Goal: Task Accomplishment & Management: Submit feedback/report problem

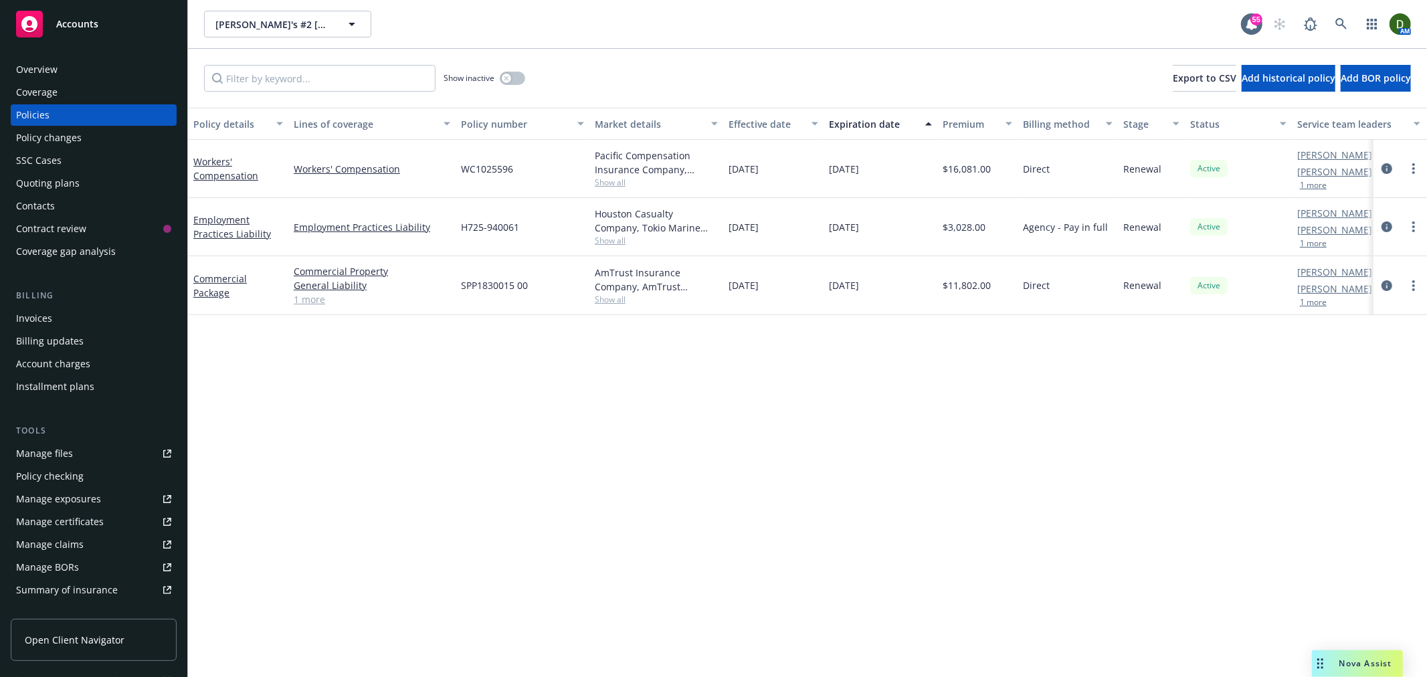
click at [1317, 244] on button "1 more" at bounding box center [1313, 244] width 27 height 8
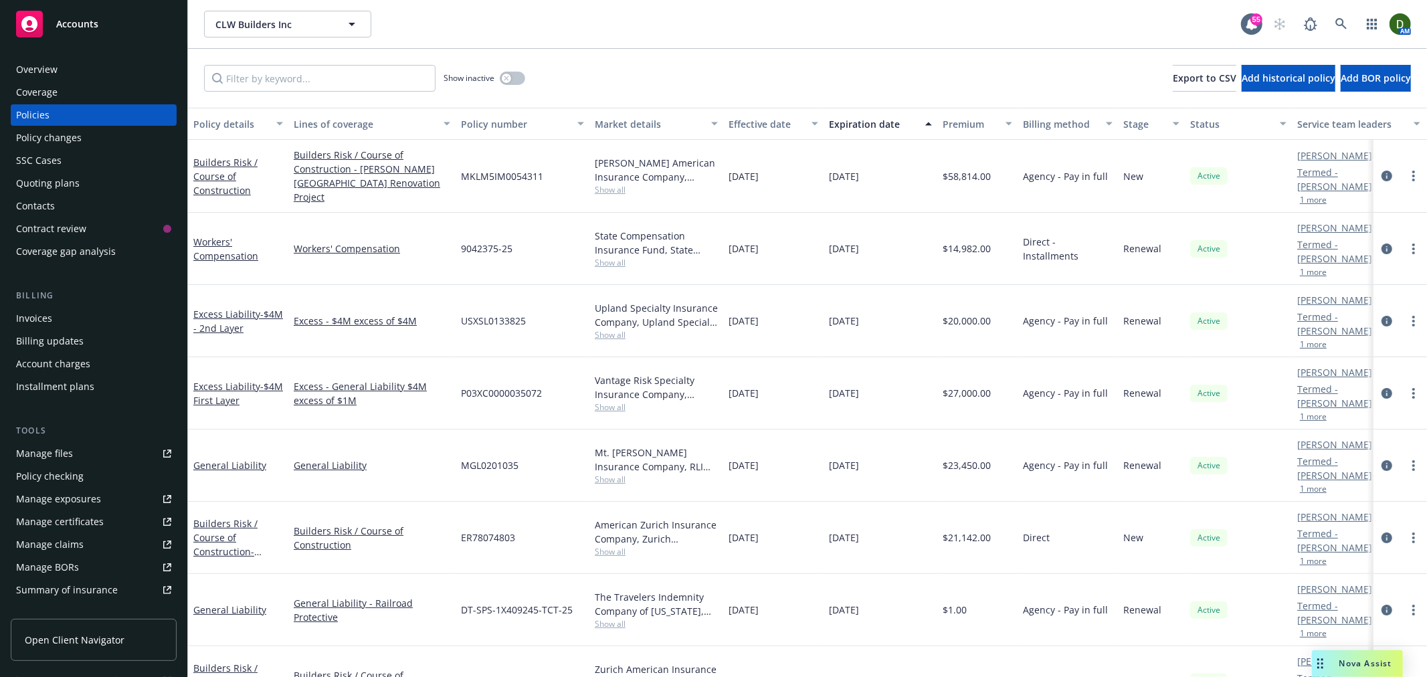
click at [128, 135] on div "Policy changes" at bounding box center [93, 137] width 155 height 21
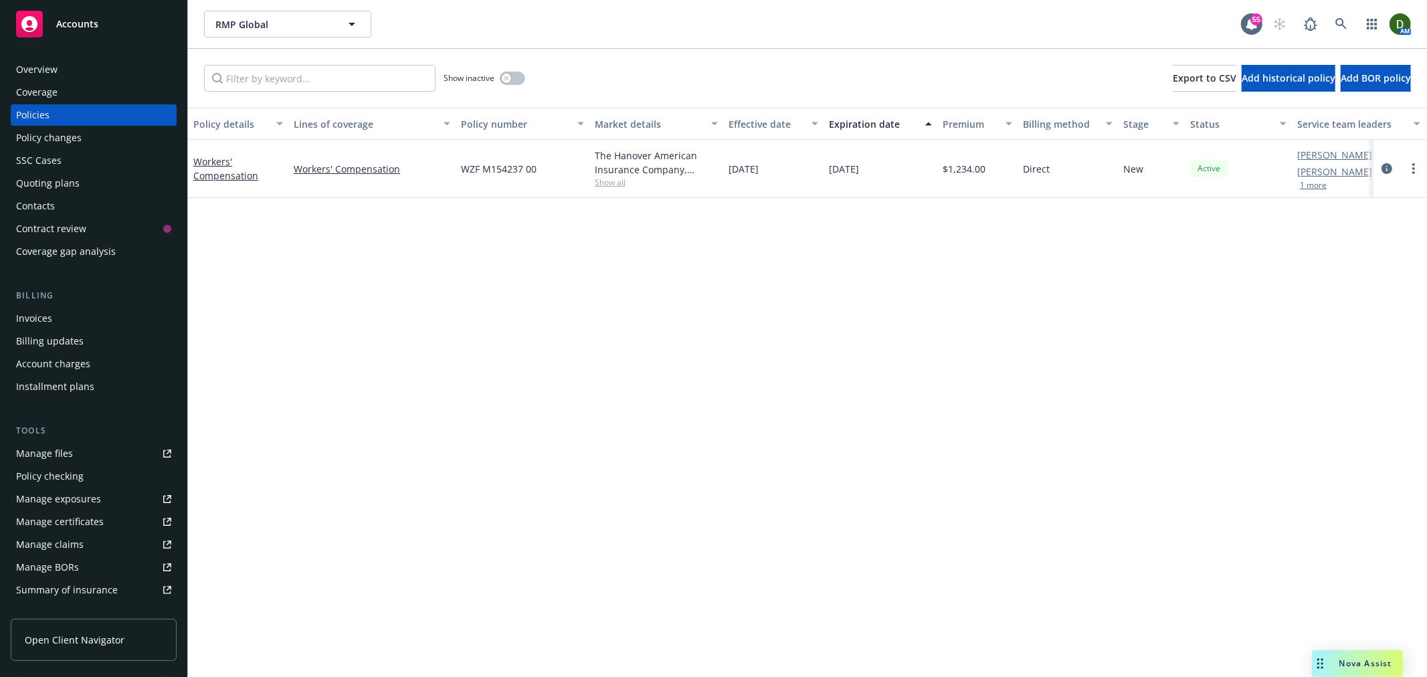
click at [106, 70] on div "Overview" at bounding box center [93, 69] width 155 height 21
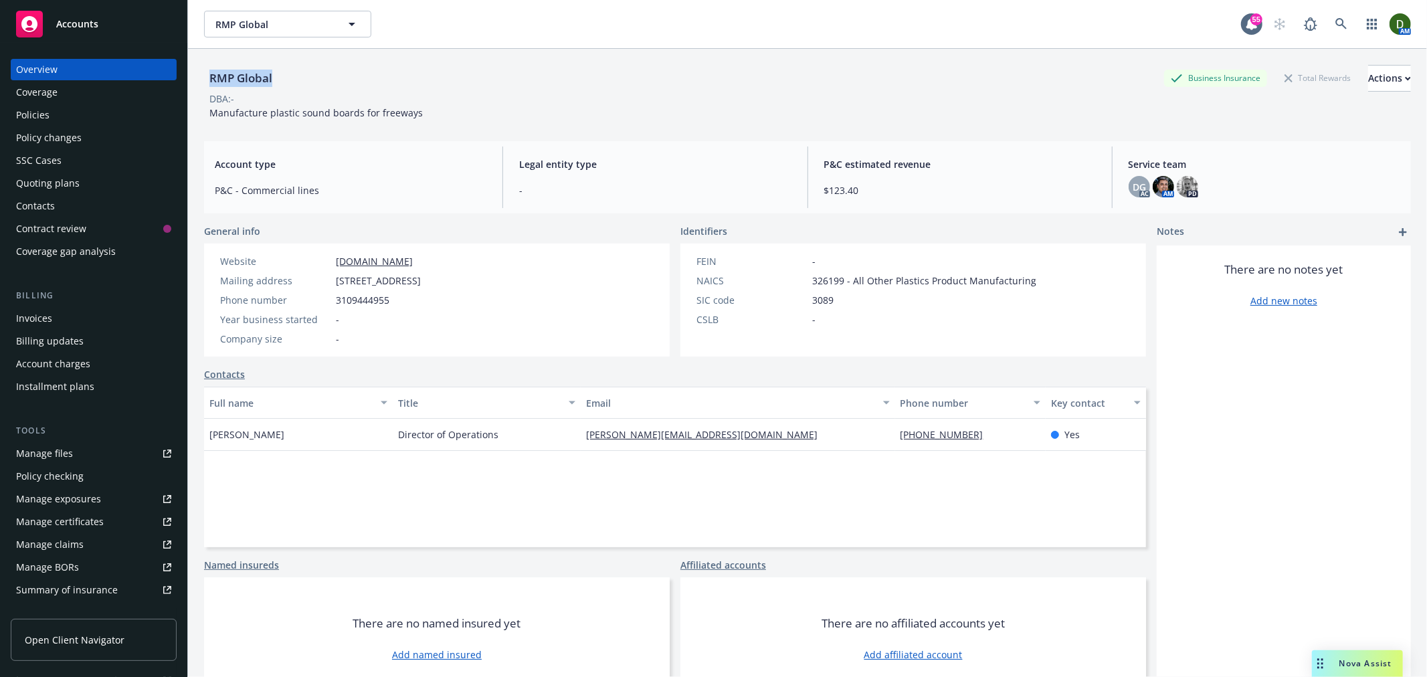
drag, startPoint x: 286, startPoint y: 74, endPoint x: 210, endPoint y: 74, distance: 76.3
click at [210, 74] on div "RMP Global Business Insurance Total Rewards Actions" at bounding box center [807, 78] width 1207 height 27
copy div "RMP Global"
drag, startPoint x: 545, startPoint y: 278, endPoint x: 337, endPoint y: 278, distance: 208.1
click at [337, 278] on div "Website www.rmpglobal.com Mailing address 5563 Adobe Falls Road, San Diego, CA,…" at bounding box center [320, 300] width 233 height 113
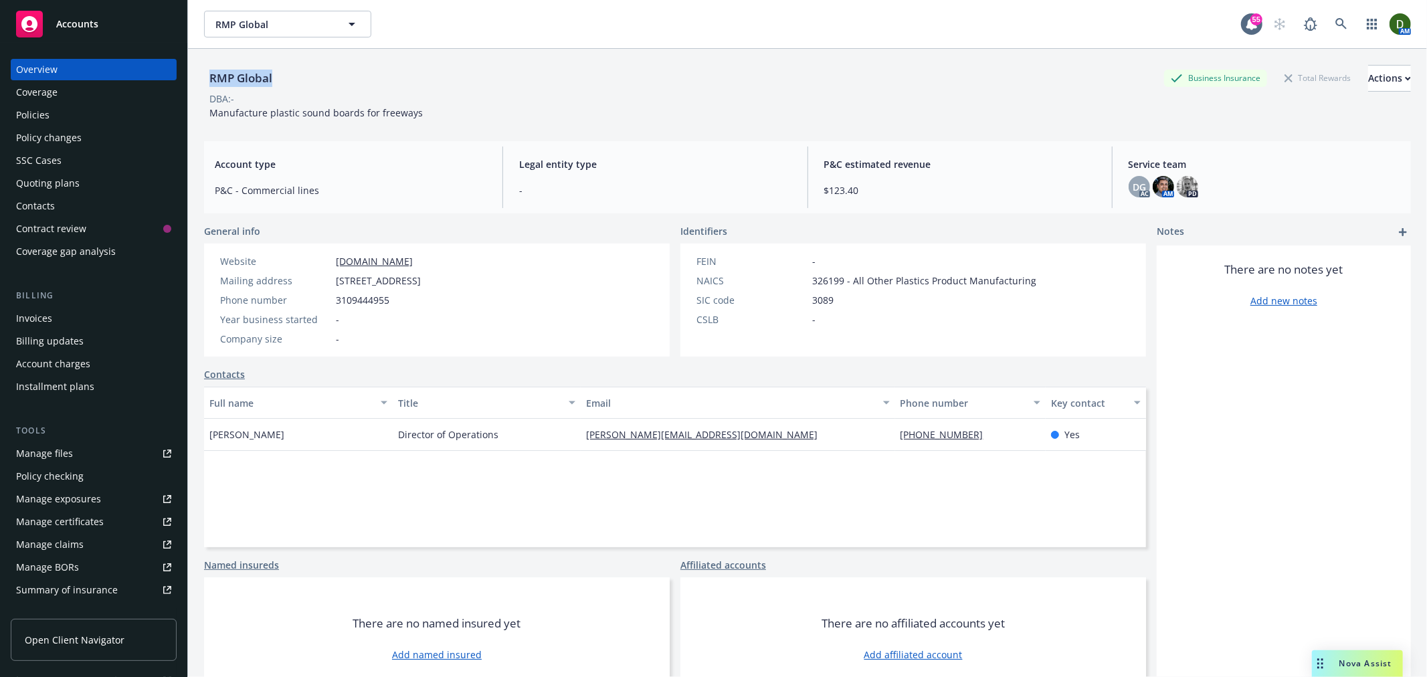
copy span "5563 Adobe Falls Road, San Diego, CA, 92120"
drag, startPoint x: 712, startPoint y: 435, endPoint x: 570, endPoint y: 450, distance: 142.6
click at [570, 450] on div "Amanda Hauet Director of Operations amanda@rmpglobal.com (310) 944-4955 Yes" at bounding box center [675, 435] width 942 height 32
copy div "amanda@rmpglobal.com"
drag, startPoint x: 319, startPoint y: 435, endPoint x: 207, endPoint y: 442, distance: 111.3
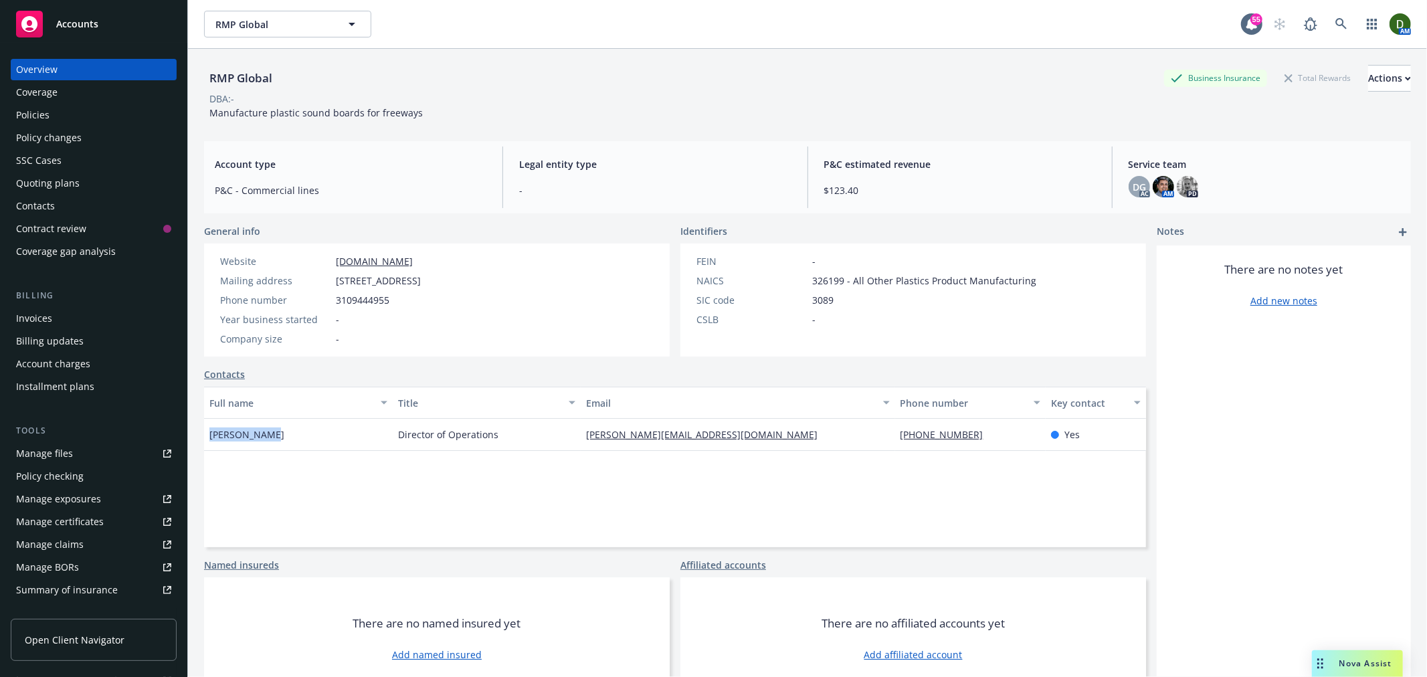
click at [207, 442] on div "Amanda Hauet" at bounding box center [298, 435] width 189 height 32
copy span "Amanda Hauet"
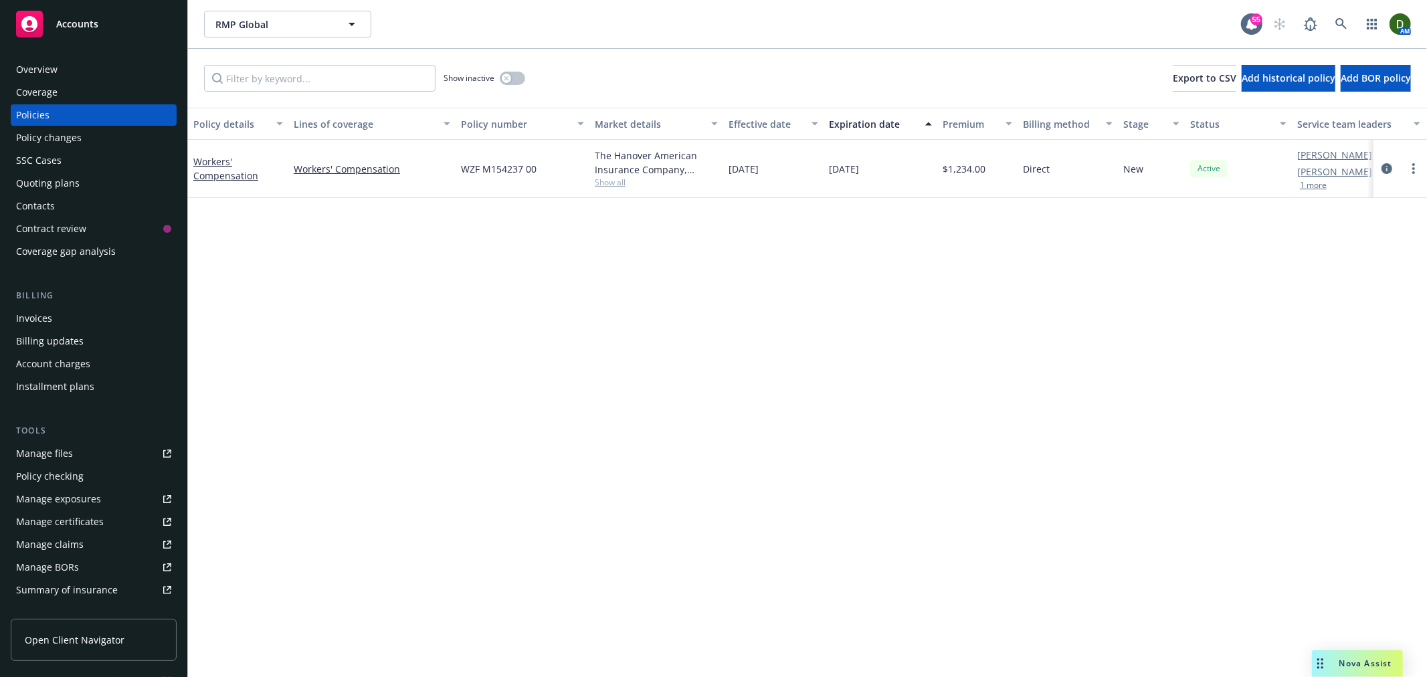
click at [120, 68] on div "Overview" at bounding box center [93, 69] width 155 height 21
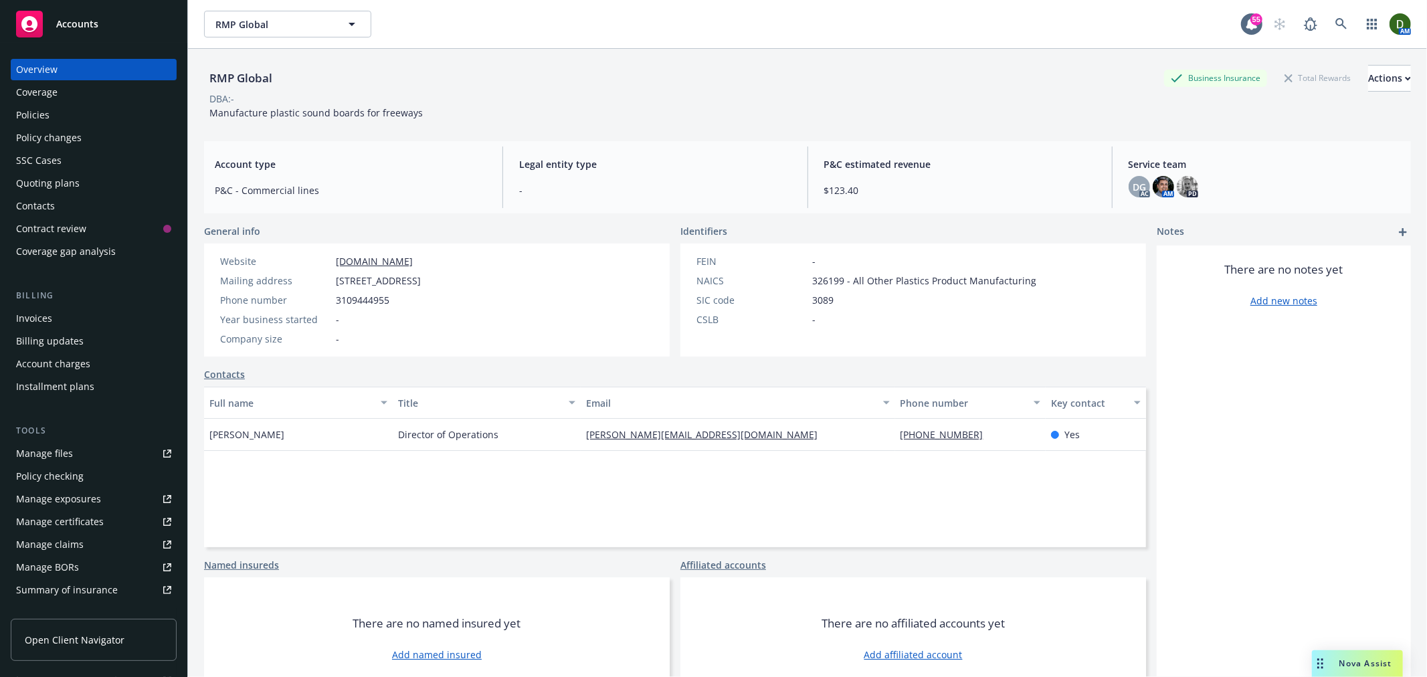
click at [75, 456] on link "Manage files" at bounding box center [94, 453] width 166 height 21
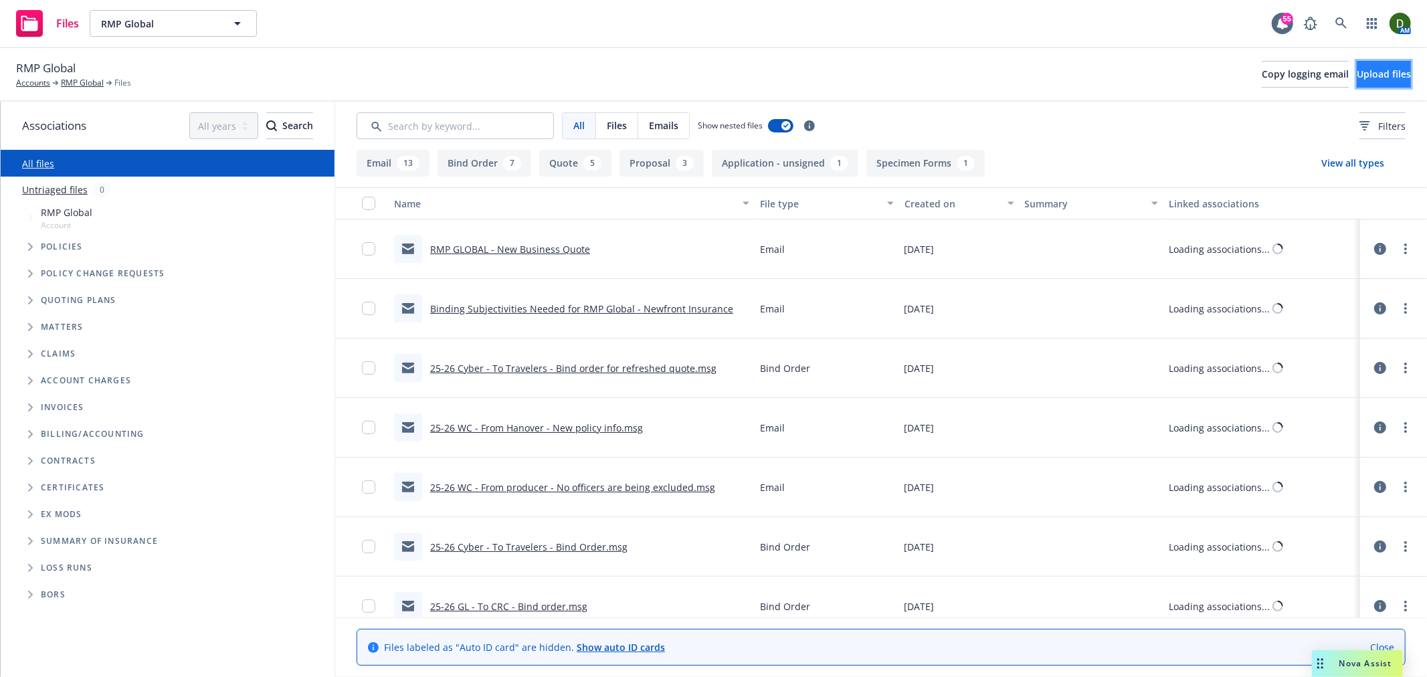
click at [1357, 78] on button "Upload files" at bounding box center [1384, 74] width 54 height 27
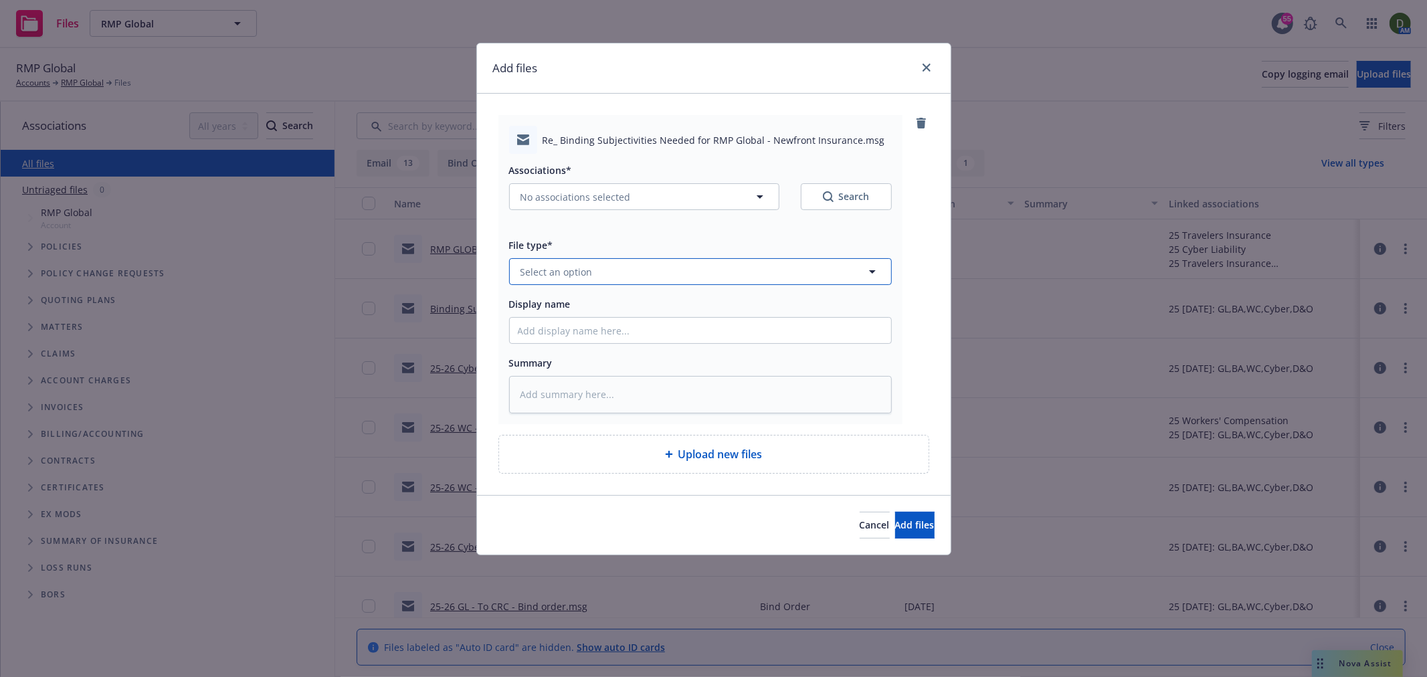
click at [605, 266] on button "Select an option" at bounding box center [700, 271] width 383 height 27
click at [624, 184] on button "No associations selected" at bounding box center [644, 196] width 270 height 27
type textarea "x"
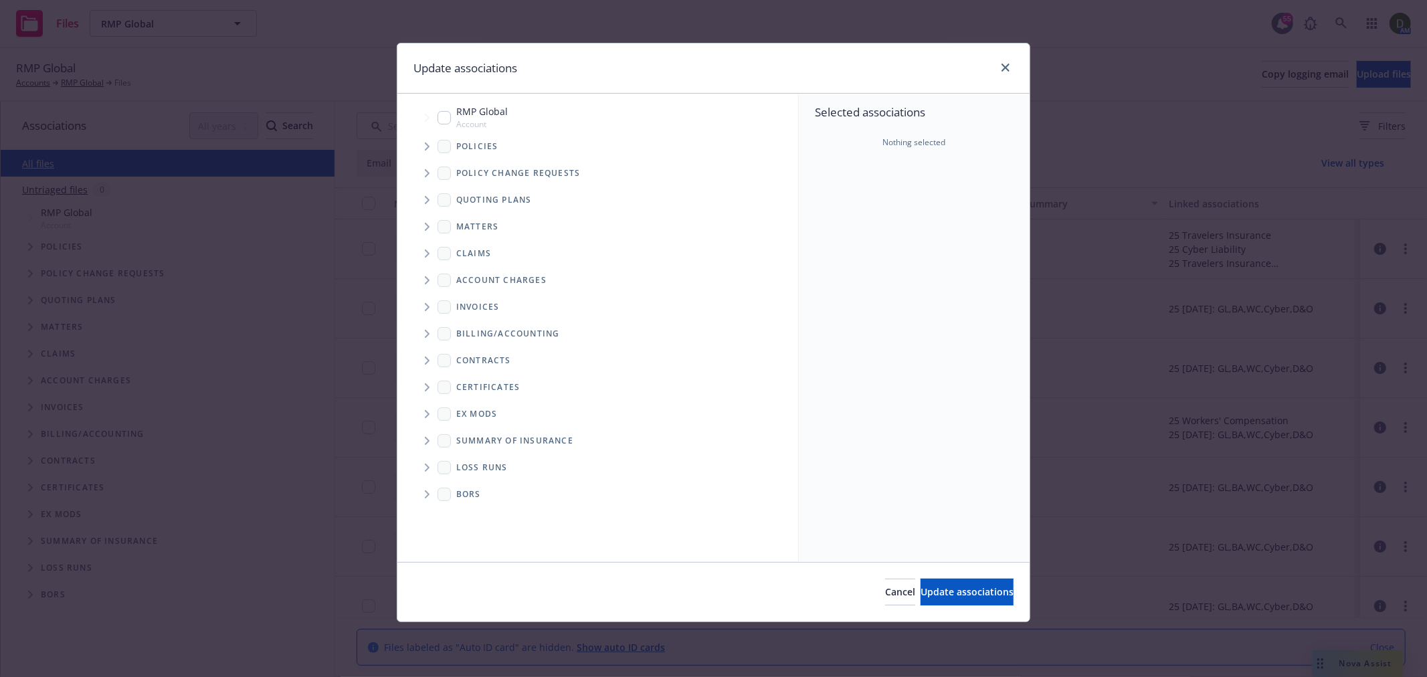
click at [443, 109] on div "RMP Global Account" at bounding box center [473, 116] width 70 height 25
click at [443, 118] on input "Tree Example" at bounding box center [444, 117] width 13 height 13
click at [452, 116] on div "RMP Global Account" at bounding box center [473, 116] width 70 height 25
checkbox input "true"
click at [947, 599] on button "Update associations" at bounding box center [967, 592] width 93 height 27
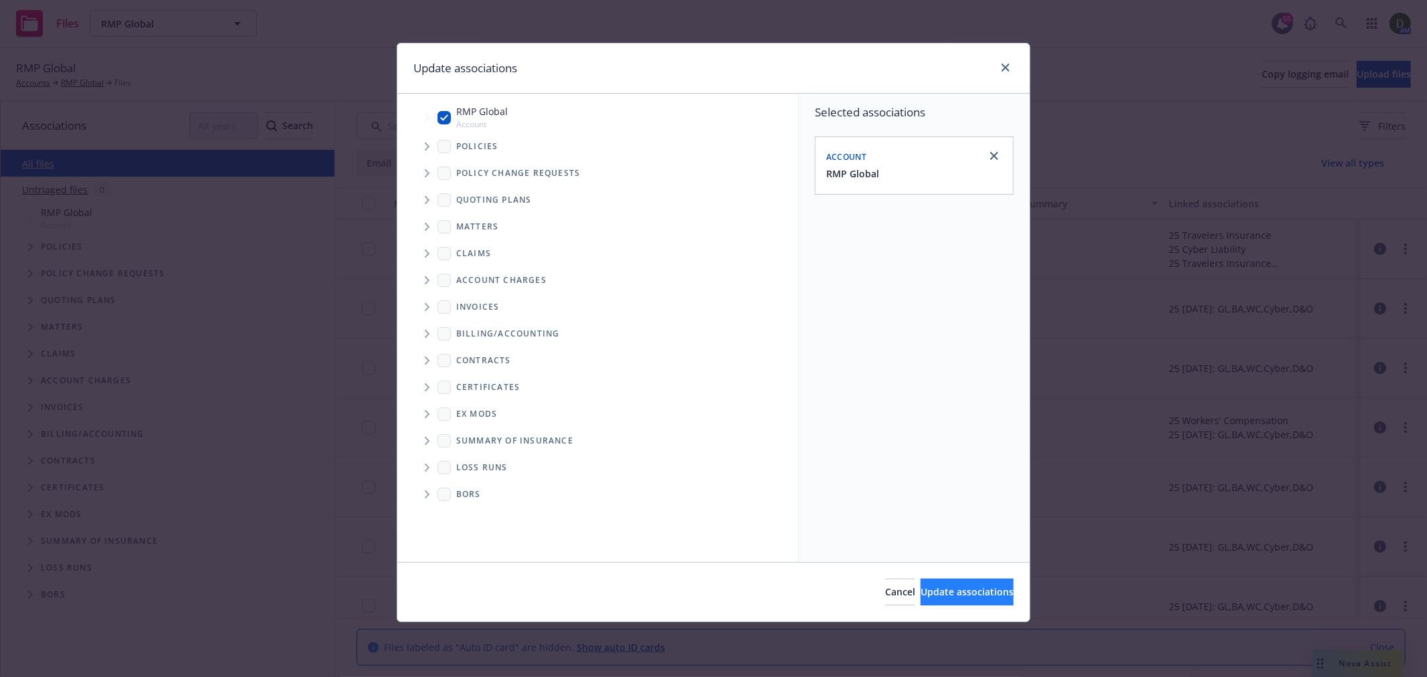
type textarea "x"
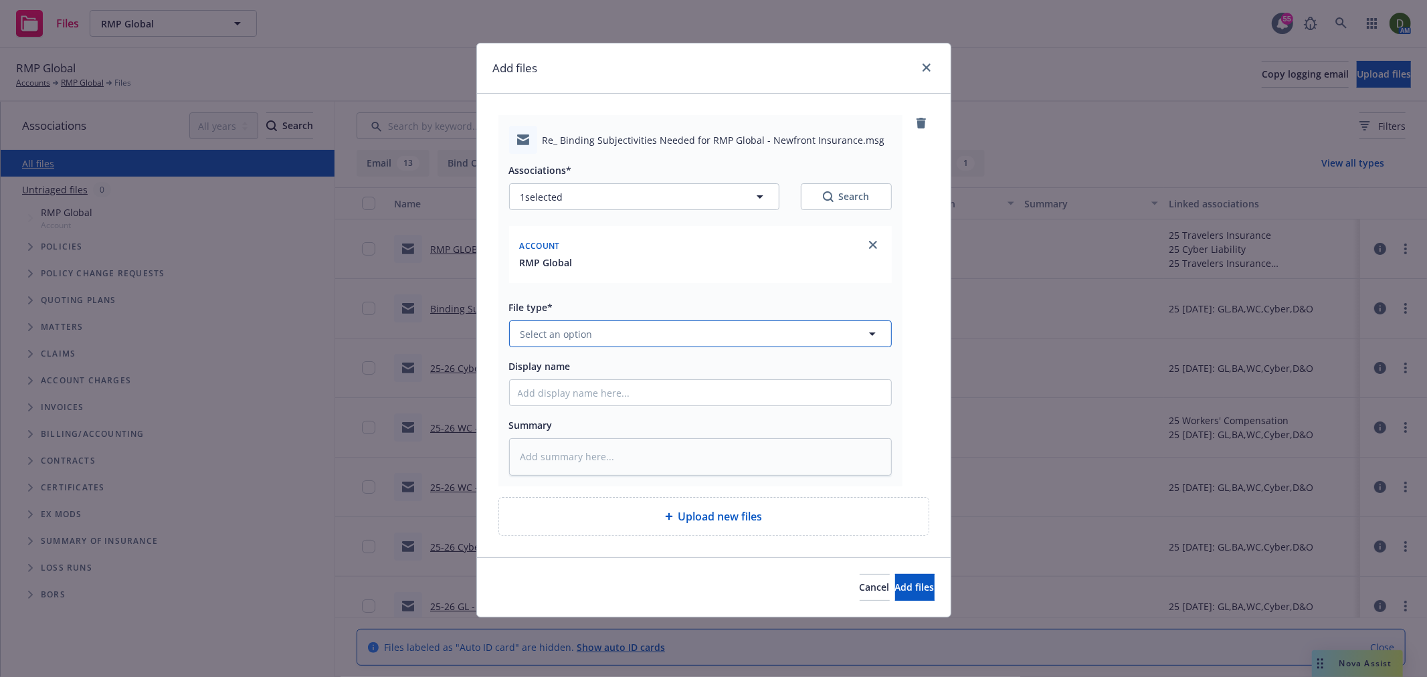
click at [606, 331] on button "Select an option" at bounding box center [700, 334] width 383 height 27
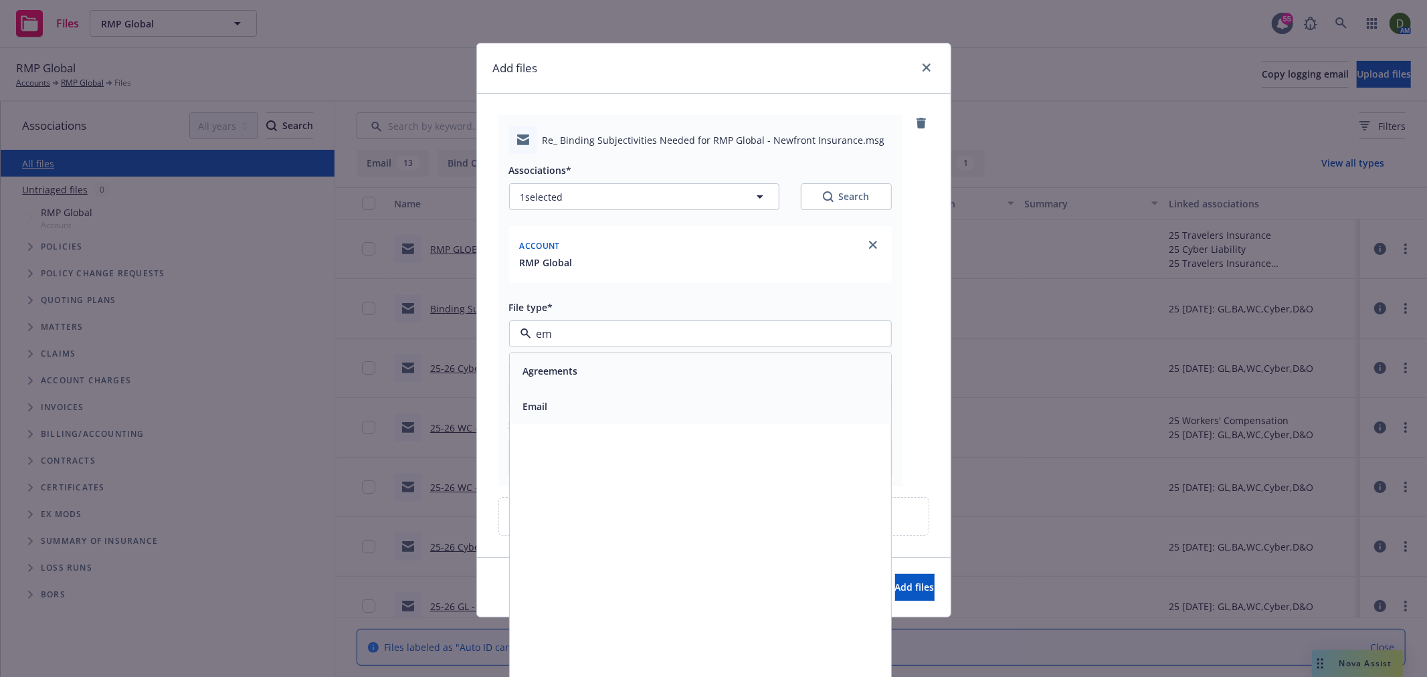
type input "emm"
type textarea "x"
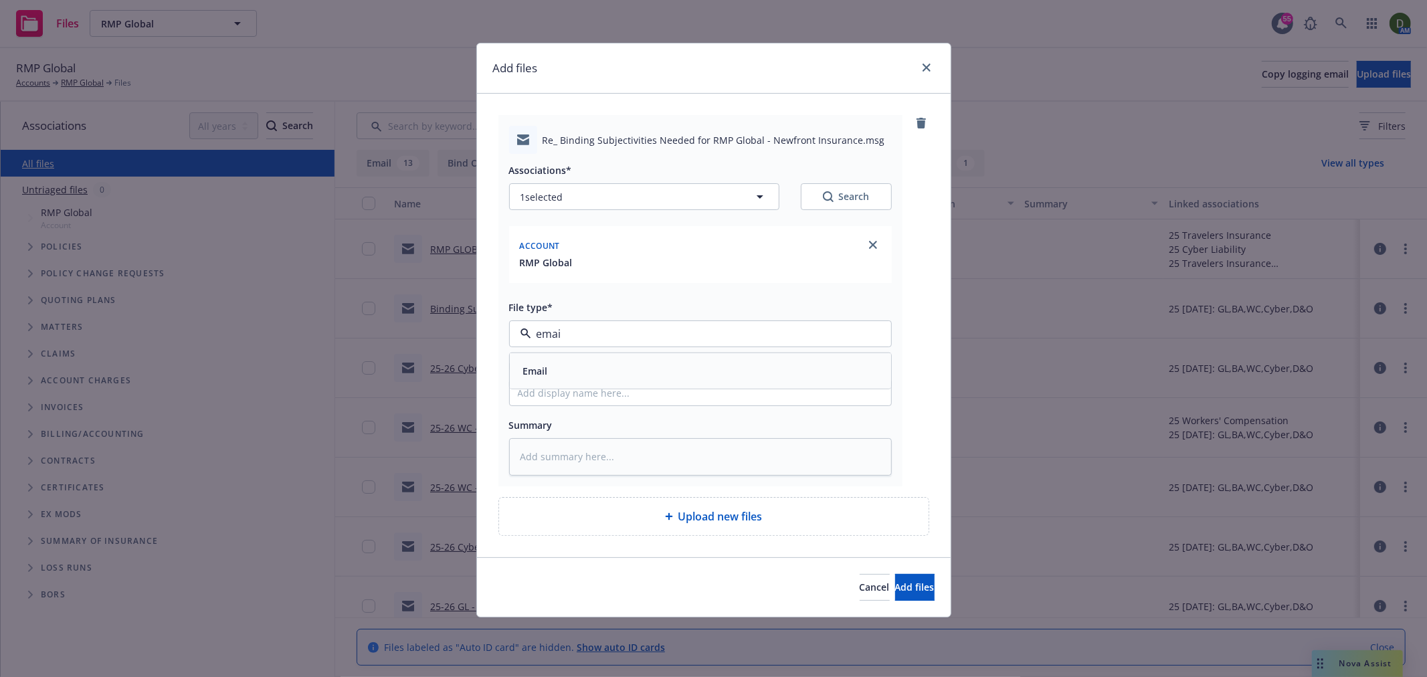
type input "email"
click at [653, 375] on div "Email" at bounding box center [700, 370] width 365 height 19
click at [599, 408] on div "Associations* 1 selected Search Account RMP Global File type* Email Email Displ…" at bounding box center [700, 314] width 383 height 321
type textarea "x"
type input "M"
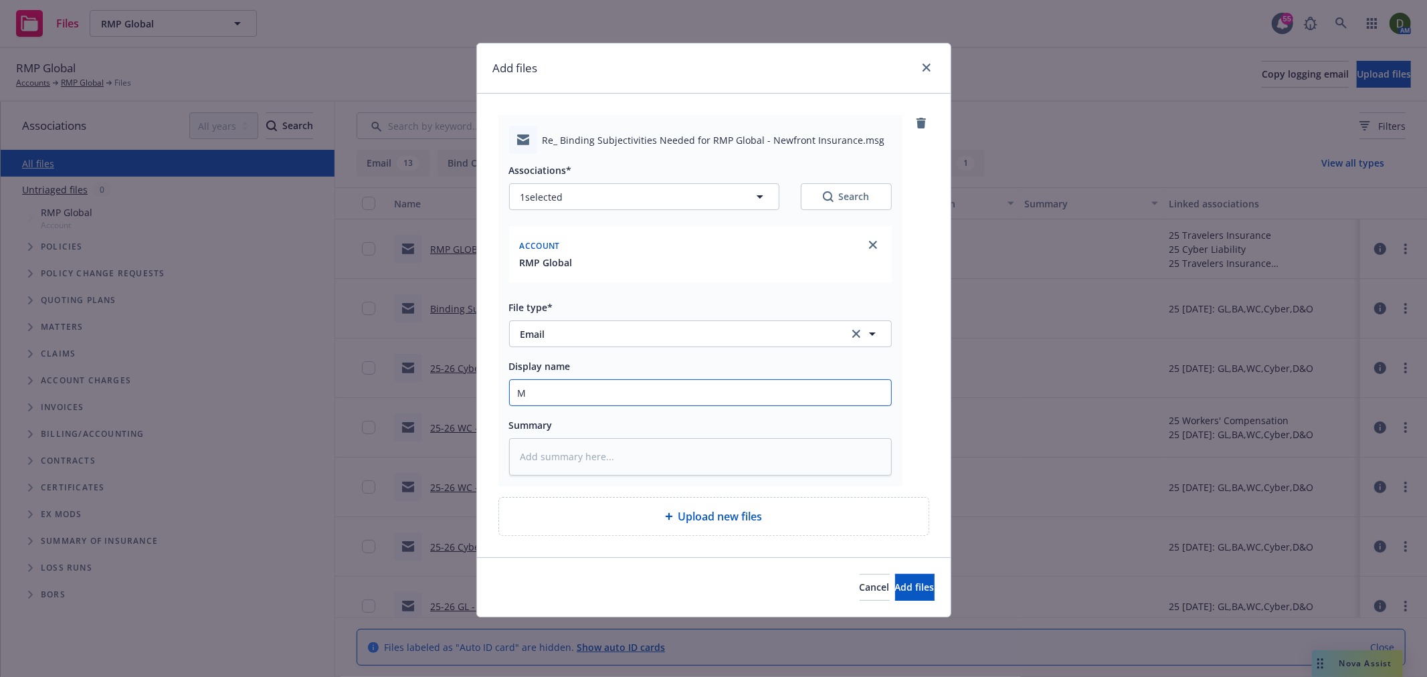
type textarea "x"
type input "Ma"
type textarea "x"
type input "Mai"
type textarea "x"
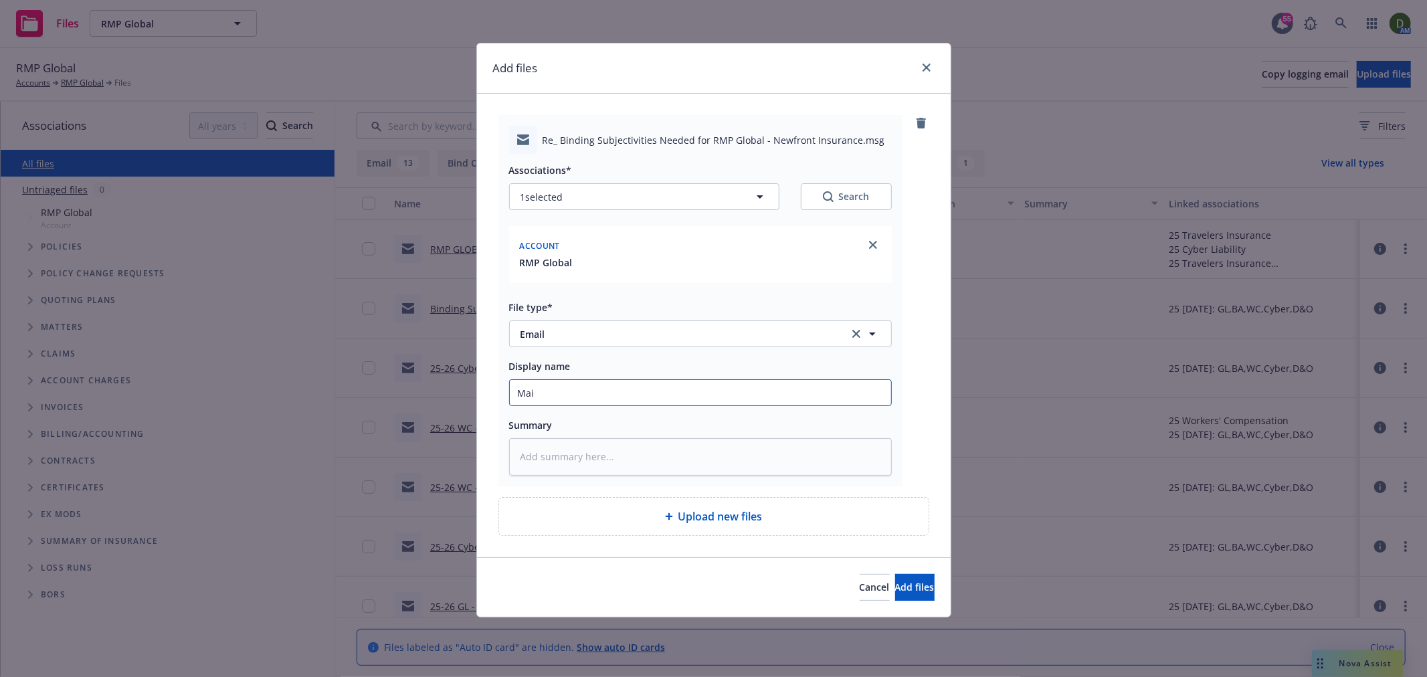
type input "Mail"
type textarea "x"
type input "Maili"
type textarea "x"
type input "Mailin"
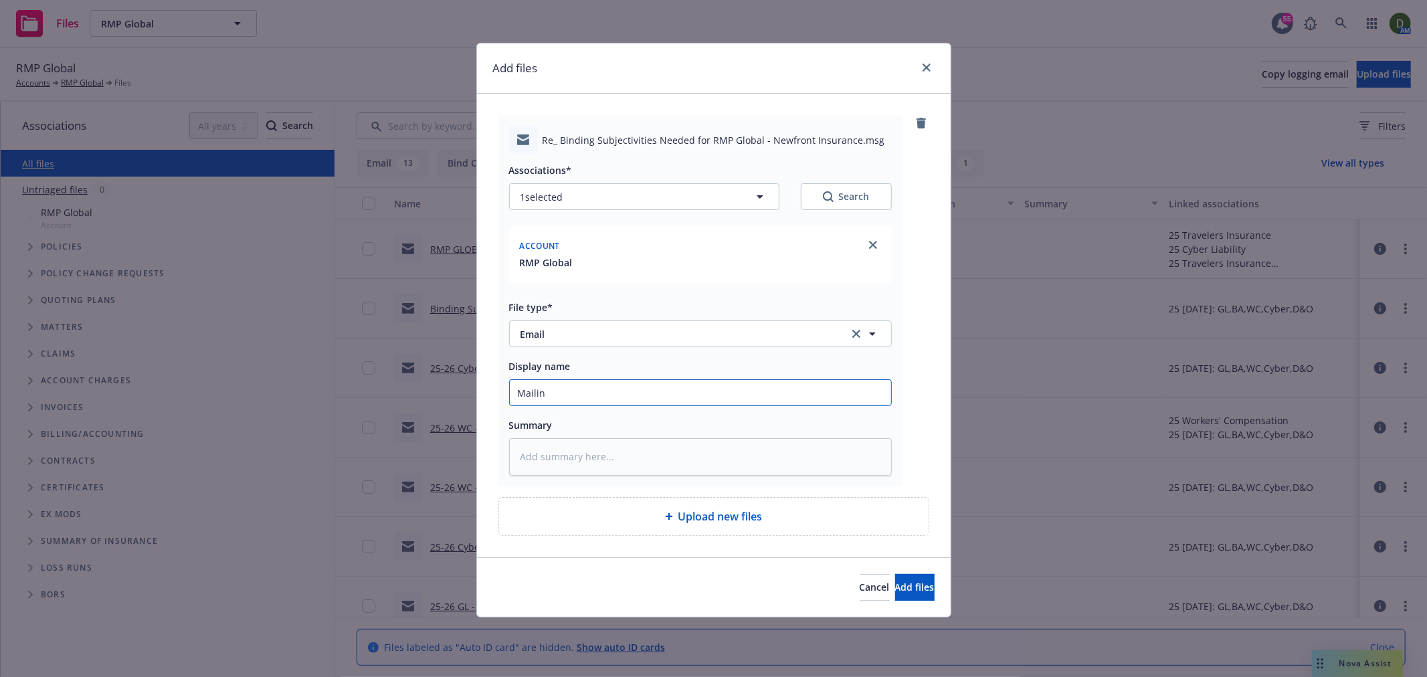
type textarea "x"
type input "Maili"
type textarea "x"
type input "Mail"
type textarea "x"
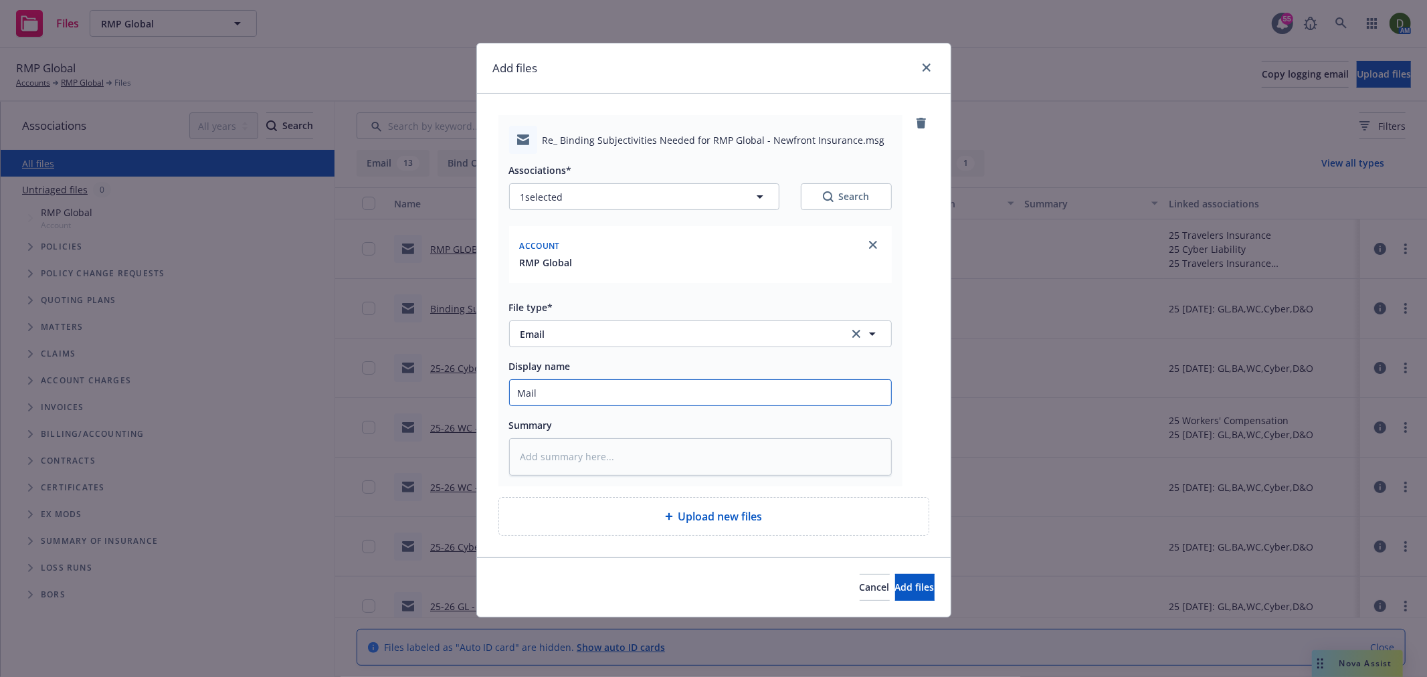
type input "Mai"
type textarea "x"
type input "Ma"
type textarea "x"
type input "M"
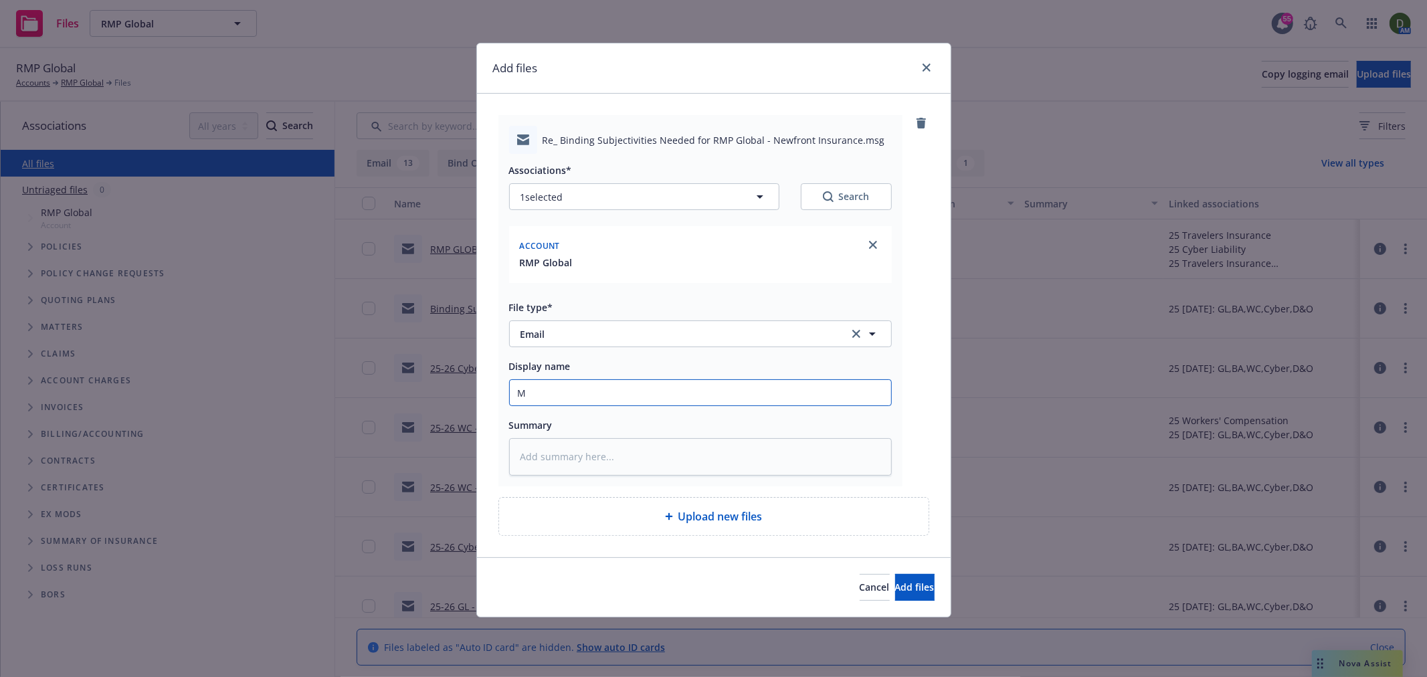
type textarea "x"
type input "9"
type textarea "x"
type input "9/"
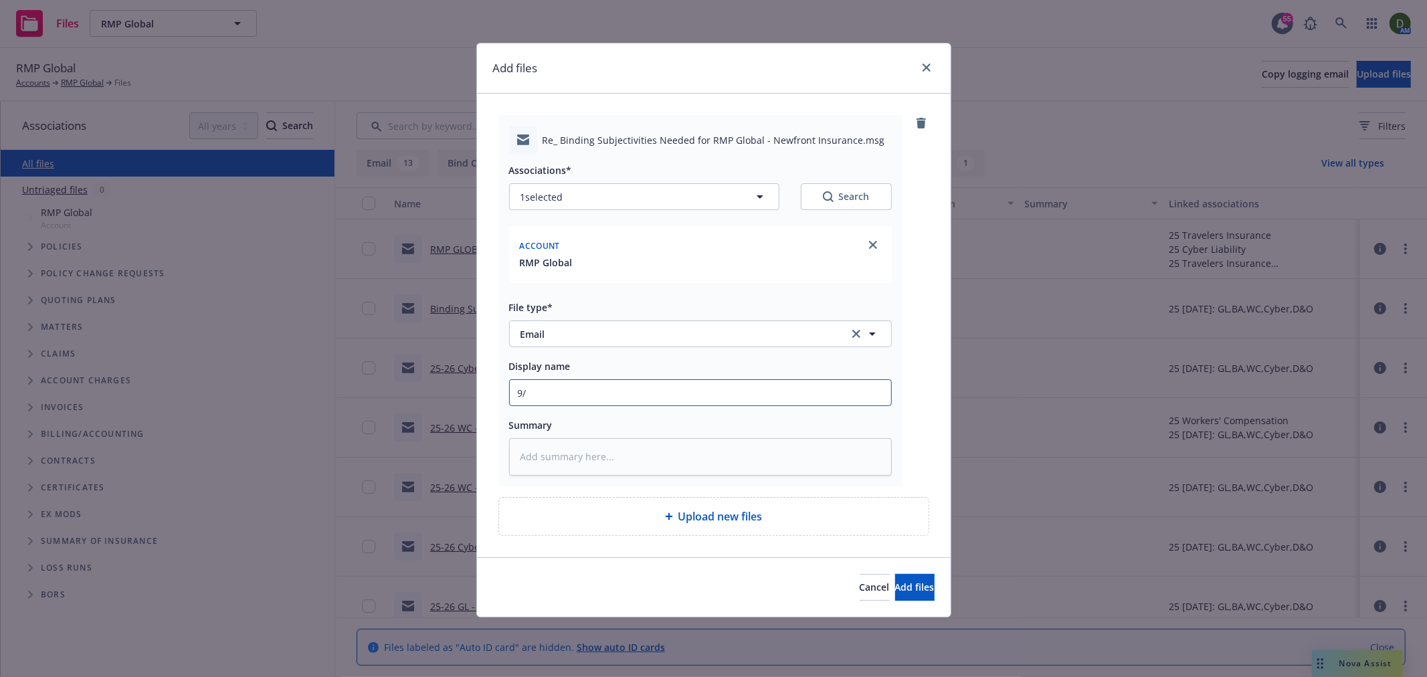
type textarea "x"
type input "9/1"
type textarea "x"
type input "9/17"
type textarea "x"
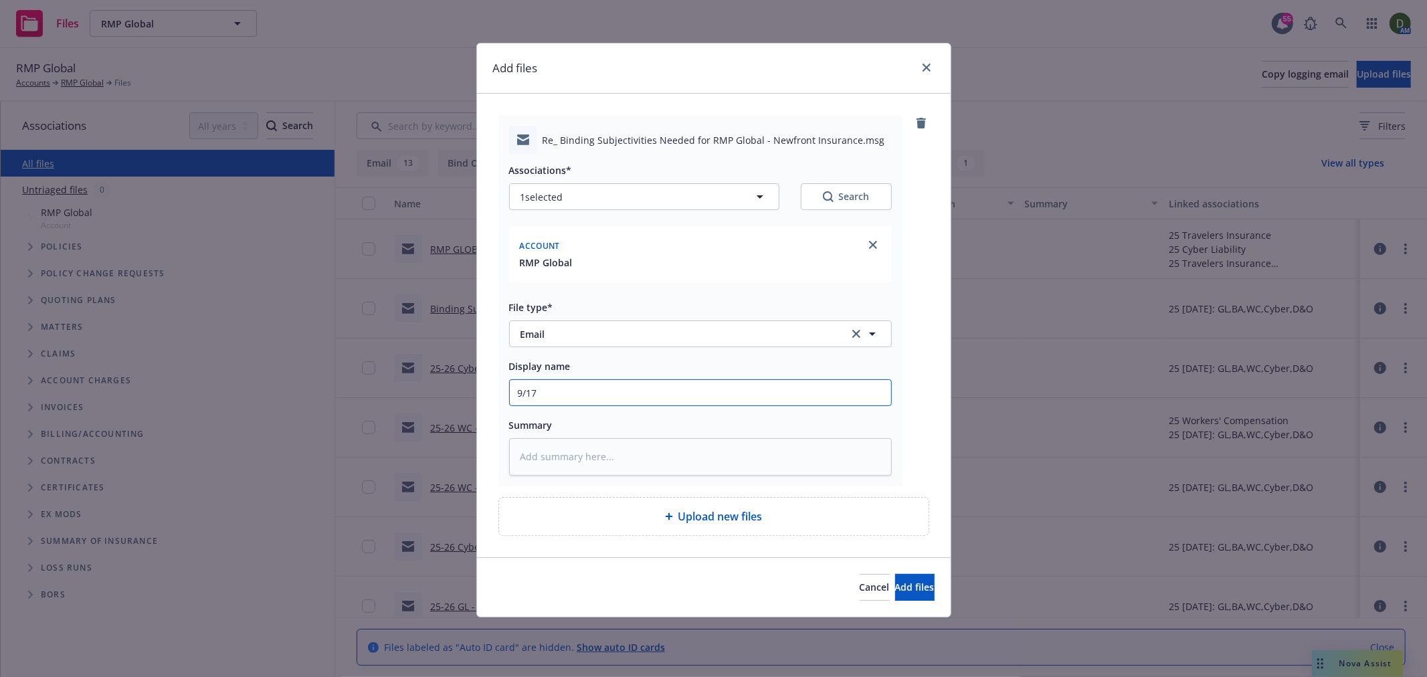
type input "9/17/"
type textarea "x"
type input "9/17/2"
type textarea "x"
type input "9/17/20"
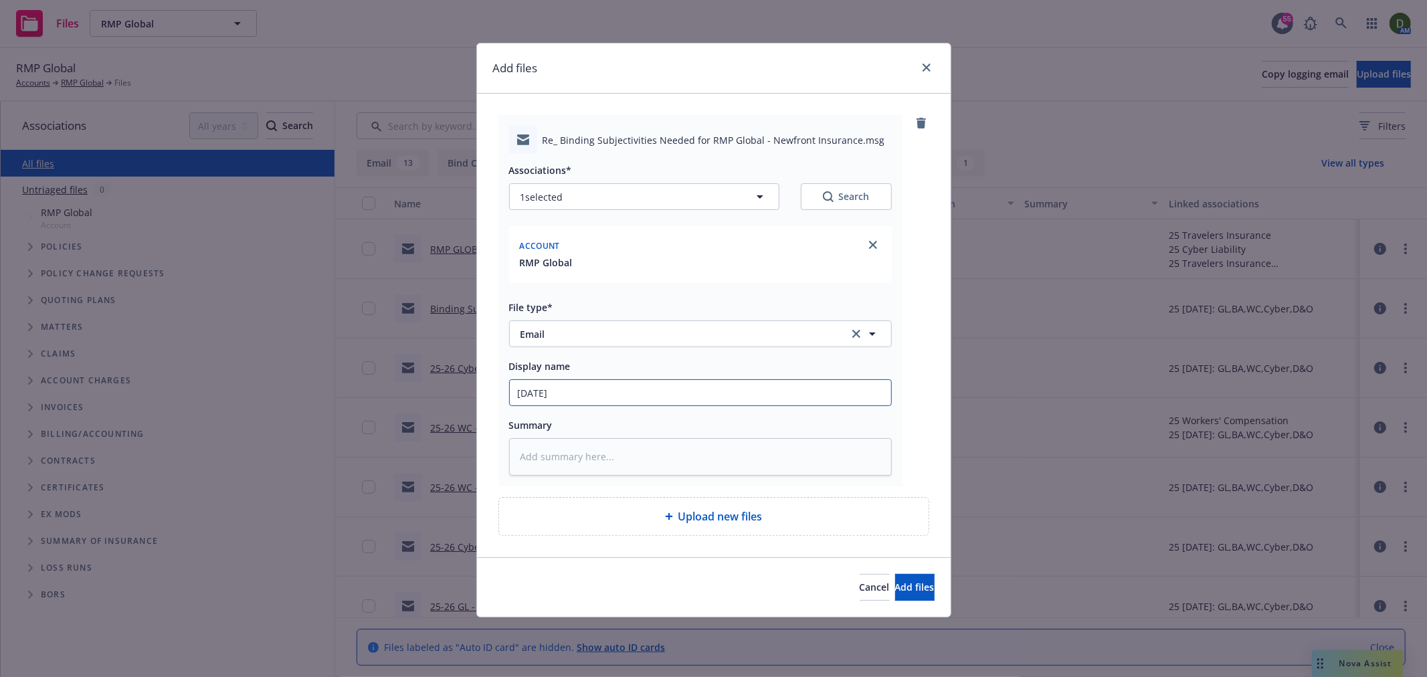
type textarea "x"
type input "9/17/2025"
type textarea "x"
type input "9/17/20252"
type textarea "x"
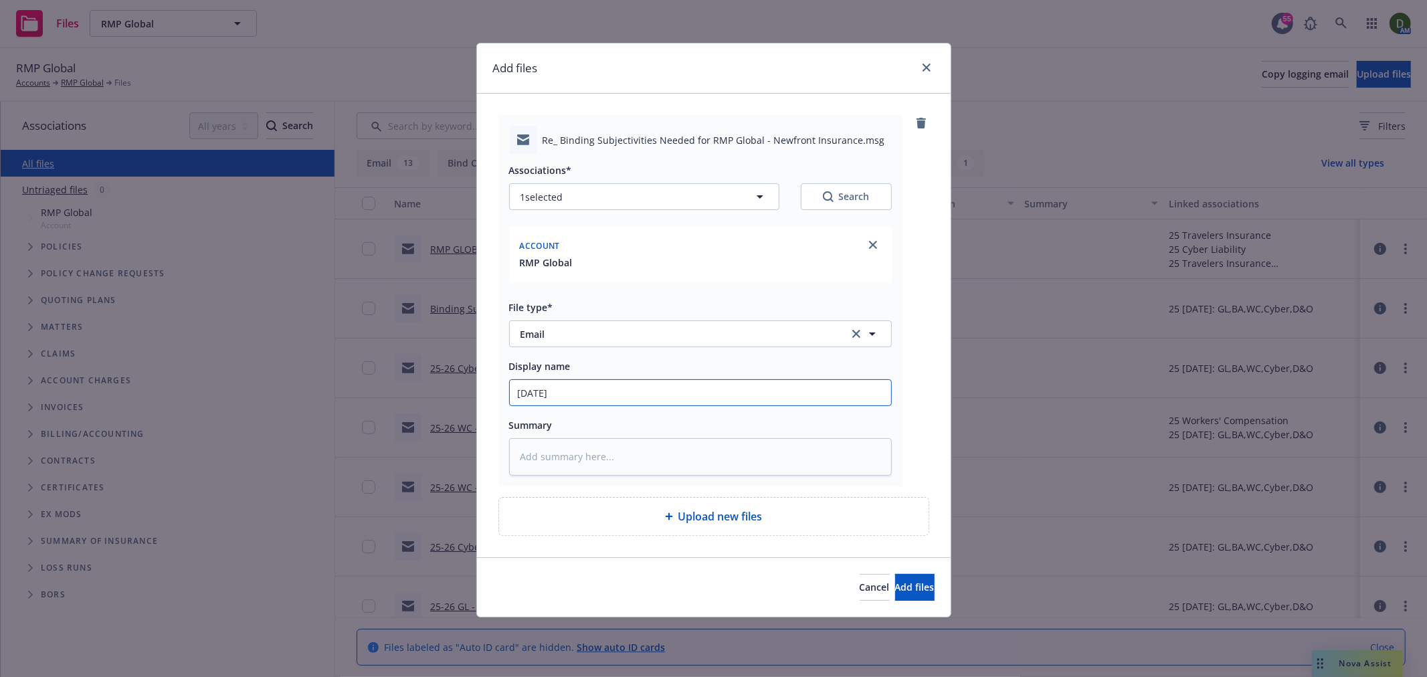
type input "9/17/2025"
click at [895, 574] on button "Add files" at bounding box center [914, 587] width 39 height 27
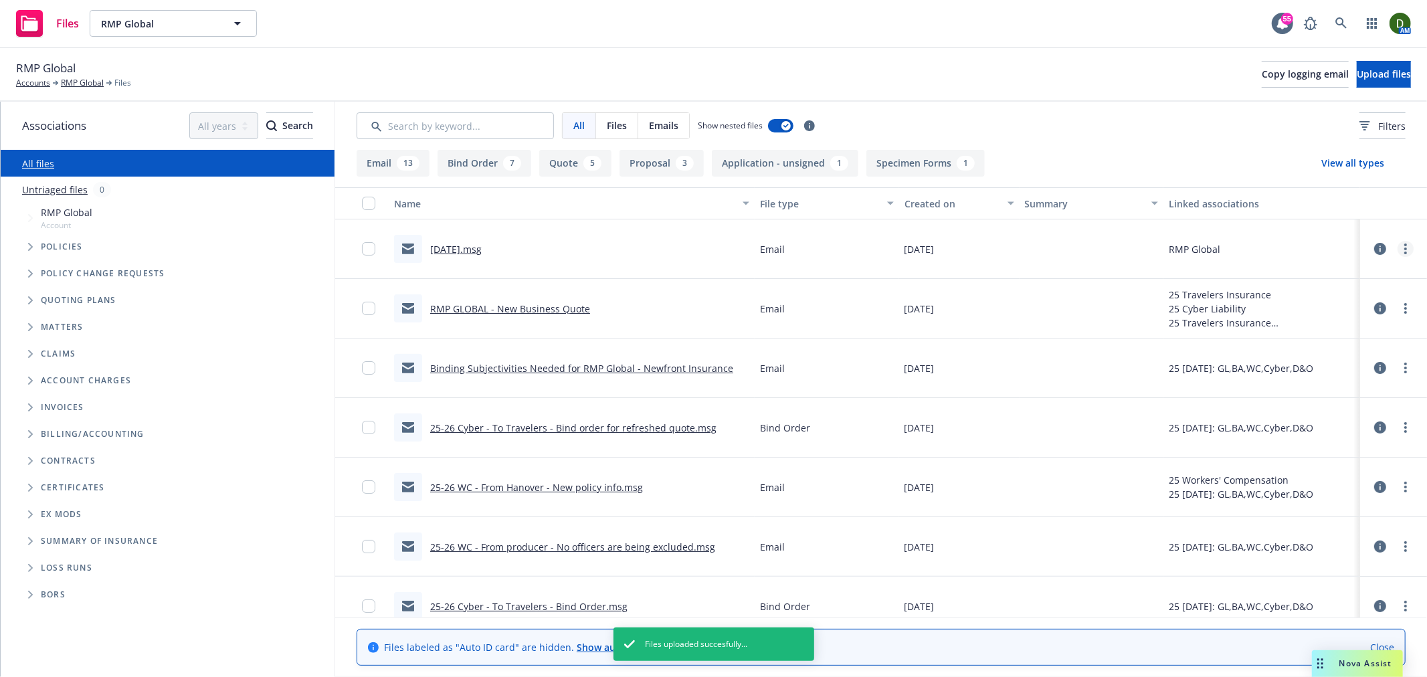
click at [1405, 248] on icon "more" at bounding box center [1406, 249] width 3 height 11
click at [1302, 329] on link "Edit" at bounding box center [1335, 330] width 133 height 27
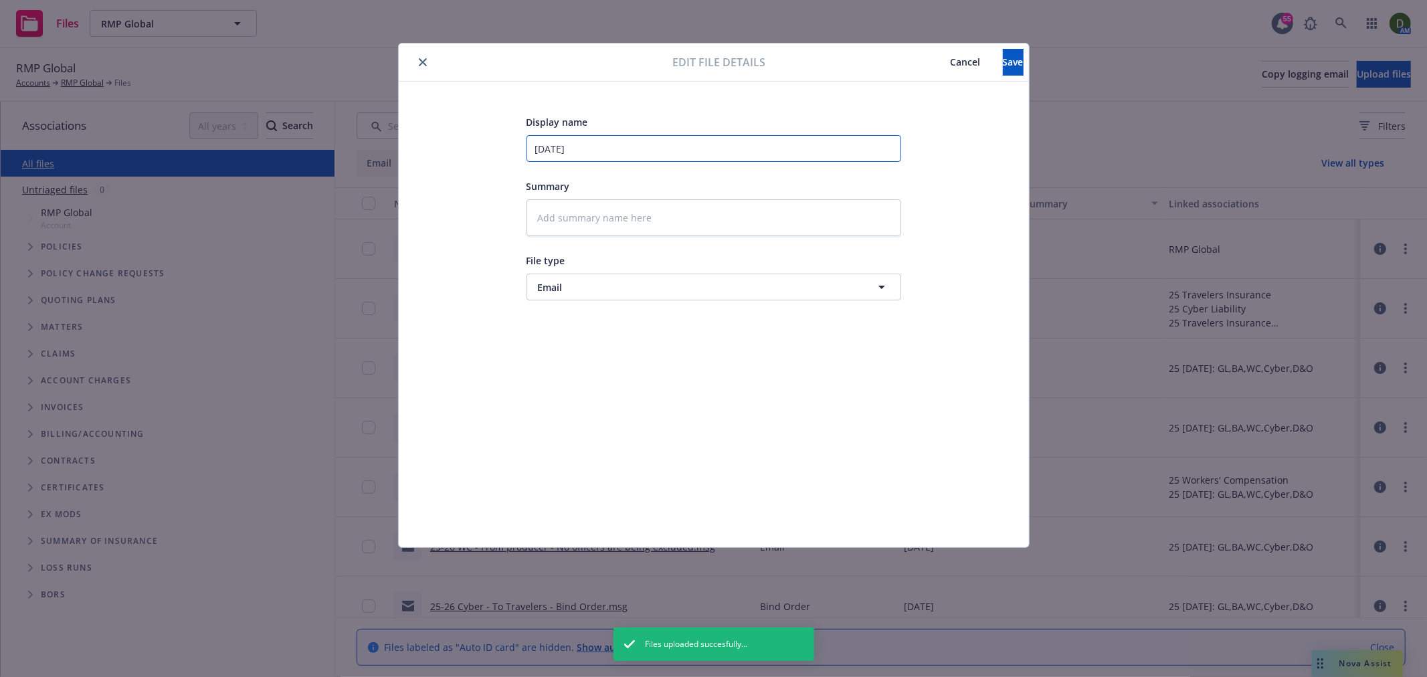
click at [644, 144] on input "9/17/2025" at bounding box center [714, 148] width 375 height 27
type textarea "x"
type input "9/17/2025"
type textarea "x"
type input "9/17/2025 -"
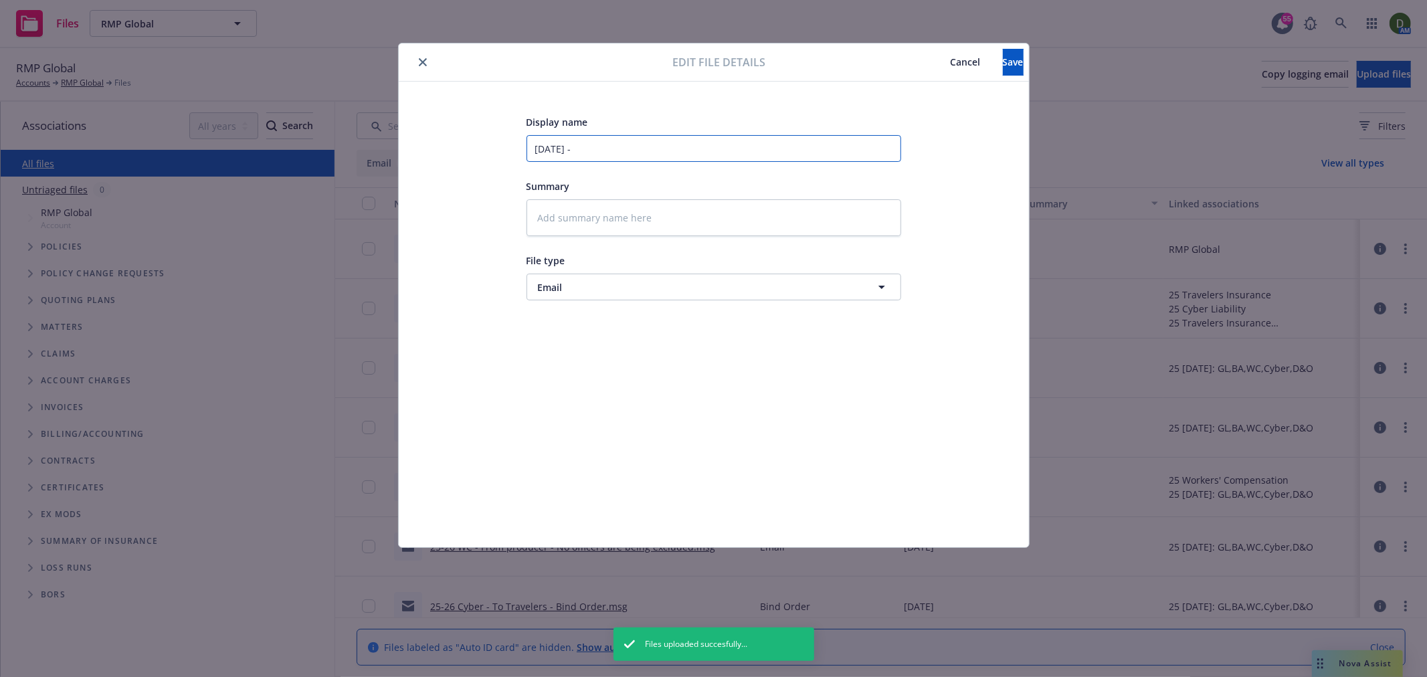
type textarea "x"
type input "9/17/2025 -"
type textarea "x"
type input "9/17/2025 - M"
type textarea "x"
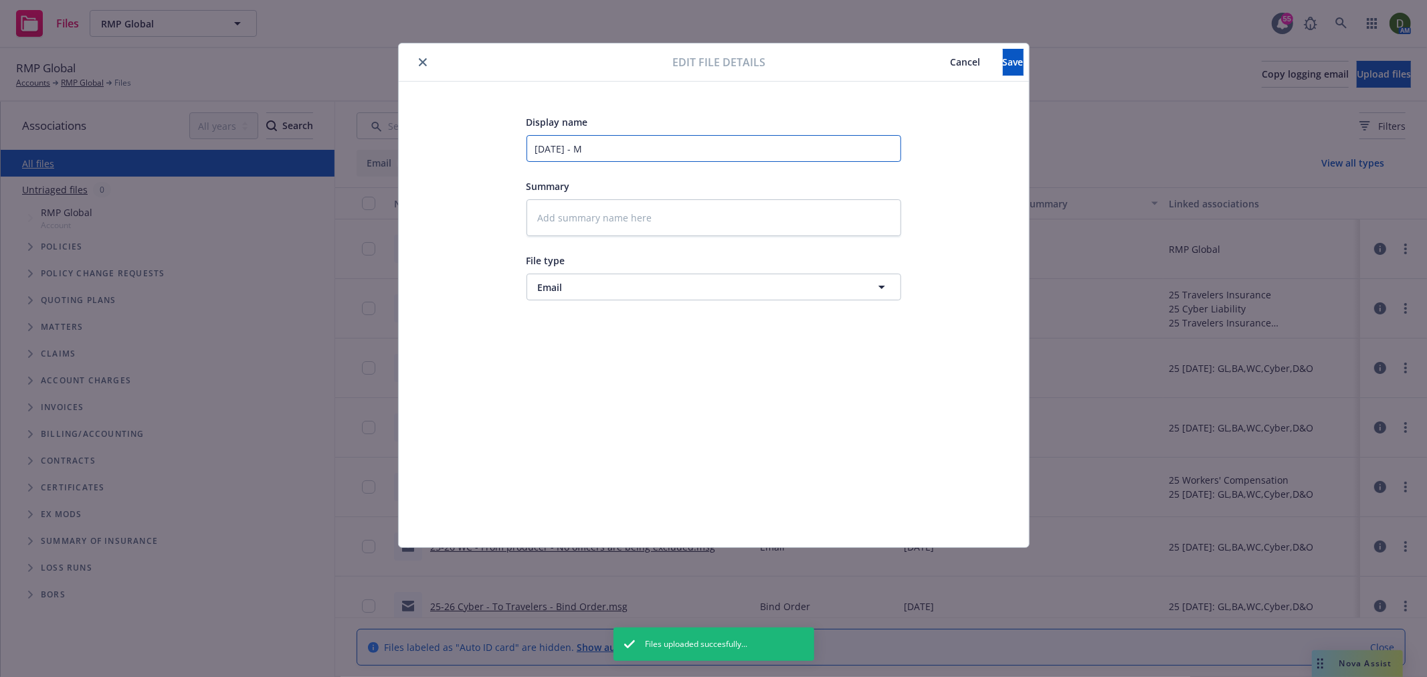
type input "9/17/2025 - Ma"
type textarea "x"
type input "9/17/2025 - Mai"
type textarea "x"
type input "9/17/2025 - Mail"
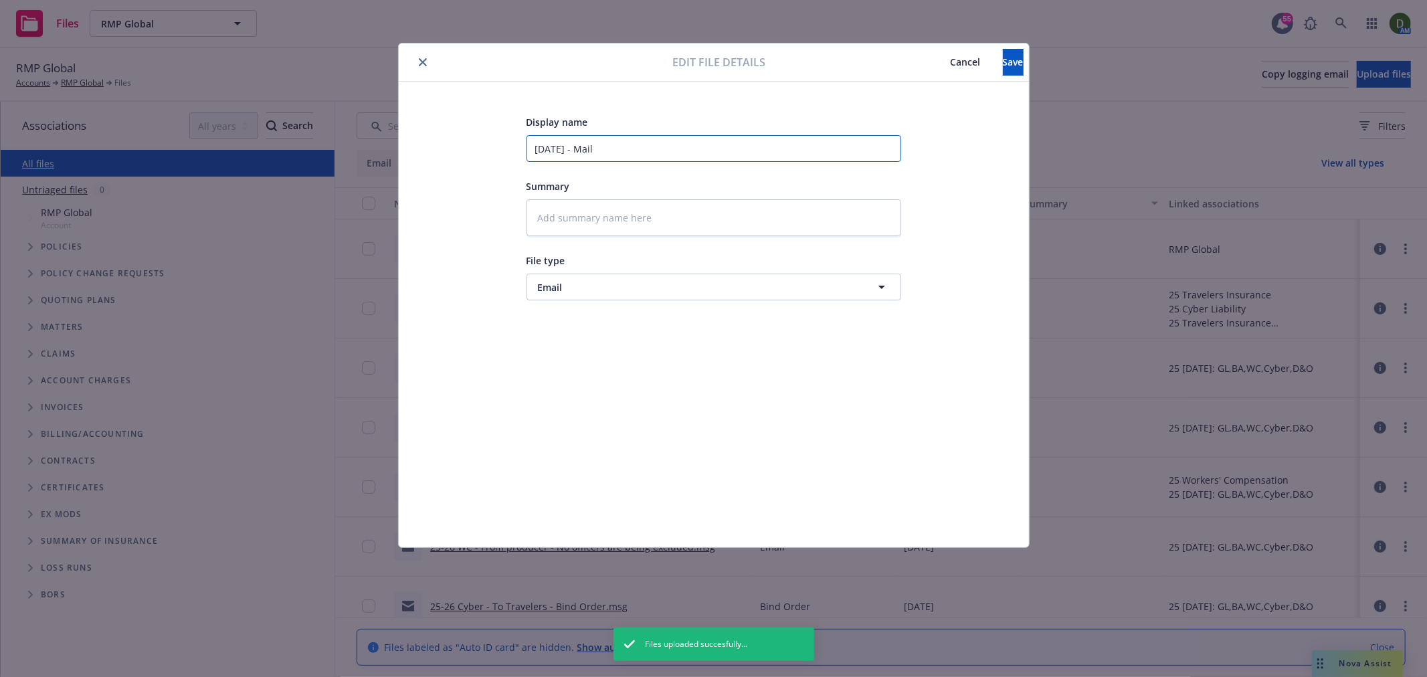
type textarea "x"
type input "9/17/2025 - Maili"
type textarea "x"
type input "9/17/2025 - Mailin"
type textarea "x"
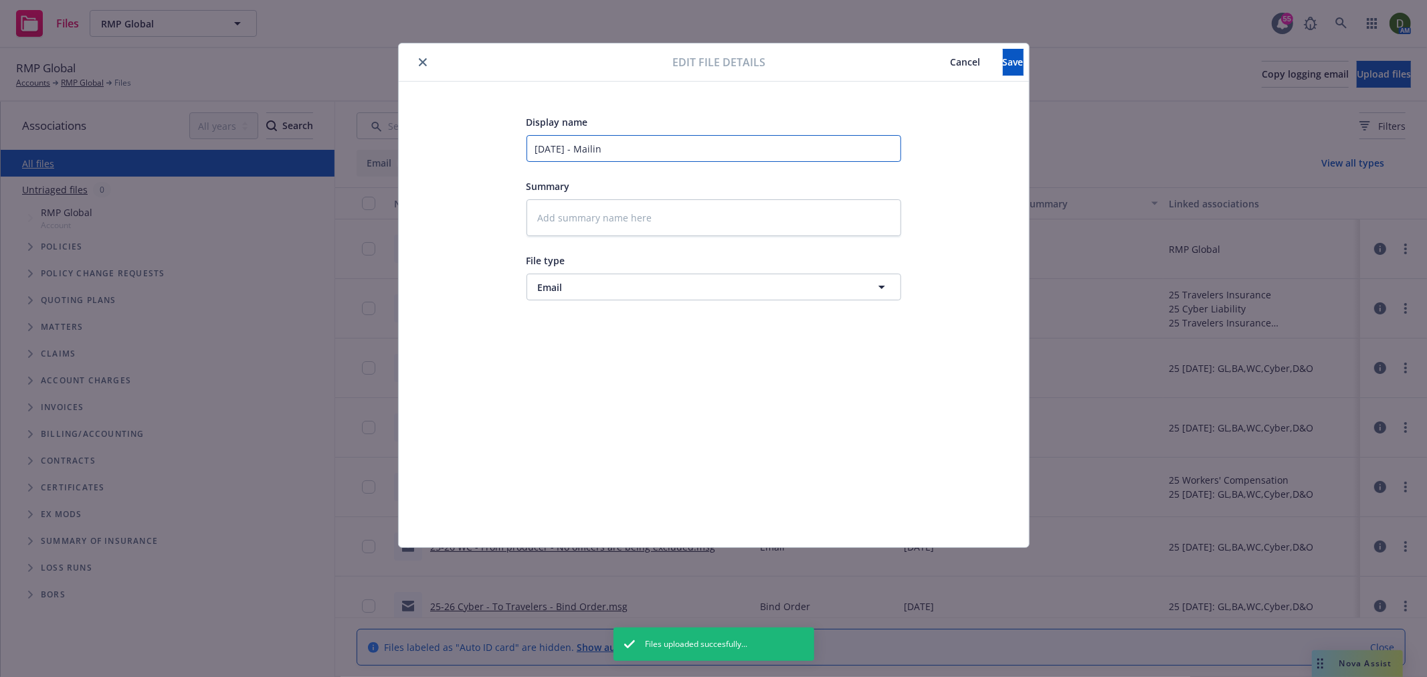
type input "9/17/2025 - Mailing"
type textarea "x"
type input "9/17/2025 - Mailing"
type textarea "x"
type input "9/17/2025 - Mailing a"
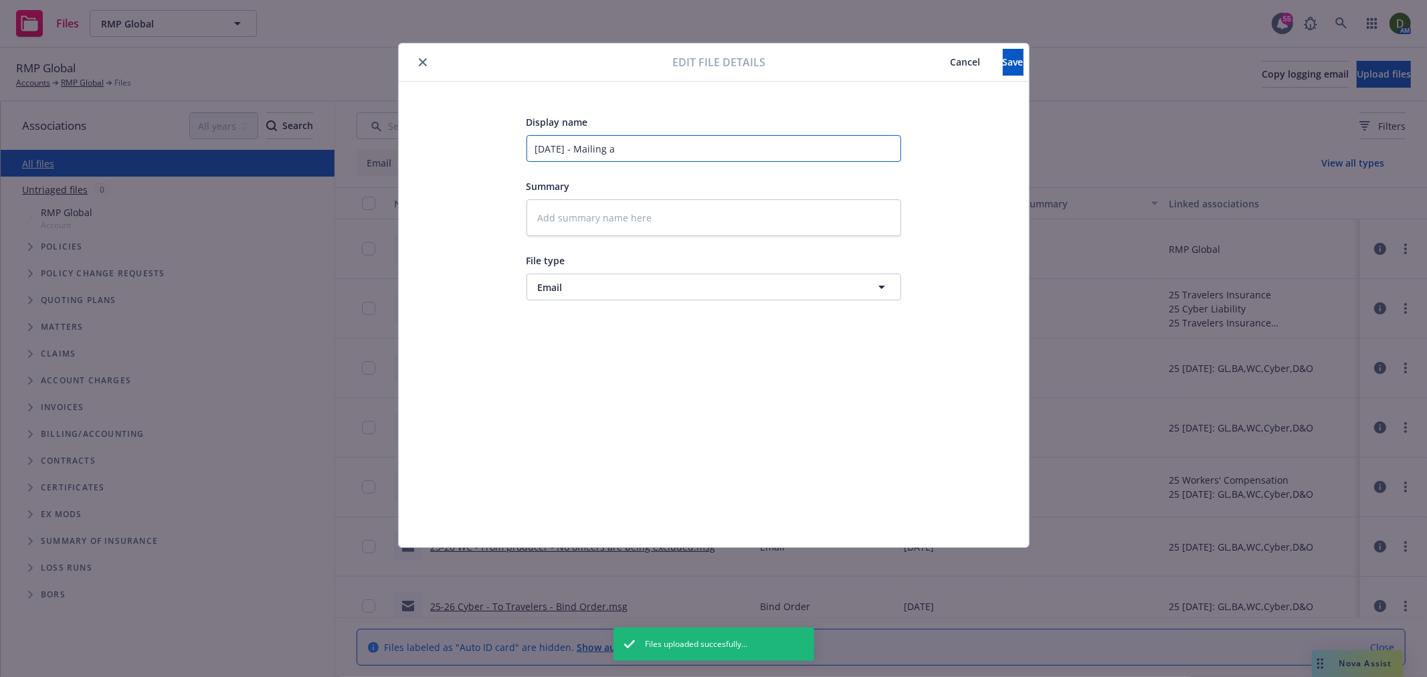
type textarea "x"
type input "9/17/2025 - Mailing ad"
type textarea "x"
type input "9/17/2025 - Mailing add"
type textarea "x"
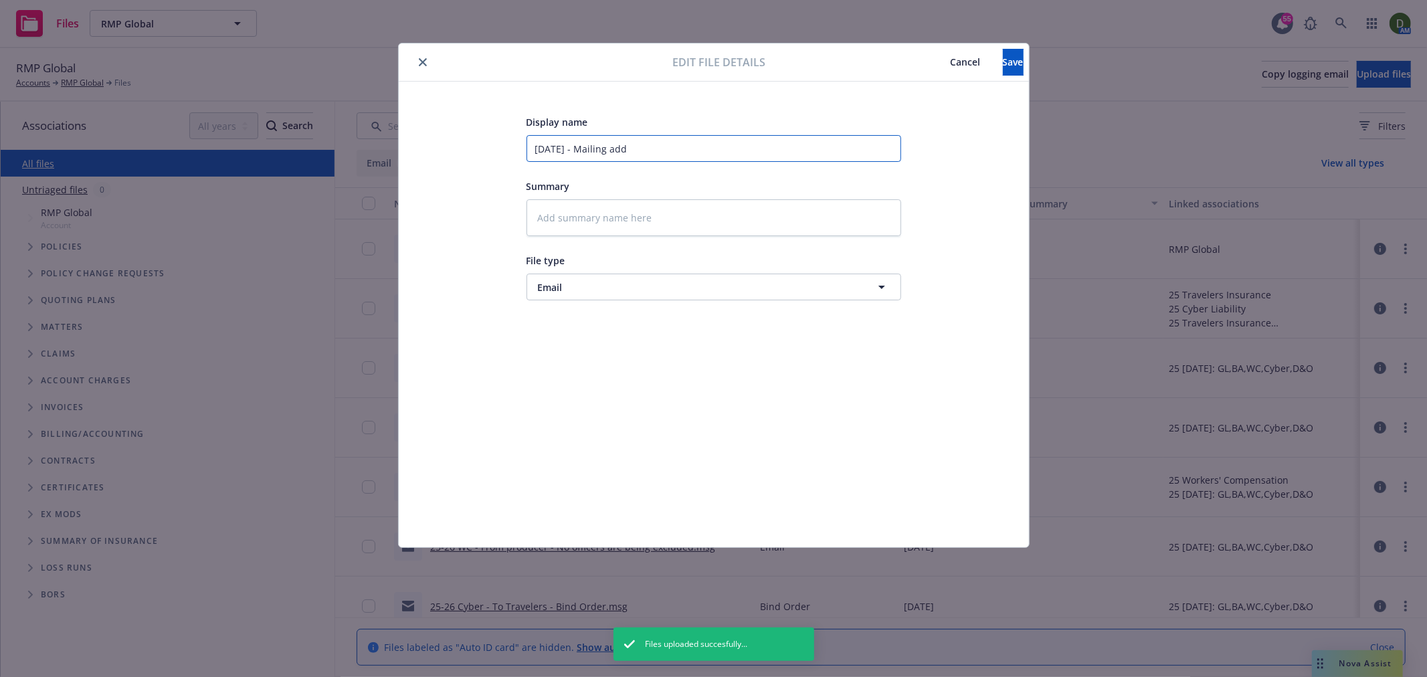
type input "9/17/2025 - Mailing addr"
type textarea "x"
type input "9/17/2025 - Mailing addre"
type textarea "x"
type input "9/17/2025 - Mailing addres"
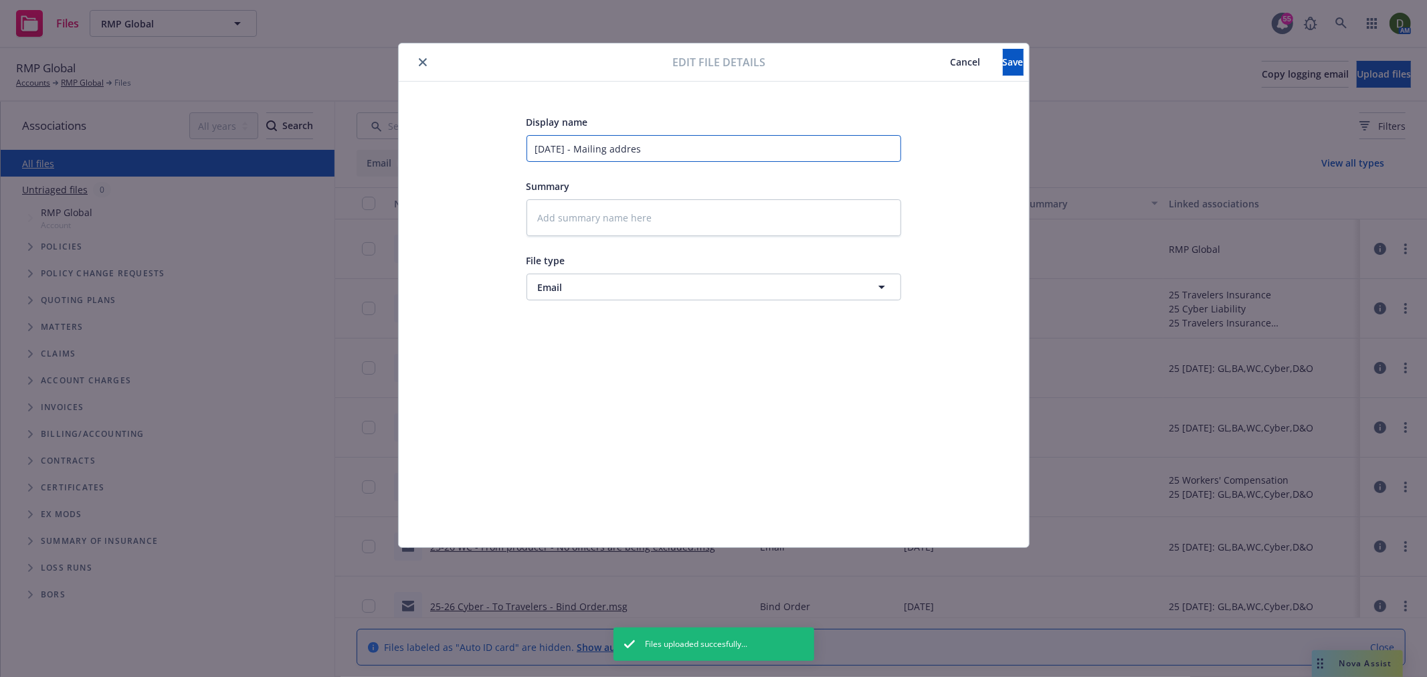
type textarea "x"
type input "9/17/2025 - Mailing address"
type textarea "x"
type input "9/17/2025 - Mailing address"
type textarea "x"
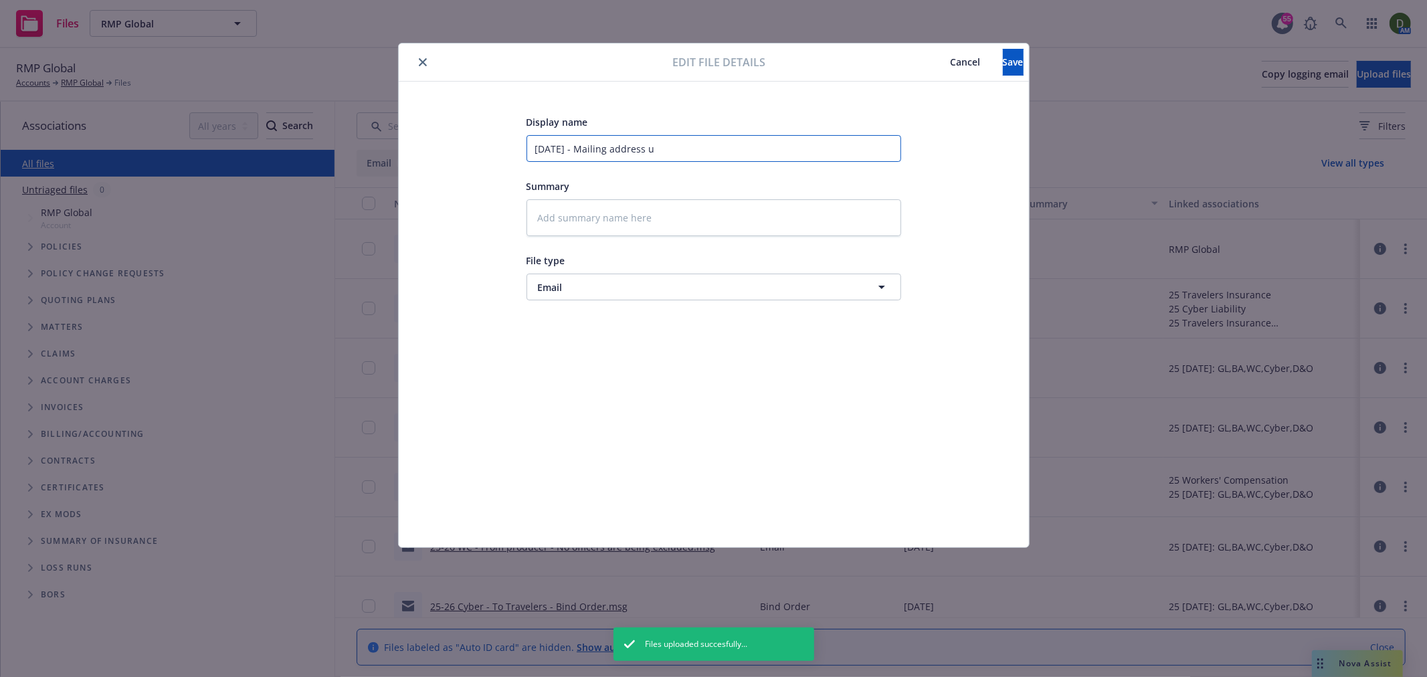
type input "9/17/2025 - Mailing address up"
type textarea "x"
type input "9/17/2025 - Mailing address upd"
type textarea "x"
type input "9/17/2025 - Mailing address upda"
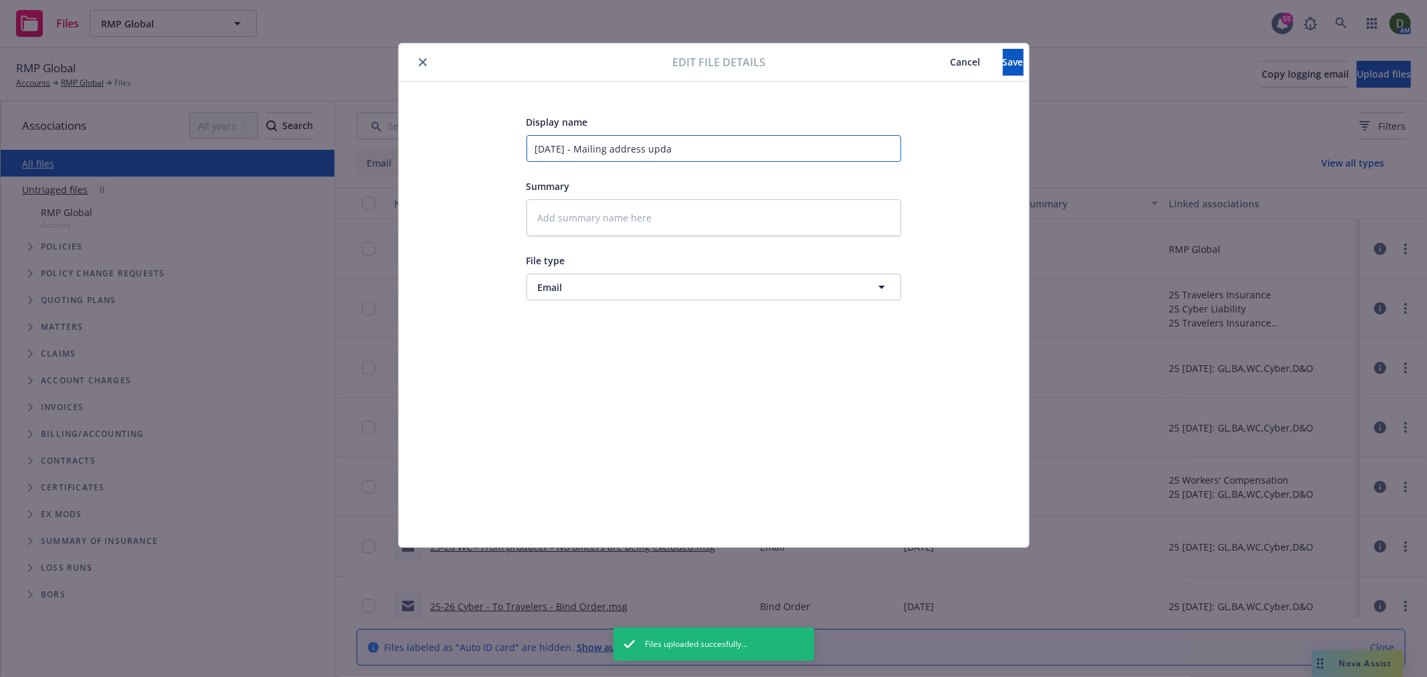
type textarea "x"
type input "9/17/2025 - Mailing address updat"
type textarea "x"
type input "9/17/2025 - Mailing address update"
type textarea "x"
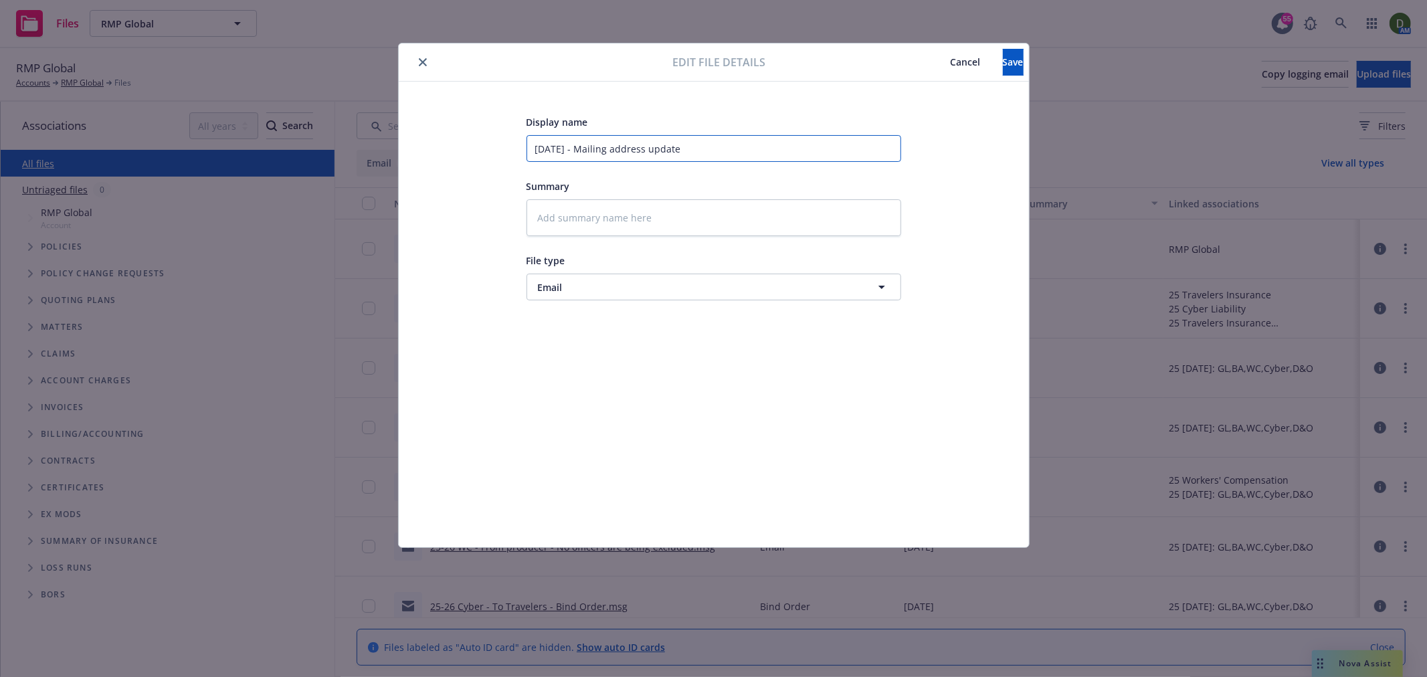
type input "9/17/2025 - Mailing address update"
click at [999, 44] on div "Edit file details Cancel Save" at bounding box center [714, 63] width 630 height 38
click at [1008, 63] on button "Save" at bounding box center [1013, 62] width 21 height 27
type textarea "x"
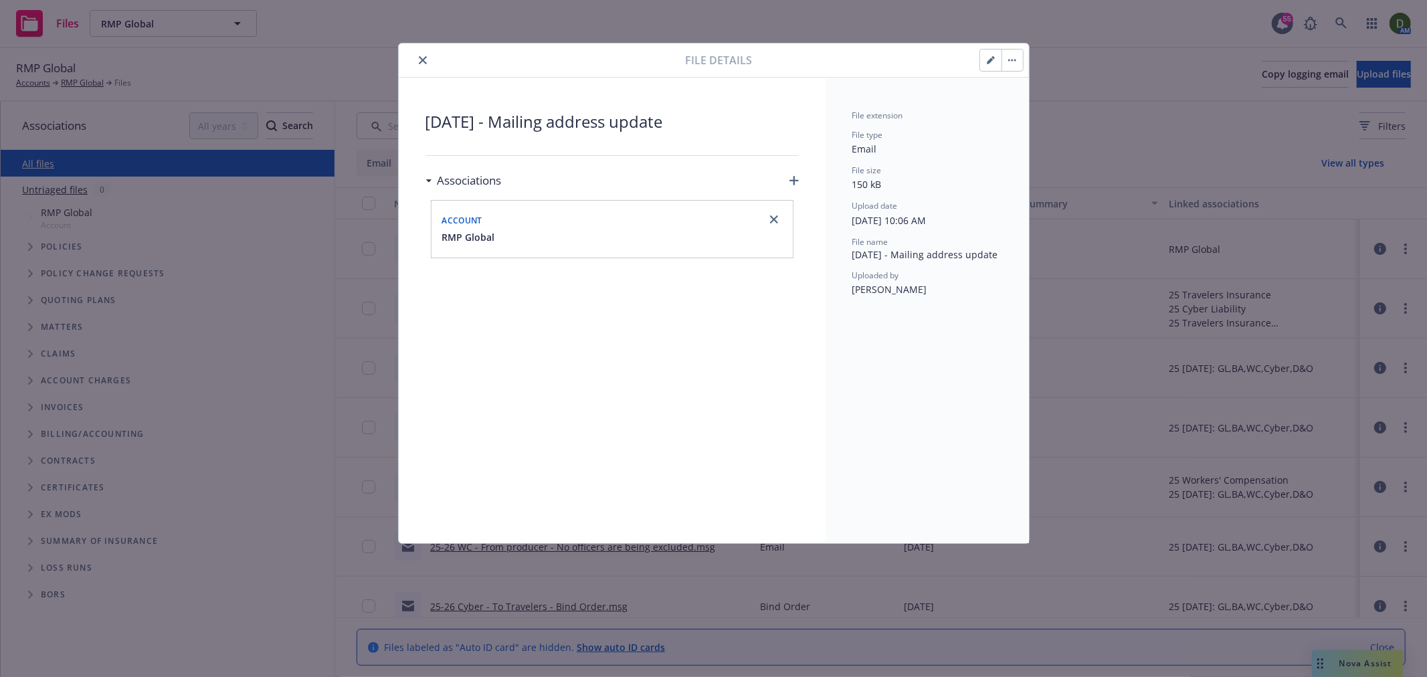
click at [423, 65] on button "close" at bounding box center [423, 60] width 16 height 16
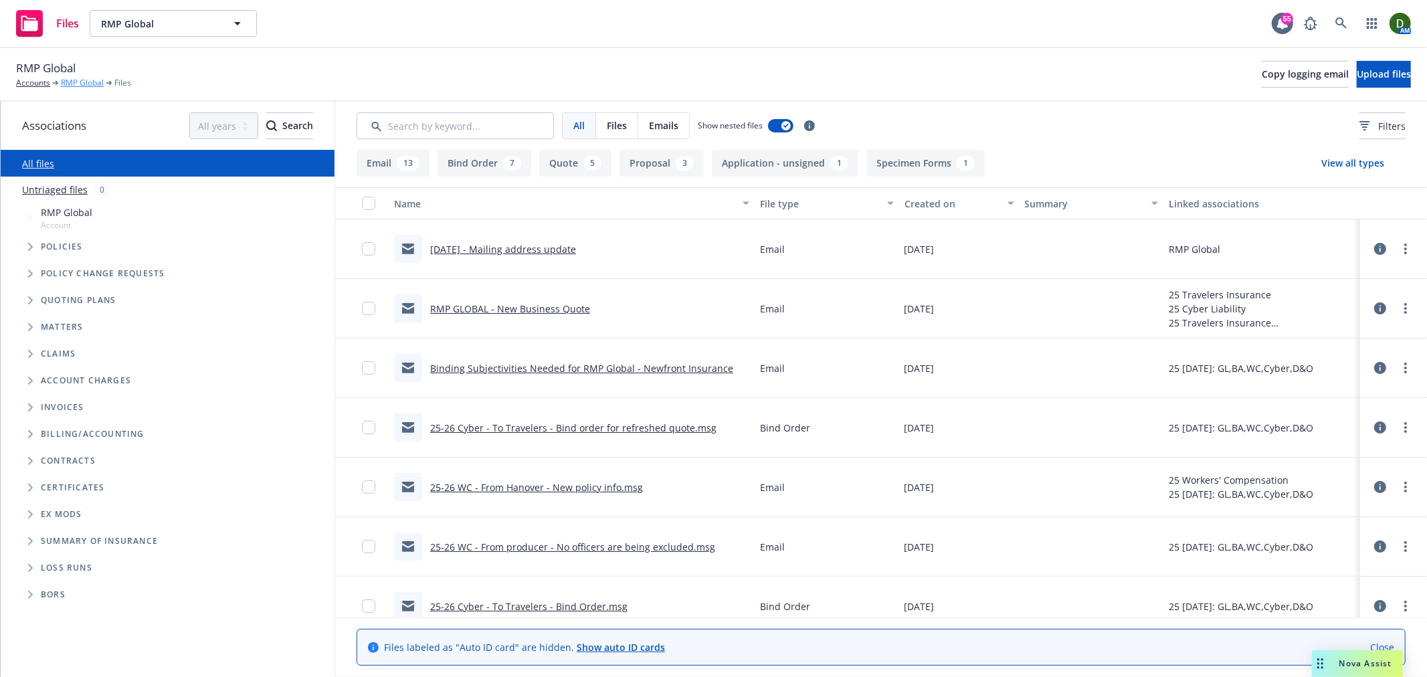
click at [87, 77] on link "RMP Global" at bounding box center [82, 83] width 43 height 12
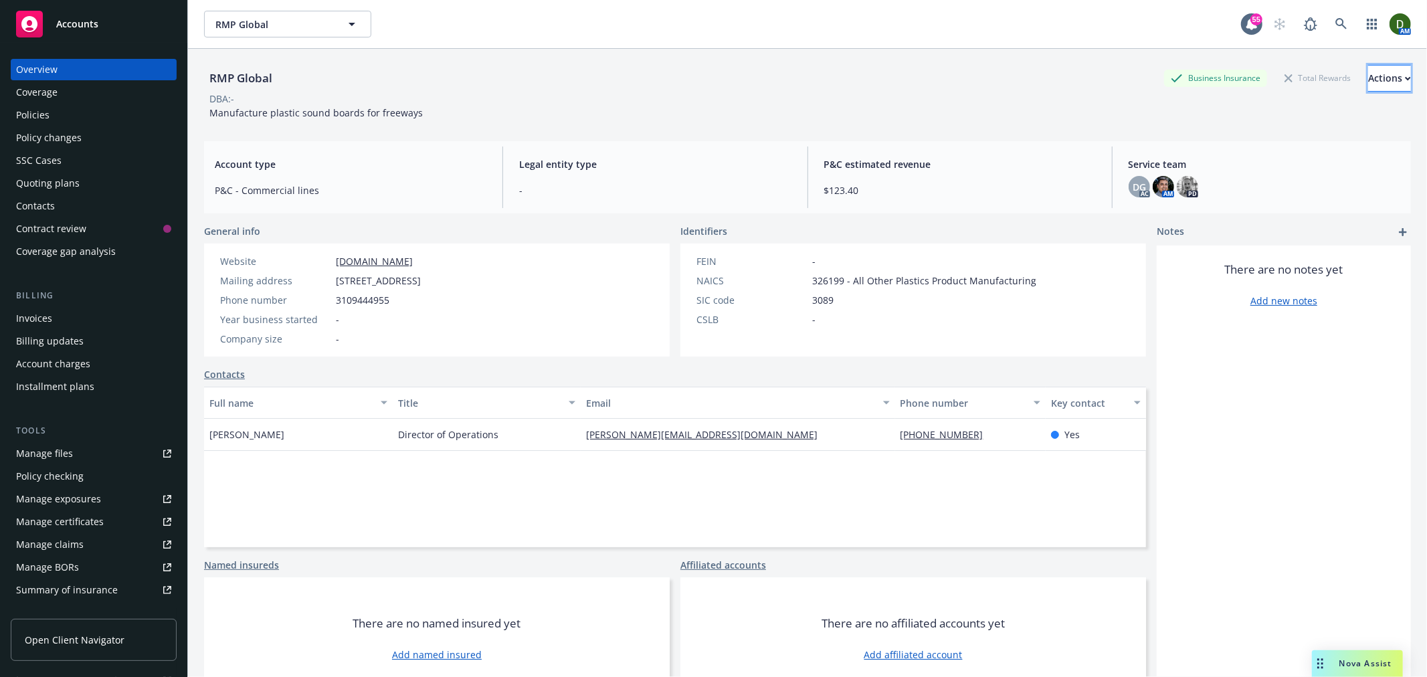
click at [1396, 84] on button "Actions" at bounding box center [1390, 78] width 43 height 27
click at [1321, 137] on link "Edit account summary" at bounding box center [1301, 141] width 220 height 27
select select "US"
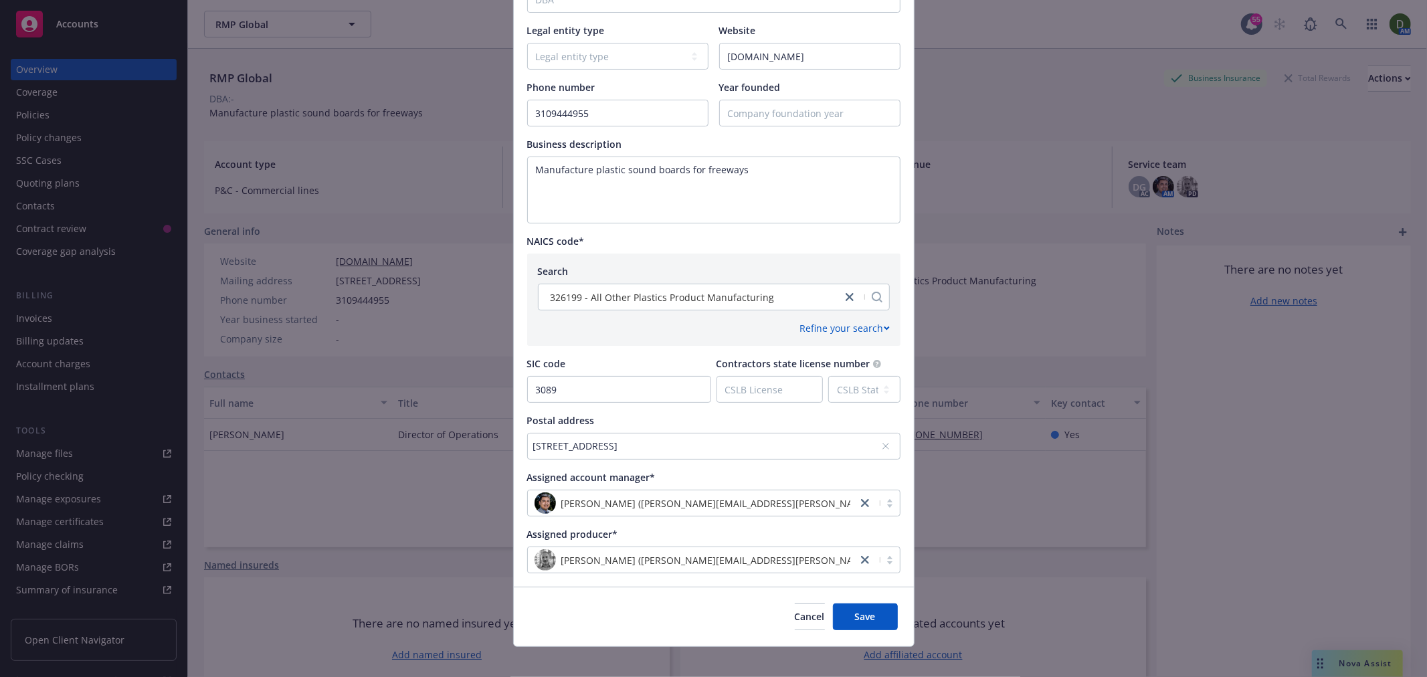
scroll to position [359, 0]
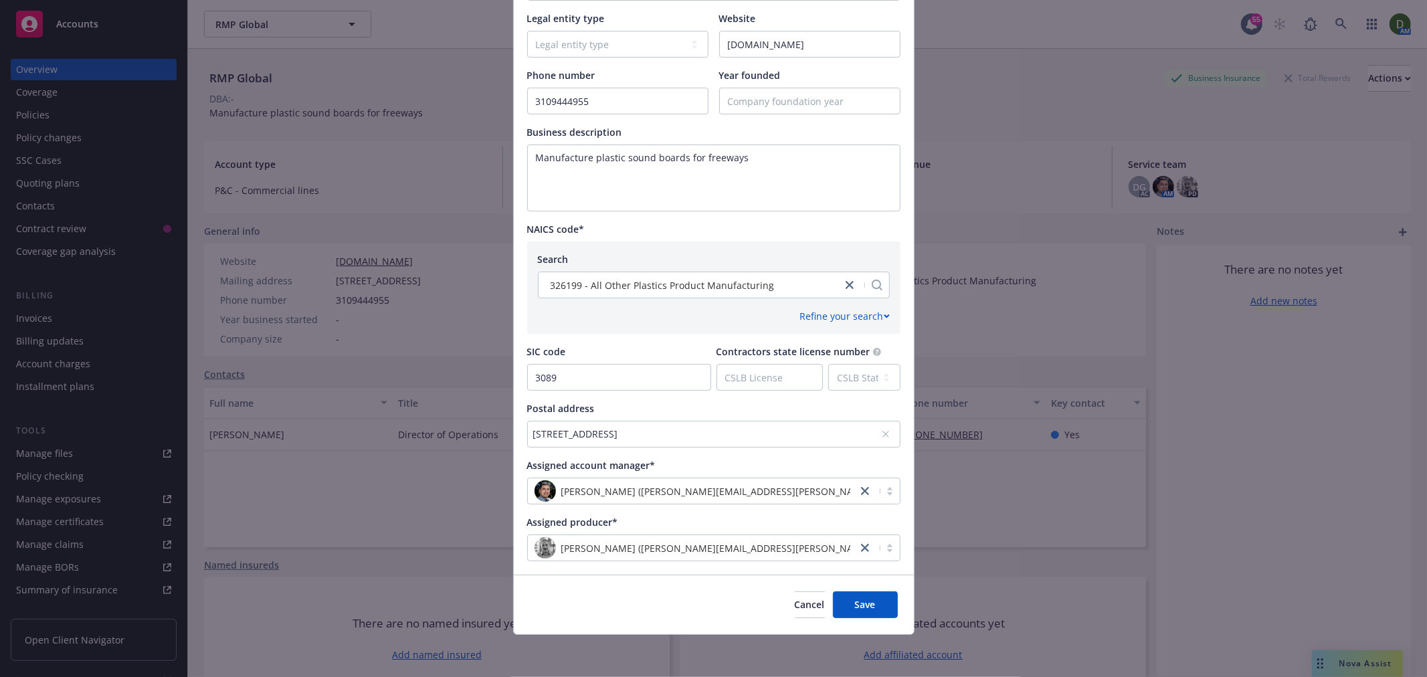
click at [780, 427] on div "5563 Adobe Falls Road, San Diego, CA, 92120, USA" at bounding box center [707, 434] width 348 height 14
type input "3517 Camino Del Rio South, Suite 215, PMB 1801, San Diego, CA 92108"
click at [714, 455] on div "Add custom address" at bounding box center [708, 445] width 250 height 27
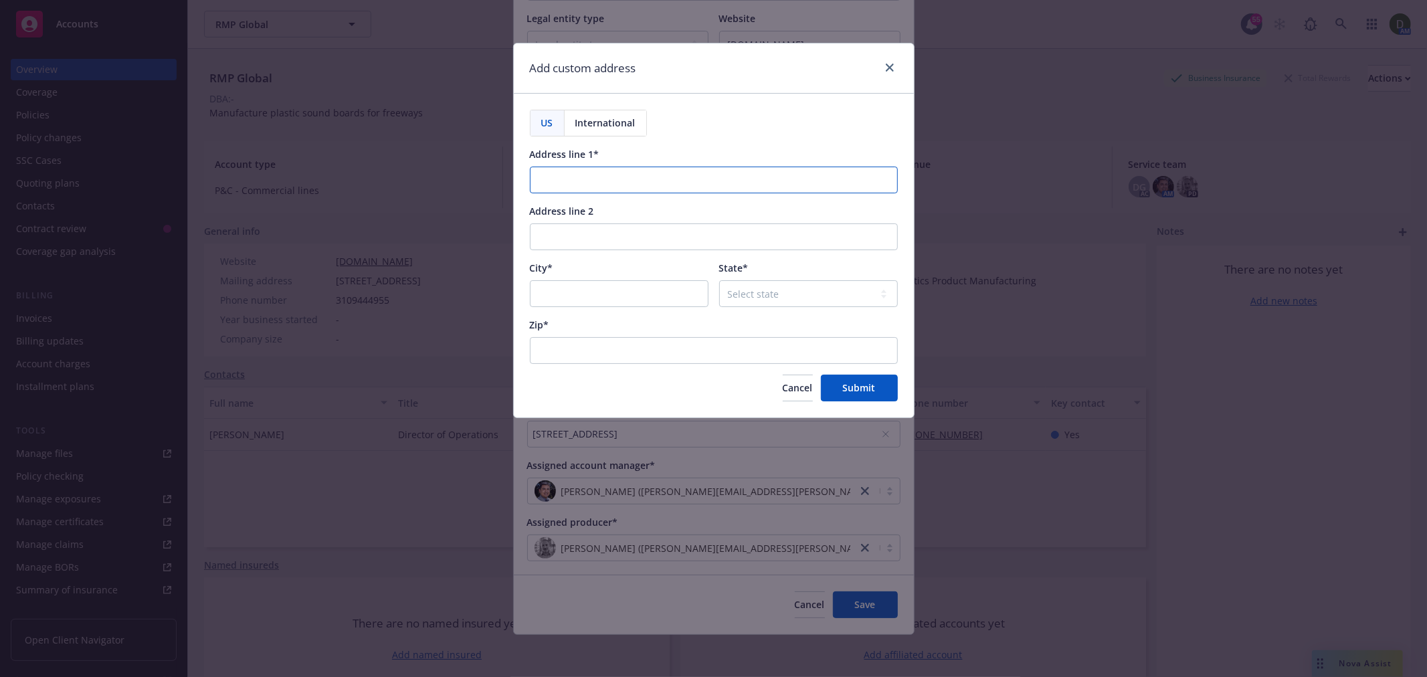
click at [764, 183] on input "Address line 1*" at bounding box center [714, 180] width 368 height 27
paste input "3517 Camino Del Rio South, Suite 215, PMB 1801"
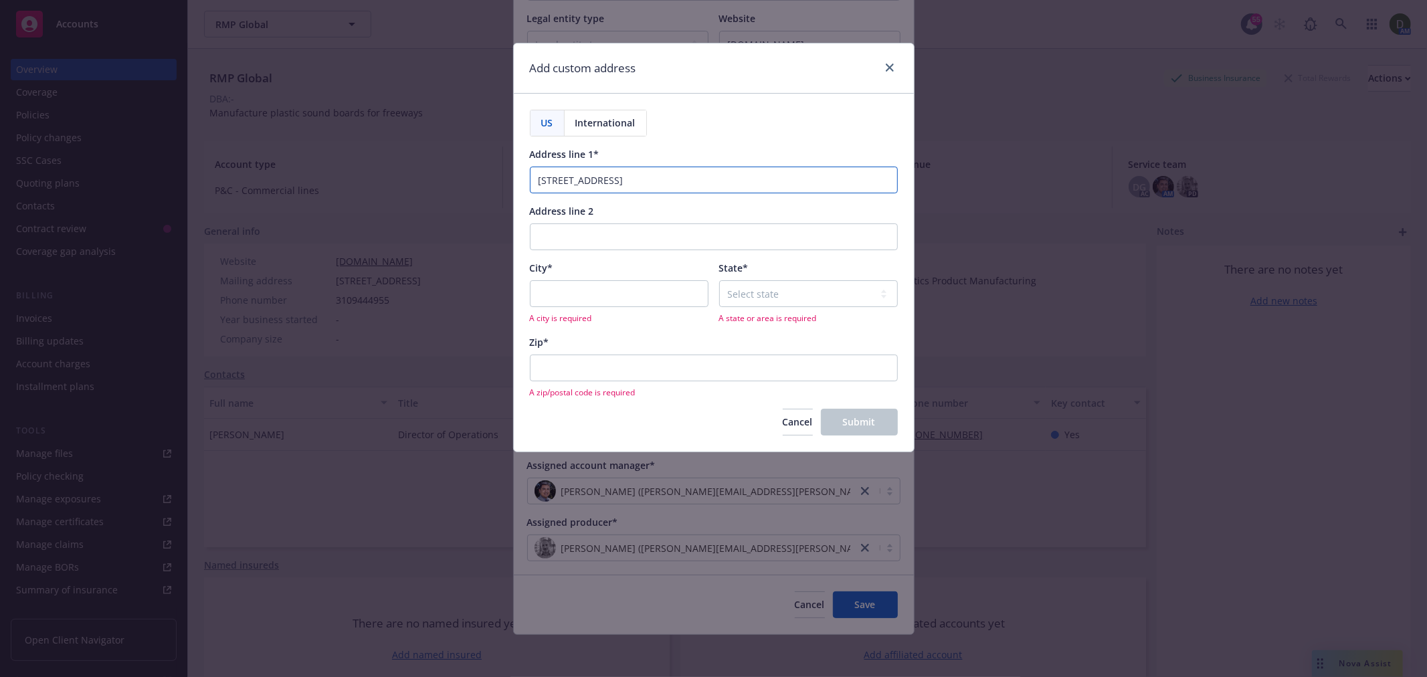
type input "3517 Camino Del Rio South, Suite 215, PMB 1801"
click at [831, 365] on input "Zip*" at bounding box center [714, 368] width 368 height 27
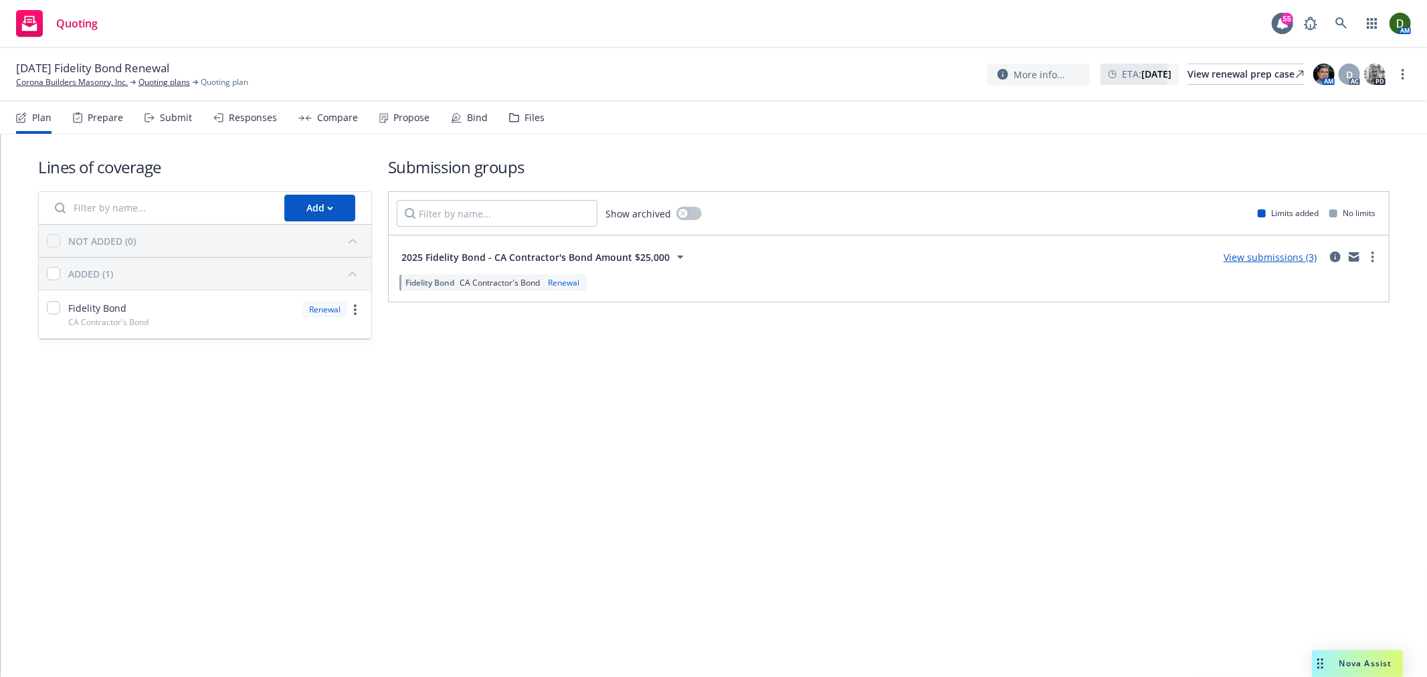
click at [525, 116] on div "Files" at bounding box center [535, 117] width 20 height 11
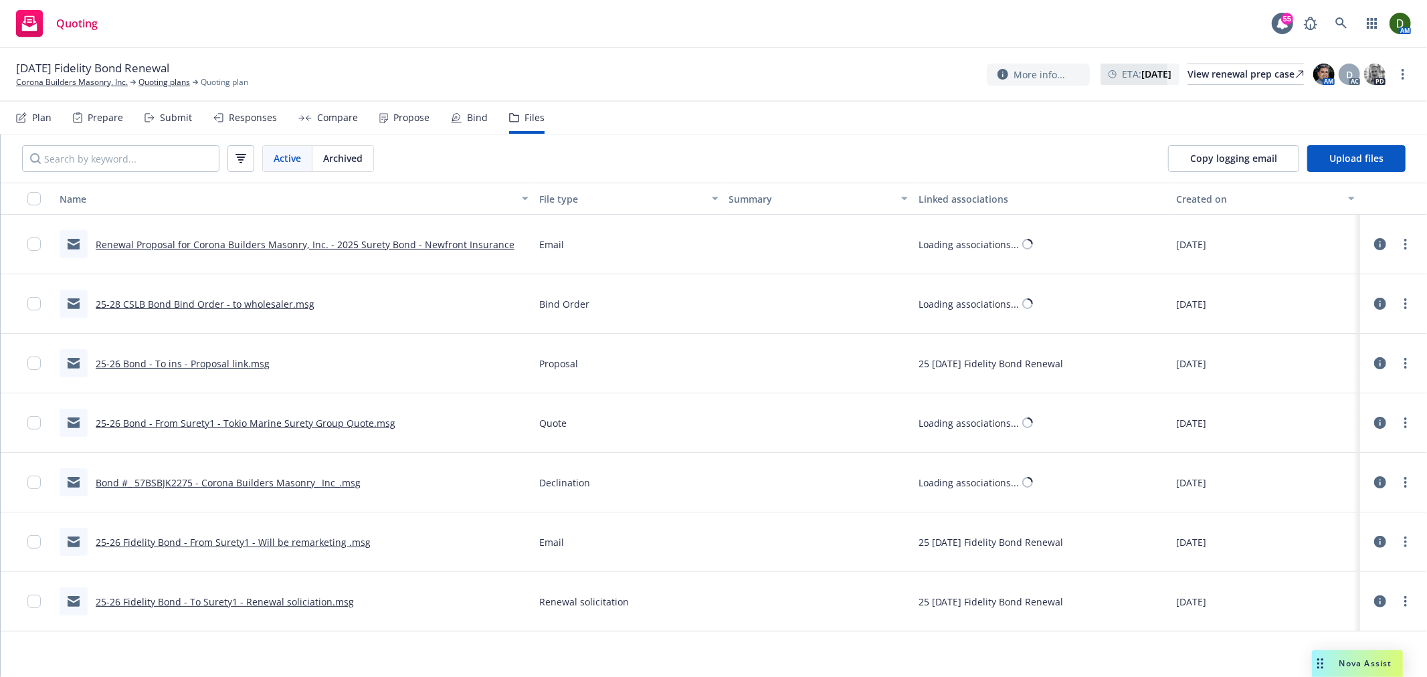
click at [395, 249] on link "Renewal Proposal for Corona Builders Masonry, Inc. - 2025 Surety Bond - Newfron…" at bounding box center [305, 244] width 419 height 13
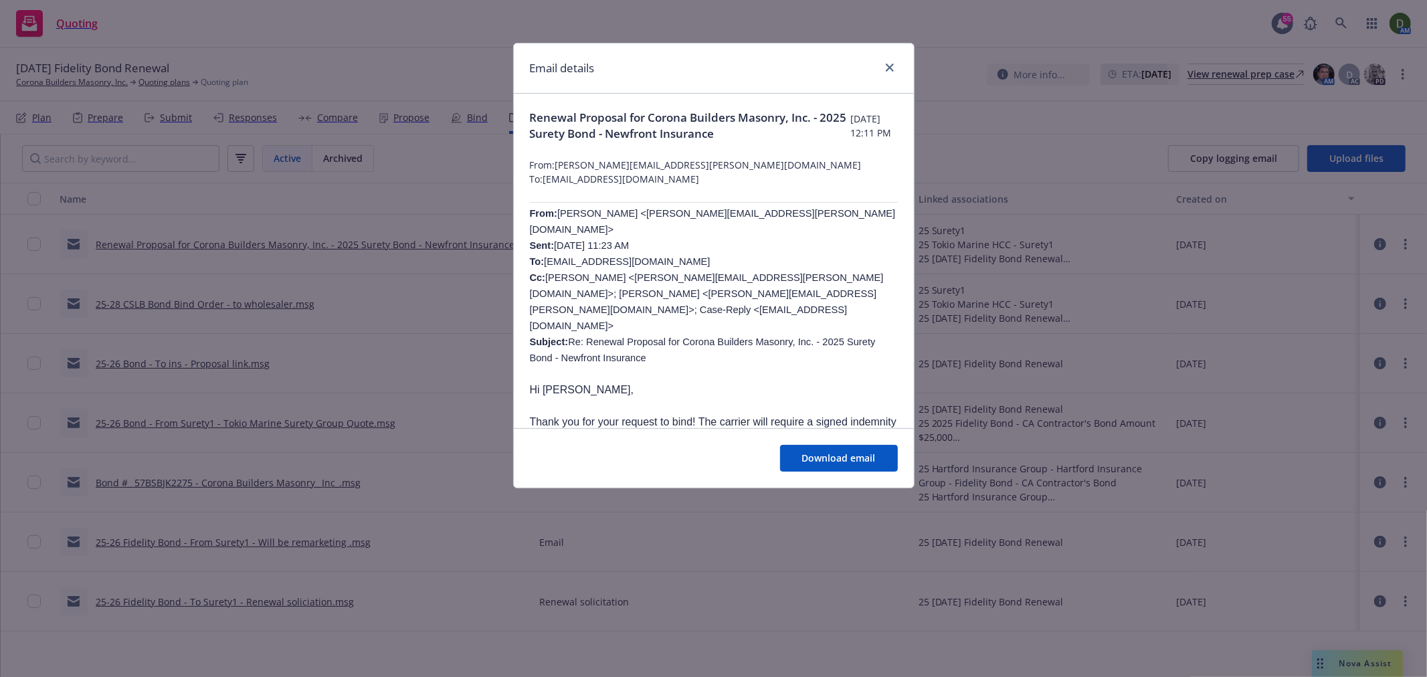
scroll to position [74, 0]
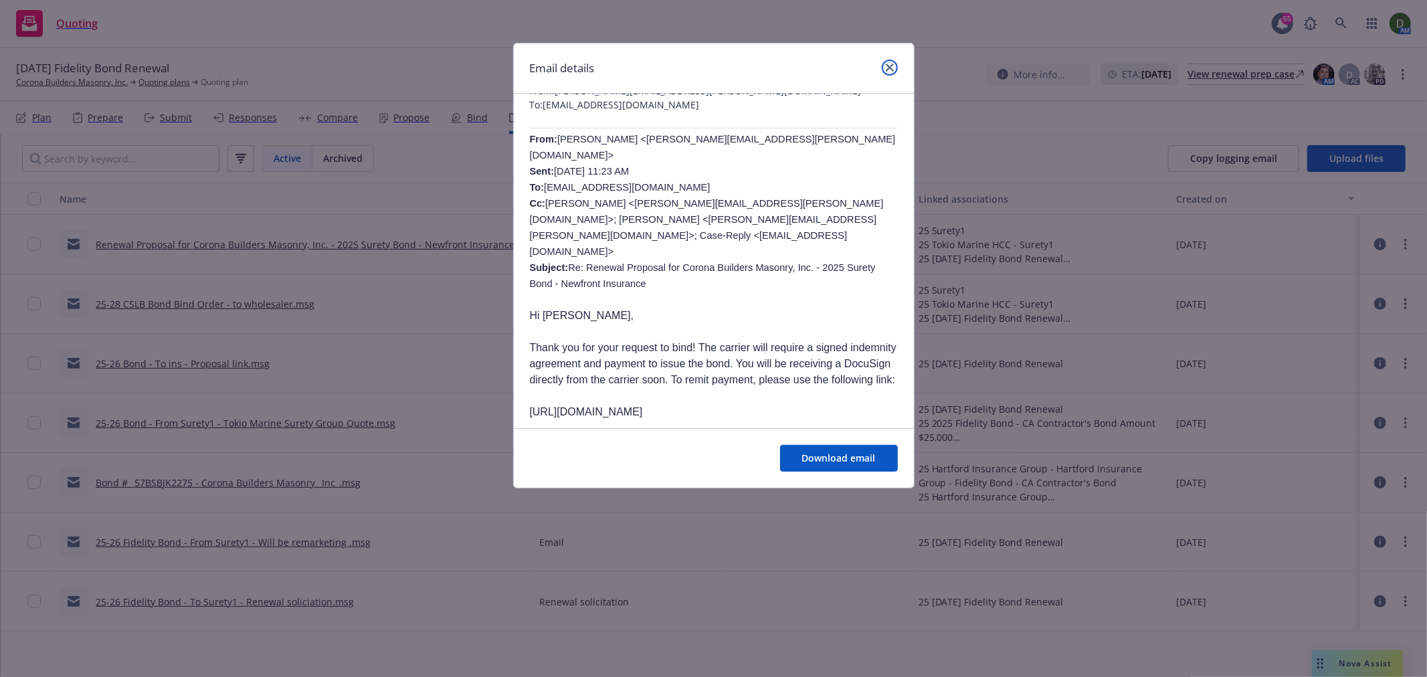
click at [893, 69] on link "close" at bounding box center [890, 68] width 16 height 16
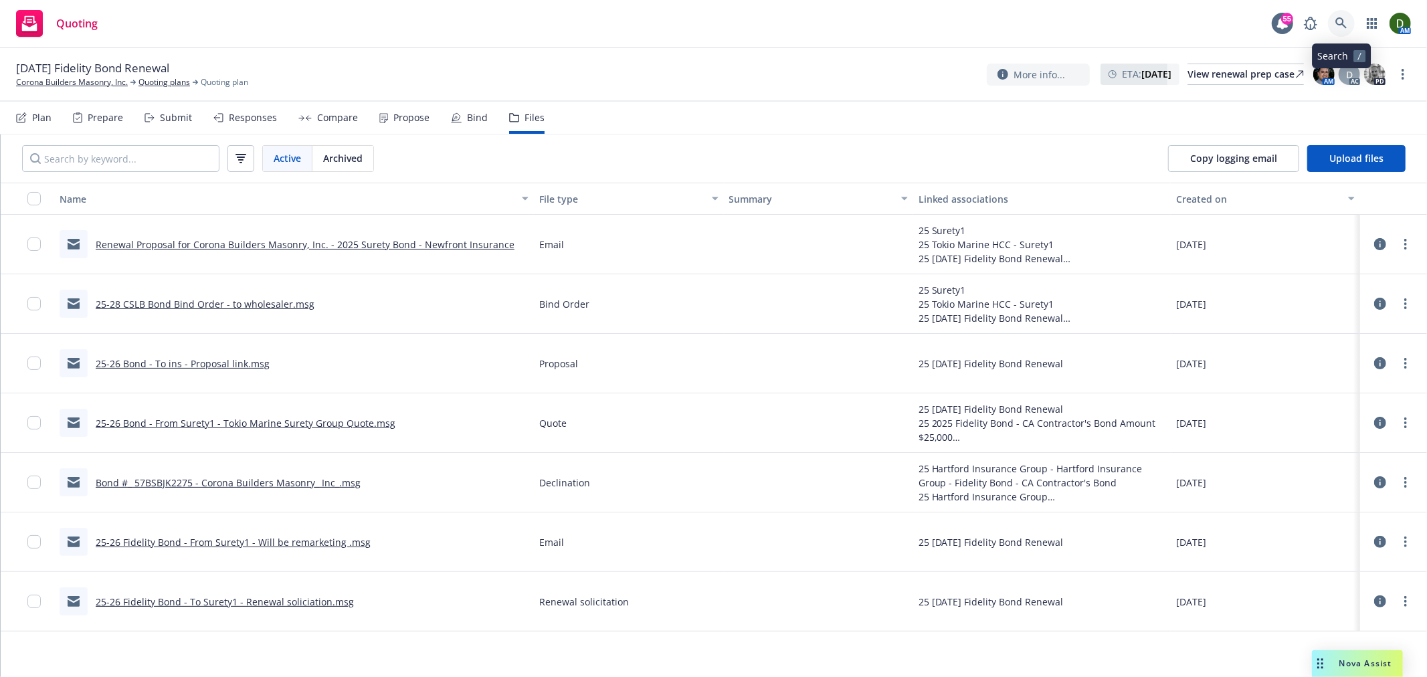
click at [1342, 29] on link at bounding box center [1341, 23] width 27 height 27
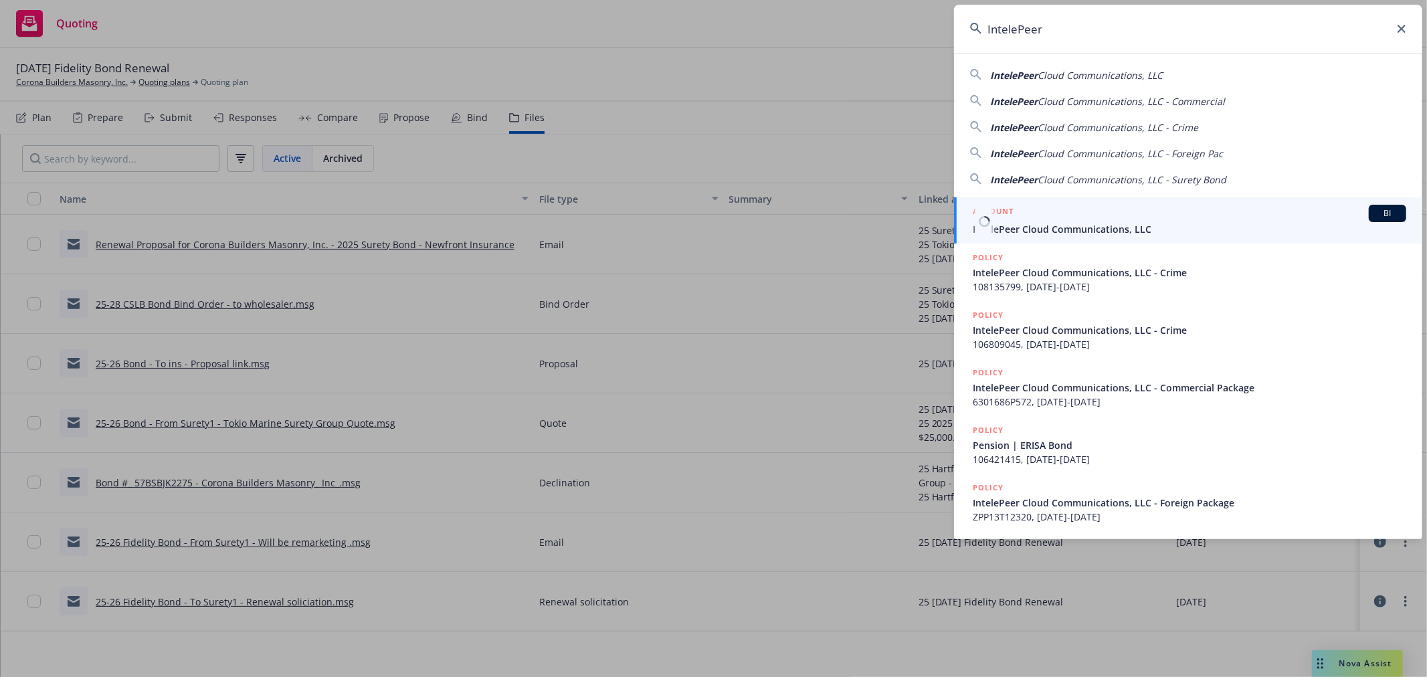
type input "IntelePeer"
click at [1100, 224] on span "IntelePeer Cloud Communications, LLC" at bounding box center [1190, 229] width 434 height 14
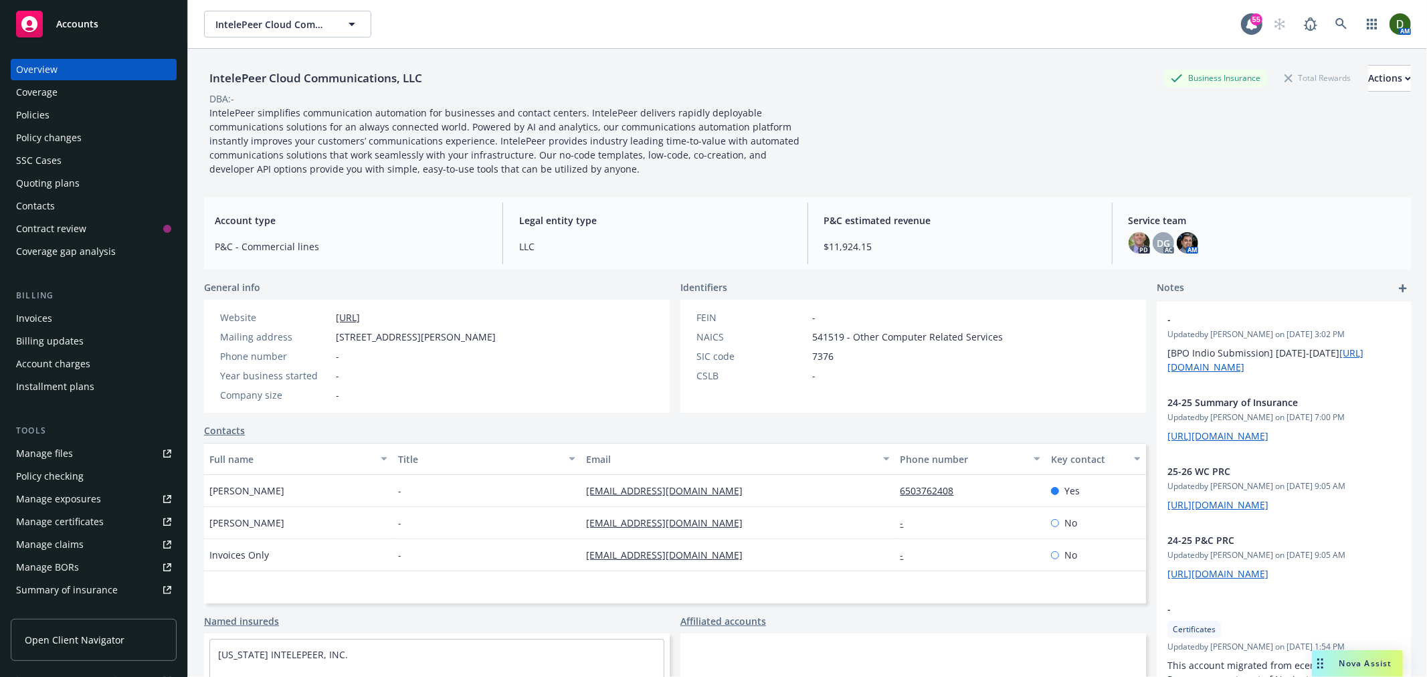
click at [116, 185] on div "Quoting plans" at bounding box center [93, 183] width 155 height 21
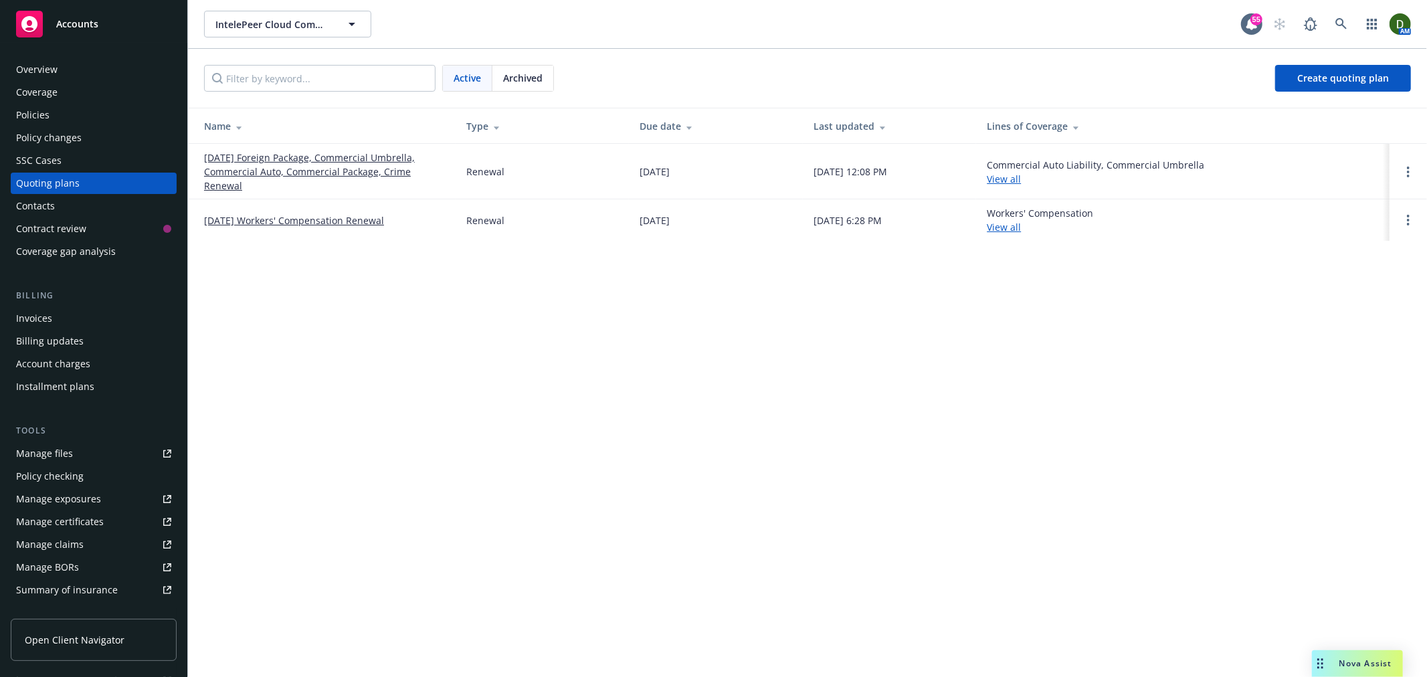
click at [243, 159] on link "10/01/25 Foreign Package, Commercial Umbrella, Commercial Auto, Commercial Pack…" at bounding box center [324, 172] width 241 height 42
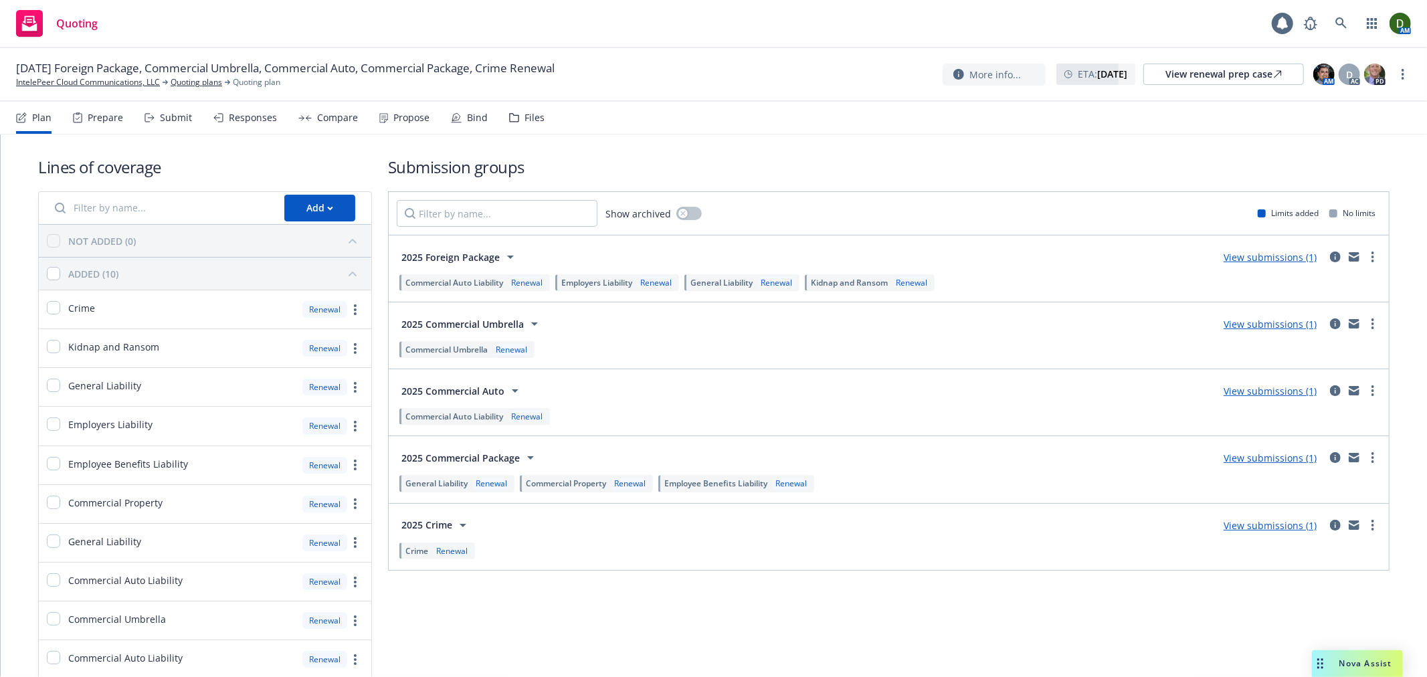
click at [512, 125] on div "Files" at bounding box center [526, 118] width 35 height 32
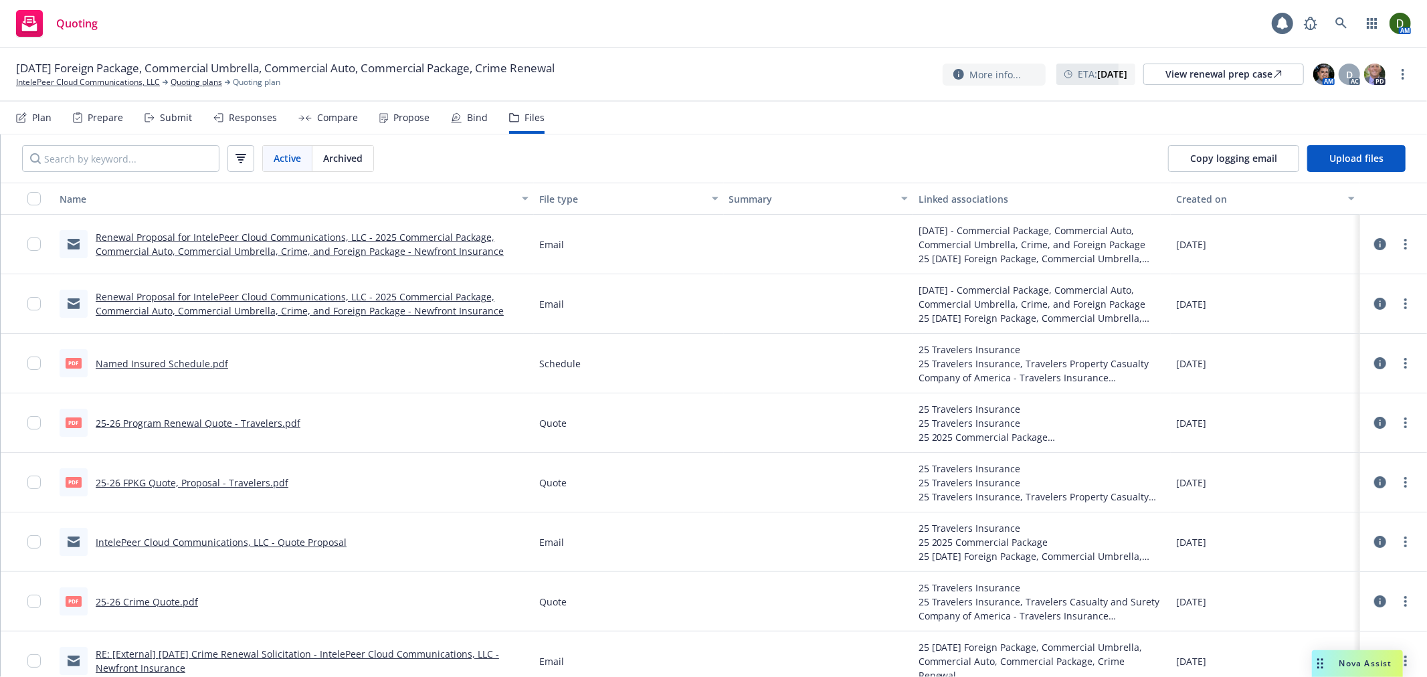
click at [481, 236] on link "Renewal Proposal for IntelePeer Cloud Communications, LLC - 2025 Commercial Pac…" at bounding box center [300, 244] width 408 height 27
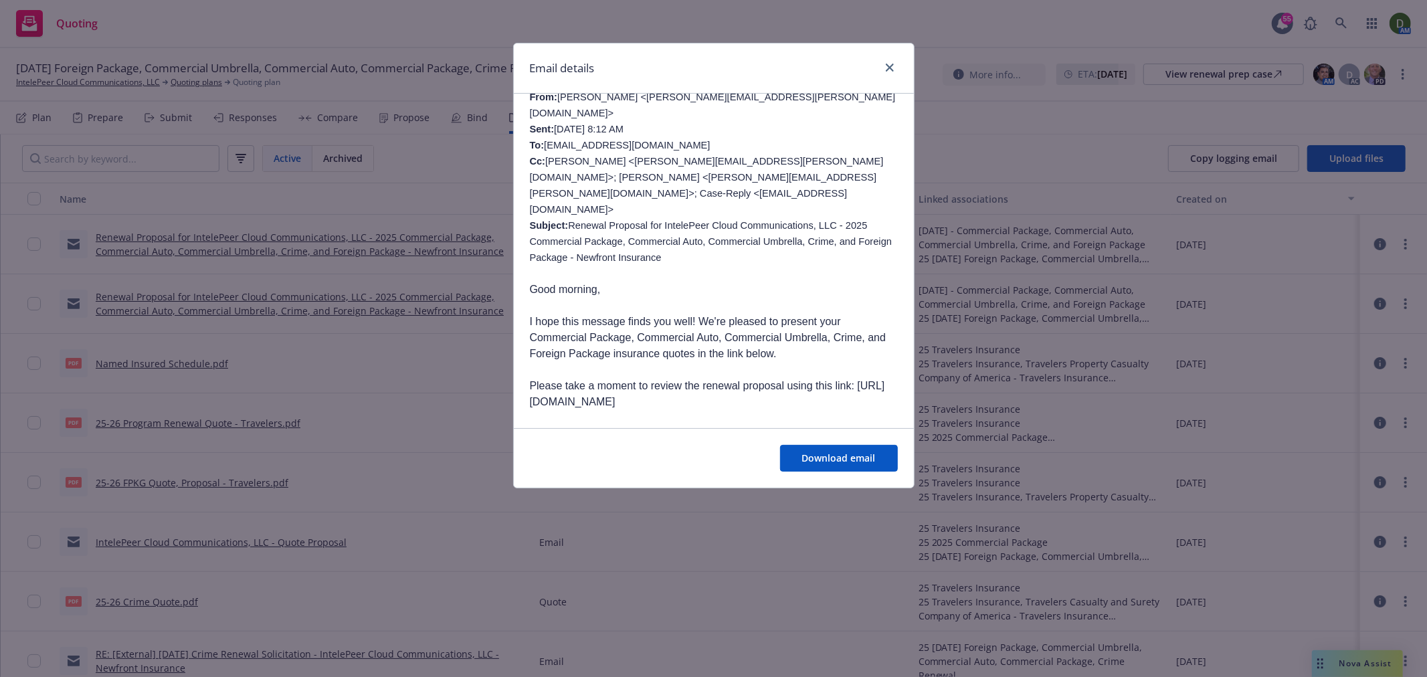
scroll to position [223, 0]
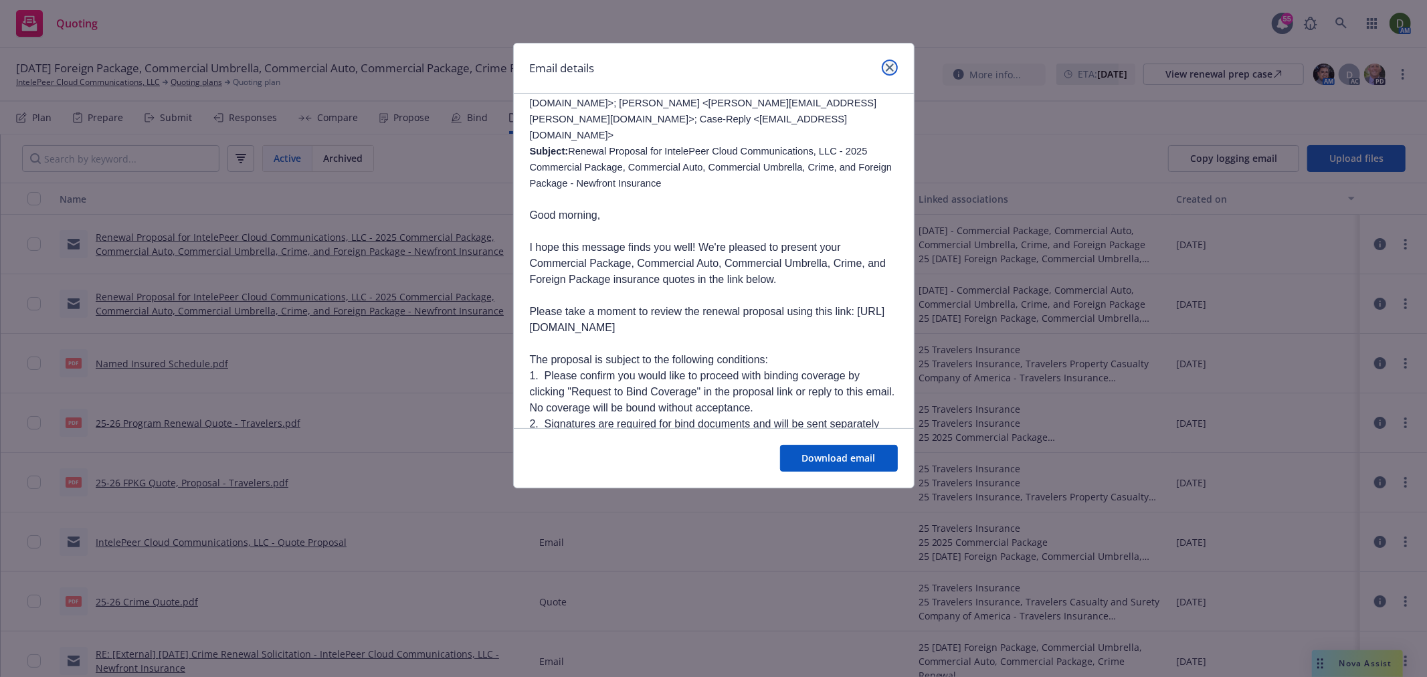
click at [889, 69] on icon "close" at bounding box center [890, 68] width 8 height 8
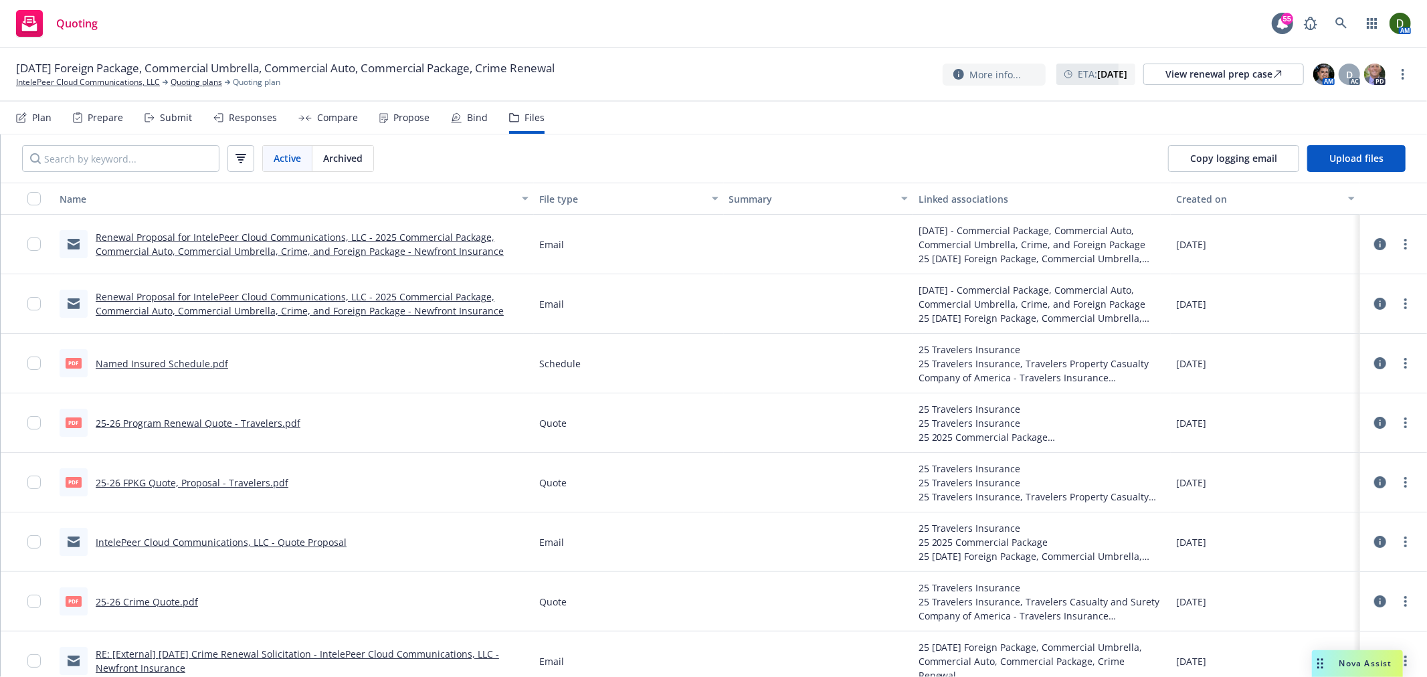
click at [458, 299] on link "Renewal Proposal for IntelePeer Cloud Communications, LLC - 2025 Commercial Pac…" at bounding box center [300, 303] width 408 height 27
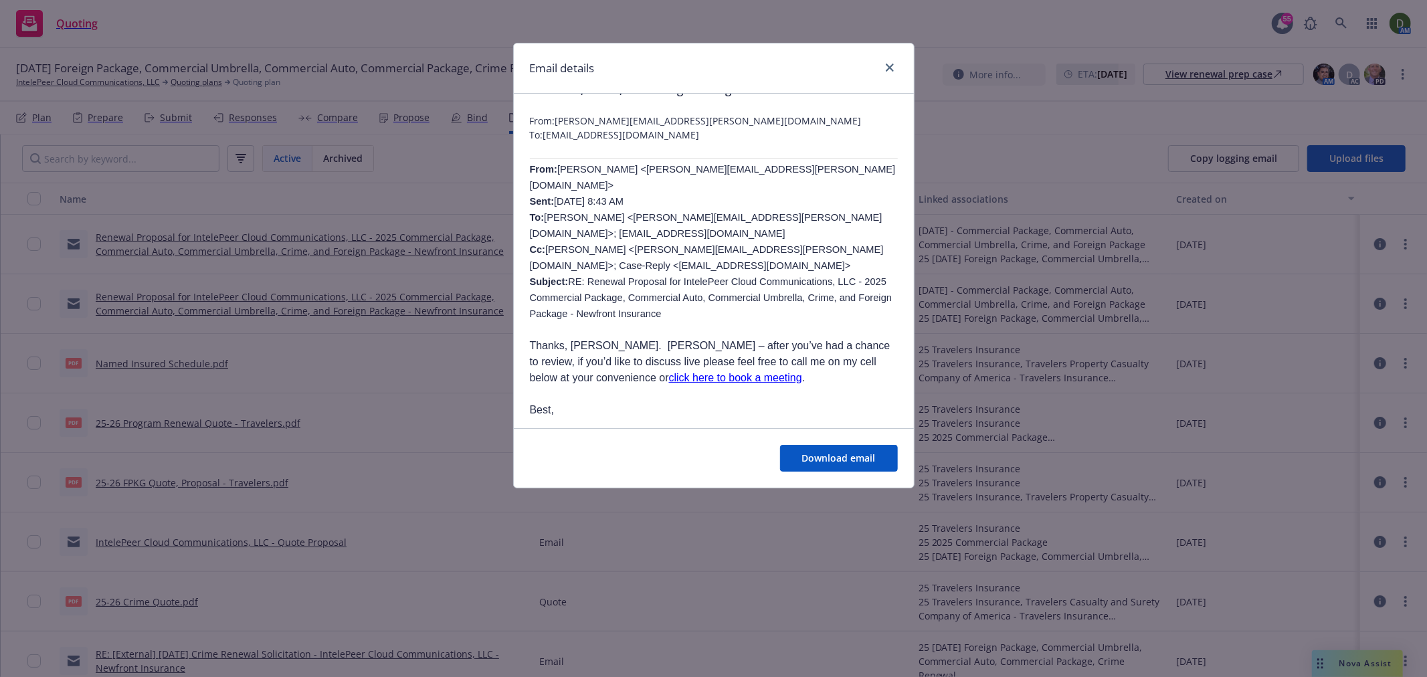
scroll to position [149, 0]
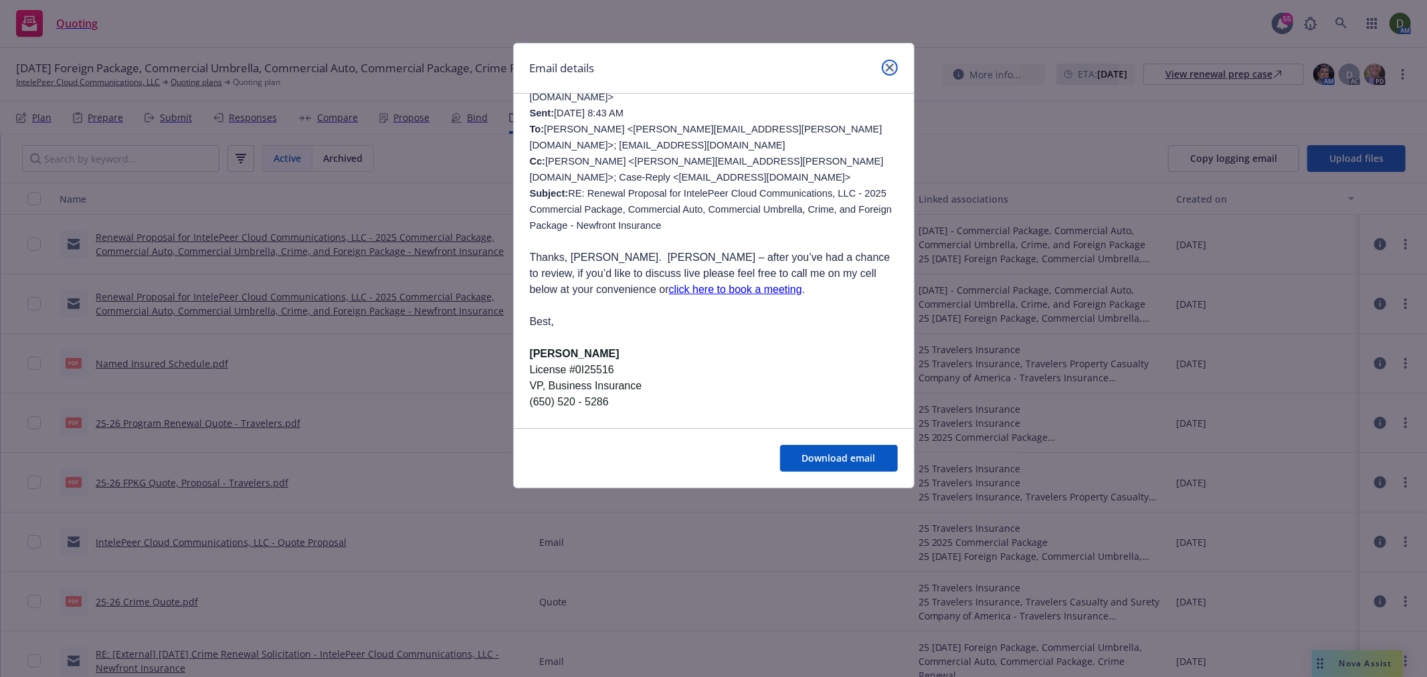
click at [886, 64] on icon "close" at bounding box center [890, 68] width 8 height 8
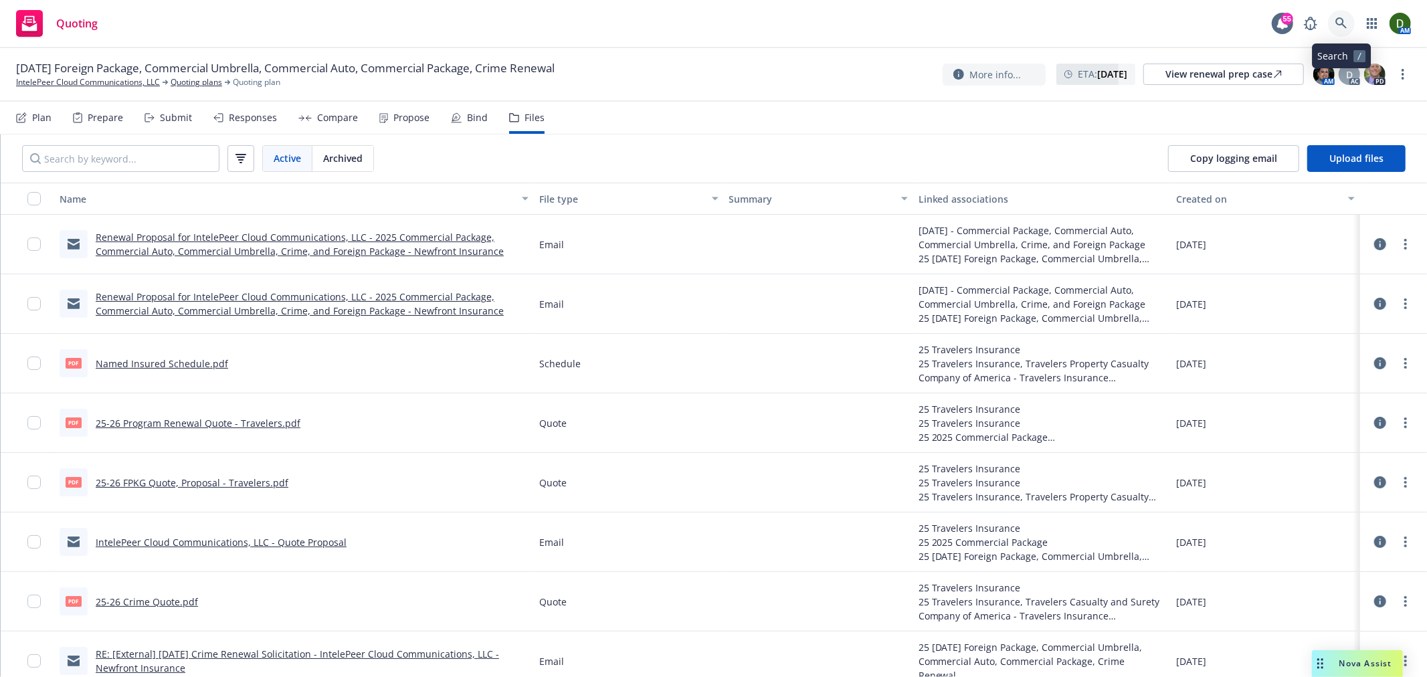
click at [1340, 28] on icon at bounding box center [1342, 23] width 12 height 12
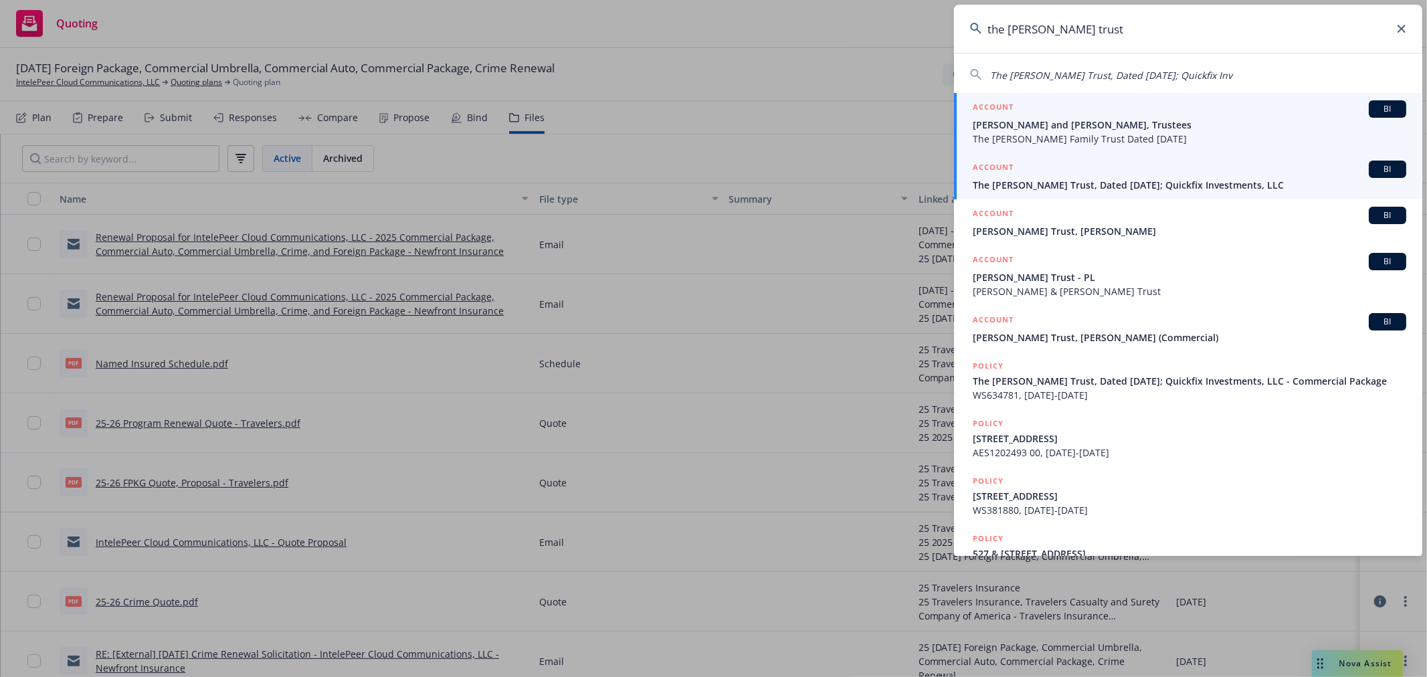
type input "the [PERSON_NAME] trust"
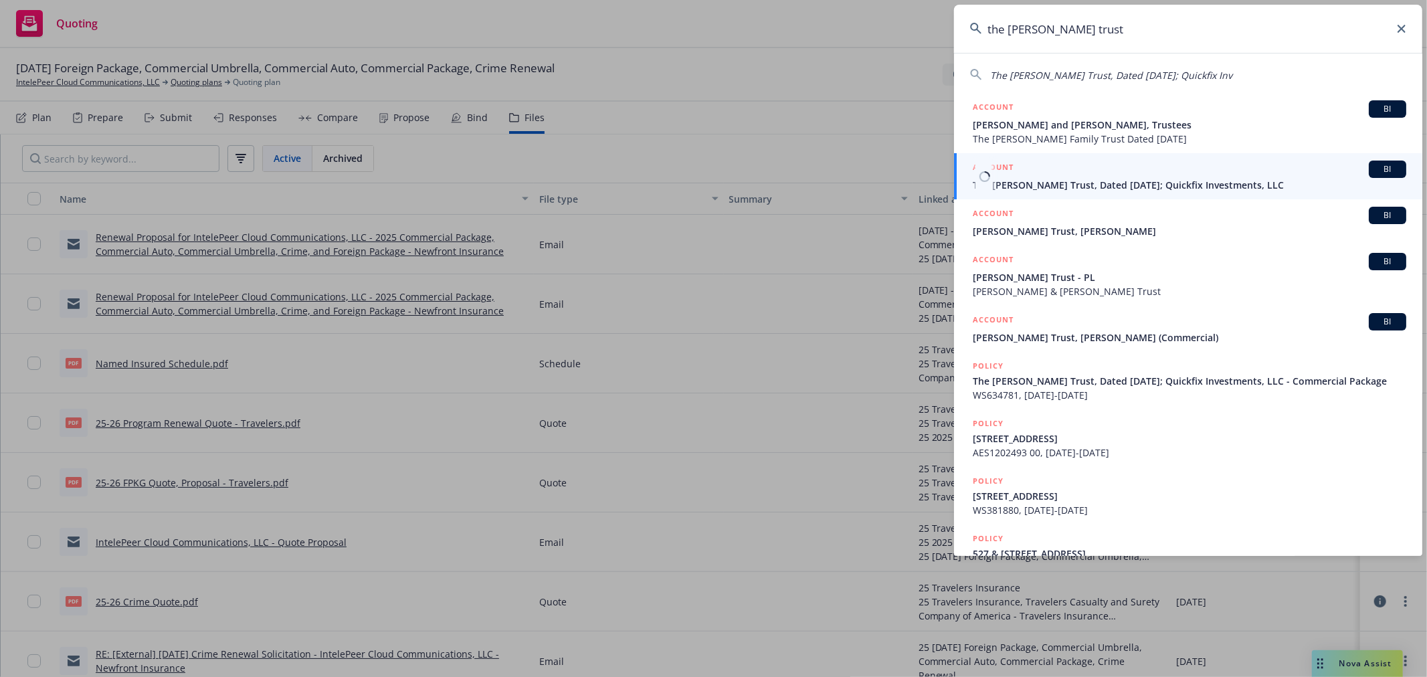
click at [1003, 170] on h5 "ACCOUNT" at bounding box center [993, 169] width 41 height 16
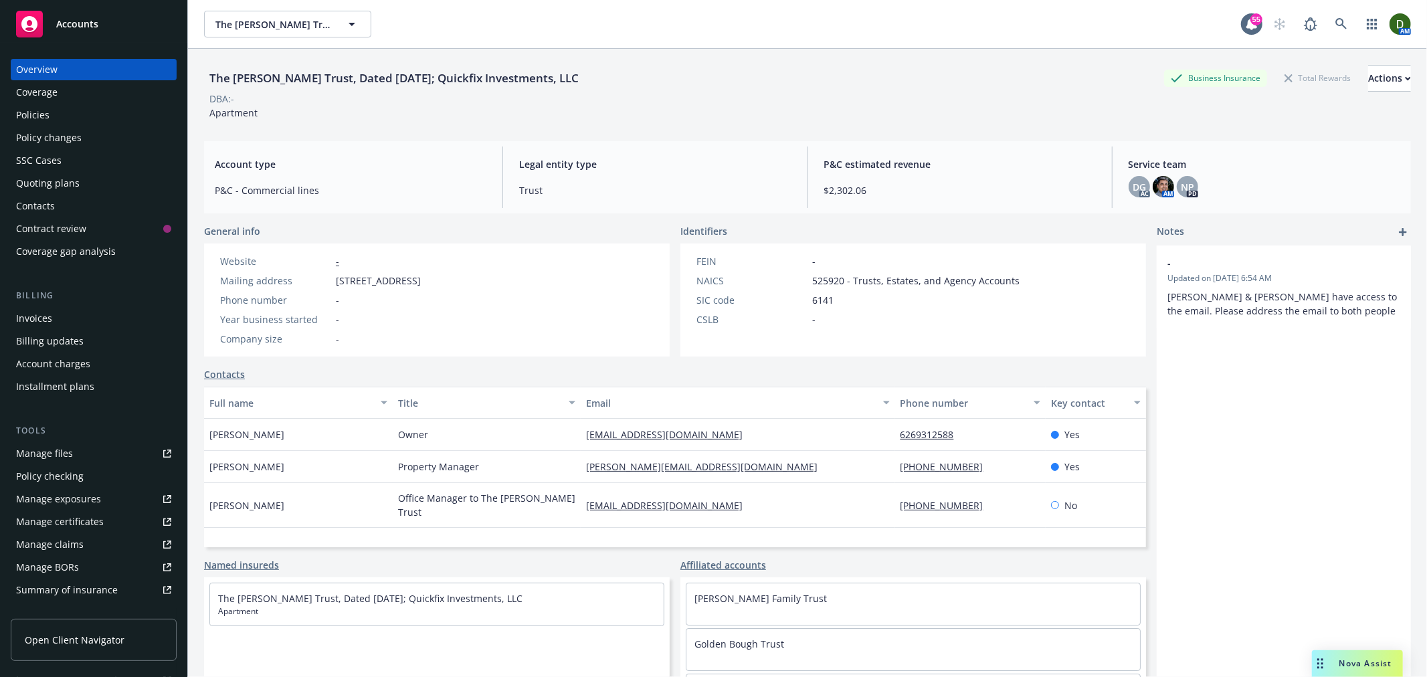
click at [124, 109] on div "Policies" at bounding box center [93, 114] width 155 height 21
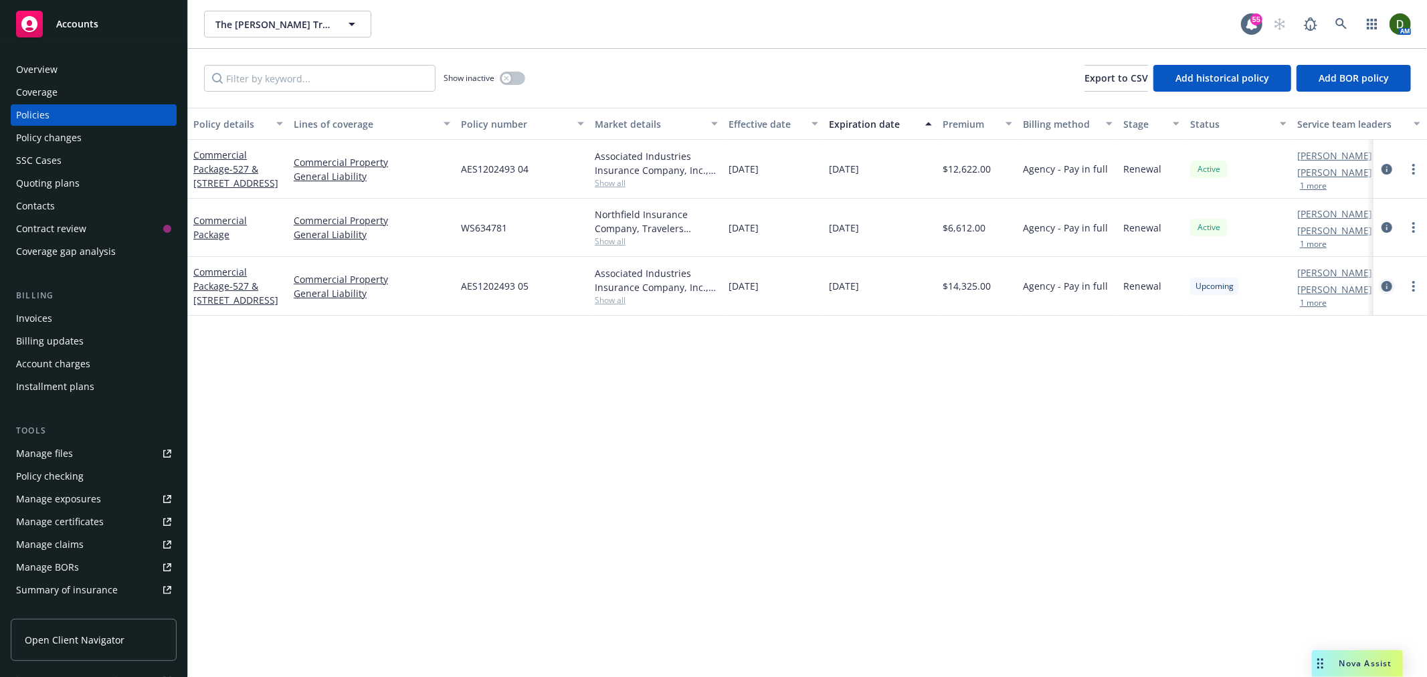
click at [1393, 290] on icon "circleInformation" at bounding box center [1387, 286] width 11 height 11
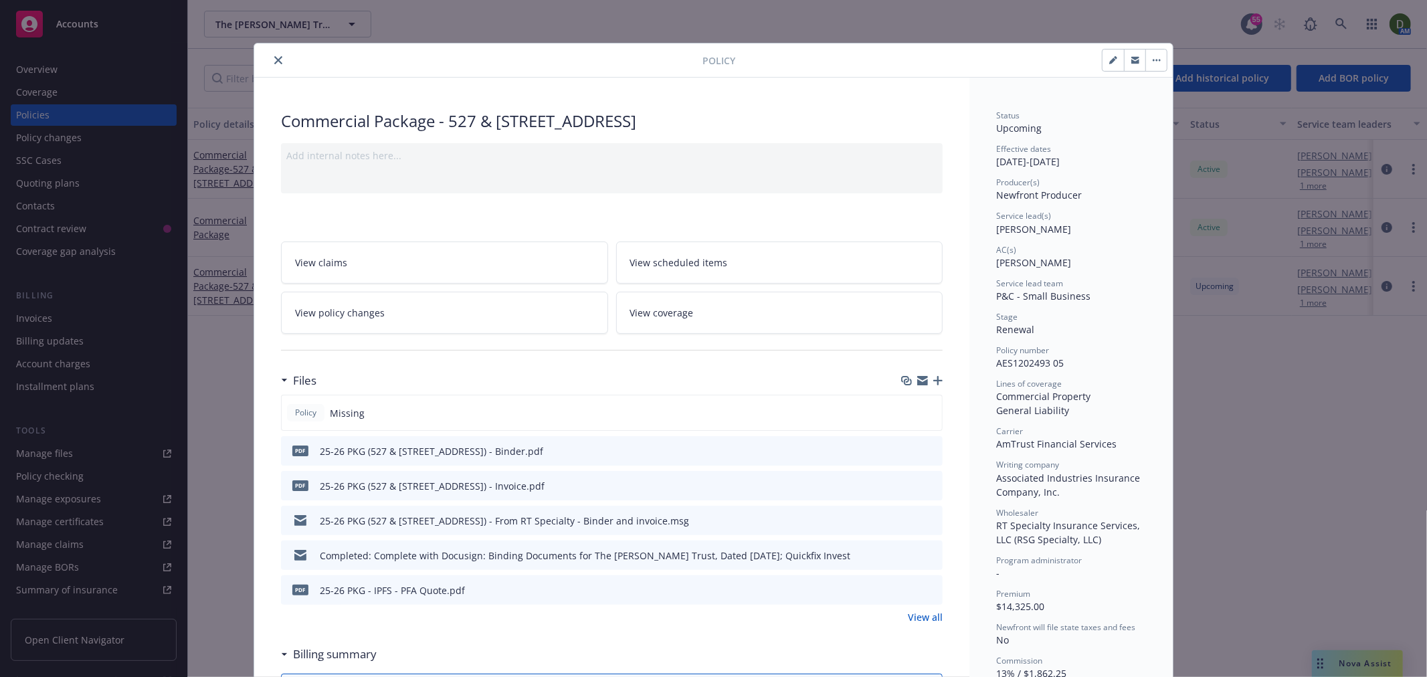
click at [934, 377] on icon "button" at bounding box center [938, 380] width 9 height 9
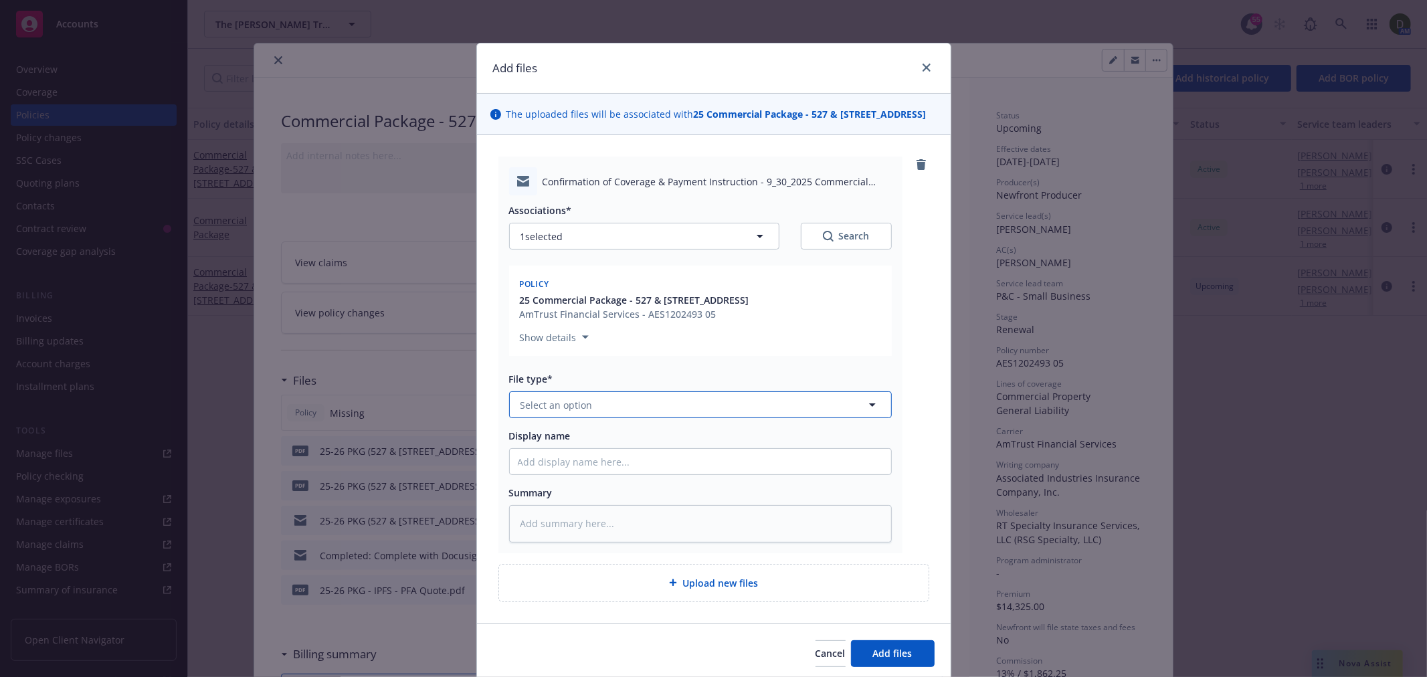
click at [544, 405] on span "Select an option" at bounding box center [557, 405] width 72 height 14
type input "email"
click at [650, 442] on div "Email" at bounding box center [700, 441] width 365 height 19
click at [597, 459] on input "Display name" at bounding box center [700, 461] width 381 height 25
type textarea "x"
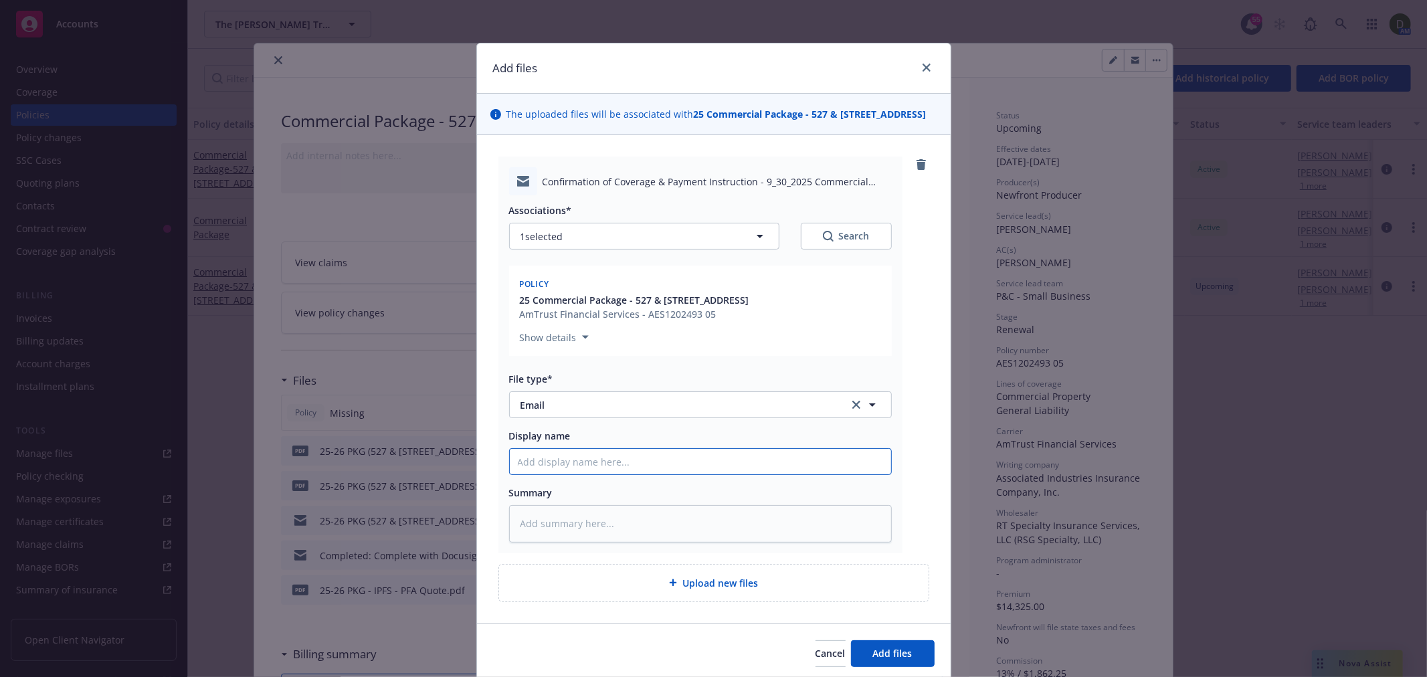
type input "2"
type textarea "x"
type input "25"
type textarea "x"
type input "25-"
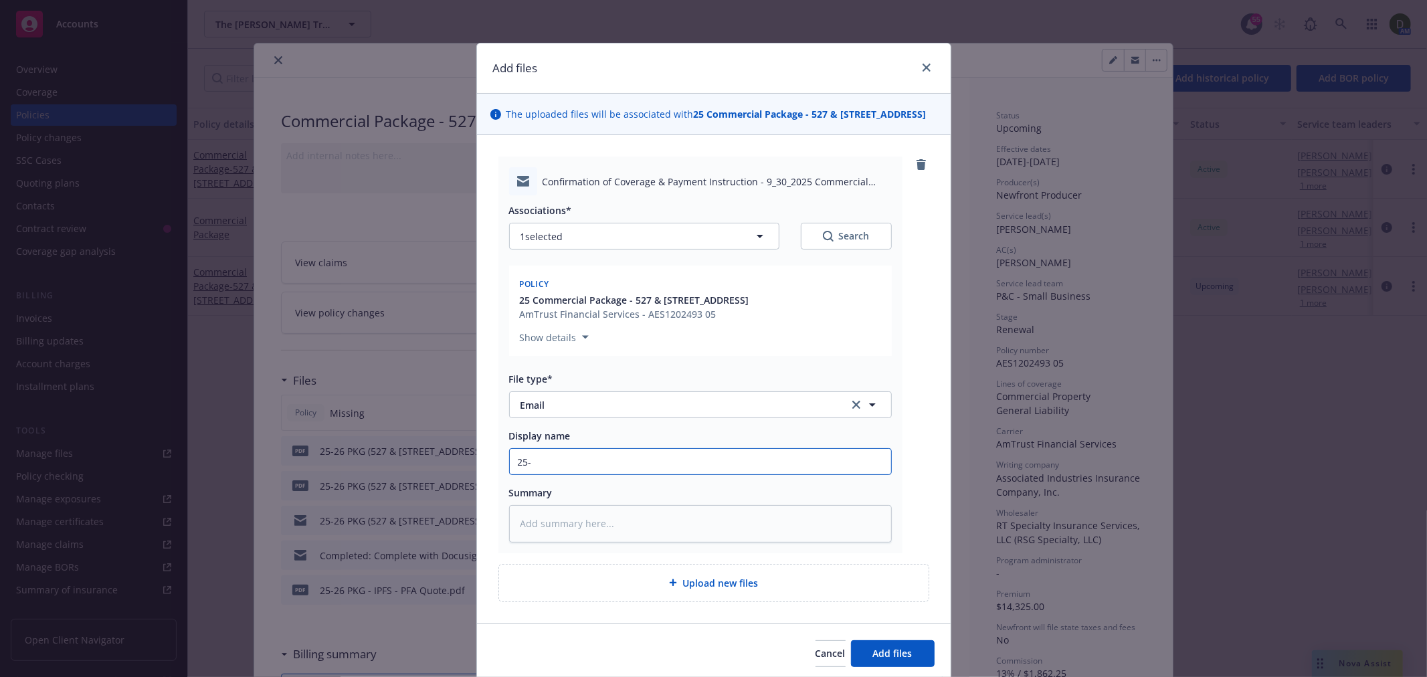
type textarea "x"
type input "25-2"
type textarea "x"
type input "25-26"
type textarea "x"
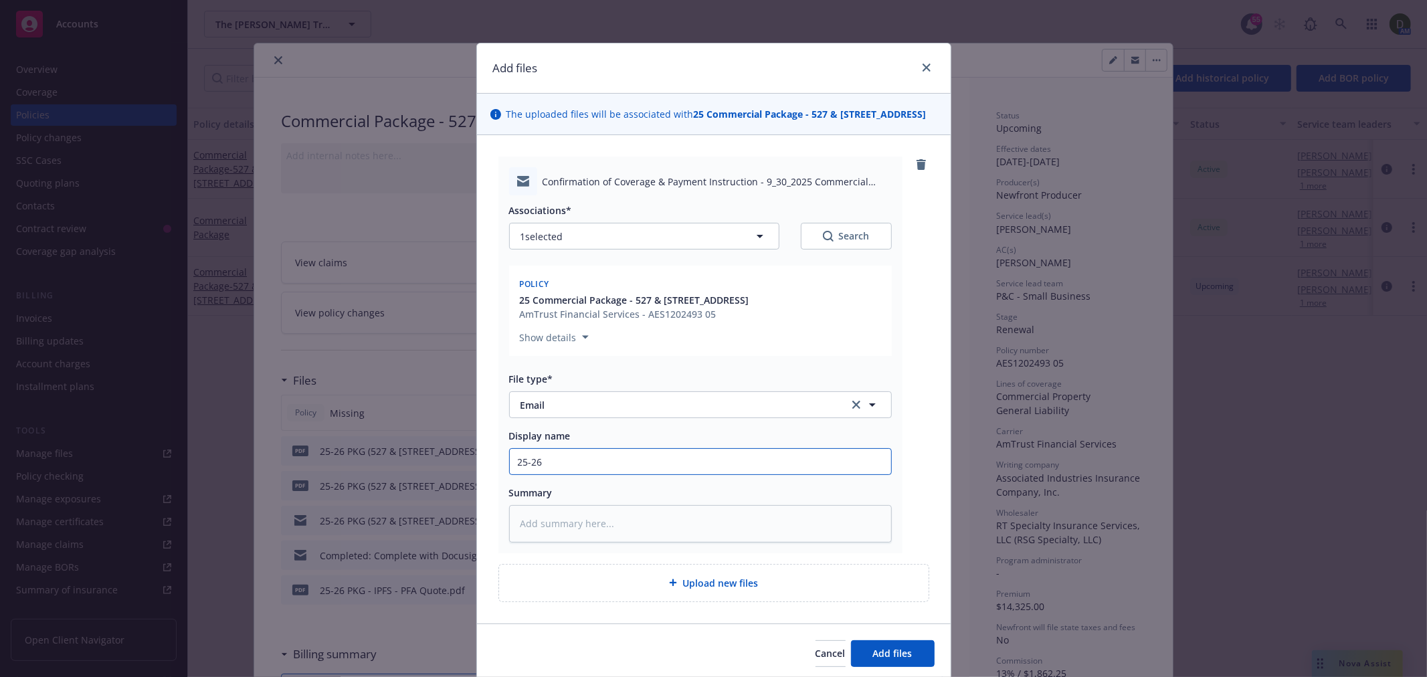
type input "25-26"
type textarea "x"
type input "25-26 P"
type textarea "x"
type input "25-26 PK"
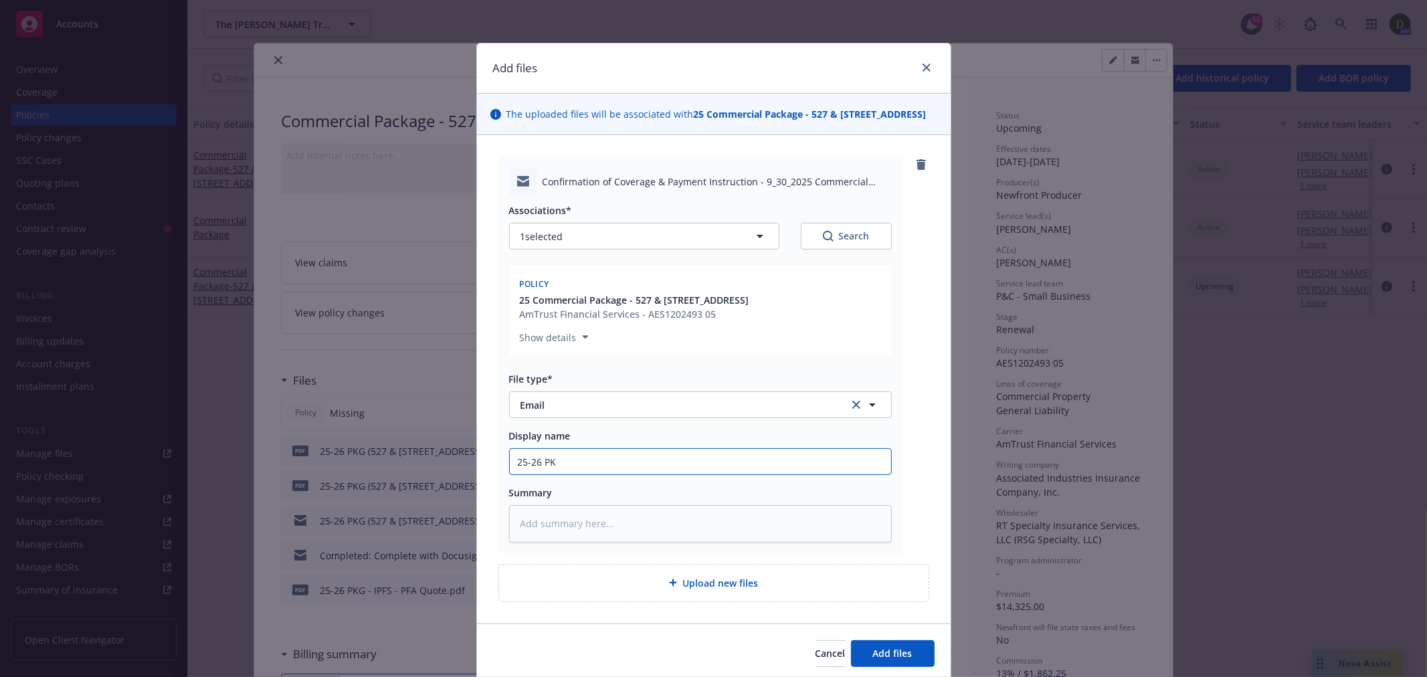
type textarea "x"
type input "25-26 PKG"
type textarea "x"
type input "25-26 PKG"
type textarea "x"
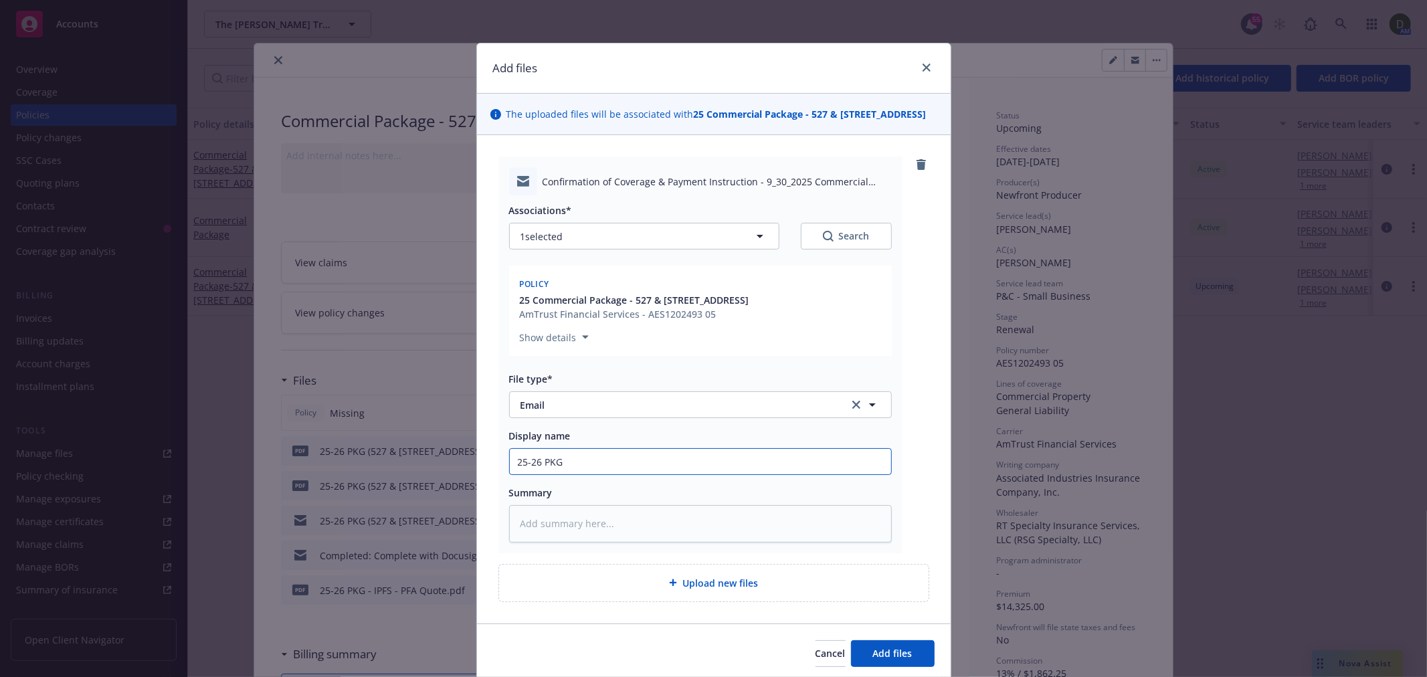
type input "25-26 PKG -"
type textarea "x"
type input "25-26 PKG -"
type textarea "x"
type input "25-26 PKG - T"
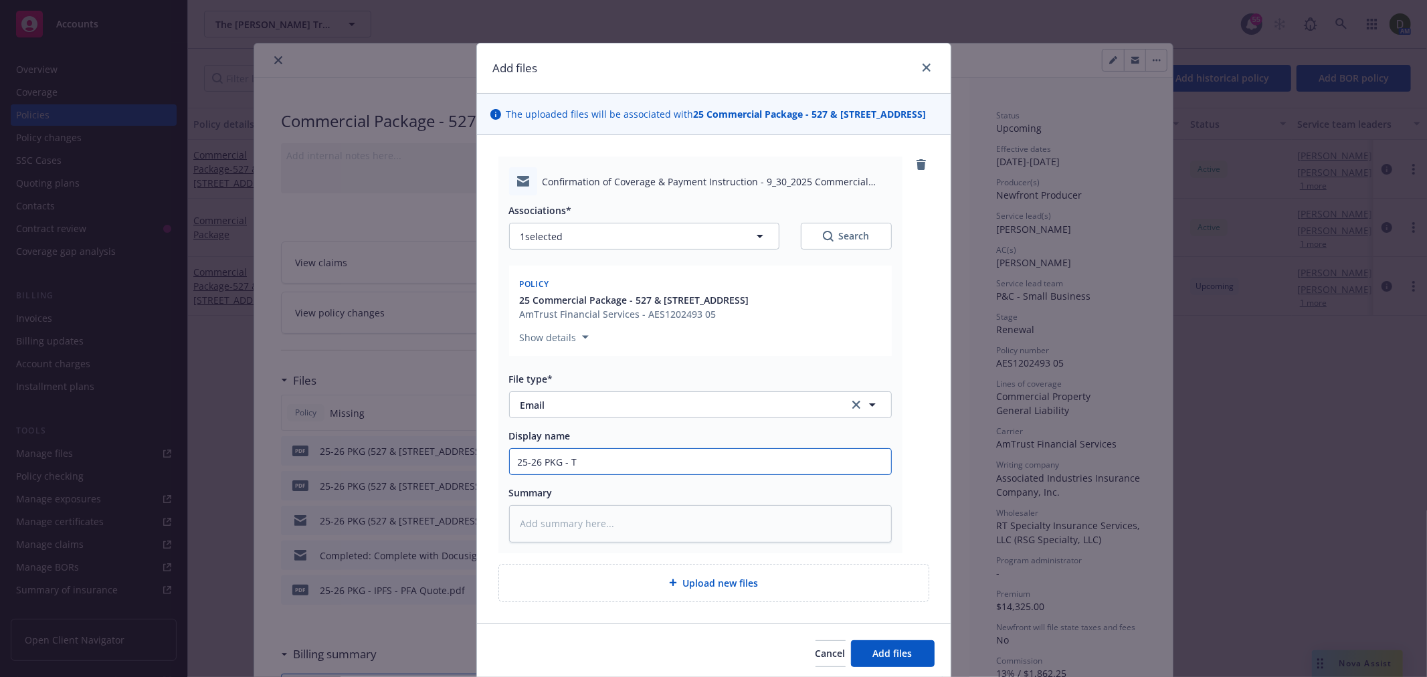
type textarea "x"
type input "25-26 PKG - To"
type textarea "x"
type input "25-26 PKG - To"
type textarea "x"
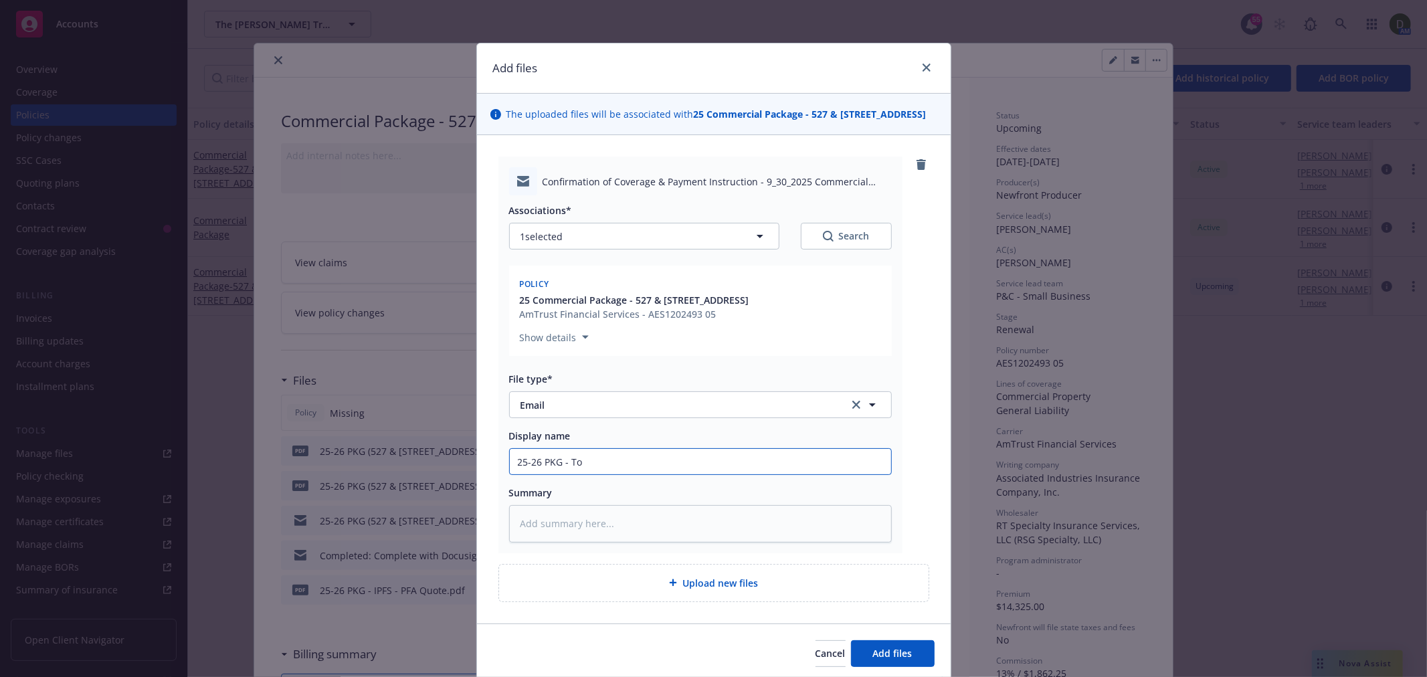
type input "25-26 PKG - To i"
type textarea "x"
type input "25-26 PKG - To in"
type textarea "x"
type input "25-26 PKG - To ins"
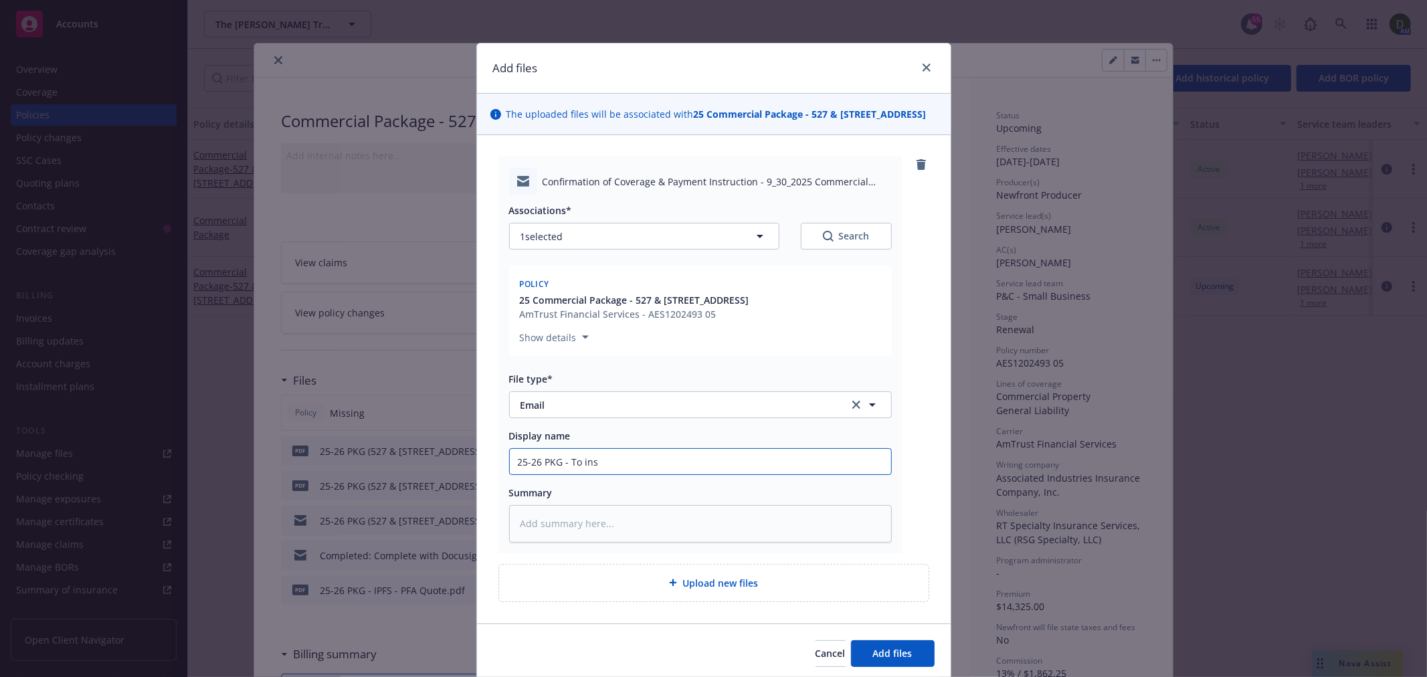
type textarea "x"
type input "25-26 PKG - To ins"
type textarea "x"
type input "25-26 PKG - To ins -"
type textarea "x"
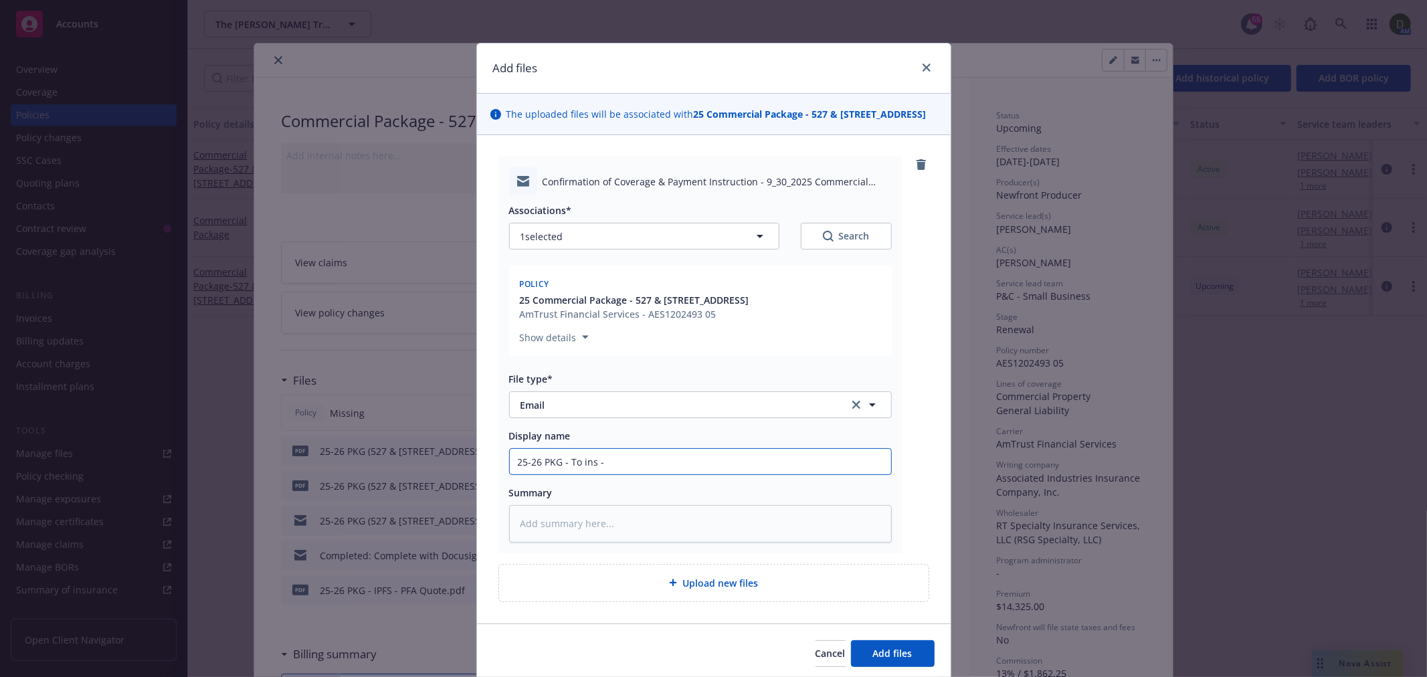
type input "25-26 PKG - To ins - I"
type textarea "x"
type input "25-26 PKG - To ins - IP"
type textarea "x"
type input "25-26 PKG - To ins - IPF"
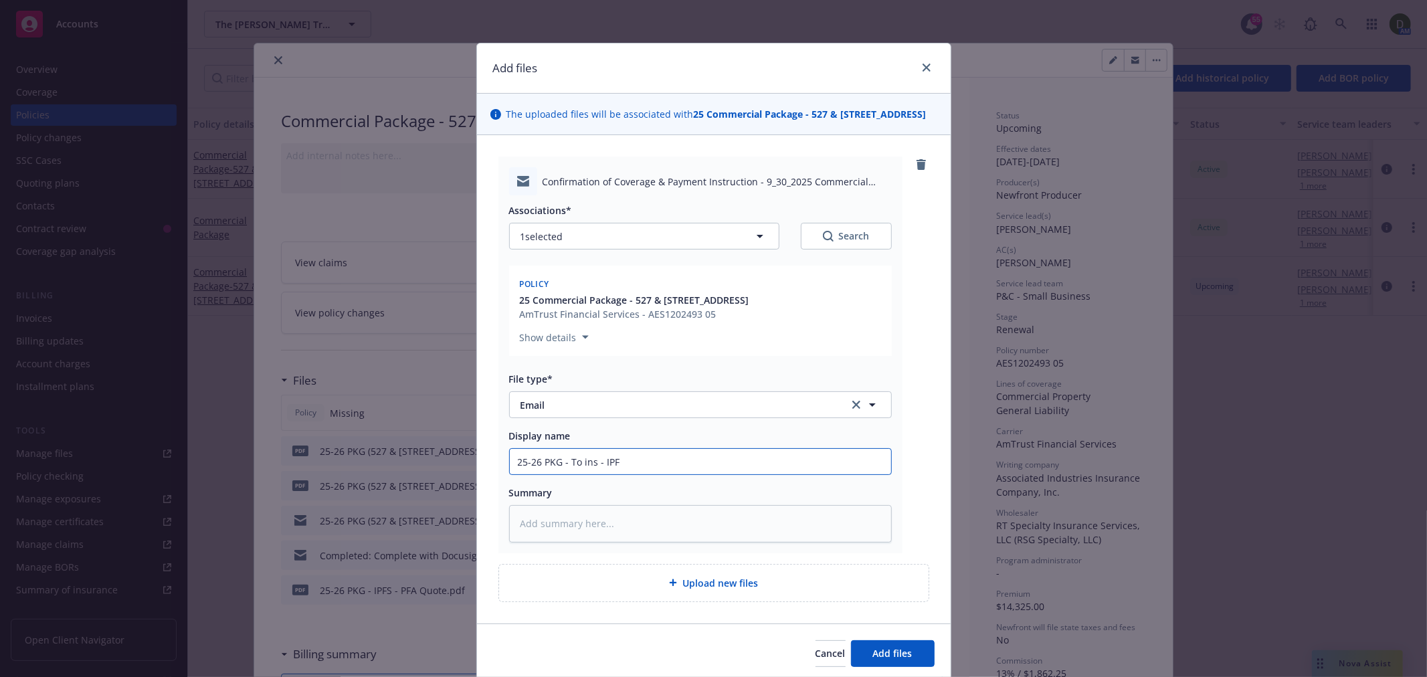
type textarea "x"
type input "25-26 PKG - To ins - IPFS"
type textarea "x"
type input "25-26 PKG - To ins - IPFS"
type textarea "x"
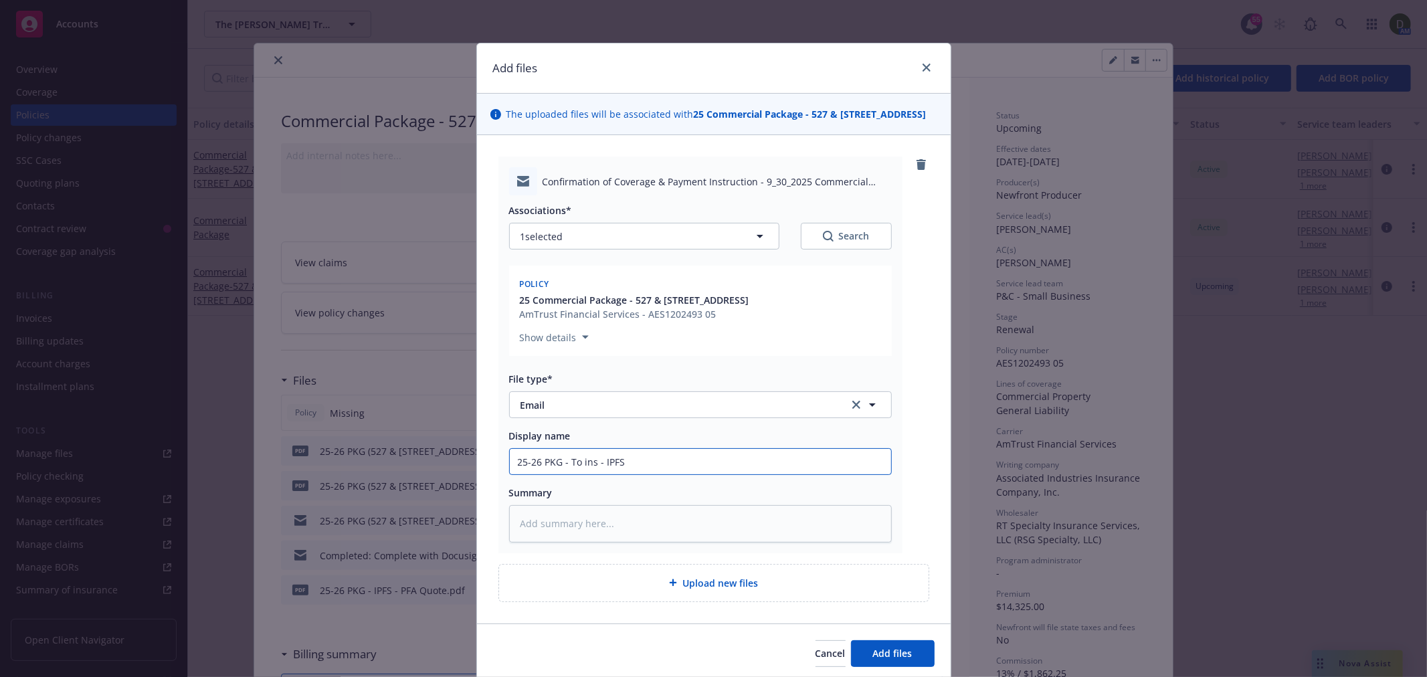
type input "25-26 PKG - To ins - IPFS e"
type textarea "x"
type input "25-26 PKG - To ins - IPFS em"
type textarea "x"
type input "25-26 PKG - To ins - IPFS ema"
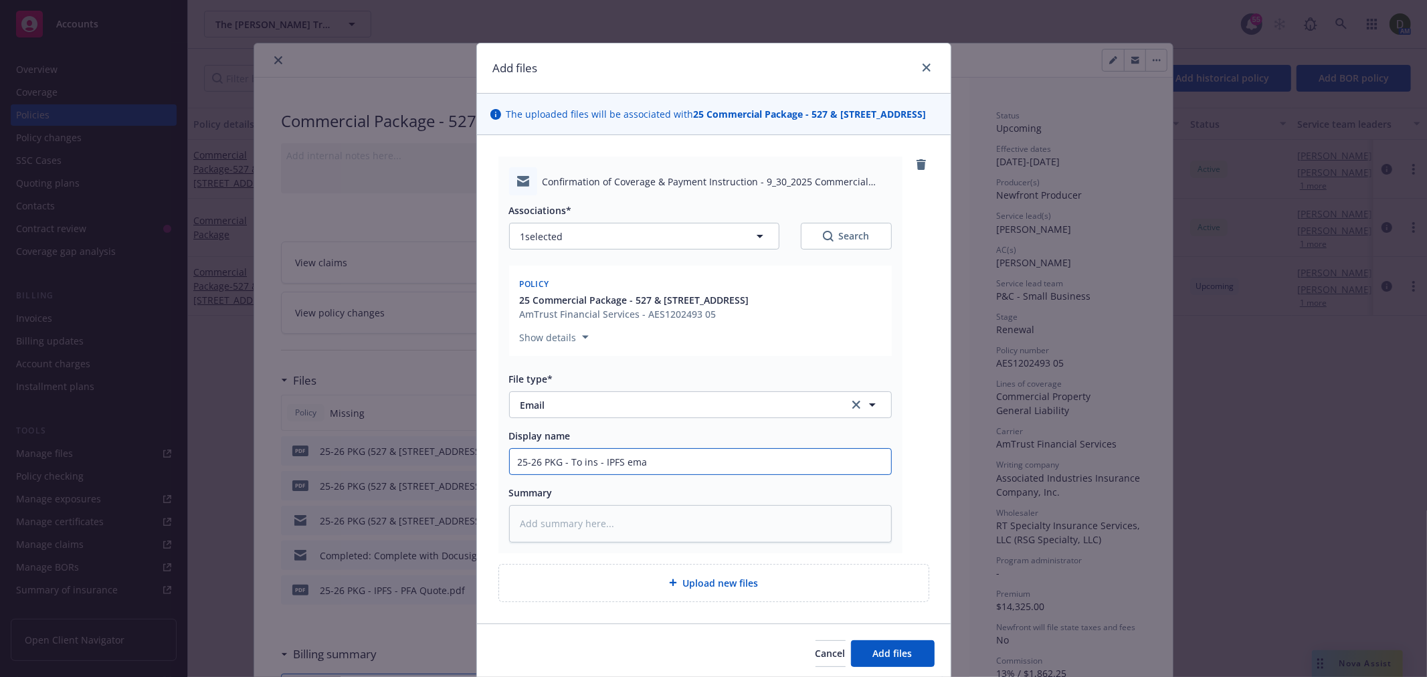
type textarea "x"
type input "25-26 PKG - To ins - IPFS emai"
type textarea "x"
type input "25-26 PKG - To ins - IPFS email"
type textarea "x"
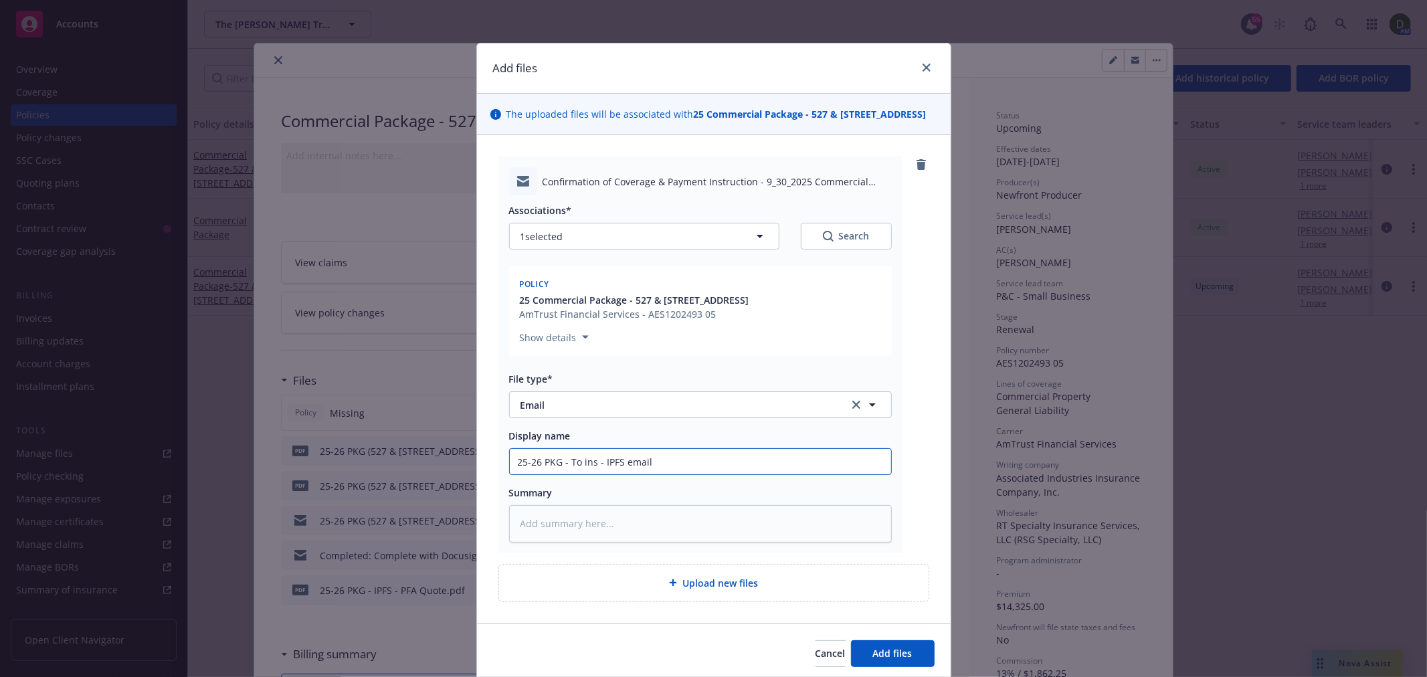
type input "25-26 PKG - To ins - IPFS email"
type textarea "x"
type input "25-26 PKG - To ins - IPFS email +"
type textarea "x"
type input "25-26 PKG - To ins - IPFS email +"
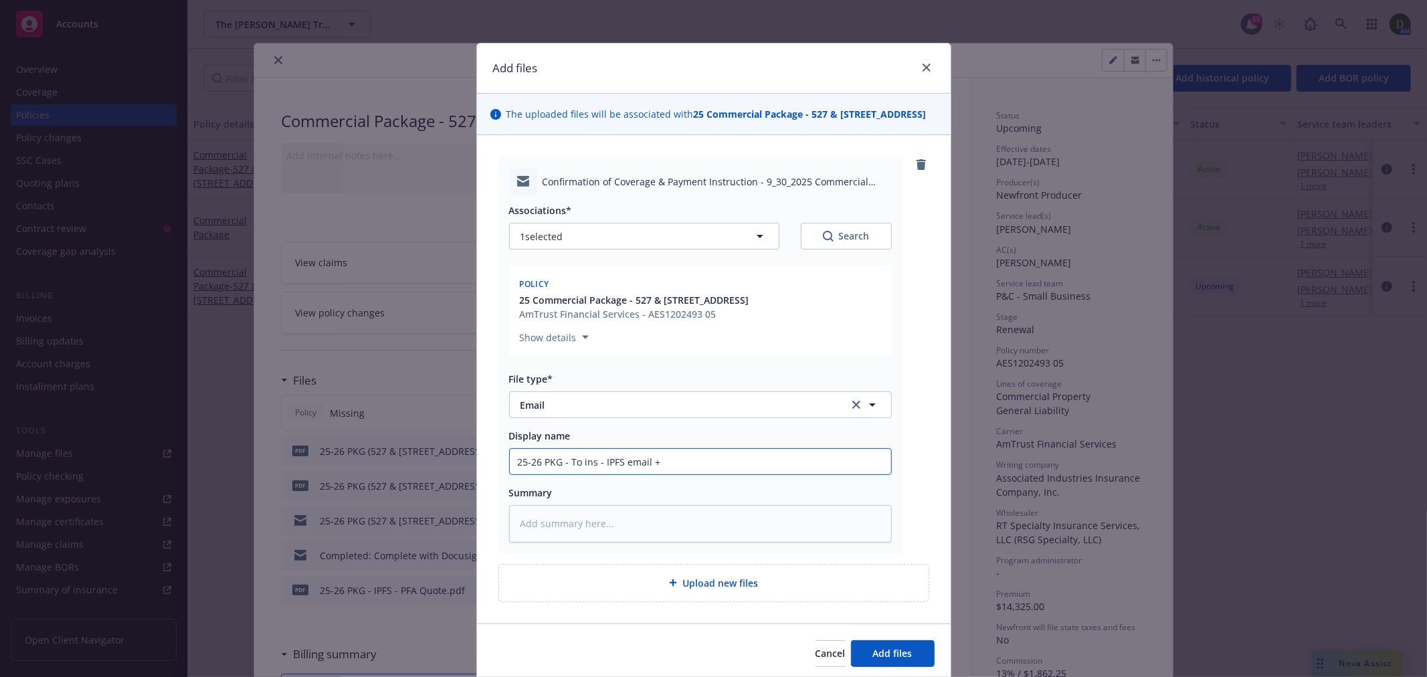
type textarea "x"
type input "25-26 PKG - To ins - IPFS email + n"
type textarea "x"
type input "25-26 PKG - To ins - IPFS email + no"
type textarea "x"
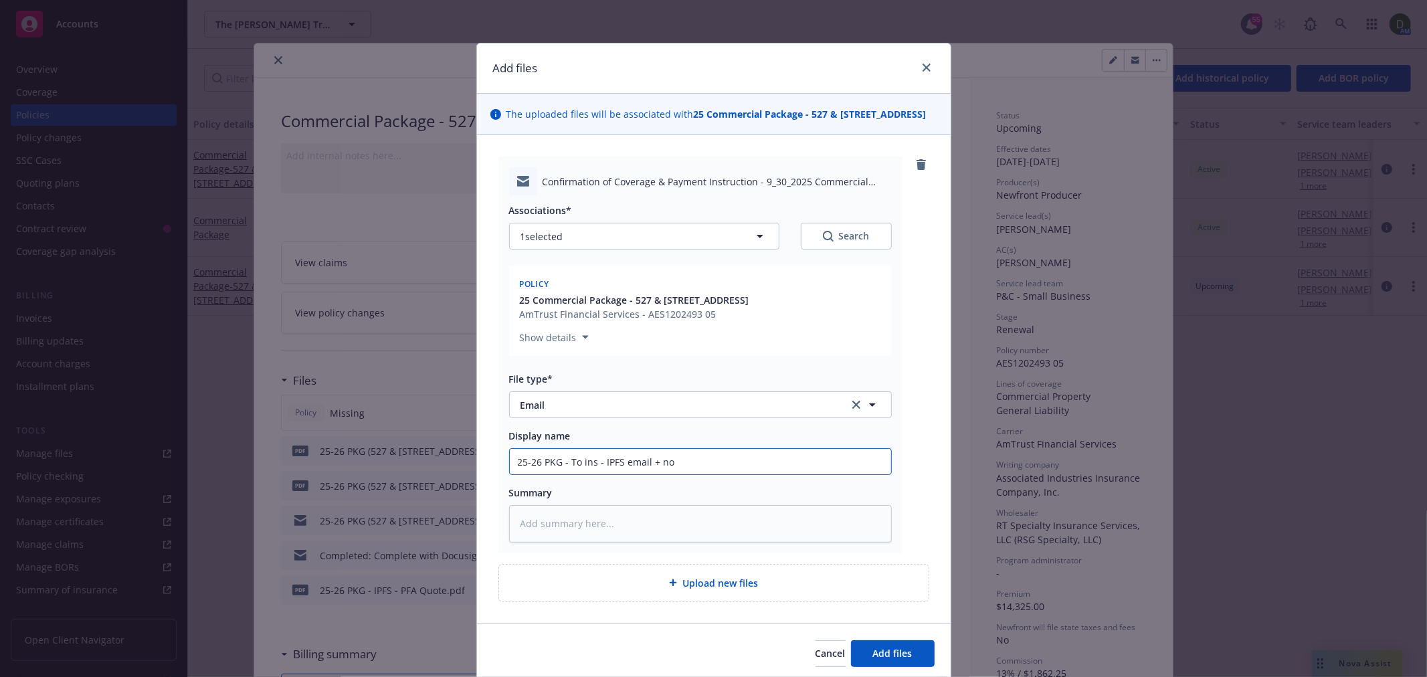
type input "25-26 PKG - To ins - IPFS email + non"
type textarea "x"
type input "25-26 PKG - To ins - IPFS email + nonm"
type textarea "x"
type input "25-26 PKG - To ins - IPFS email + non"
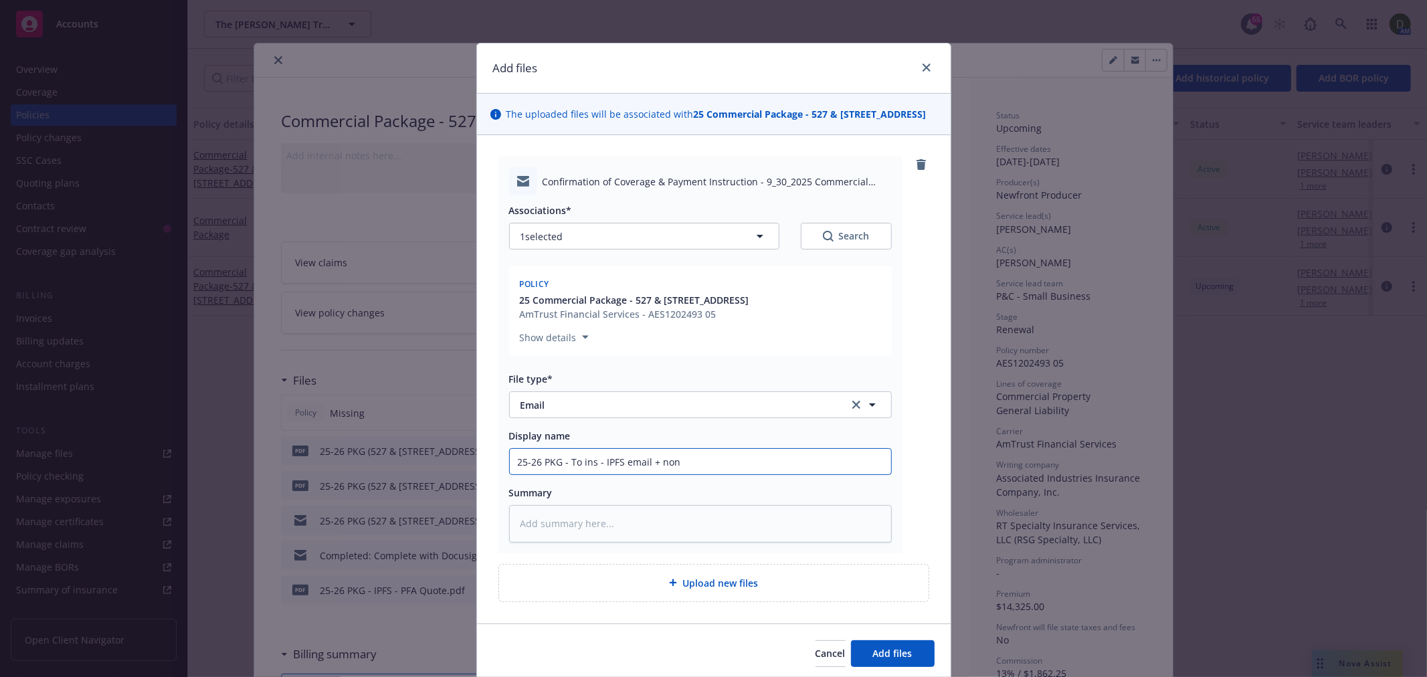
type textarea "x"
type input "25-26 PKG - To ins - IPFS email + no"
type textarea "x"
type input "25-26 PKG - To ins - IPFS email + n"
type textarea "x"
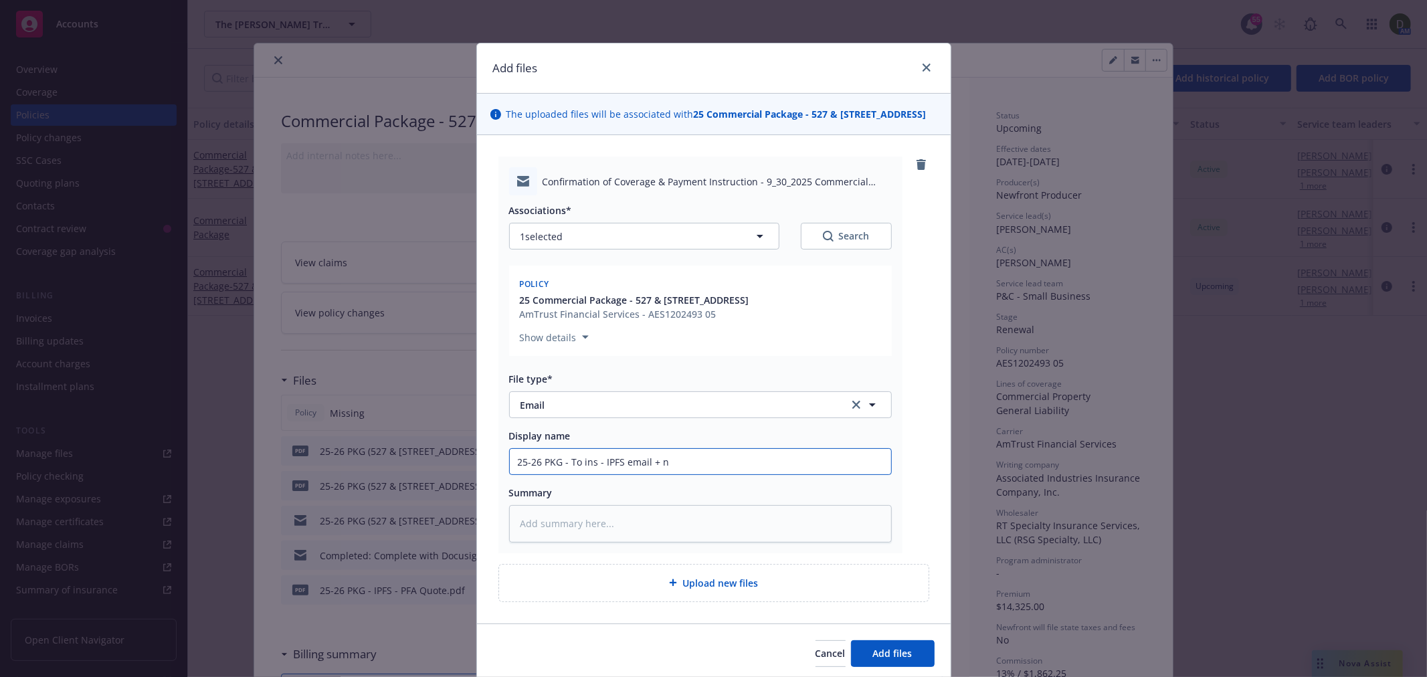
type input "25-26 PKG - To ins - IPFS email +"
type textarea "x"
type input "25-26 PKG - To ins - IPFS email + b"
type textarea "x"
type input "25-26 PKG - To ins - IPFS email + bi"
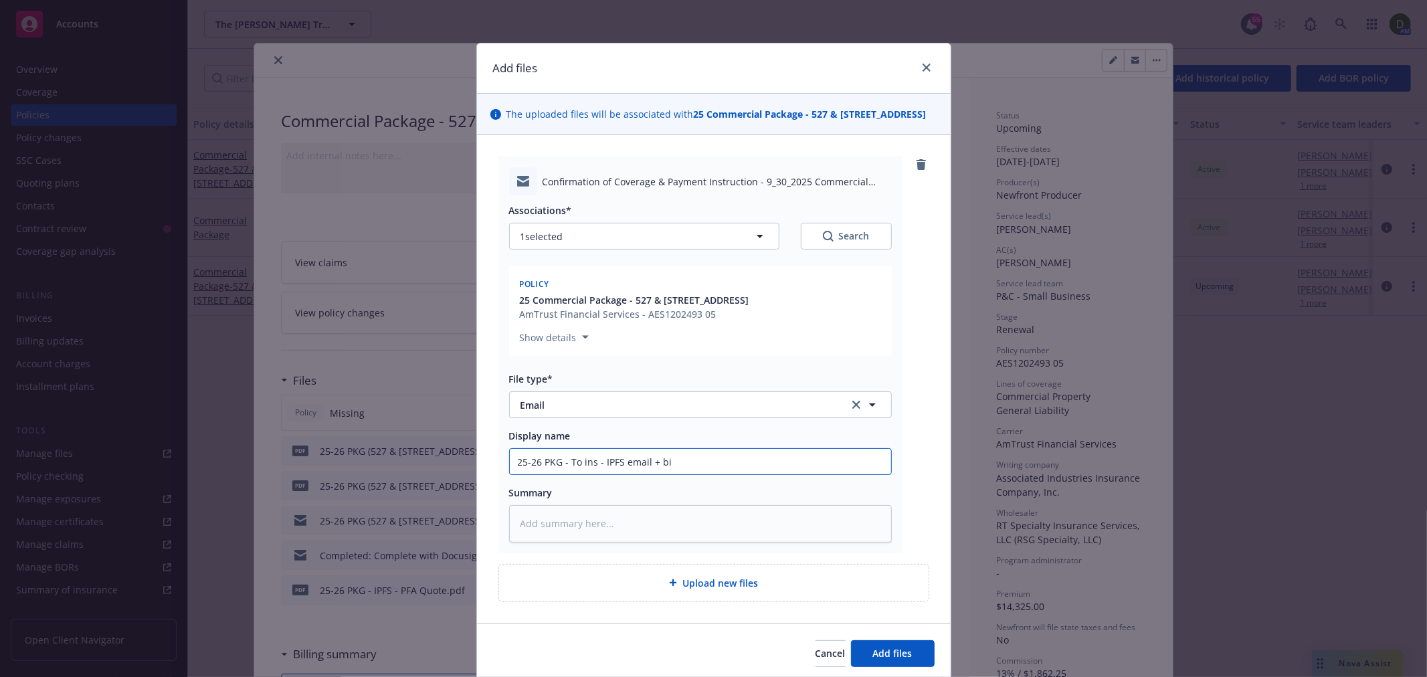
type textarea "x"
type input "25-26 PKG - To ins - IPFS email + bin"
type textarea "x"
type input "25-26 PKG - To ins - IPFS email + bind"
type textarea "x"
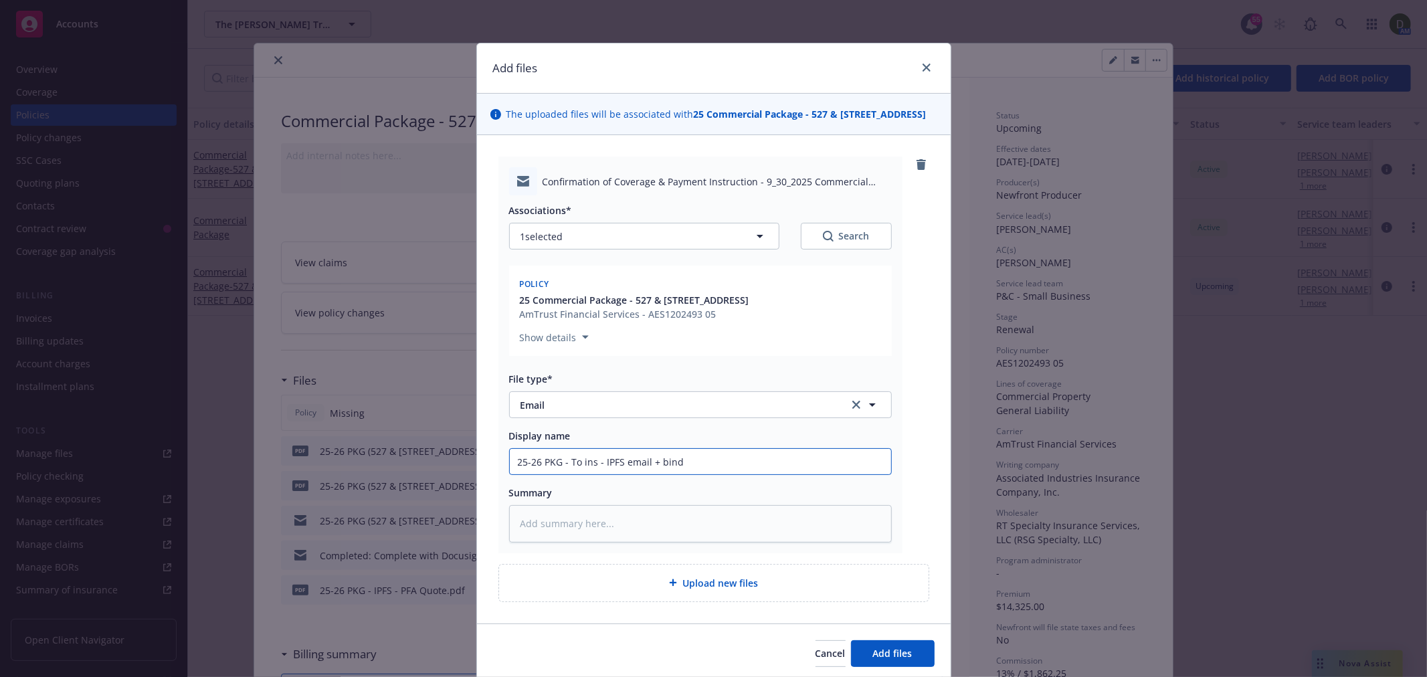
type input "25-26 PKG - To ins - IPFS email + binde"
type textarea "x"
type input "25-26 PKG - To ins - IPFS email + binder"
click at [879, 651] on span "Add files" at bounding box center [892, 653] width 39 height 13
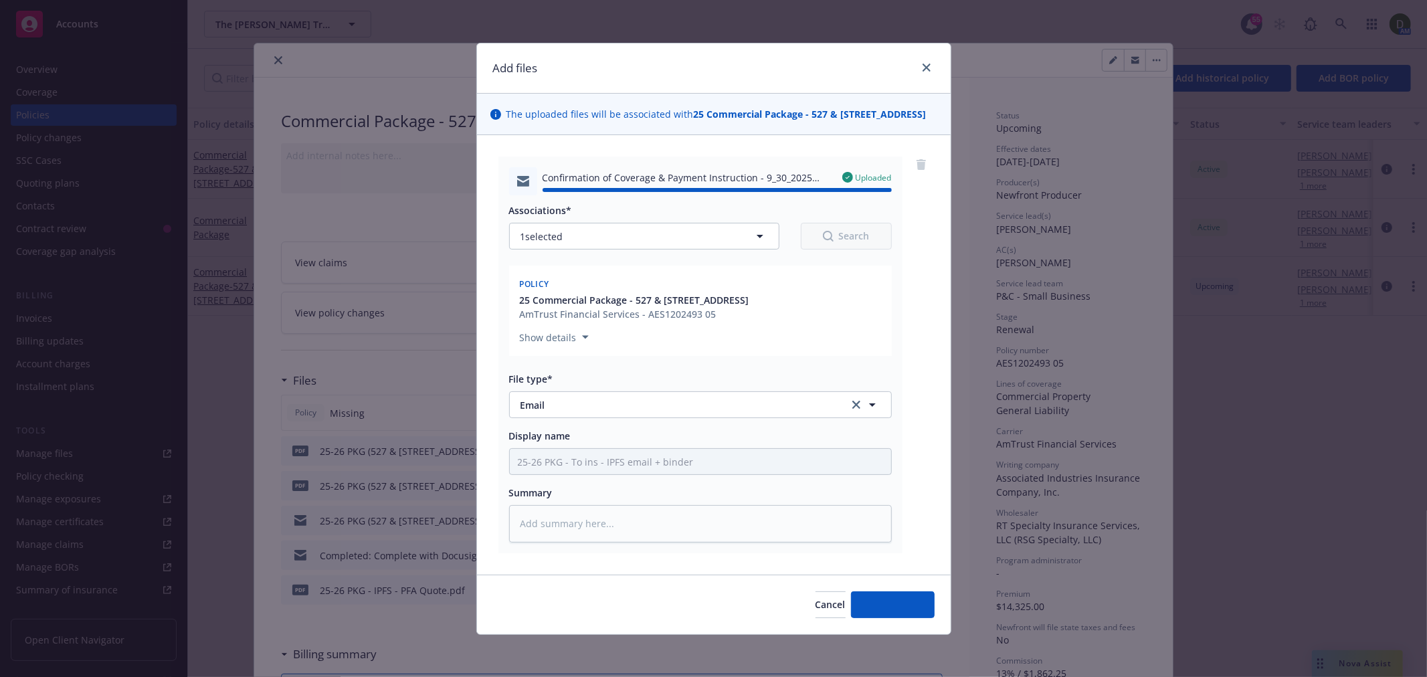
type textarea "x"
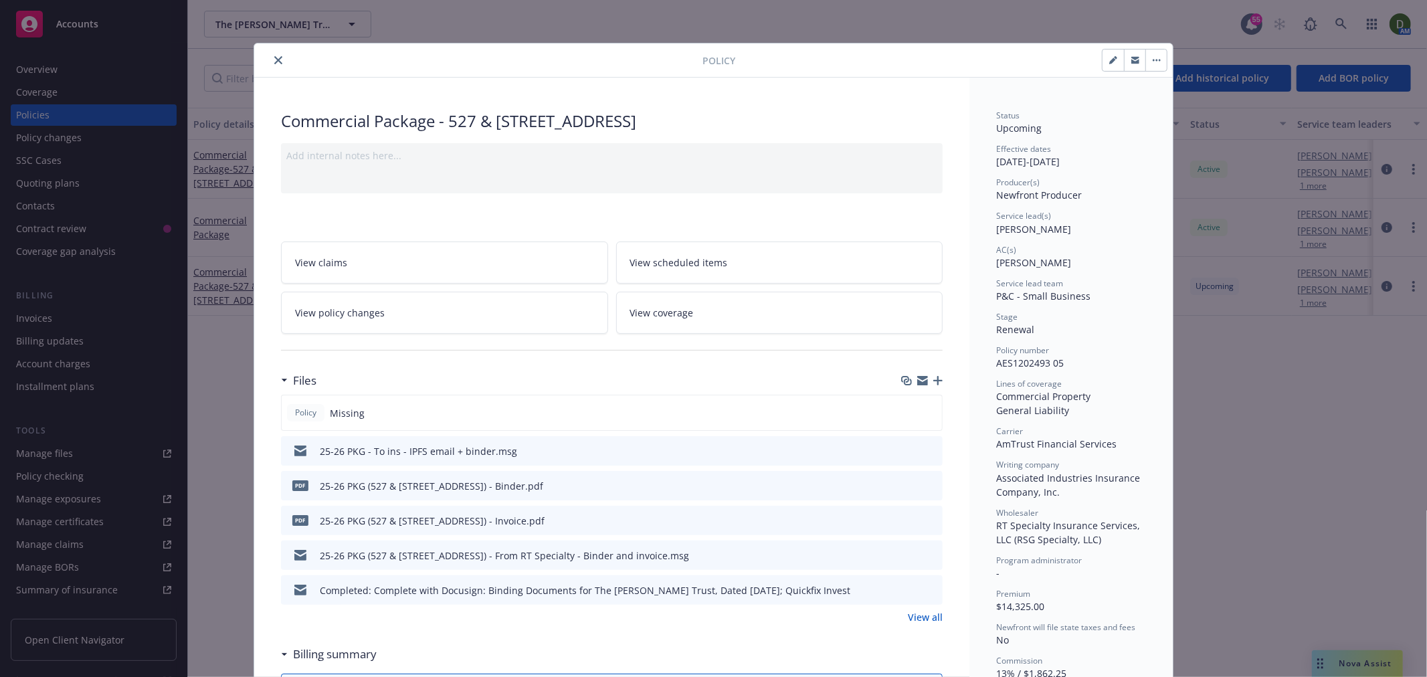
click at [277, 65] on button "close" at bounding box center [278, 60] width 16 height 16
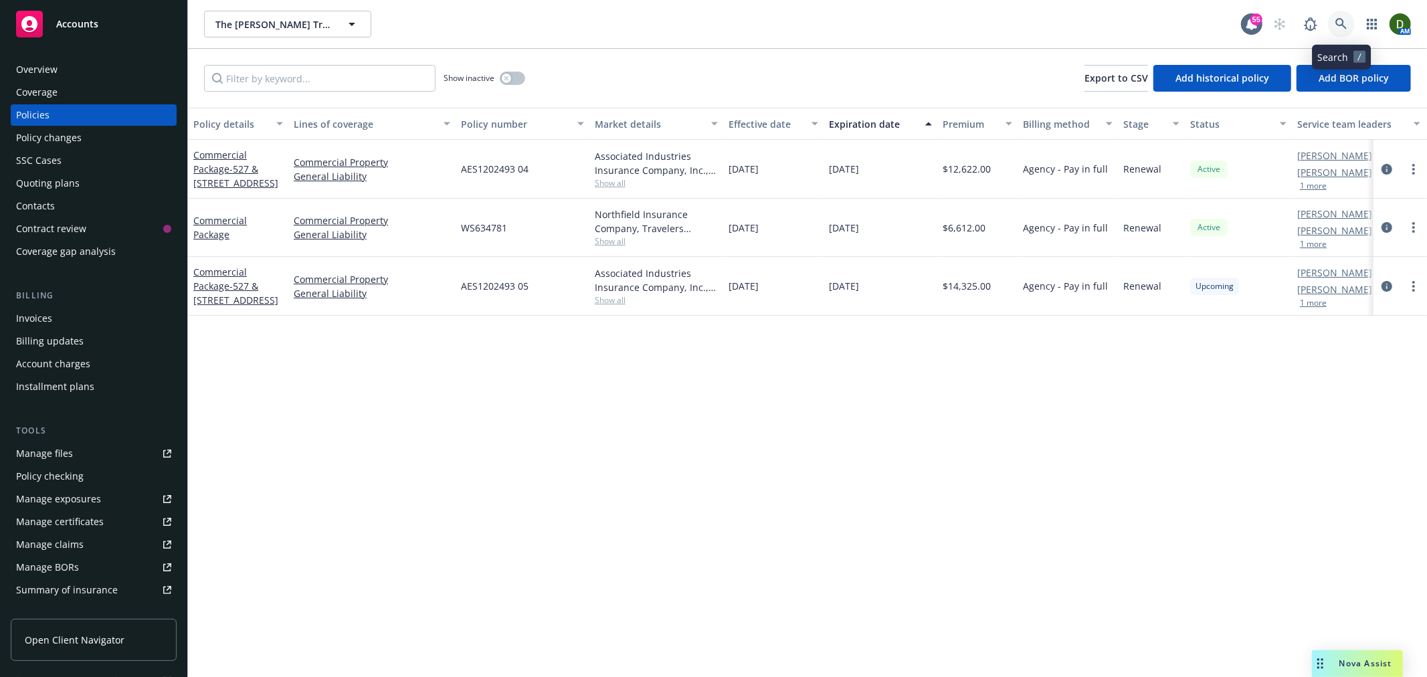
click at [1353, 24] on link at bounding box center [1341, 24] width 27 height 27
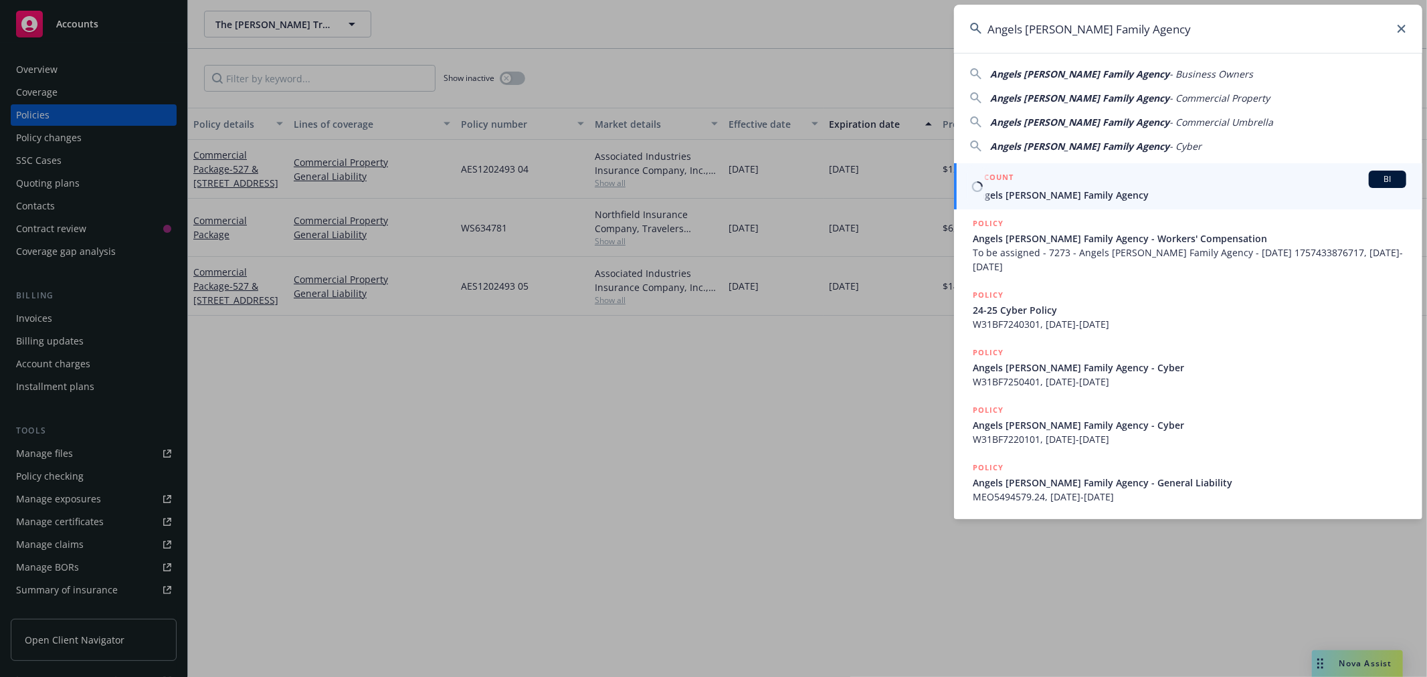
type input "Angels Foster Family Agency"
click at [1198, 188] on span "Angels Foster Family Agency" at bounding box center [1190, 195] width 434 height 14
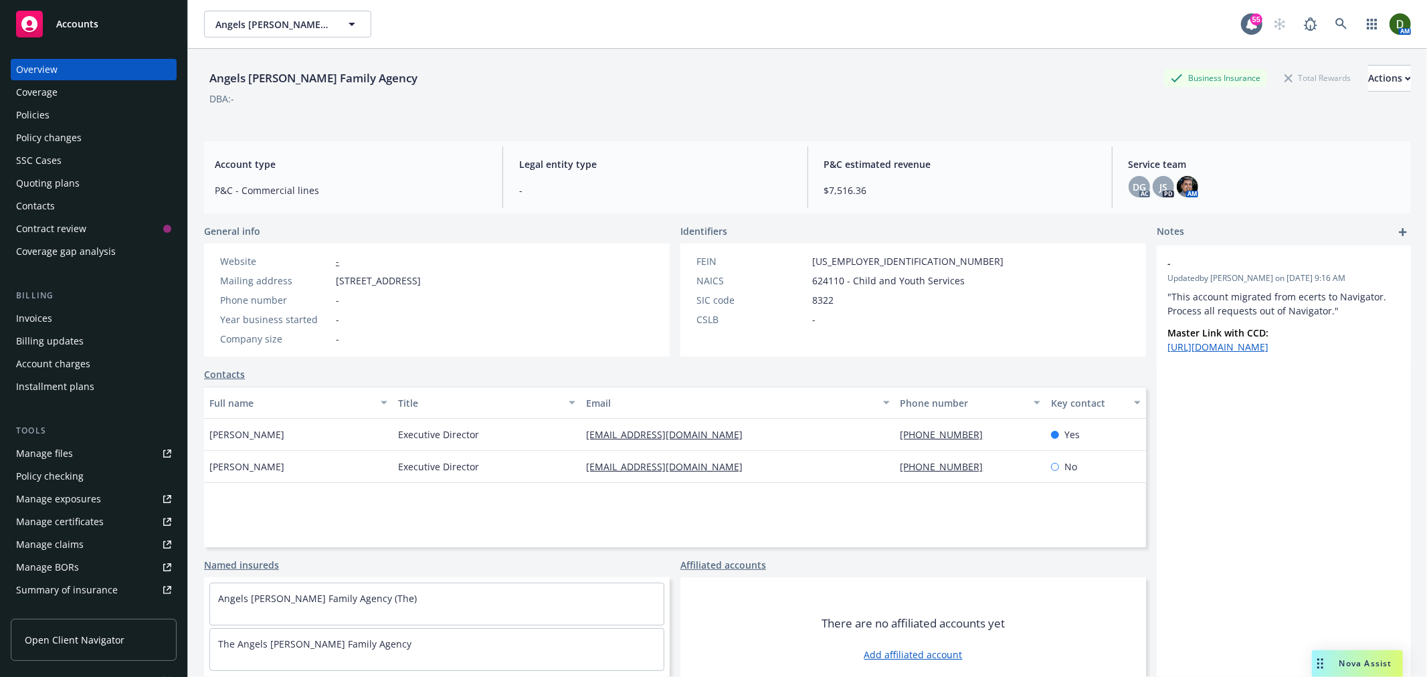
click at [90, 125] on div "Policies" at bounding box center [93, 114] width 155 height 21
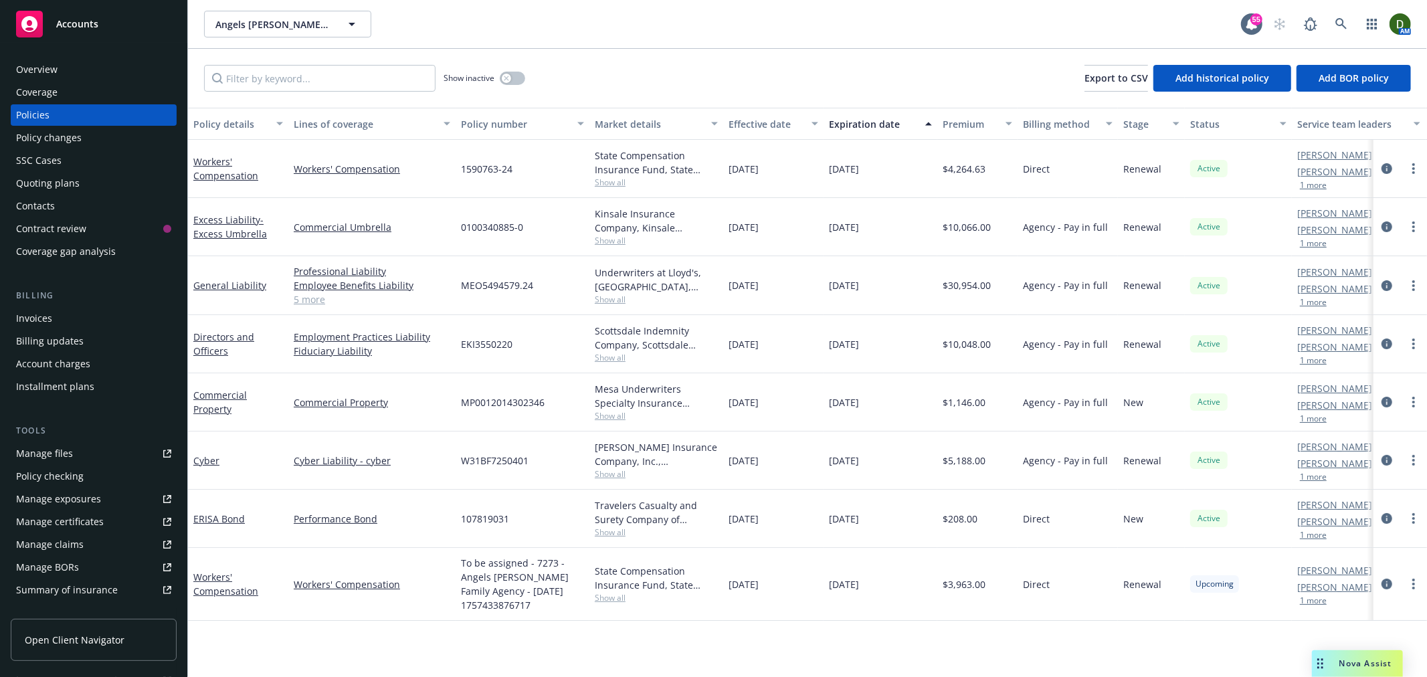
click at [103, 188] on div "Quoting plans" at bounding box center [93, 183] width 155 height 21
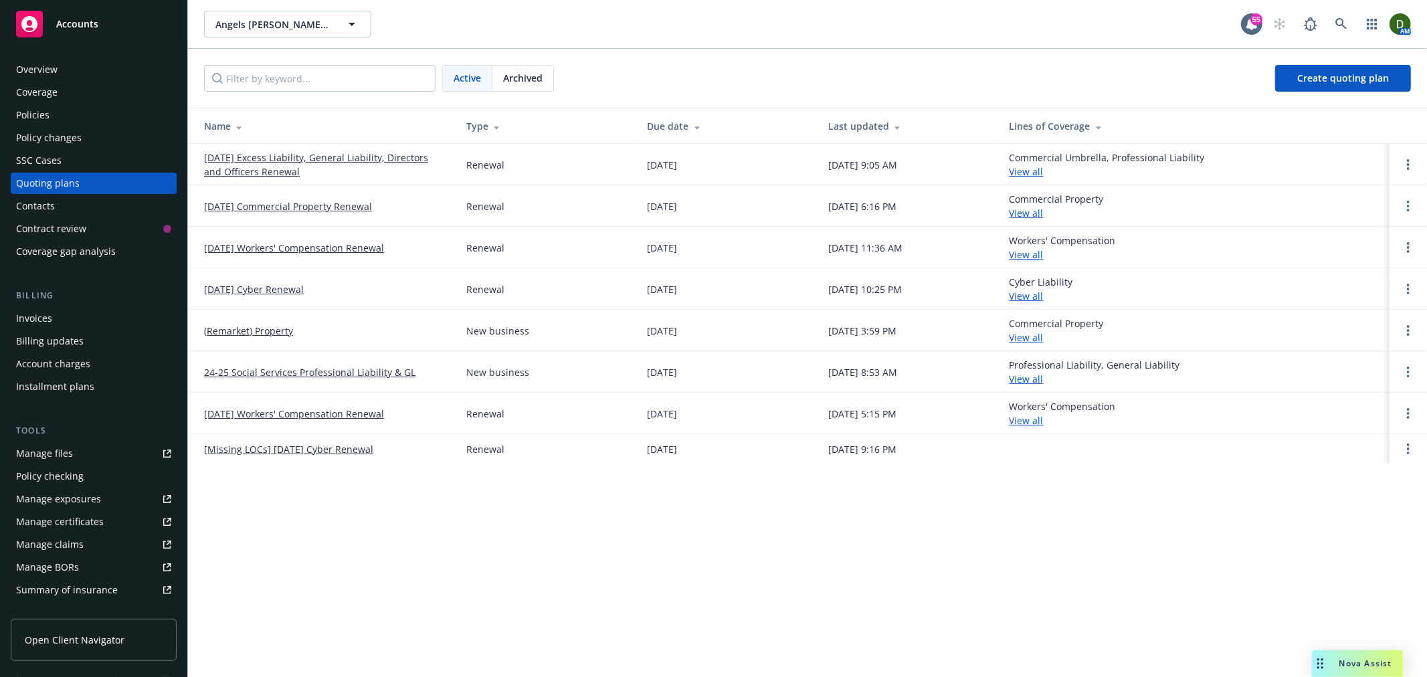
click at [293, 175] on link "11/19/25 Excess Liability, General Liability, Directors and Officers Renewal" at bounding box center [324, 165] width 241 height 28
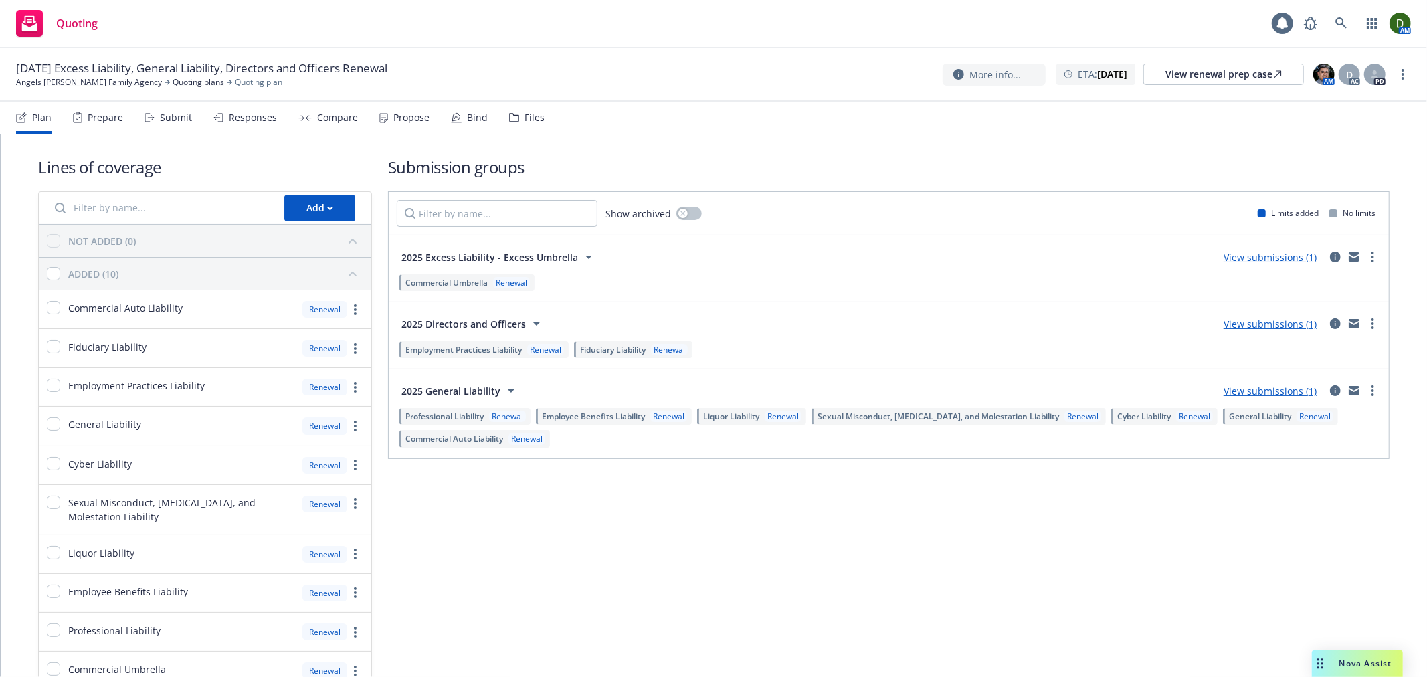
click at [526, 112] on div "Files" at bounding box center [535, 117] width 20 height 11
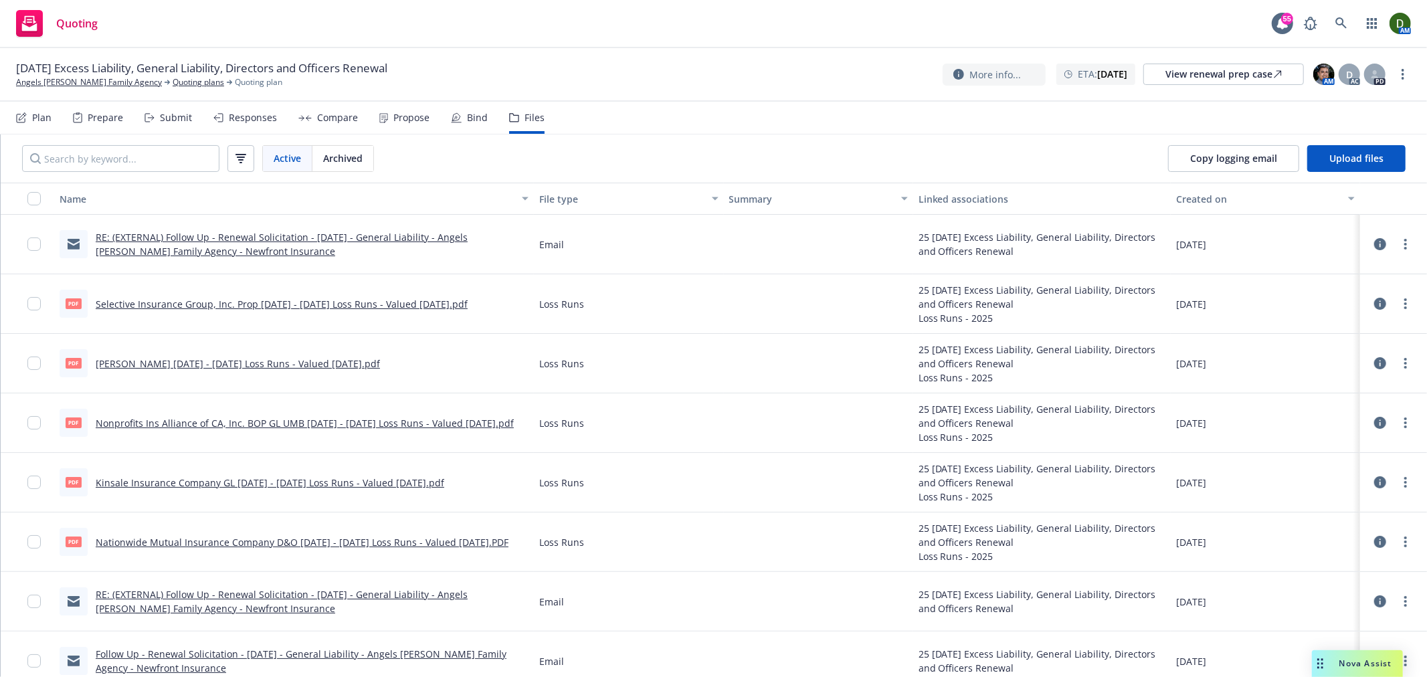
click at [181, 232] on link "RE: (EXTERNAL) Follow Up - Renewal Solicitation - [DATE] - General Liability - …" at bounding box center [282, 244] width 372 height 27
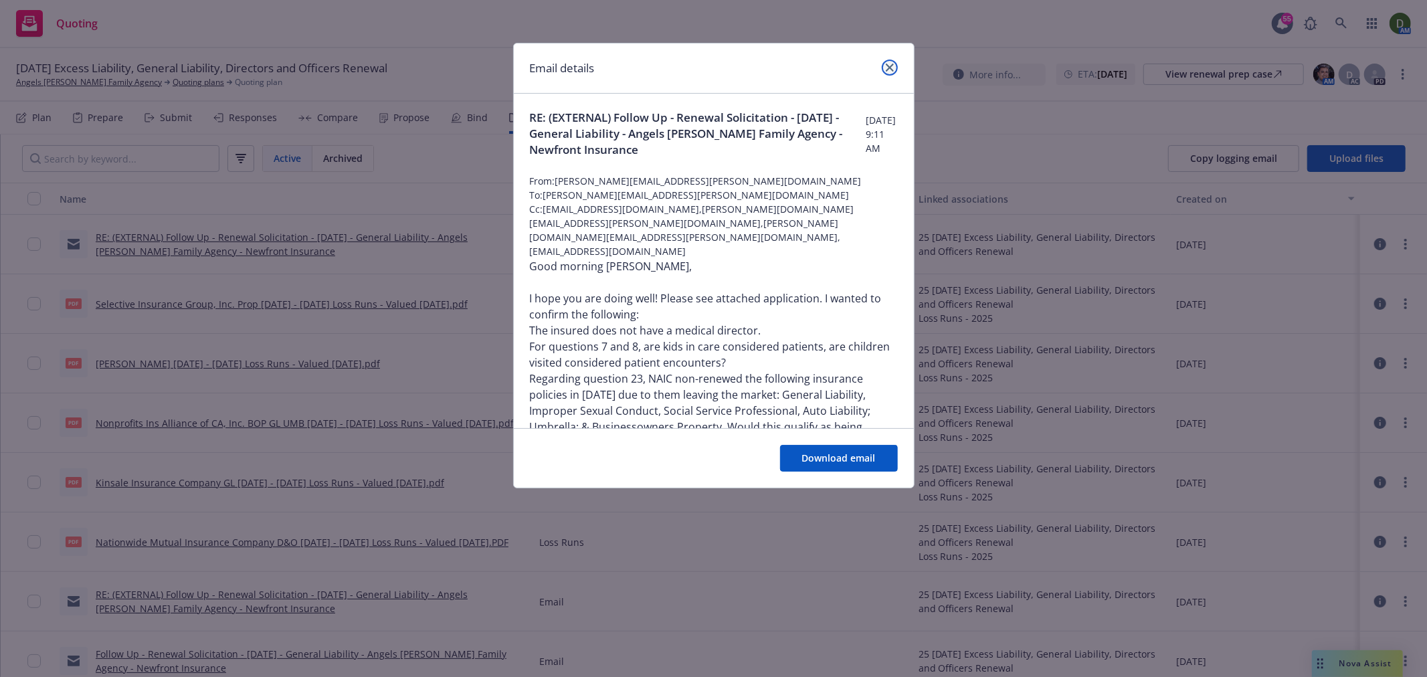
click at [893, 64] on icon "close" at bounding box center [890, 68] width 8 height 8
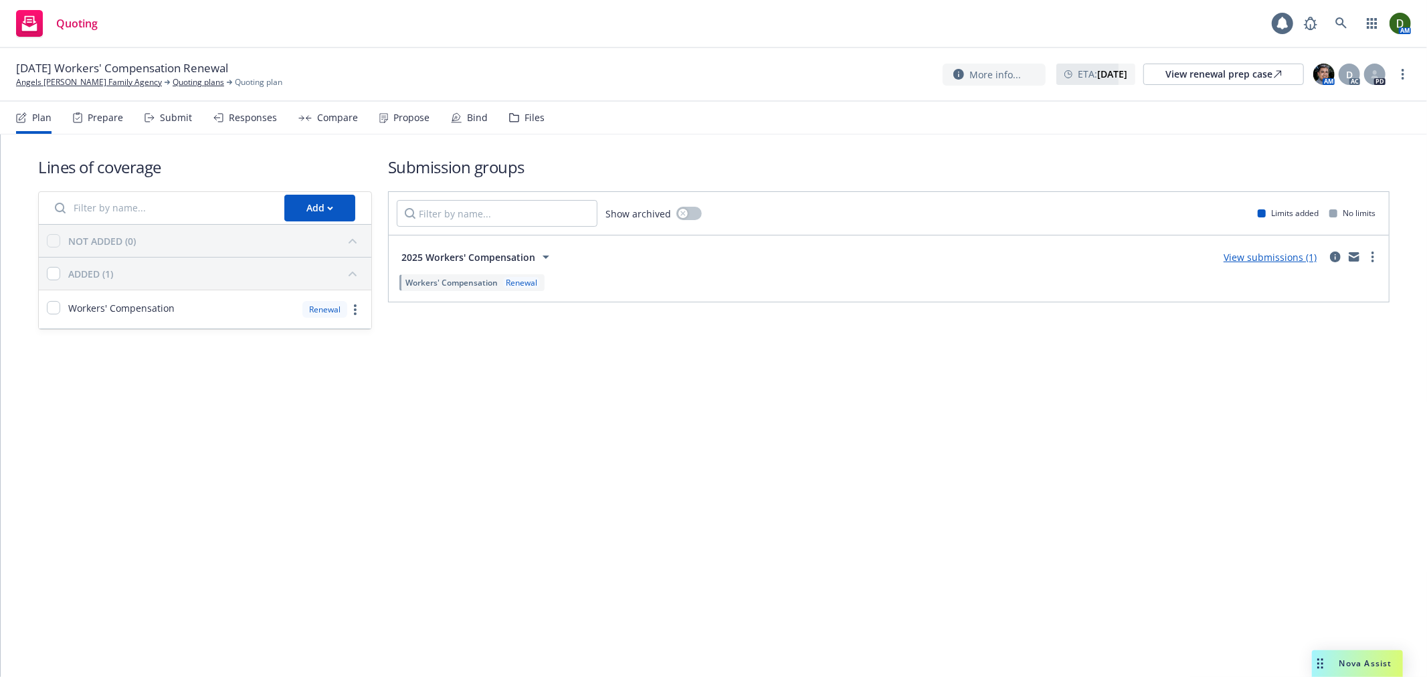
click at [403, 112] on div "Propose" at bounding box center [412, 117] width 36 height 11
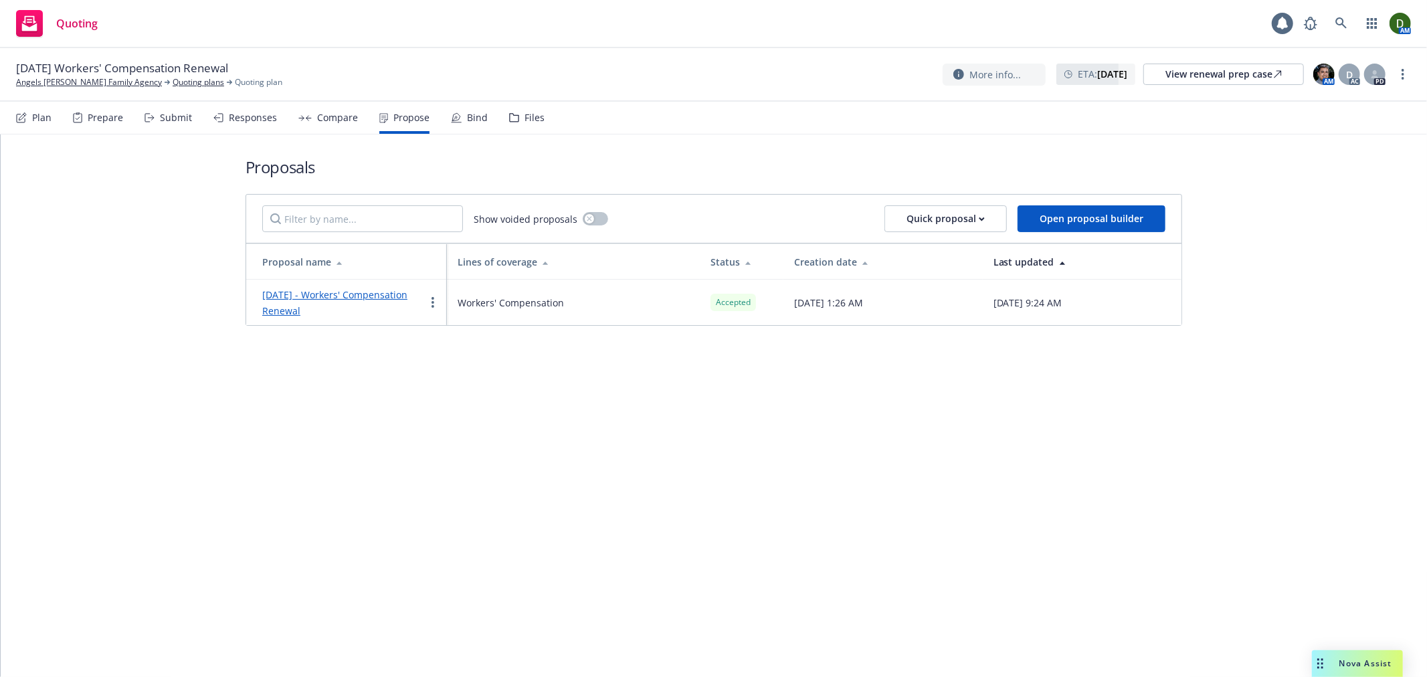
click at [457, 120] on icon at bounding box center [456, 117] width 11 height 11
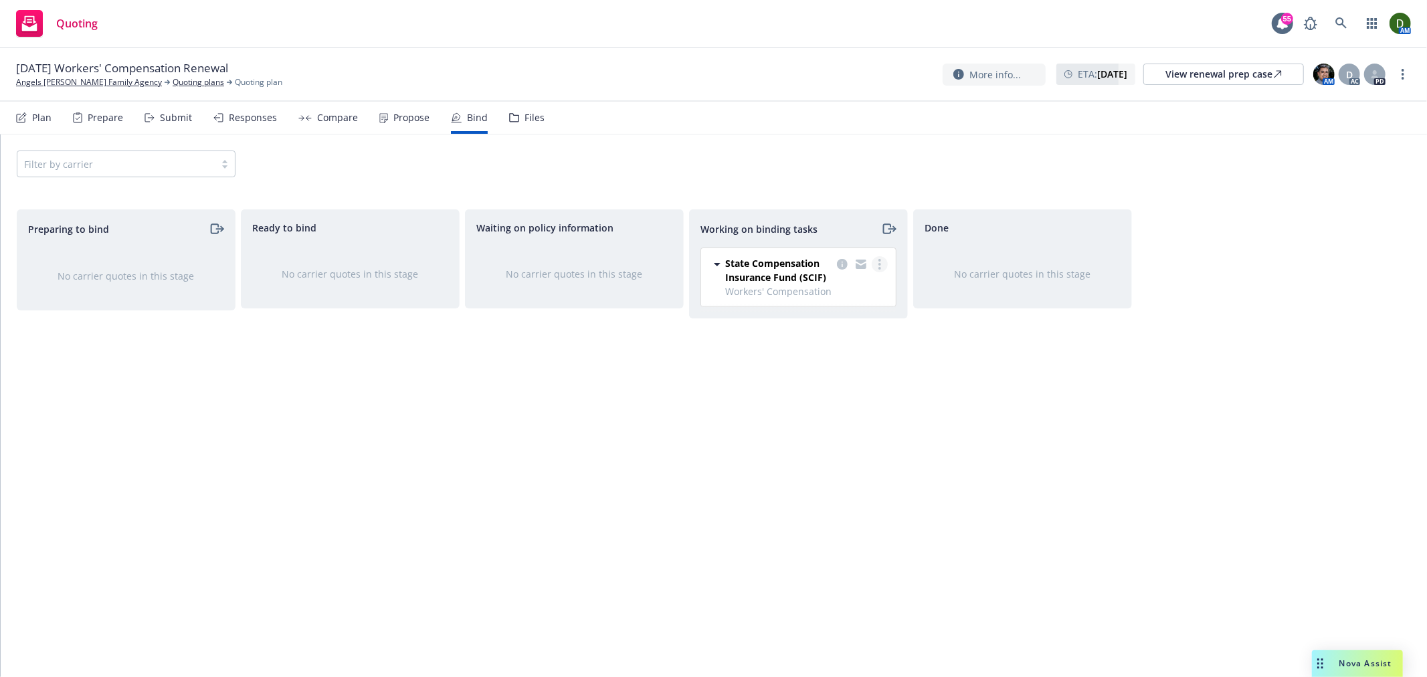
click at [880, 264] on circle "more" at bounding box center [880, 264] width 3 height 3
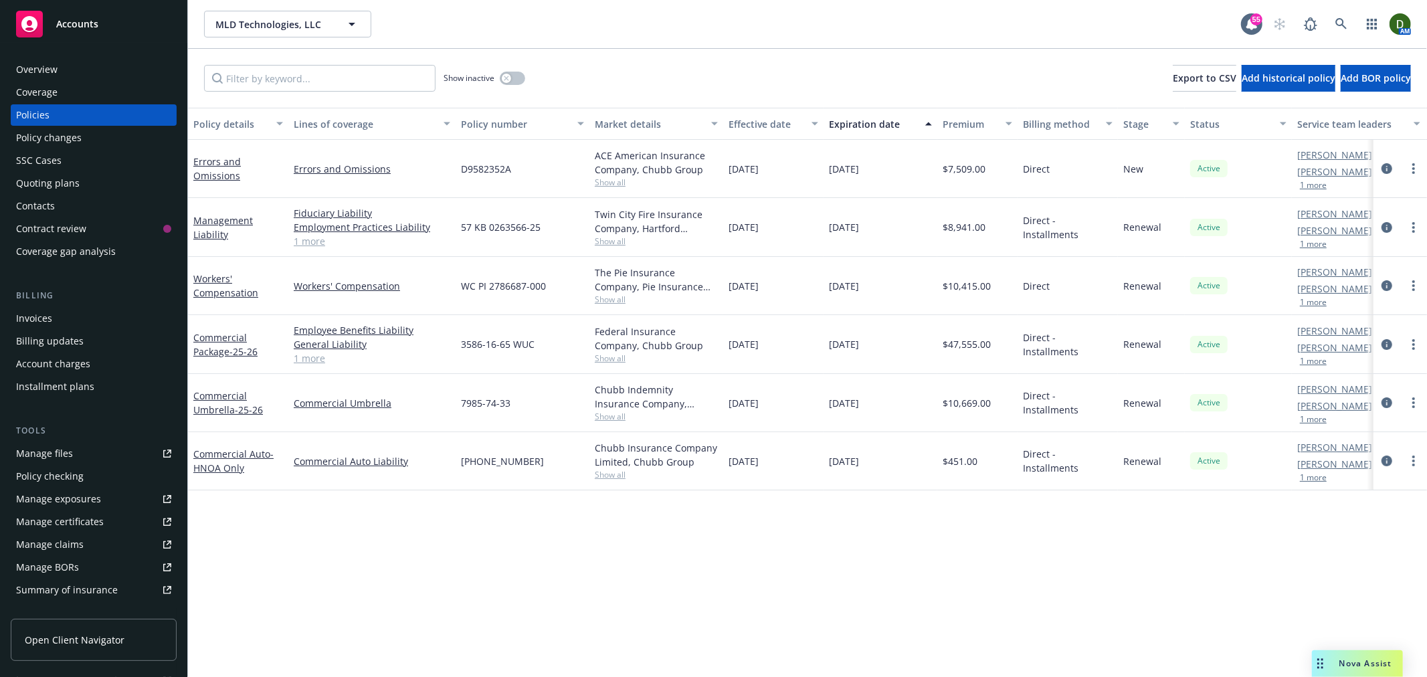
drag, startPoint x: 94, startPoint y: 56, endPoint x: 83, endPoint y: 64, distance: 13.4
click at [87, 62] on div "Overview Coverage Policies Policy changes SSC Cases Quoting plans Contacts Cont…" at bounding box center [93, 360] width 187 height 634
click at [82, 64] on div "Overview" at bounding box center [93, 69] width 155 height 21
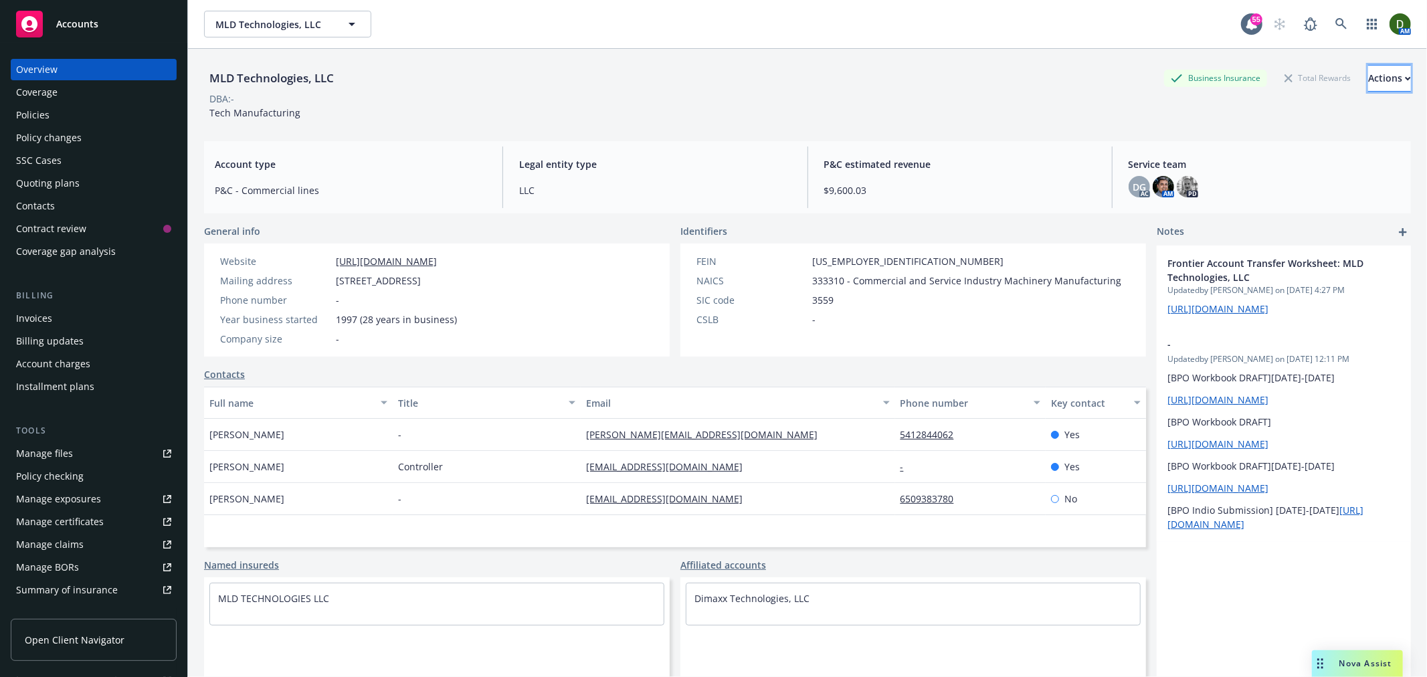
click at [1369, 81] on div "Actions" at bounding box center [1390, 78] width 43 height 25
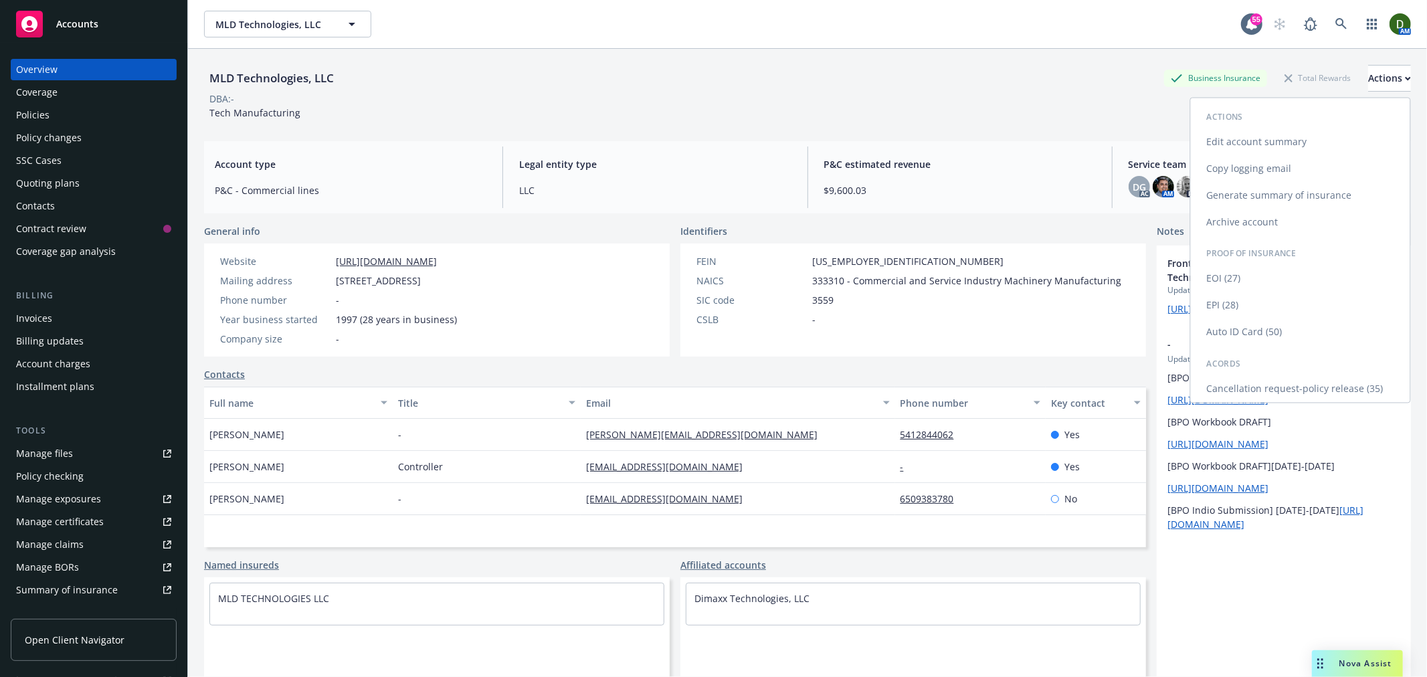
click at [1300, 379] on link "Cancellation request-policy release (35)" at bounding box center [1301, 389] width 220 height 27
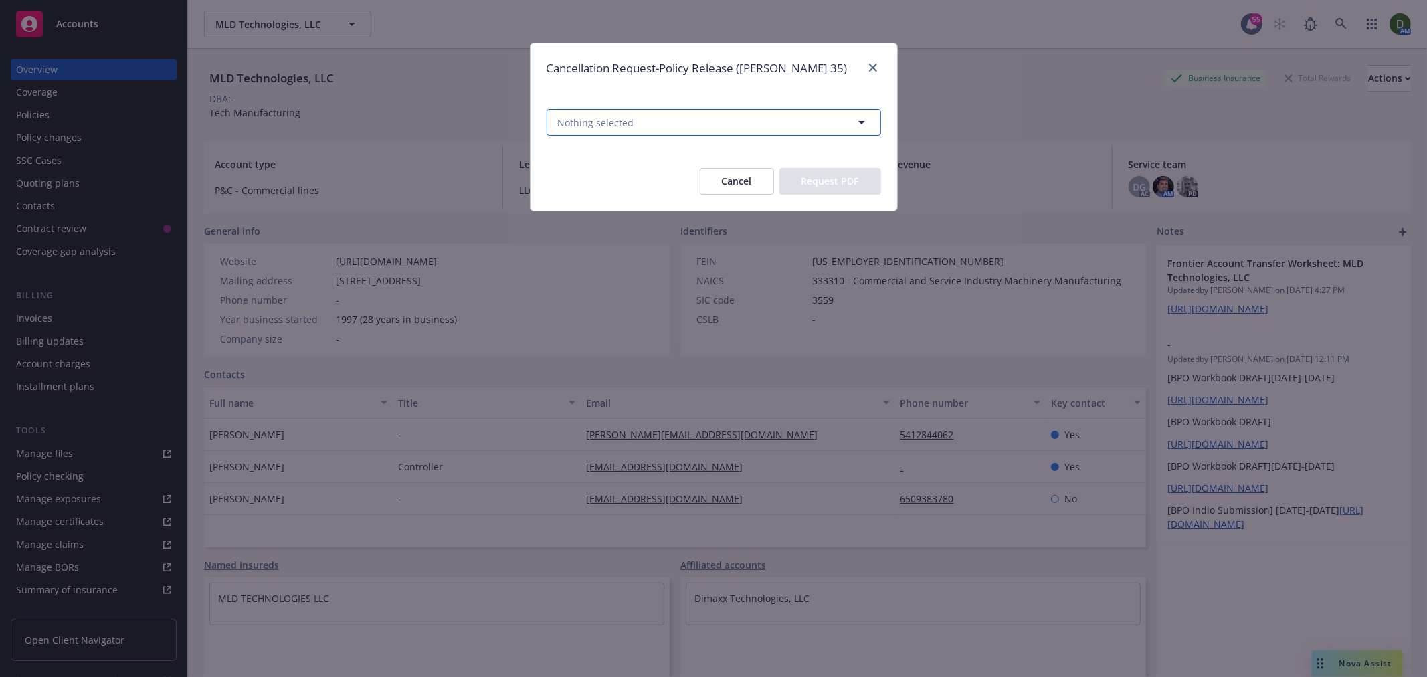
click at [713, 124] on button "Nothing selected" at bounding box center [714, 122] width 335 height 27
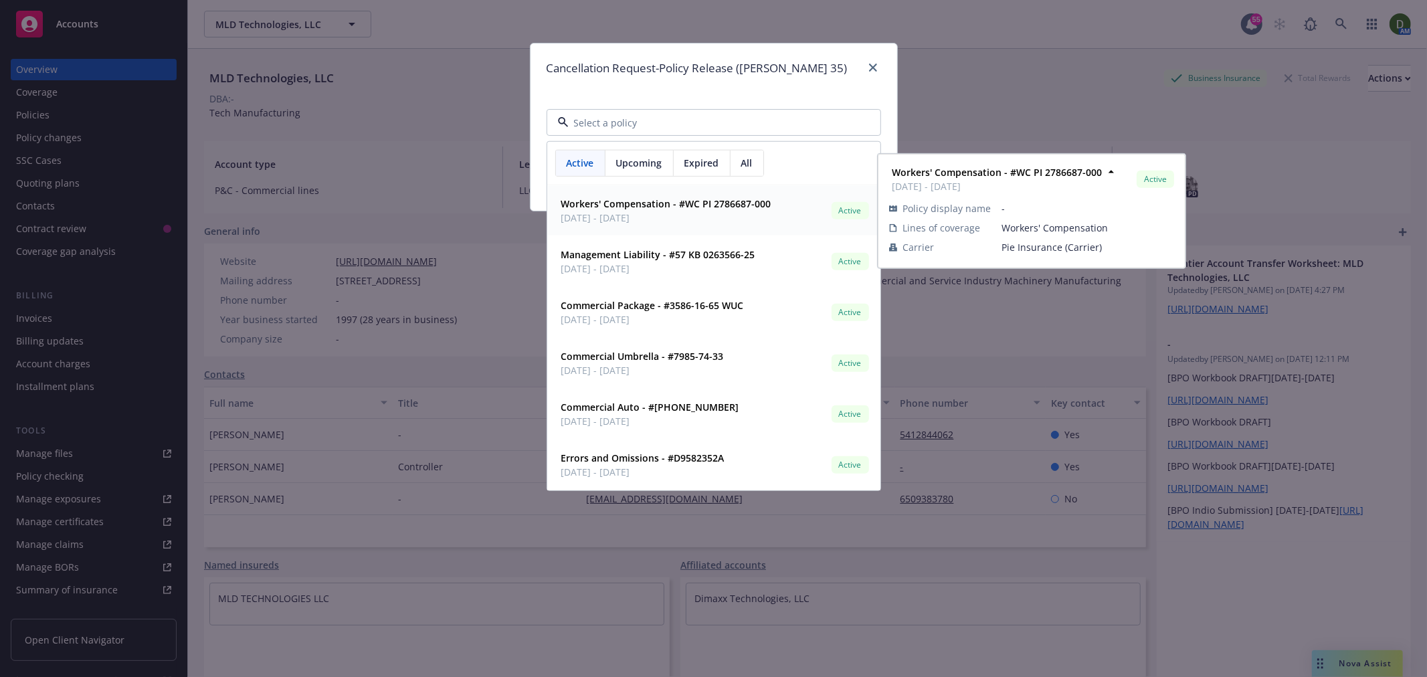
click at [740, 217] on span "[DATE] - [DATE]" at bounding box center [666, 218] width 210 height 14
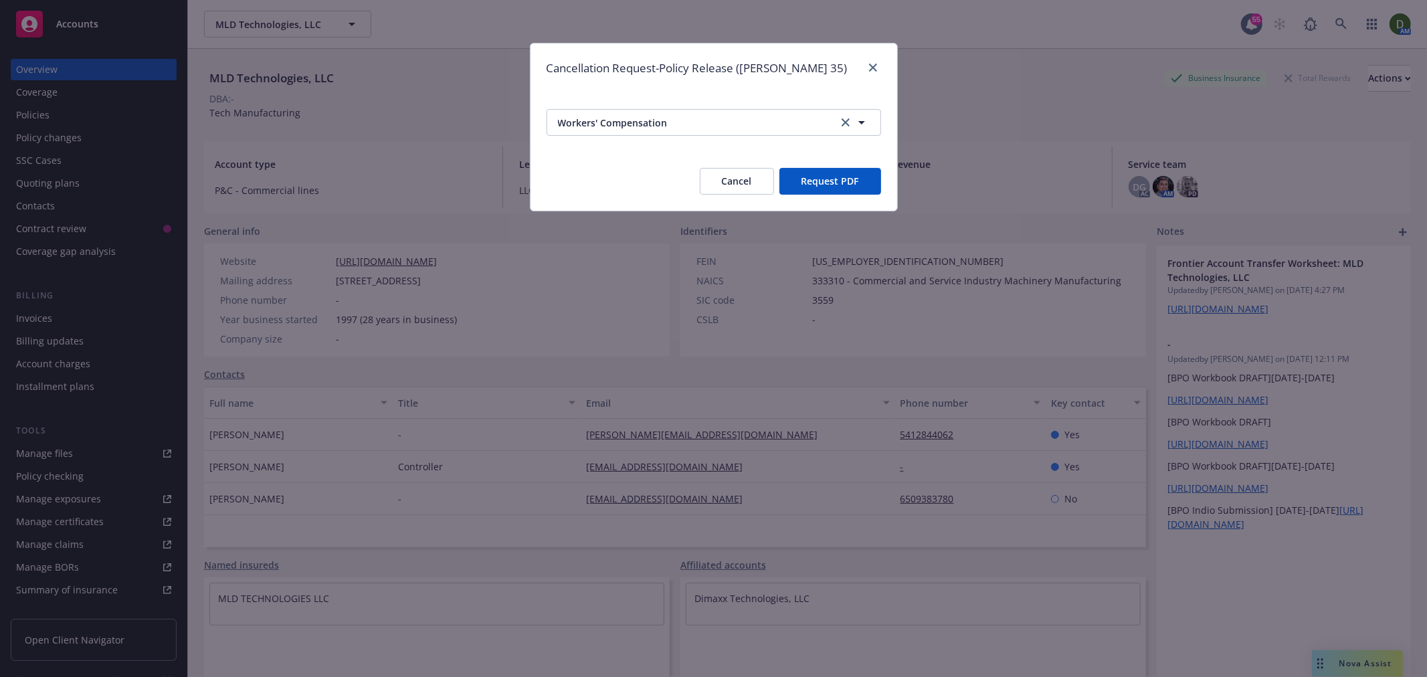
click at [842, 181] on button "Request PDF" at bounding box center [831, 181] width 102 height 27
click at [623, 132] on button "Workers' Compensation" at bounding box center [714, 122] width 335 height 27
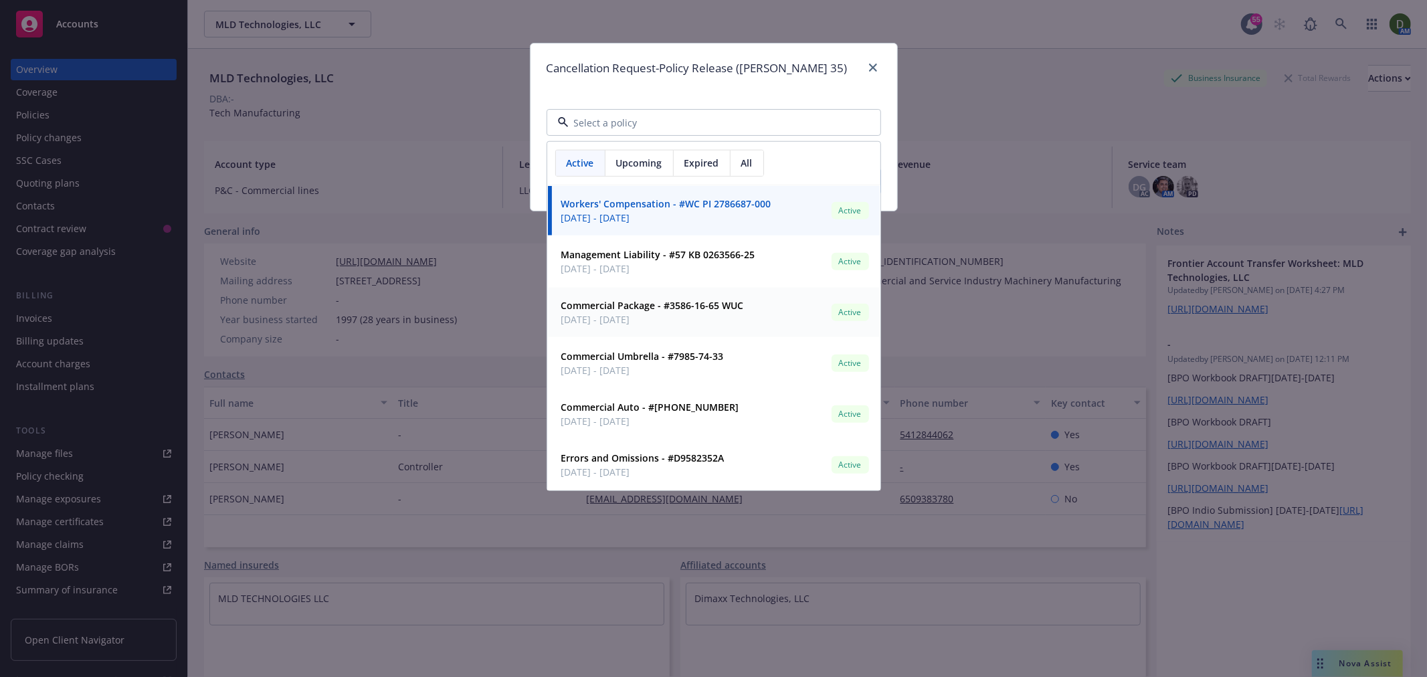
scroll to position [1, 0]
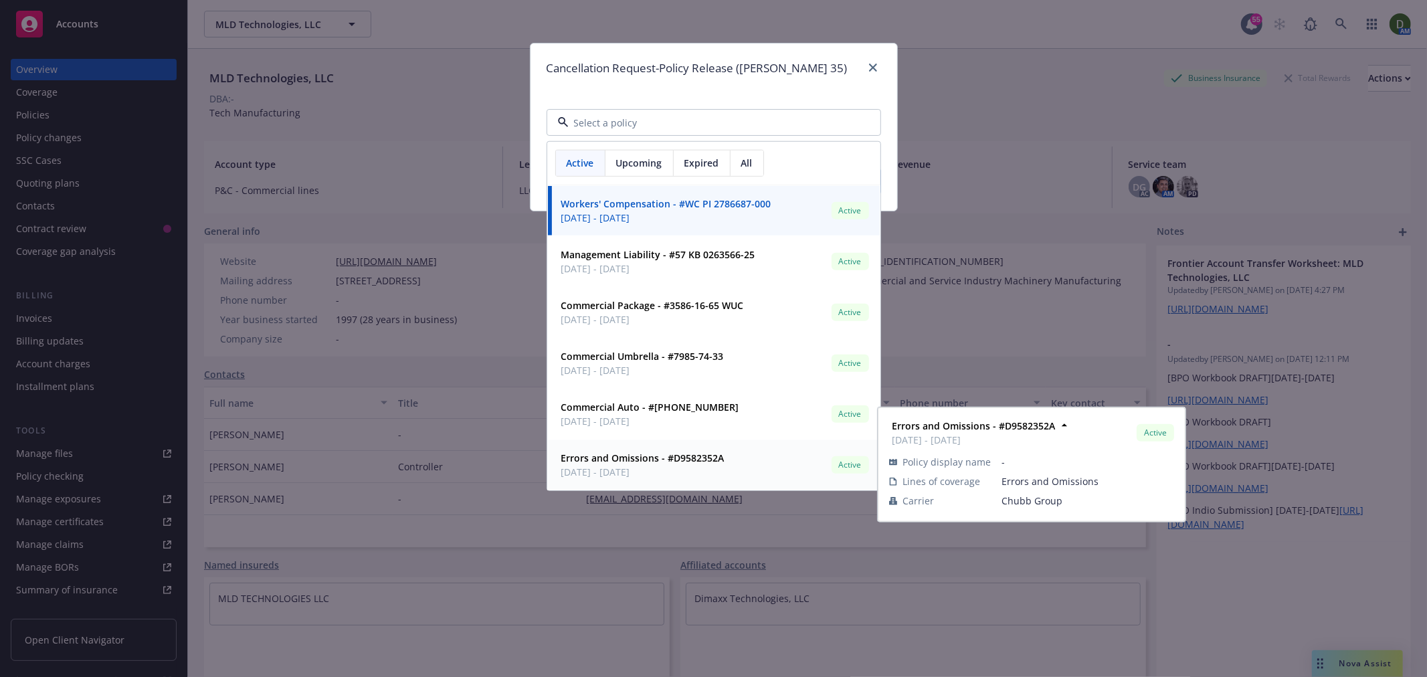
click at [731, 467] on div "Errors and Omissions - #D9582352A 01/25/2025 - 01/25/2026 Active" at bounding box center [714, 464] width 316 height 33
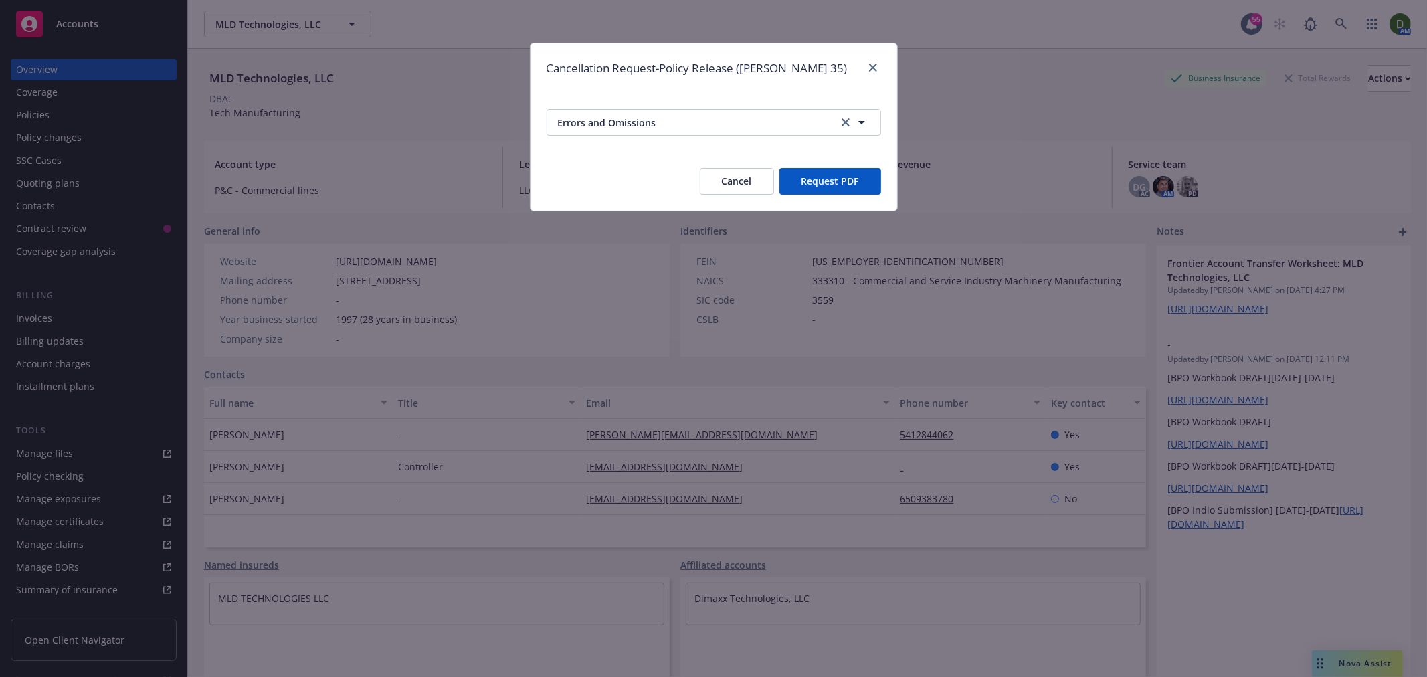
click at [812, 177] on button "Request PDF" at bounding box center [831, 181] width 102 height 27
click at [580, 126] on span "Errors and Omissions" at bounding box center [691, 123] width 266 height 14
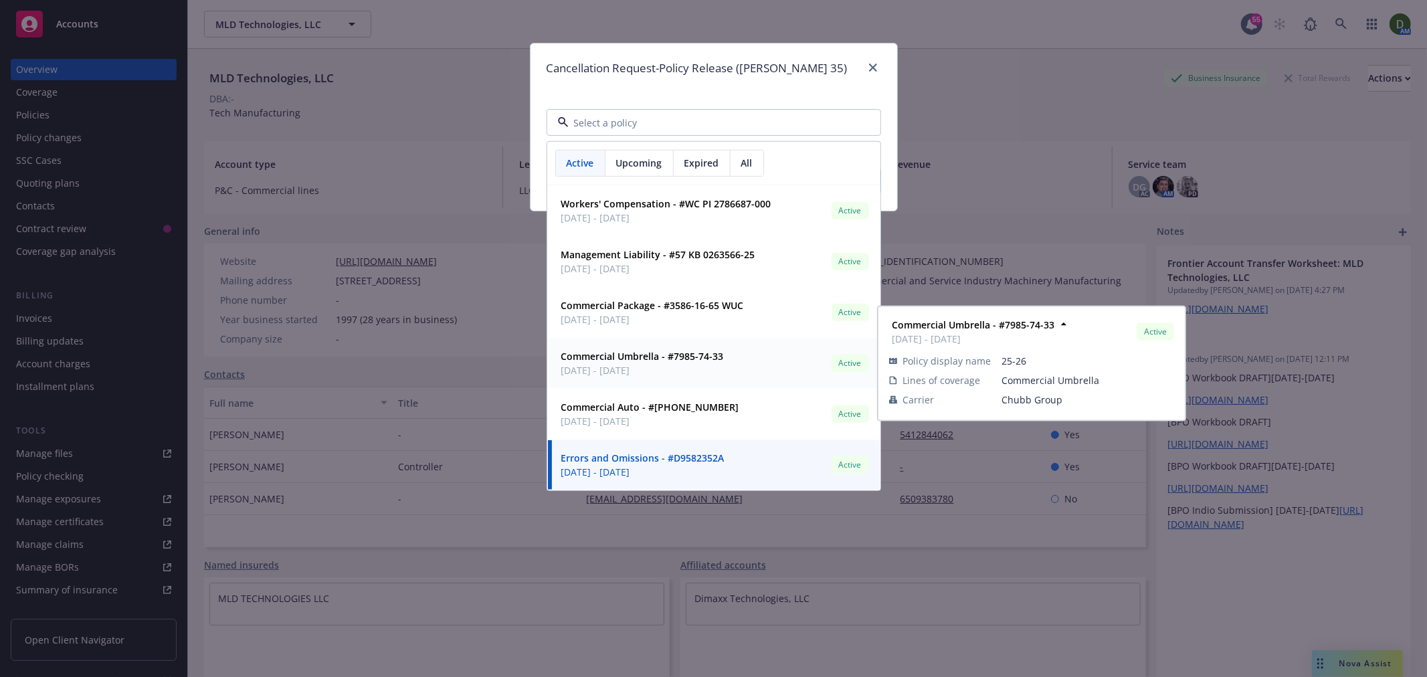
click at [648, 364] on span "08/01/2025 - 08/01/2026" at bounding box center [642, 370] width 163 height 14
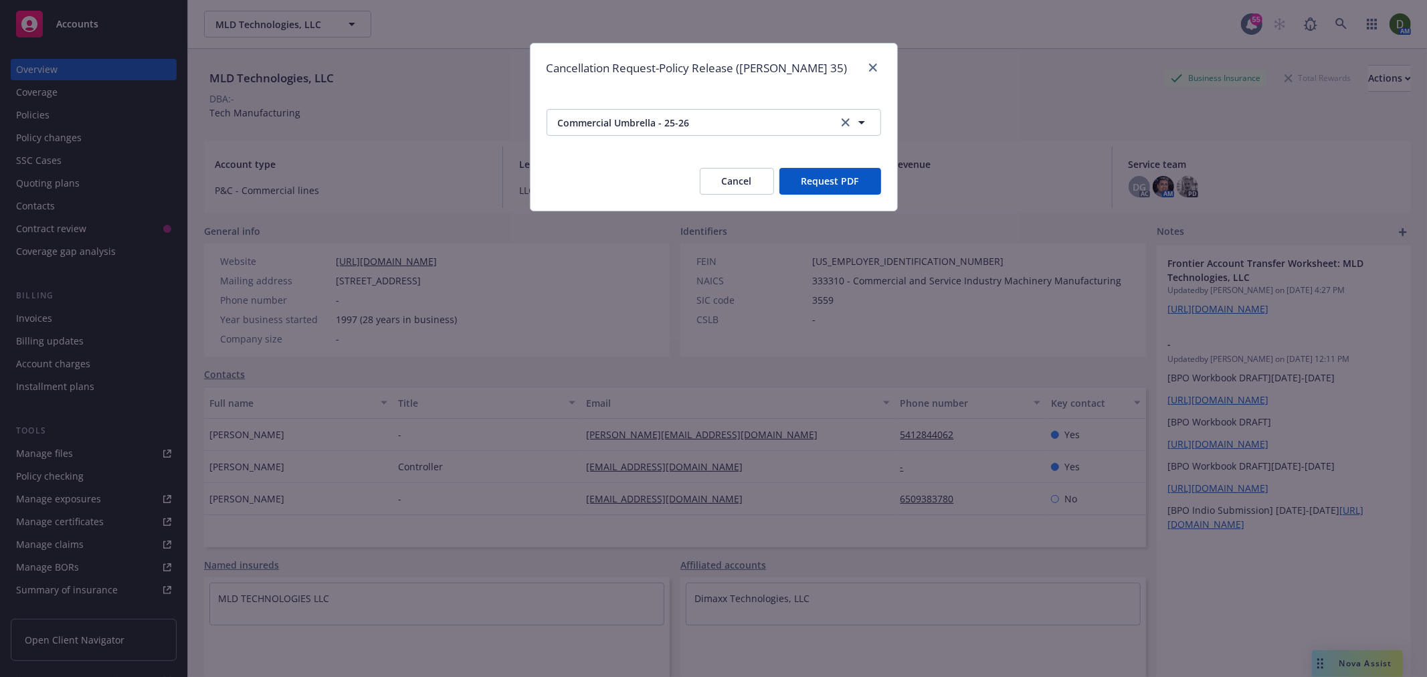
click at [842, 177] on button "Request PDF" at bounding box center [831, 181] width 102 height 27
click at [741, 110] on button "Commercial Umbrella - 25-26" at bounding box center [714, 122] width 335 height 27
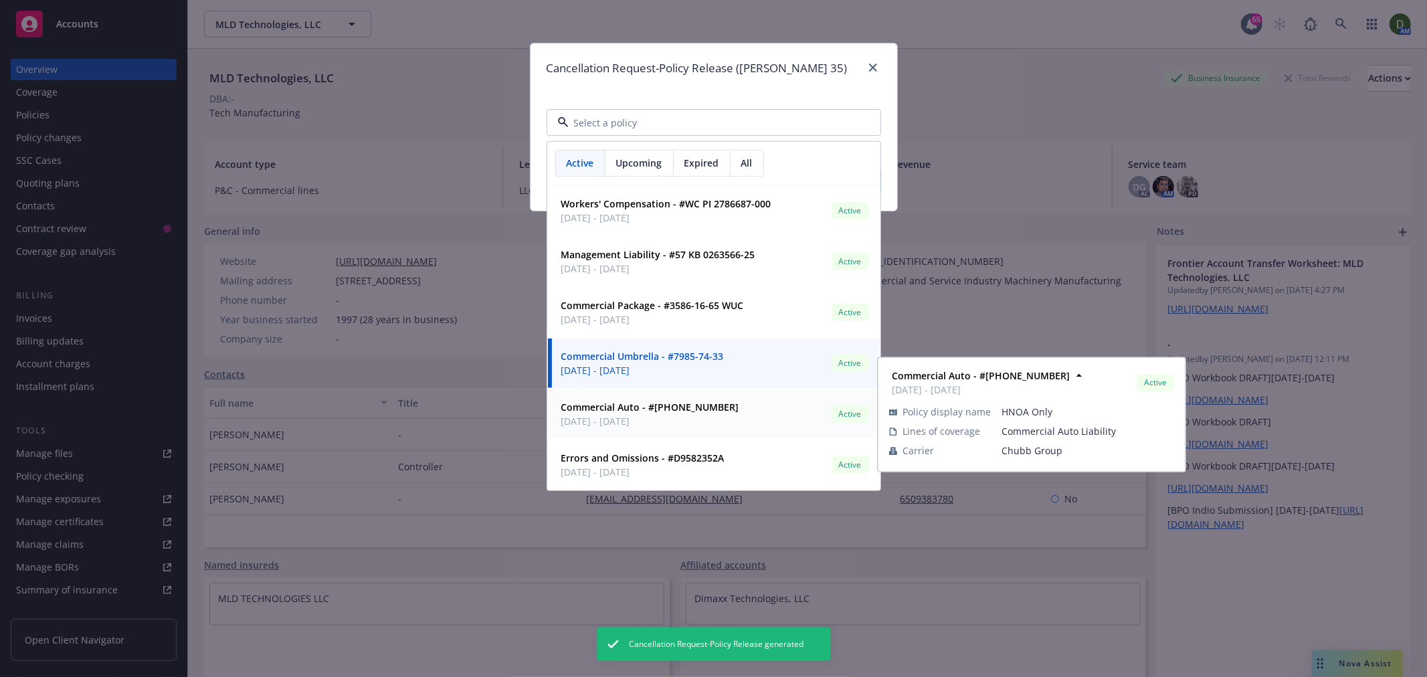
click at [724, 398] on div "Commercial Auto - #(25) 7354-32-62 08/01/2025 - 08/01/2026" at bounding box center [649, 414] width 186 height 33
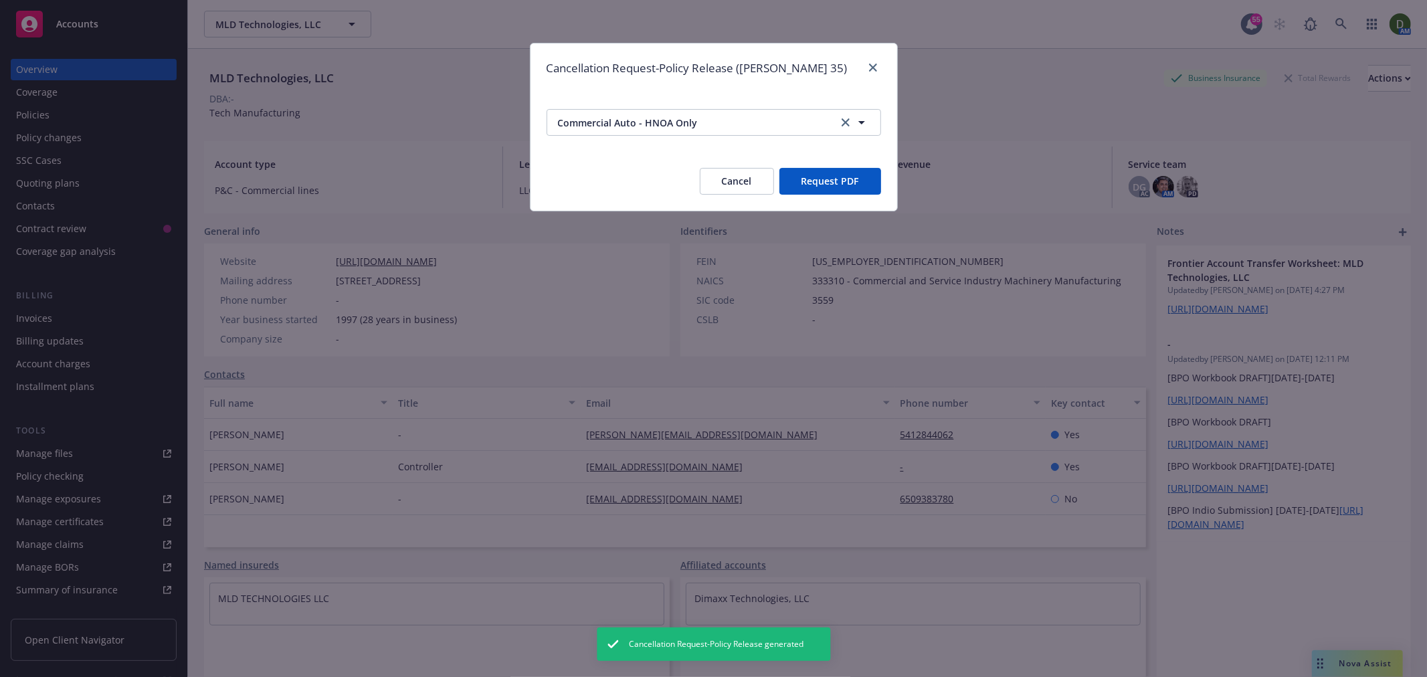
click at [831, 181] on button "Request PDF" at bounding box center [831, 181] width 102 height 27
click at [721, 124] on span "Commercial Auto - HNOA Only" at bounding box center [691, 123] width 266 height 14
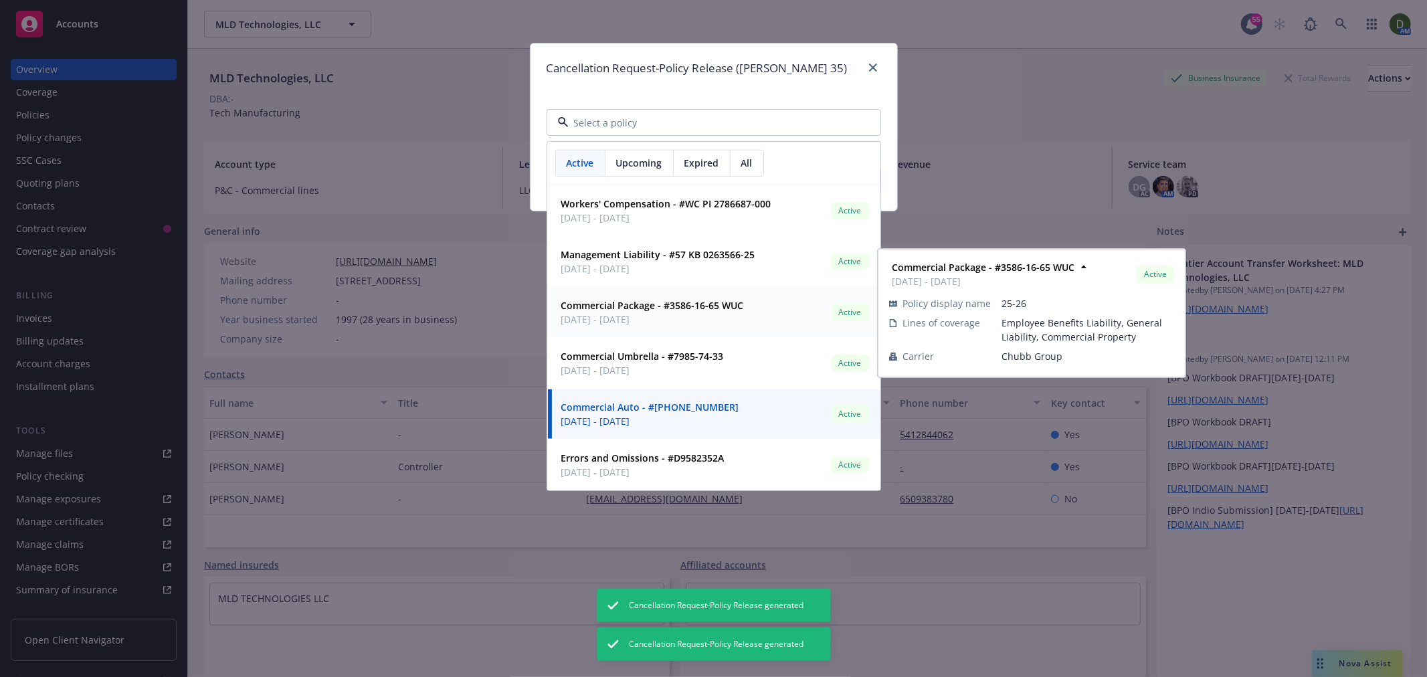
click at [730, 309] on strong "Commercial Package - #3586-16-65 WUC" at bounding box center [652, 305] width 183 height 13
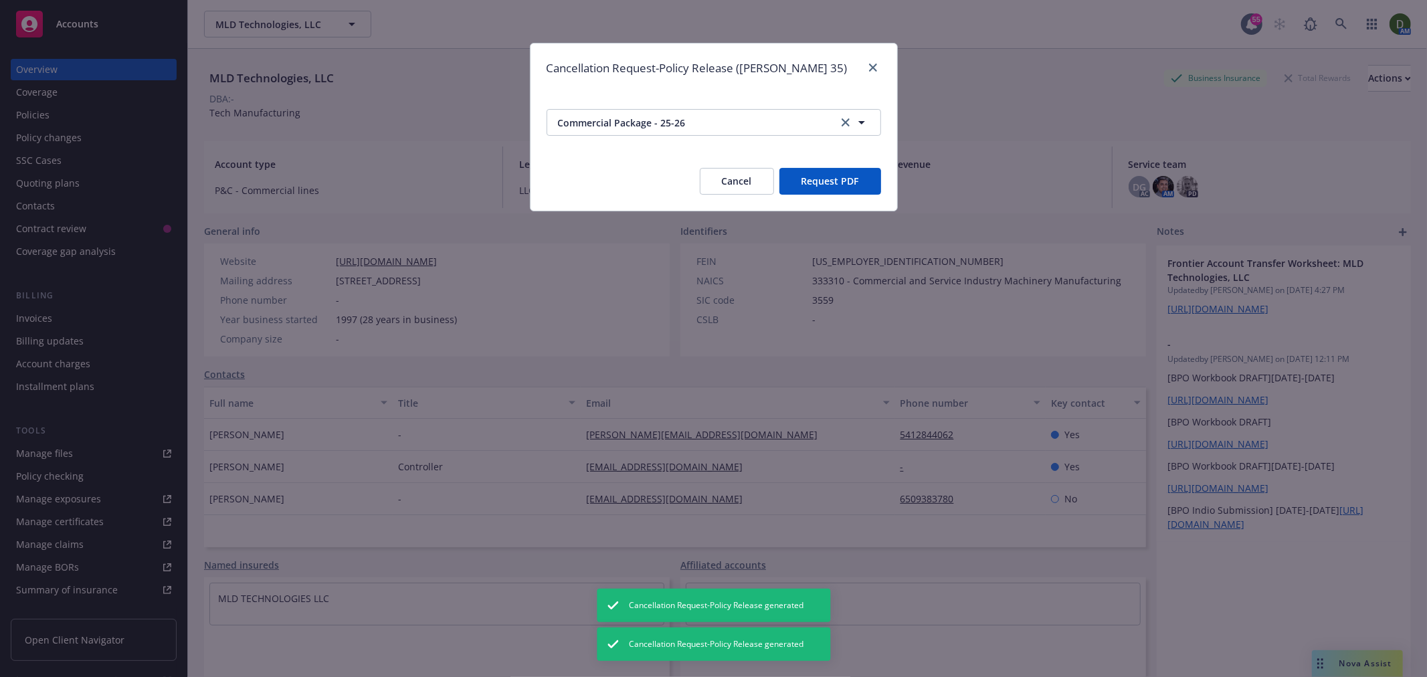
click at [807, 176] on button "Request PDF" at bounding box center [831, 181] width 102 height 27
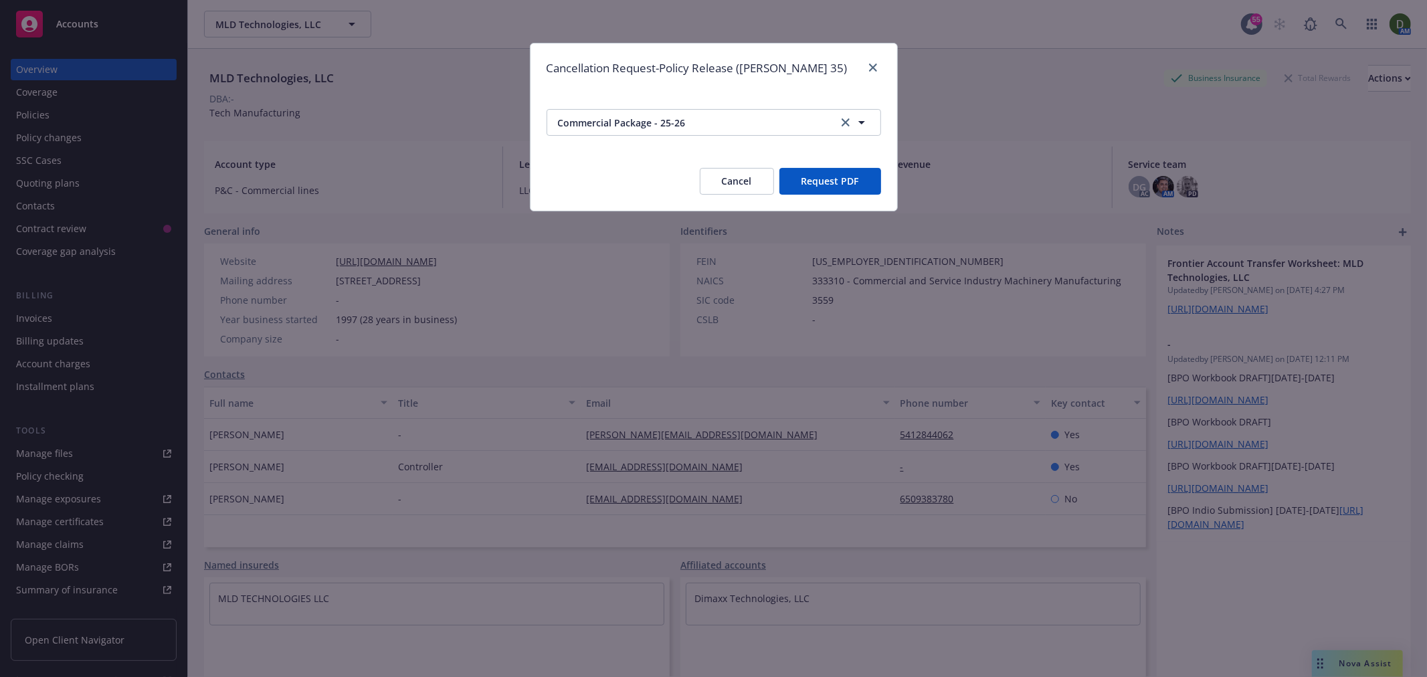
drag, startPoint x: 865, startPoint y: 62, endPoint x: 865, endPoint y: 70, distance: 8.1
click at [863, 63] on div at bounding box center [870, 68] width 21 height 17
click at [865, 70] on link "close" at bounding box center [873, 68] width 16 height 16
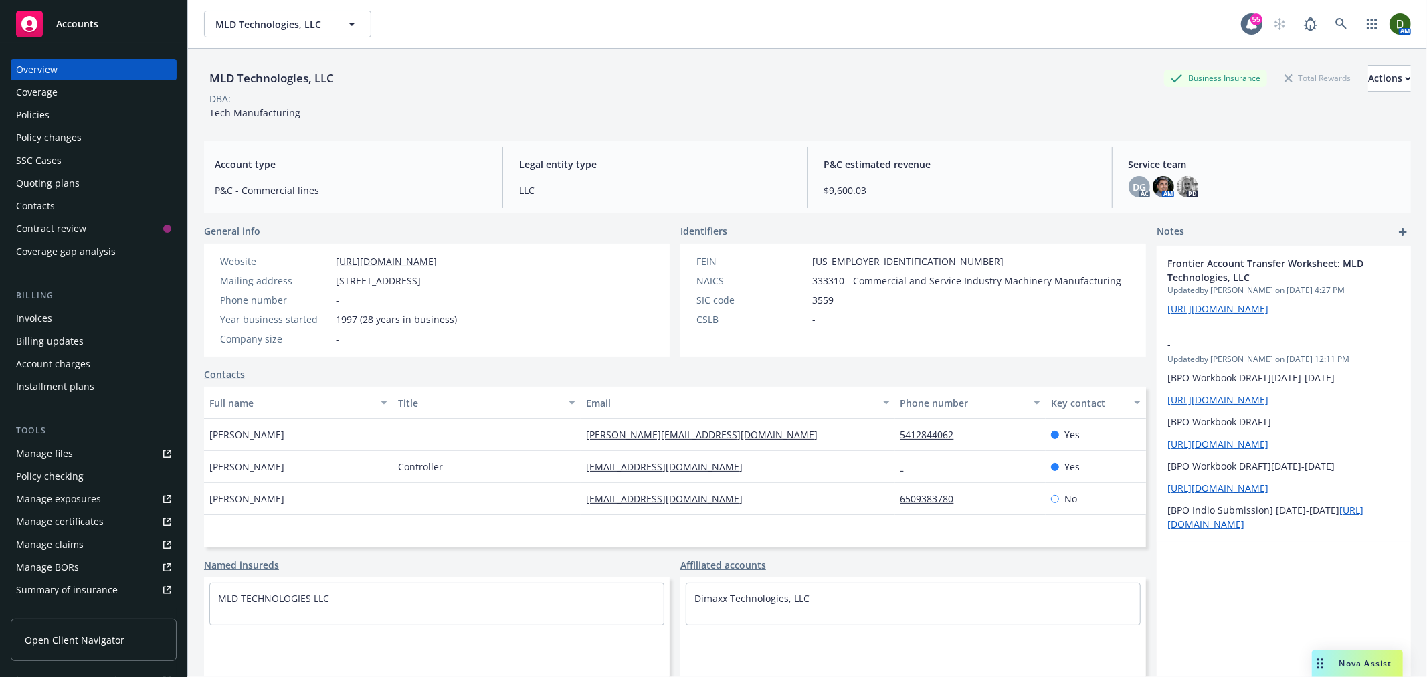
click at [1345, 29] on div "AM" at bounding box center [1339, 24] width 145 height 27
click at [1341, 29] on div "AM" at bounding box center [1339, 24] width 145 height 27
click at [1336, 29] on icon at bounding box center [1342, 24] width 12 height 12
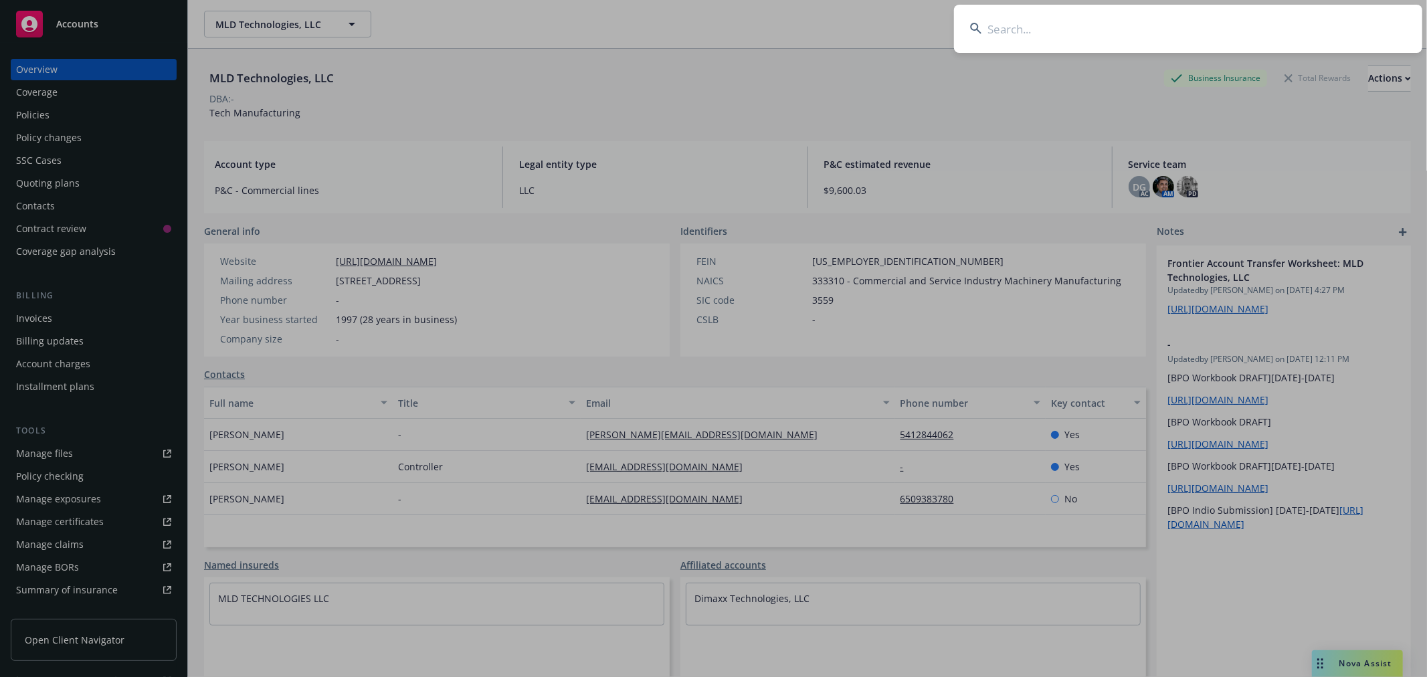
drag, startPoint x: 1314, startPoint y: 43, endPoint x: 1035, endPoint y: 41, distance: 279.7
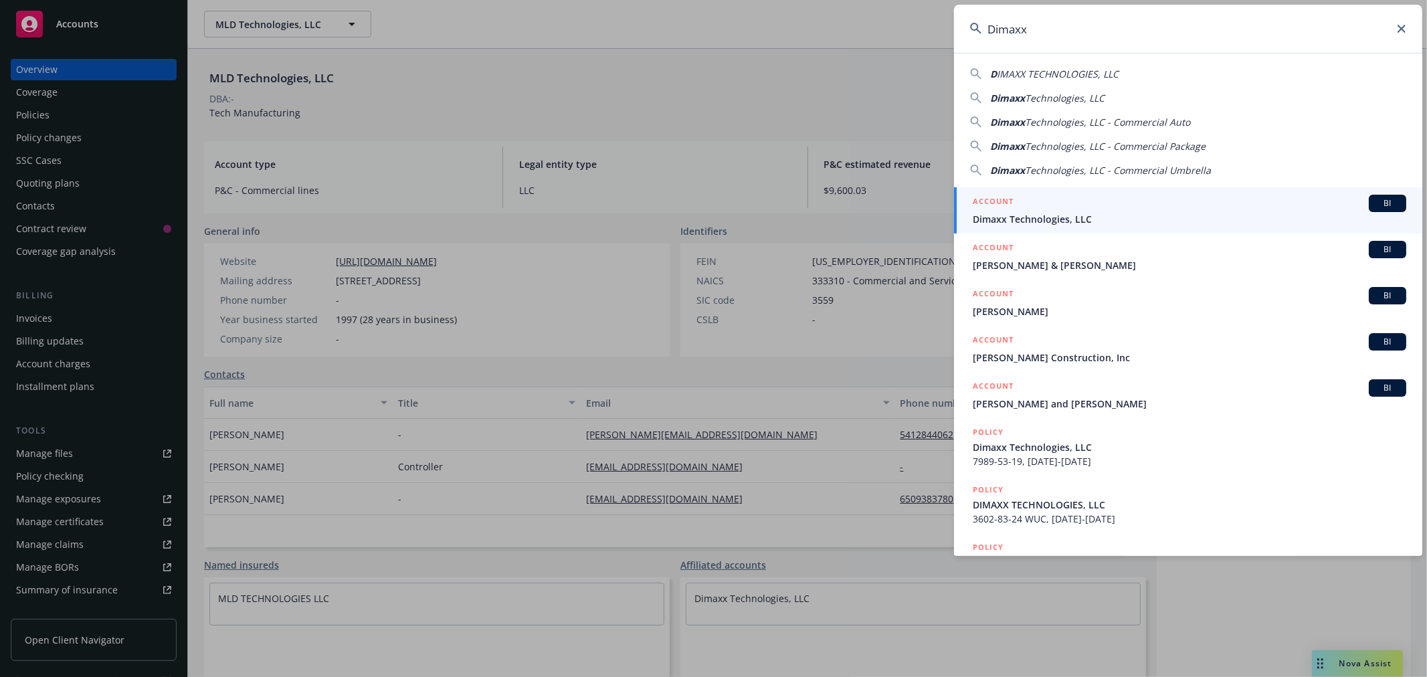
type input "Dimaxx"
click at [1072, 203] on div "ACCOUNT BI" at bounding box center [1190, 203] width 434 height 17
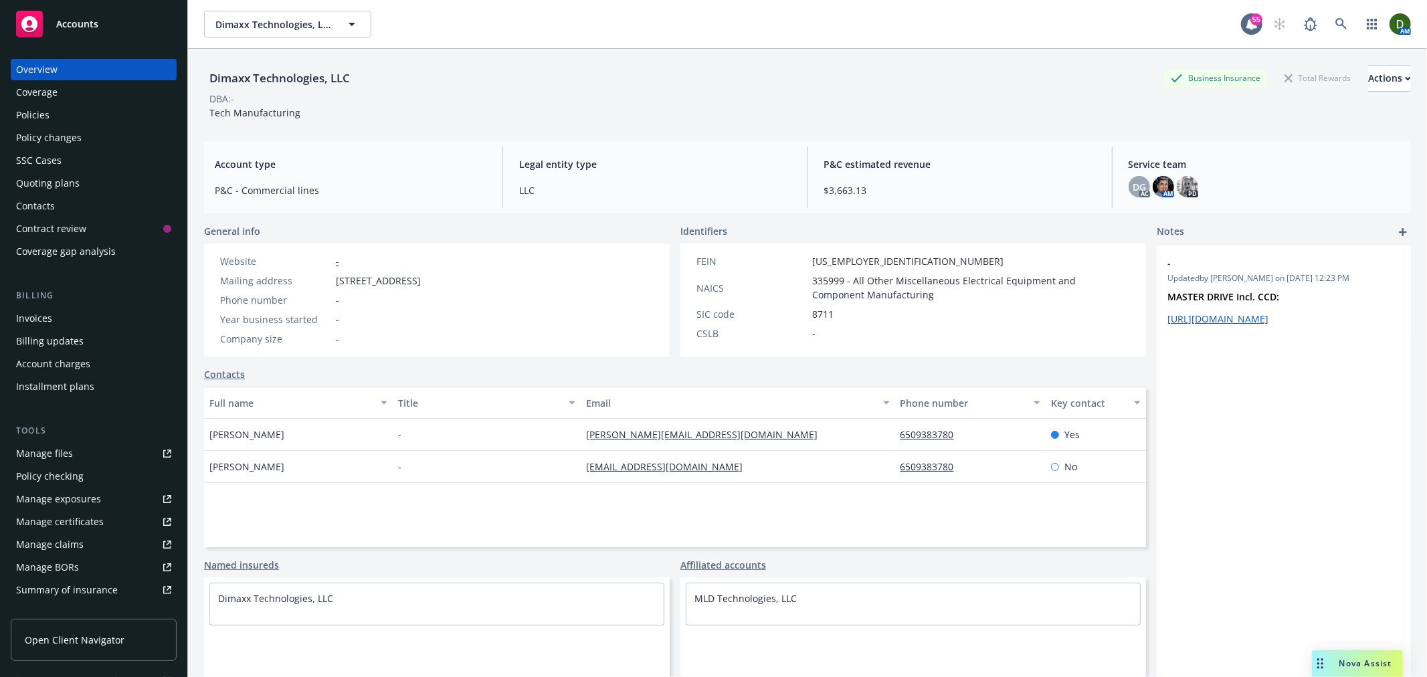
click at [1393, 92] on div "DBA: -" at bounding box center [807, 99] width 1207 height 14
click at [1369, 78] on div "Actions" at bounding box center [1390, 78] width 43 height 25
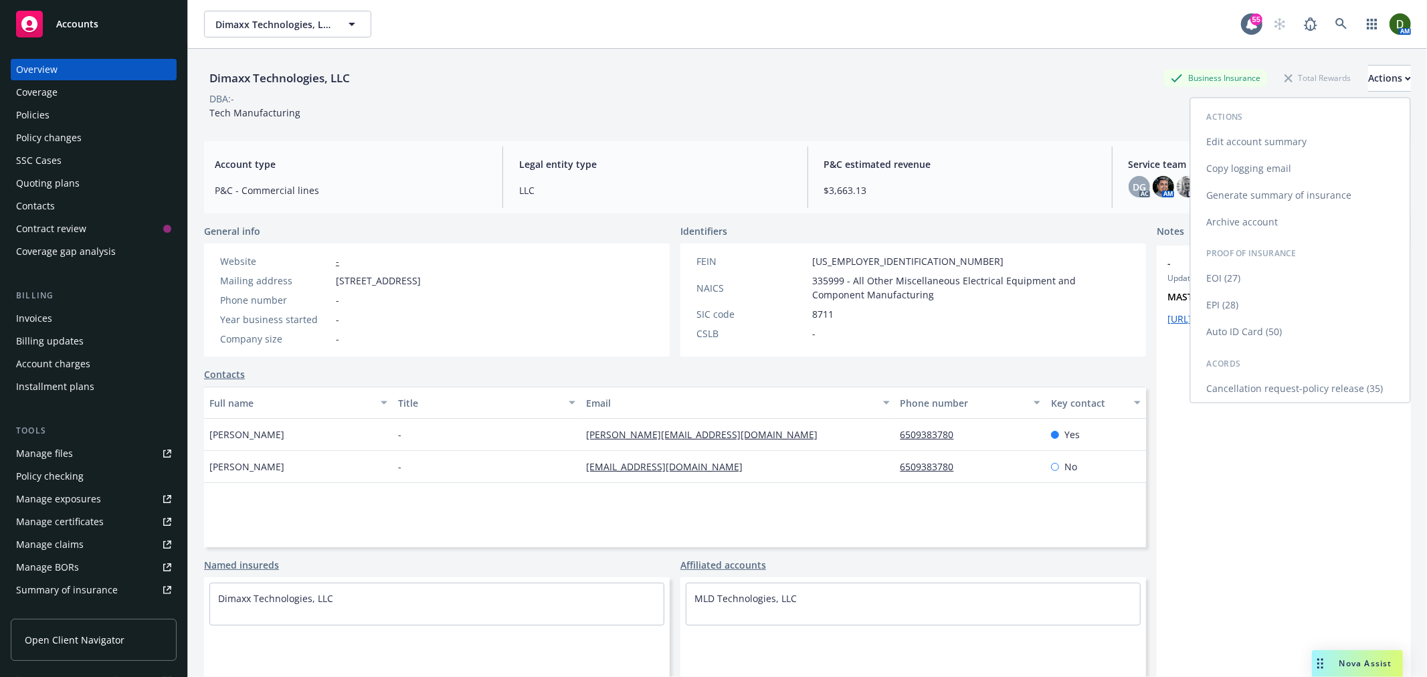
drag, startPoint x: 1220, startPoint y: 385, endPoint x: 1223, endPoint y: 392, distance: 7.5
click at [1220, 387] on link "Cancellation request-policy release (35)" at bounding box center [1301, 389] width 220 height 27
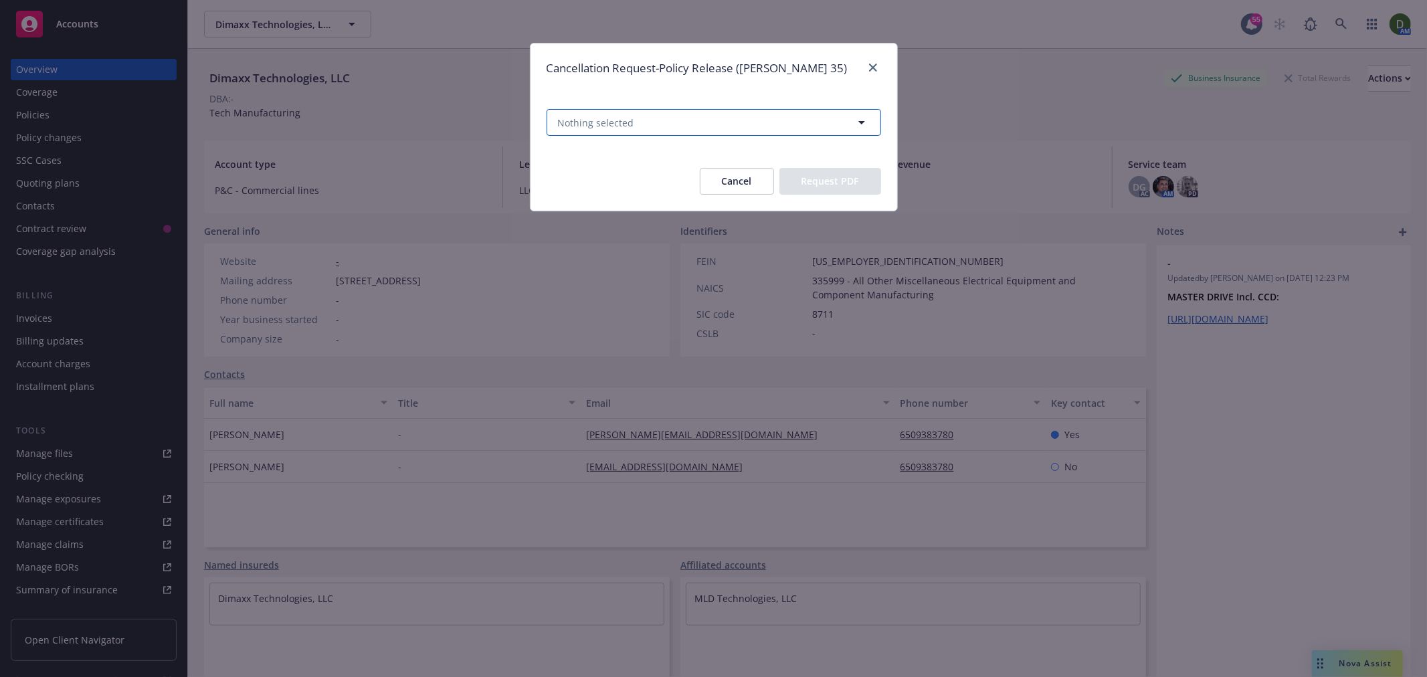
click at [668, 125] on button "Nothing selected" at bounding box center [714, 122] width 335 height 27
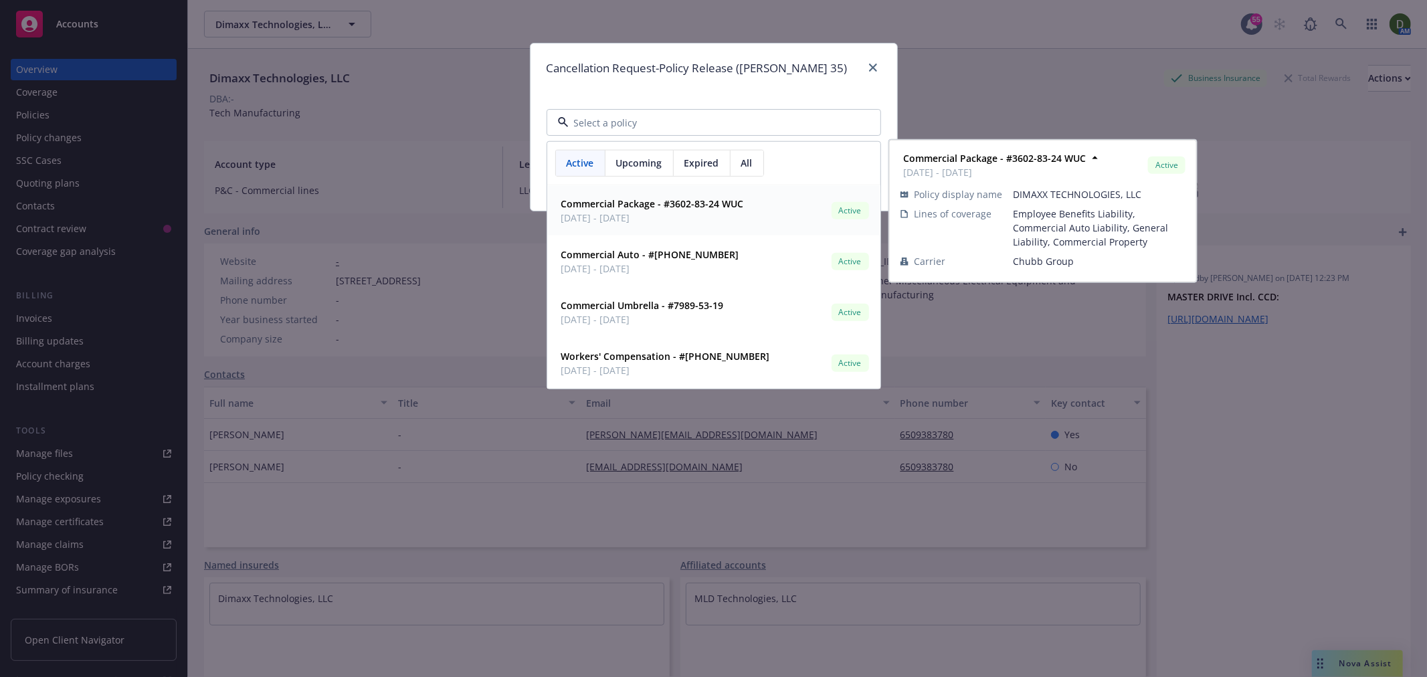
click at [675, 209] on strong "Commercial Package - #3602-83-24 WUC" at bounding box center [652, 203] width 183 height 13
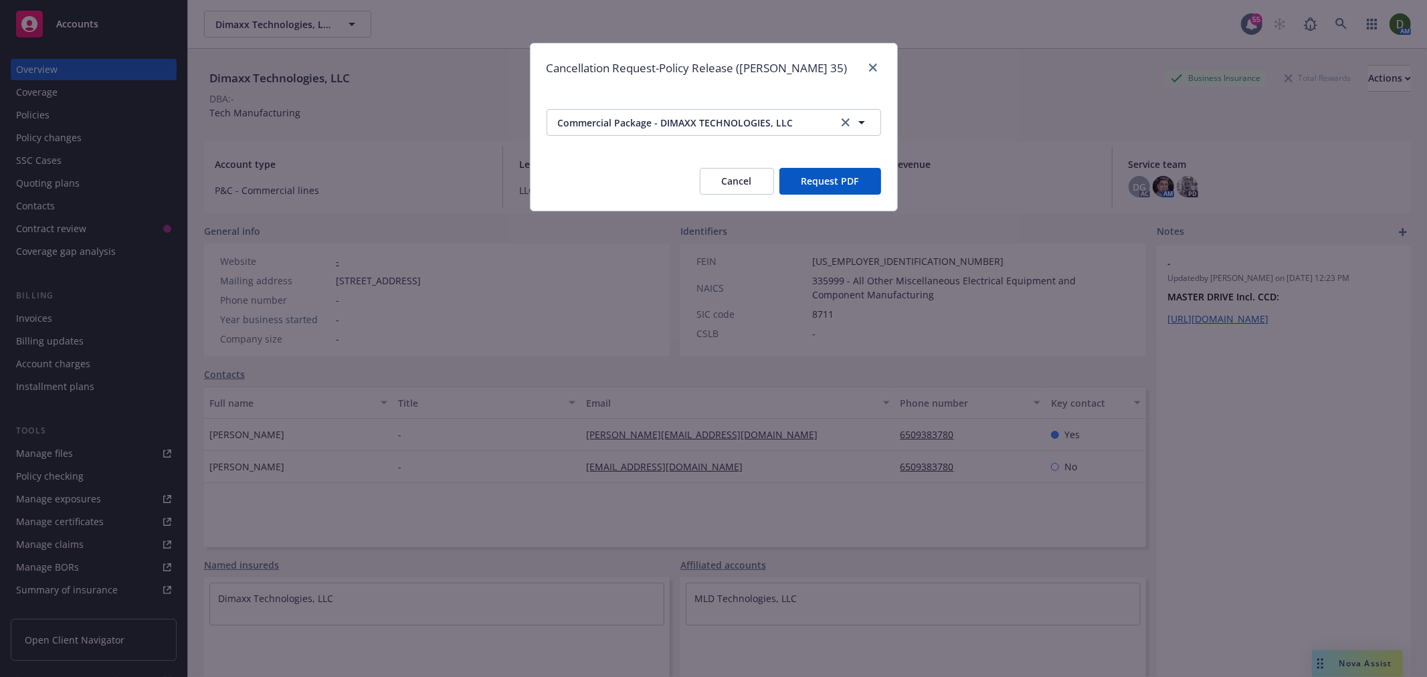
click at [857, 191] on button "Request PDF" at bounding box center [831, 181] width 102 height 27
click at [658, 118] on span "Commercial Package - DIMAXX TECHNOLOGIES, LLC" at bounding box center [691, 123] width 266 height 14
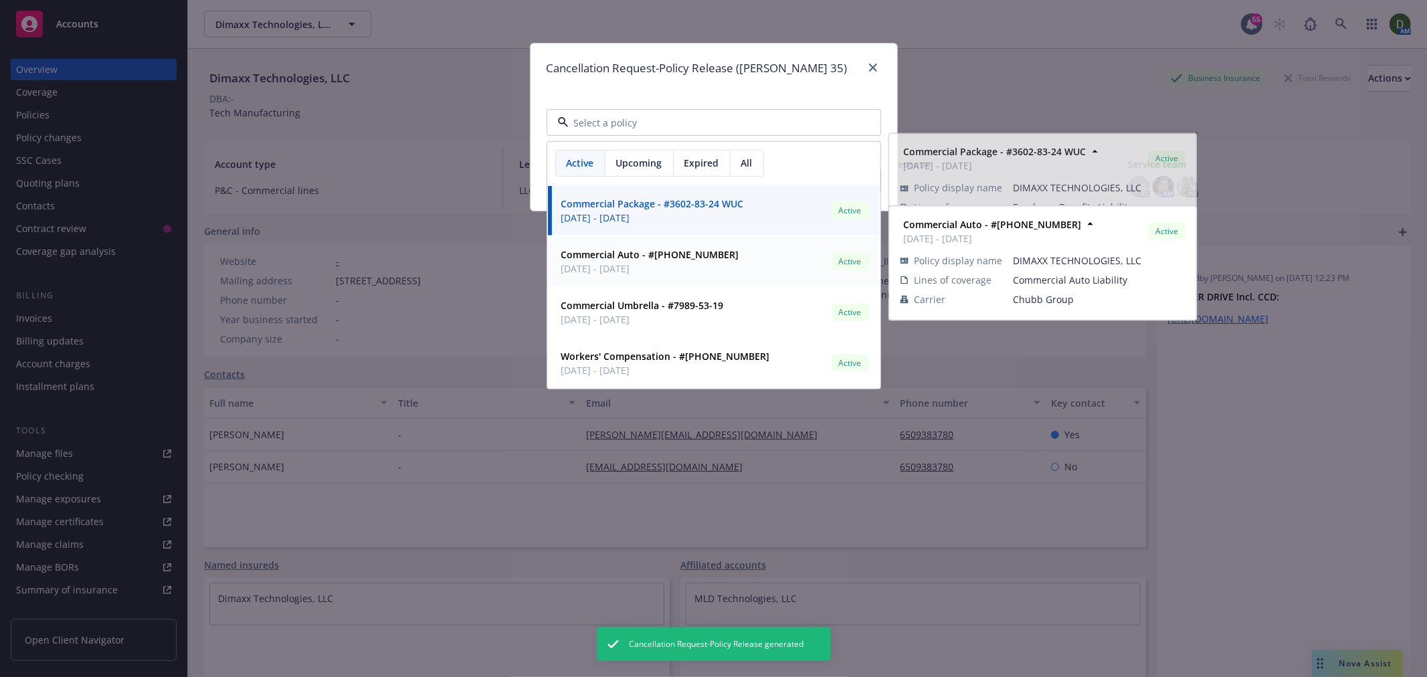
click at [688, 257] on strong "Commercial Auto - #(24)7358-66-52" at bounding box center [650, 254] width 178 height 13
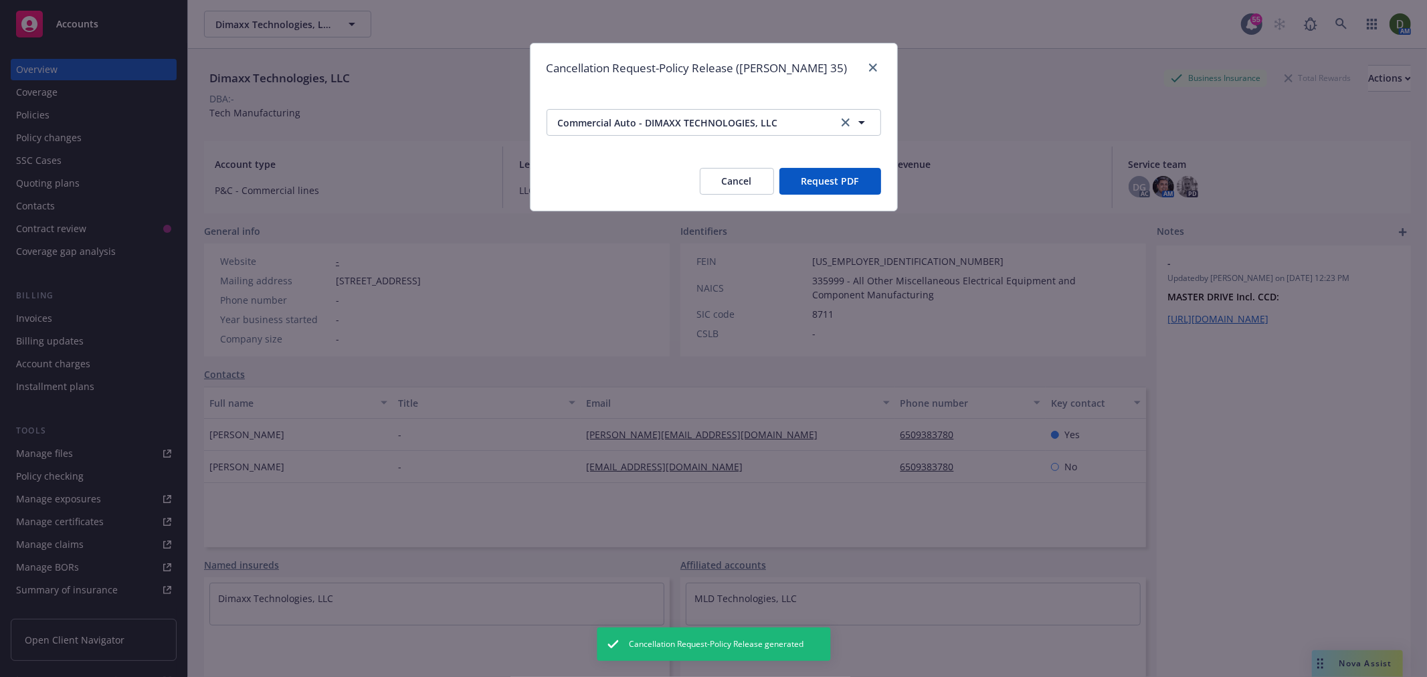
click at [840, 184] on button "Request PDF" at bounding box center [831, 181] width 102 height 27
click at [697, 124] on span "Commercial Auto - DIMAXX TECHNOLOGIES, LLC" at bounding box center [691, 123] width 266 height 14
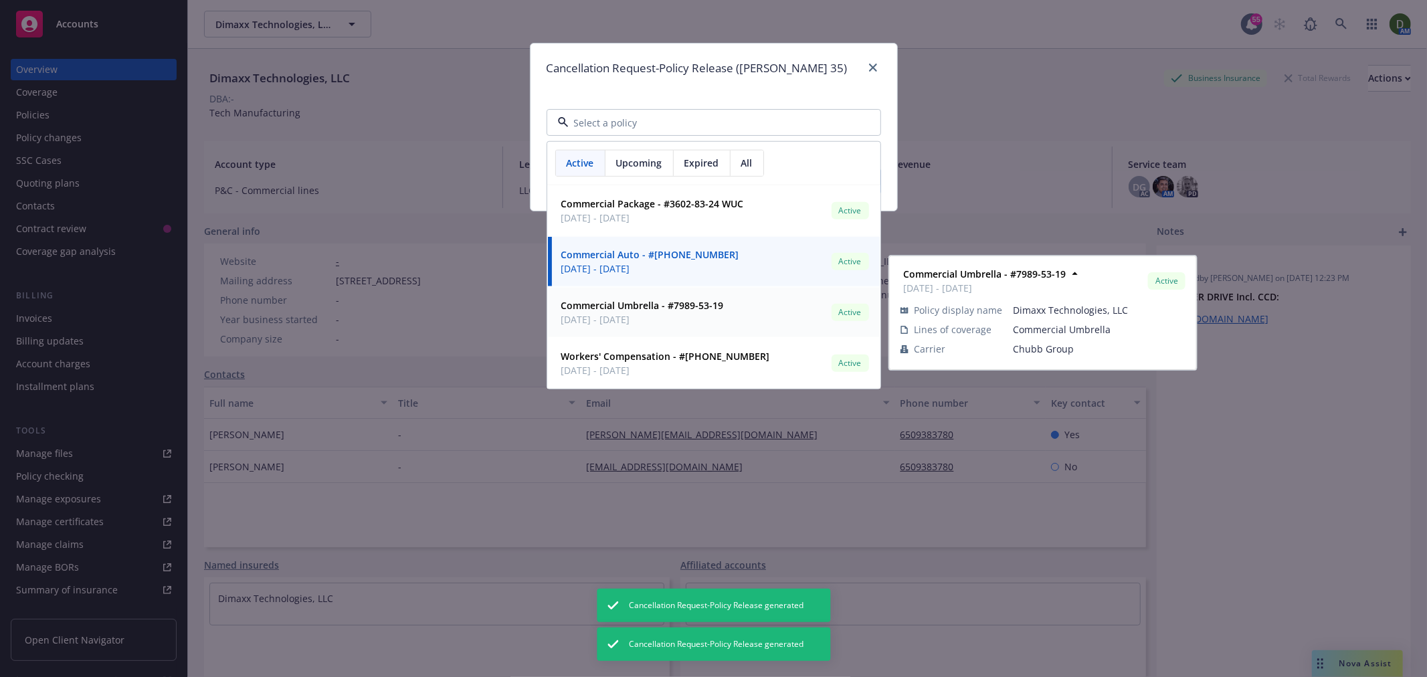
click at [730, 313] on div "Commercial Umbrella - #7989-53-19 12/19/2024 - 12/19/2025 Active" at bounding box center [714, 312] width 316 height 33
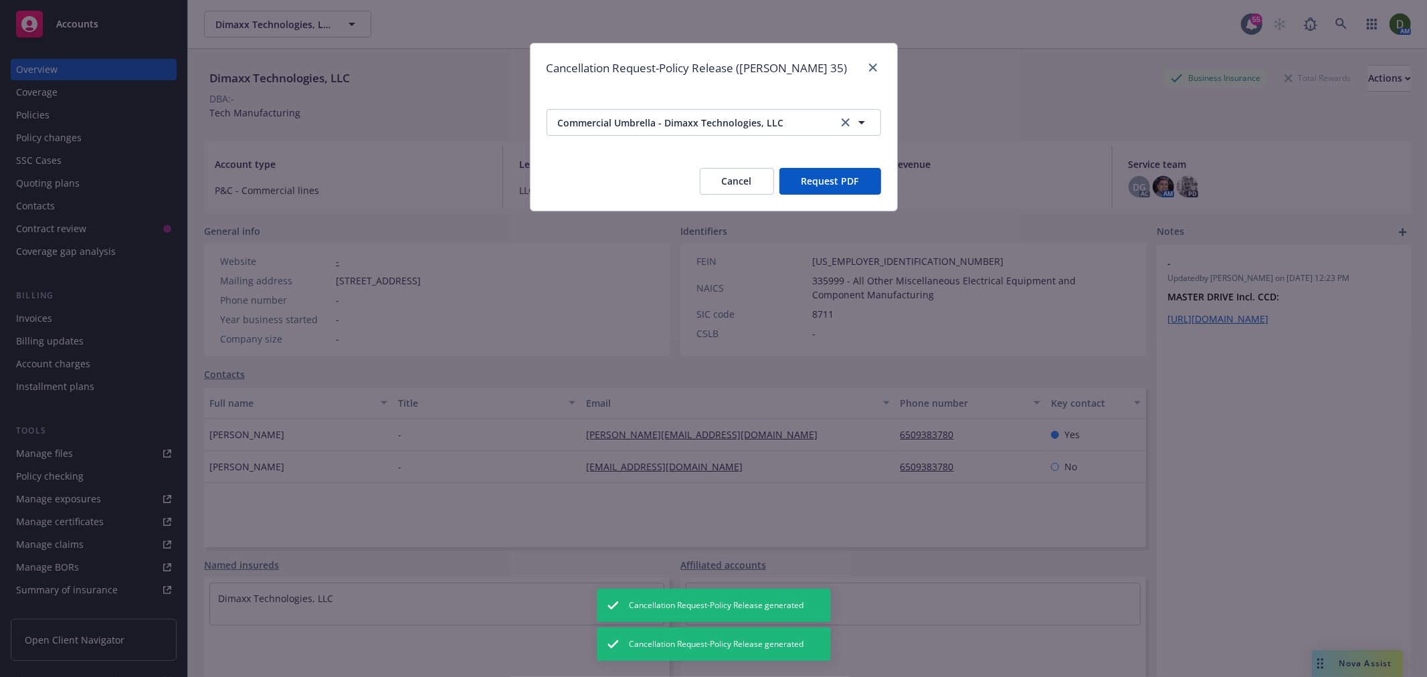
click at [832, 176] on button "Request PDF" at bounding box center [831, 181] width 102 height 27
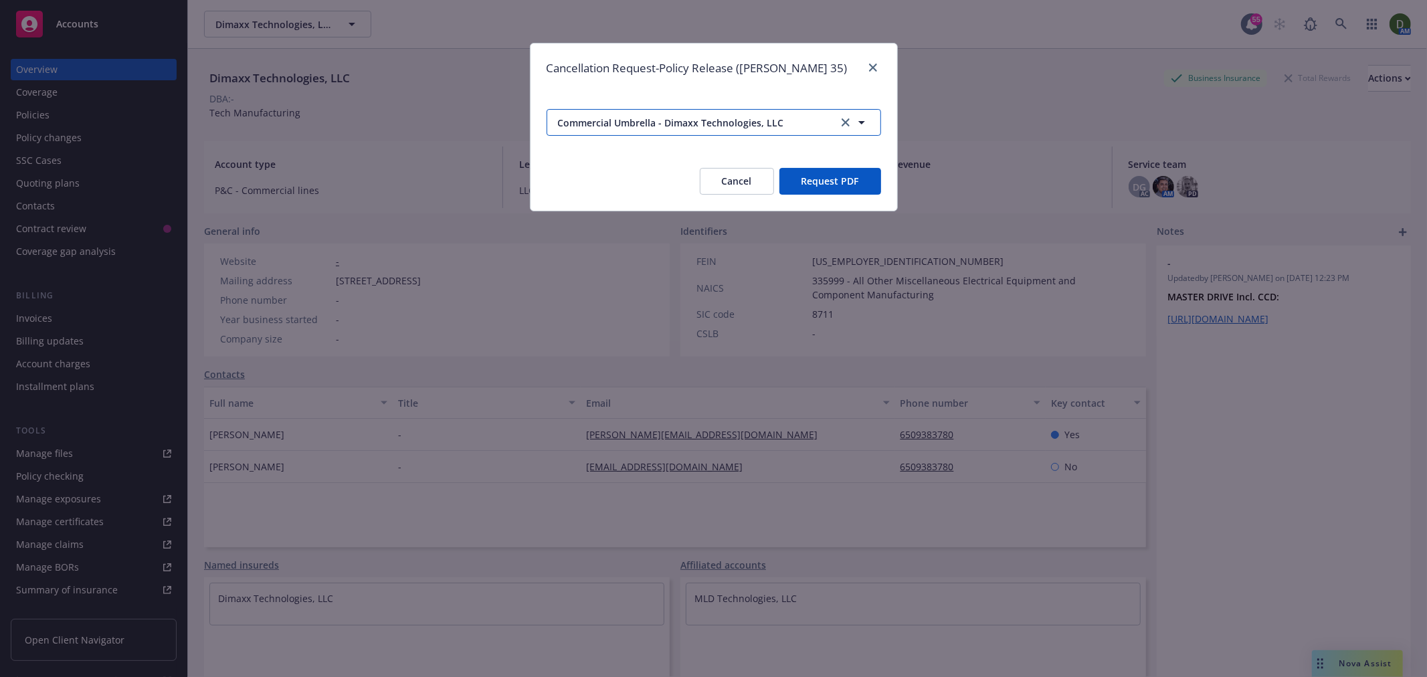
click at [783, 116] on span "Commercial Umbrella - Dimaxx Technologies, LLC" at bounding box center [691, 123] width 266 height 14
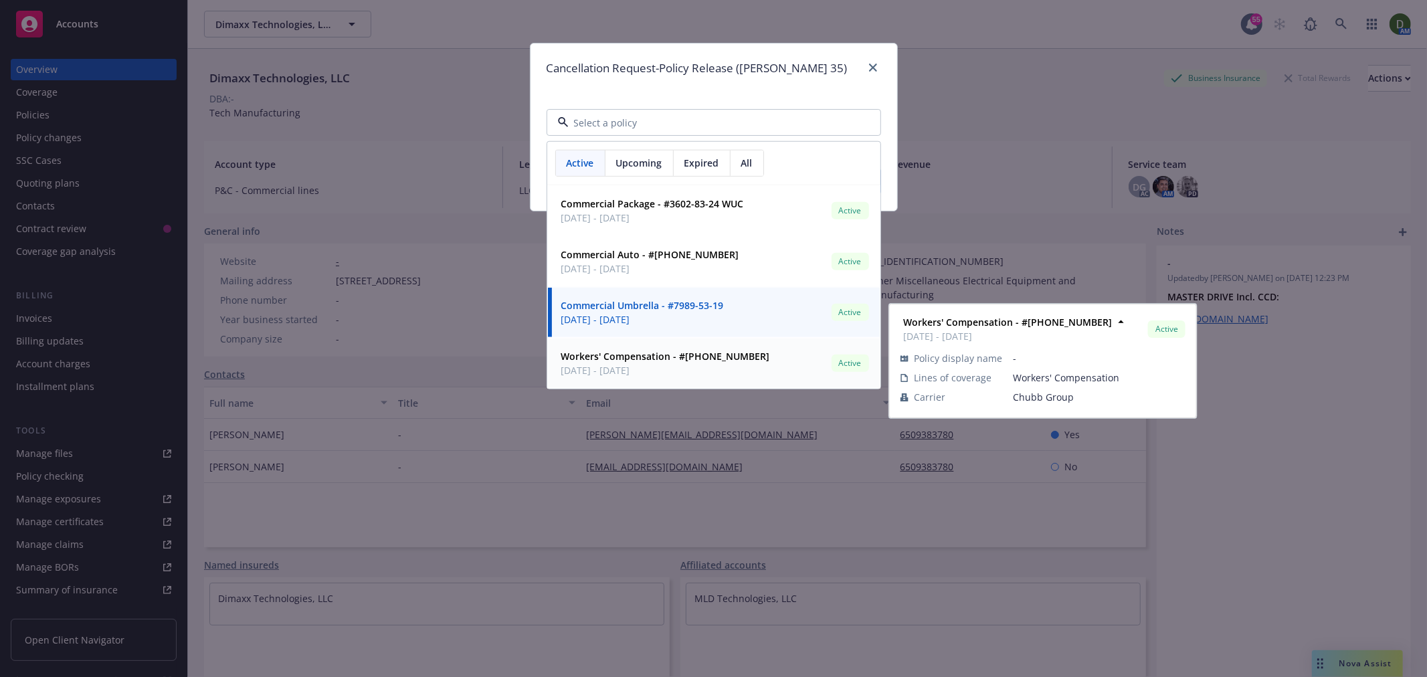
click at [729, 347] on div "Workers' Compensation - #(25) 7174-90-07 12/19/2024 - 12/19/2025" at bounding box center [664, 363] width 217 height 33
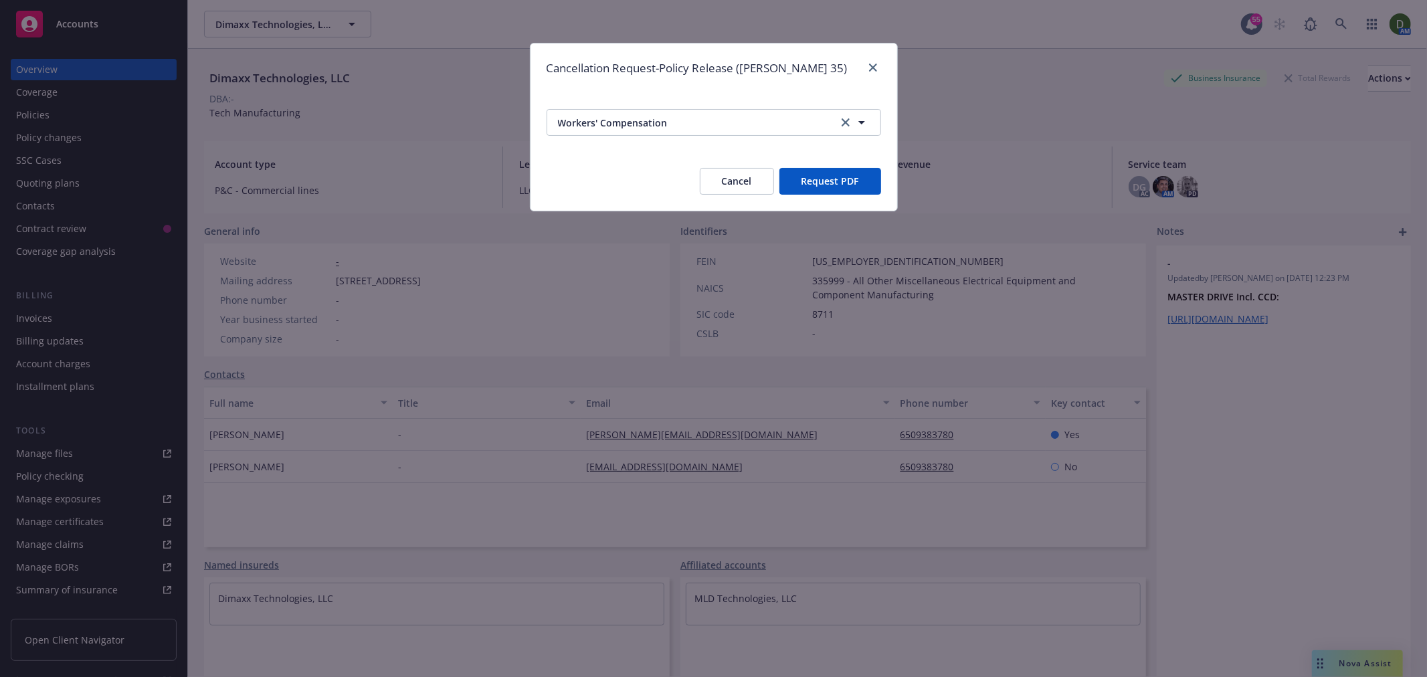
click at [838, 176] on button "Request PDF" at bounding box center [831, 181] width 102 height 27
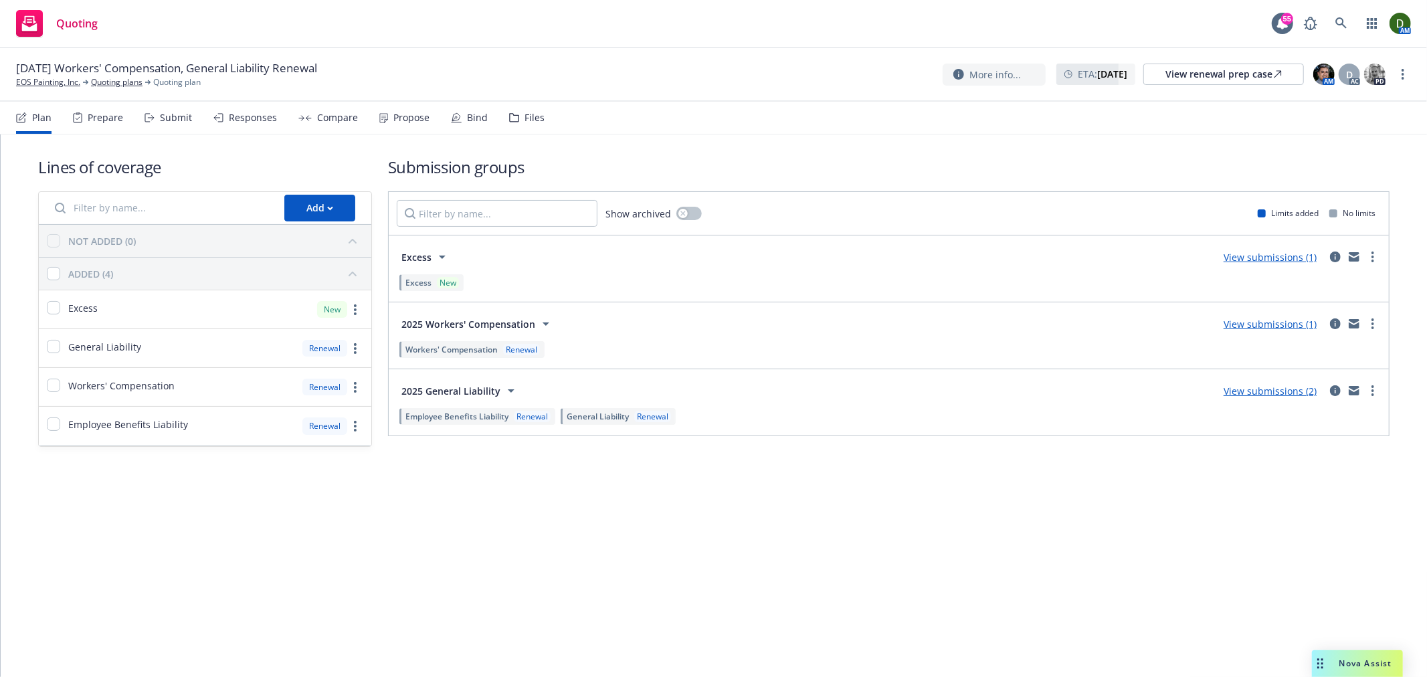
click at [398, 114] on div "Propose" at bounding box center [412, 117] width 36 height 11
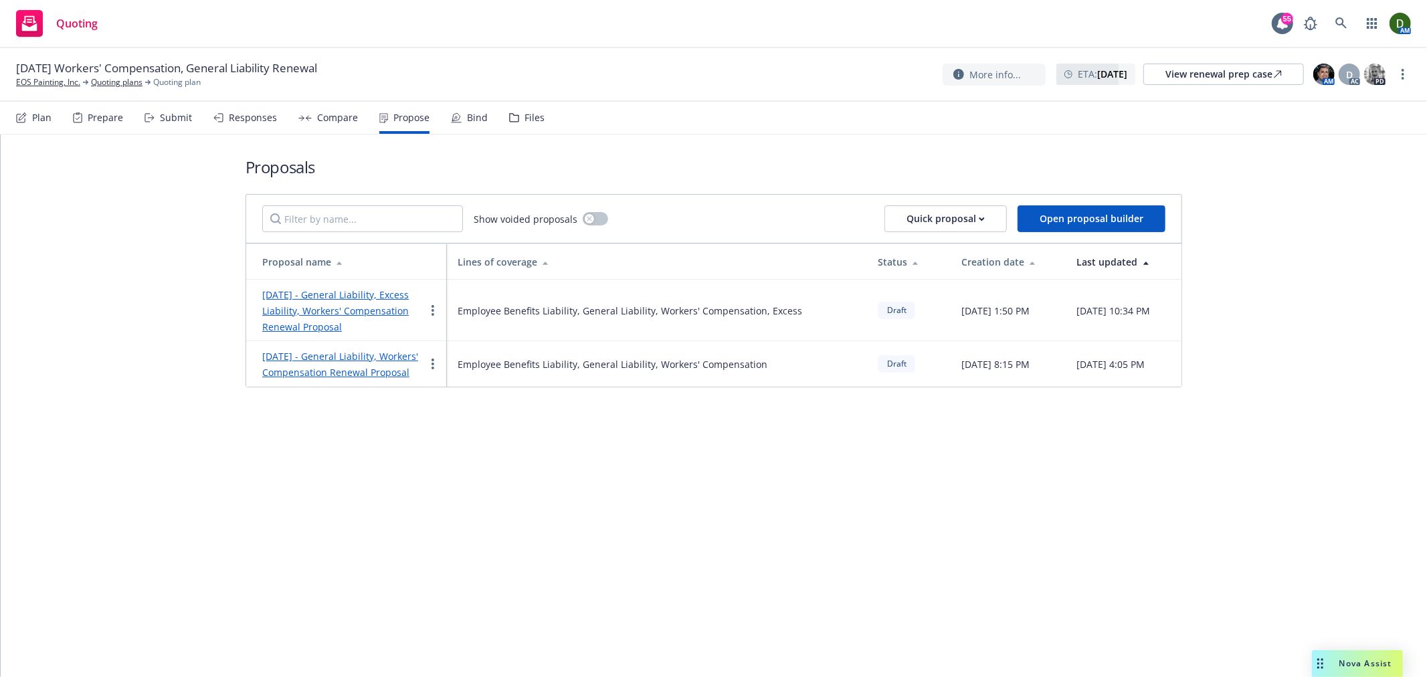
click at [372, 328] on link "[DATE] - General Liability, Excess Liability, Workers' Compensation Renewal Pro…" at bounding box center [335, 310] width 147 height 45
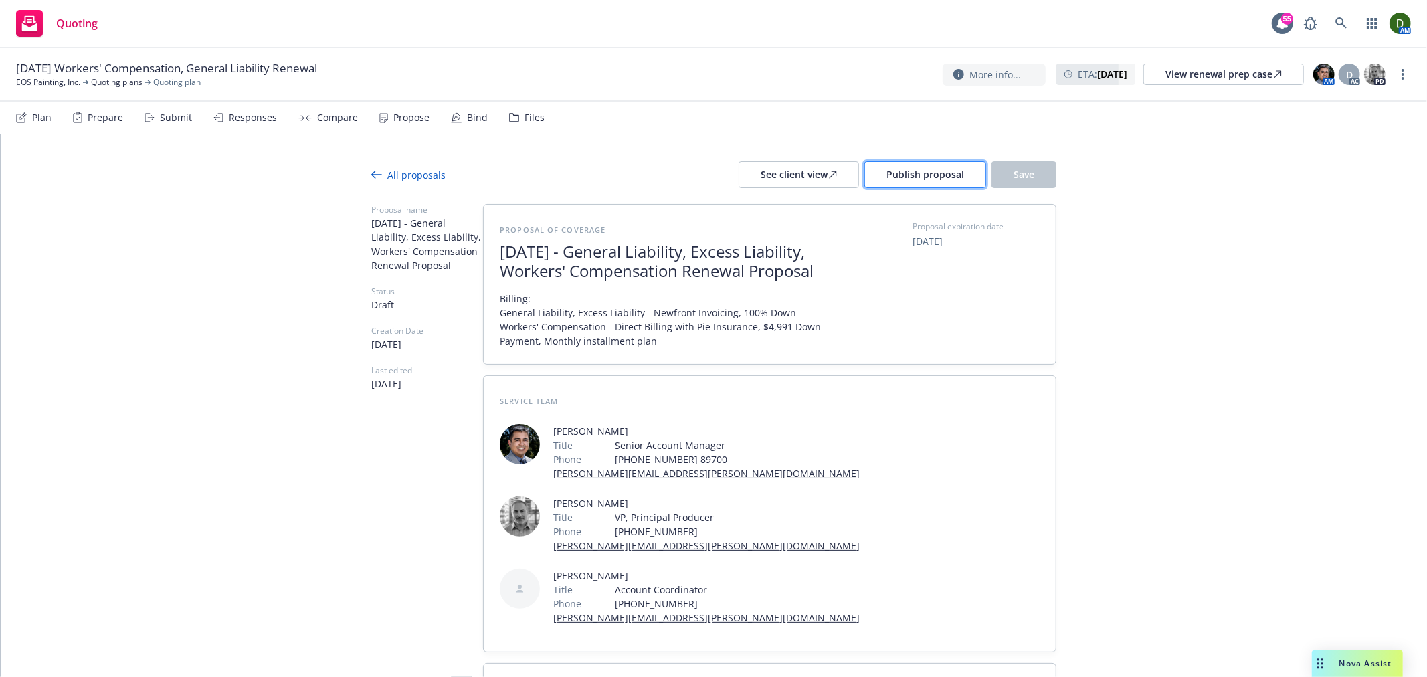
click at [911, 169] on span "Publish proposal" at bounding box center [926, 174] width 78 height 13
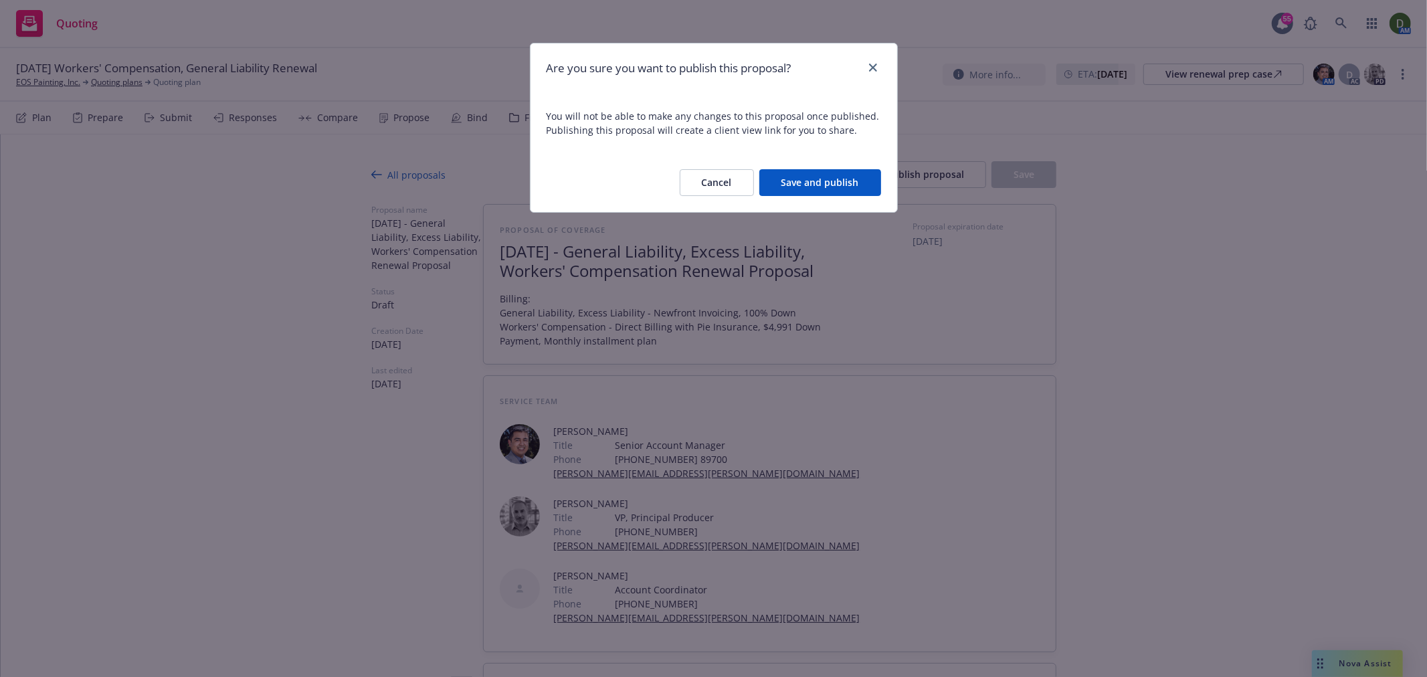
click at [865, 188] on button "Save and publish" at bounding box center [821, 182] width 122 height 27
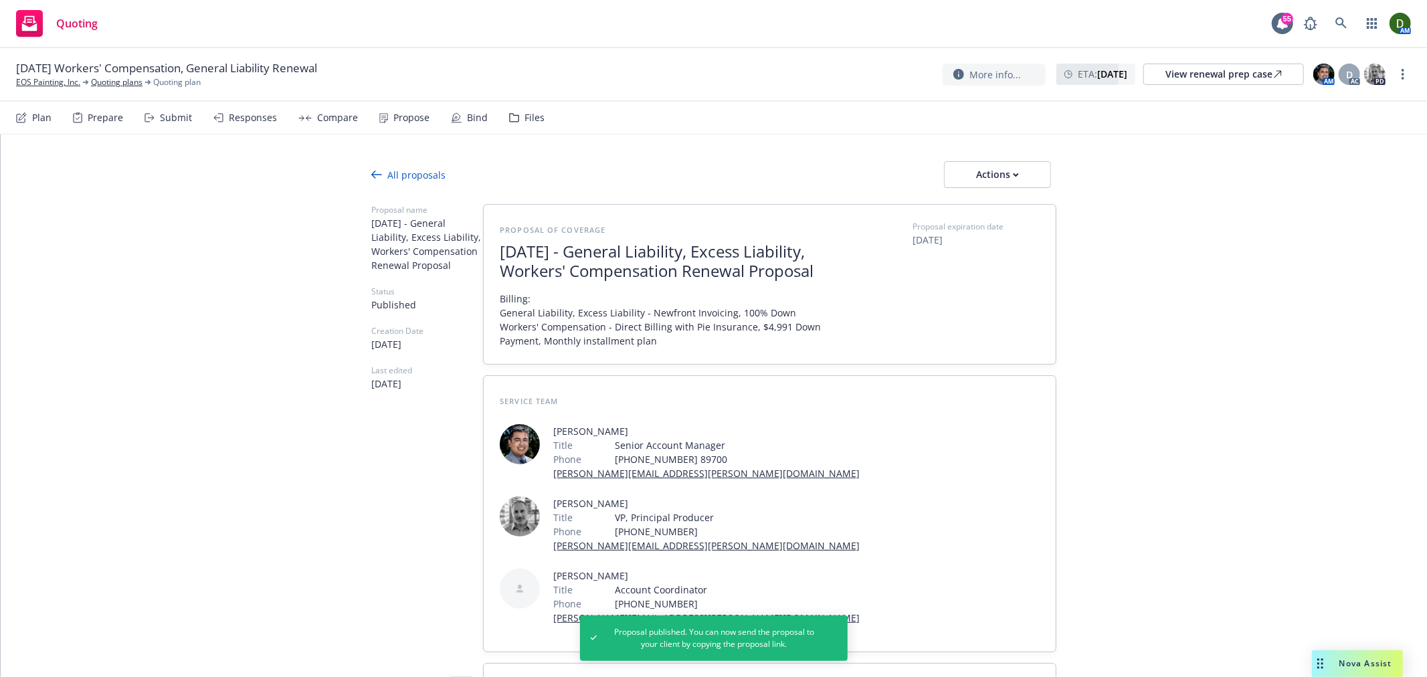
click at [404, 166] on div "All proposals Actions" at bounding box center [713, 174] width 685 height 27
click at [457, 175] on div "All proposals Actions" at bounding box center [713, 174] width 685 height 27
click at [418, 175] on div "All proposals" at bounding box center [408, 175] width 74 height 14
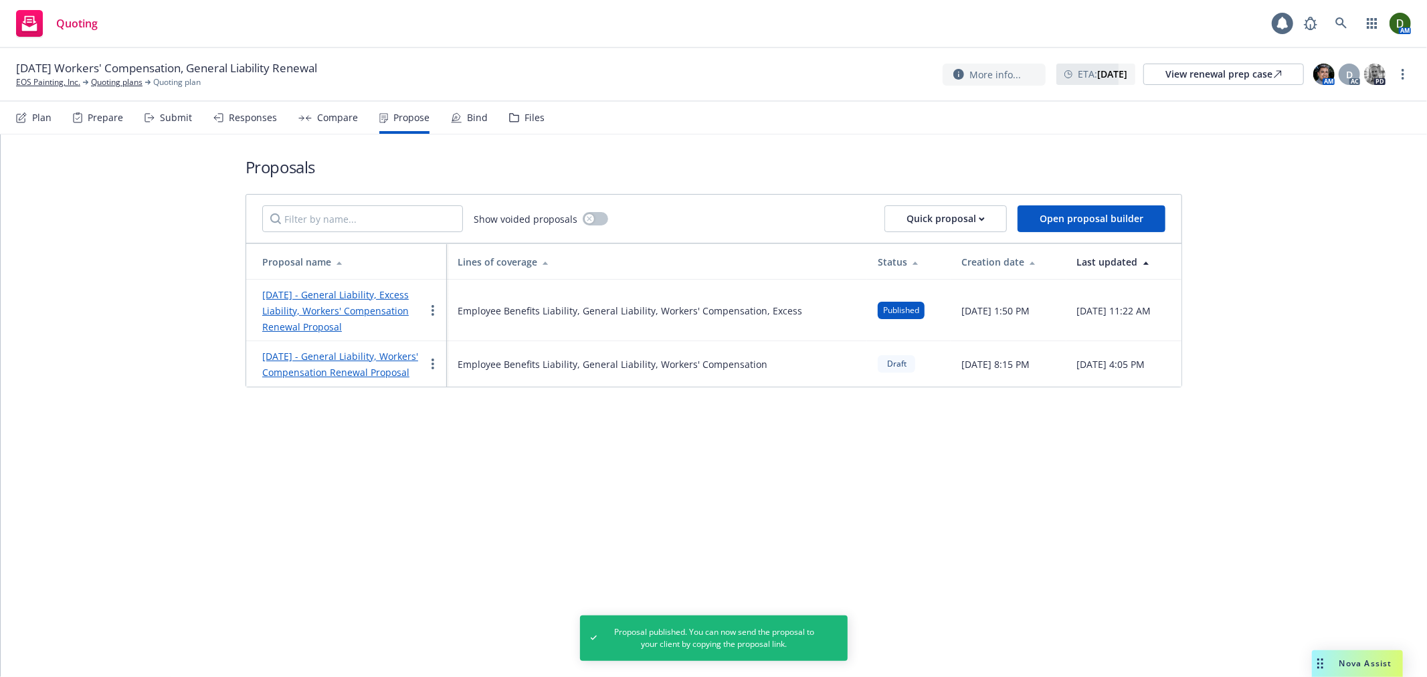
click at [325, 361] on link "[DATE] - General Liability, Workers' Compensation Renewal Proposal" at bounding box center [340, 364] width 156 height 29
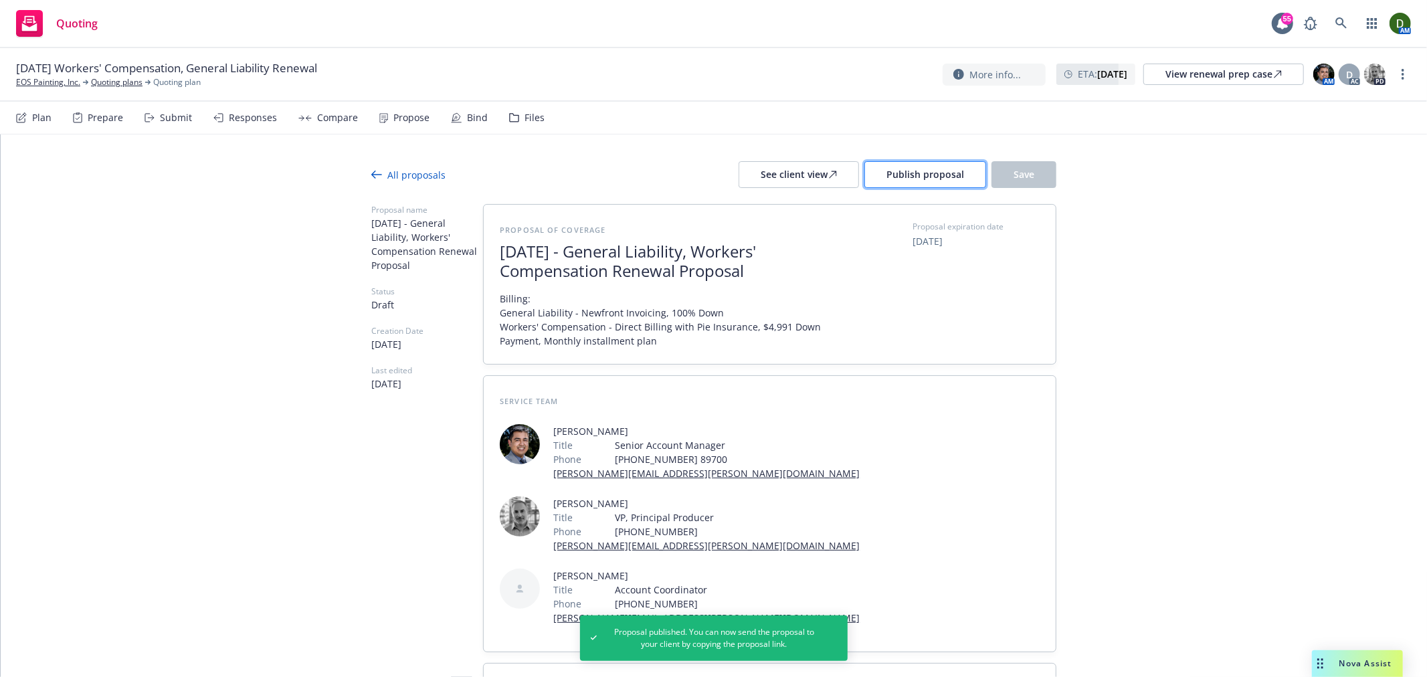
click at [874, 166] on button "Publish proposal" at bounding box center [926, 174] width 122 height 27
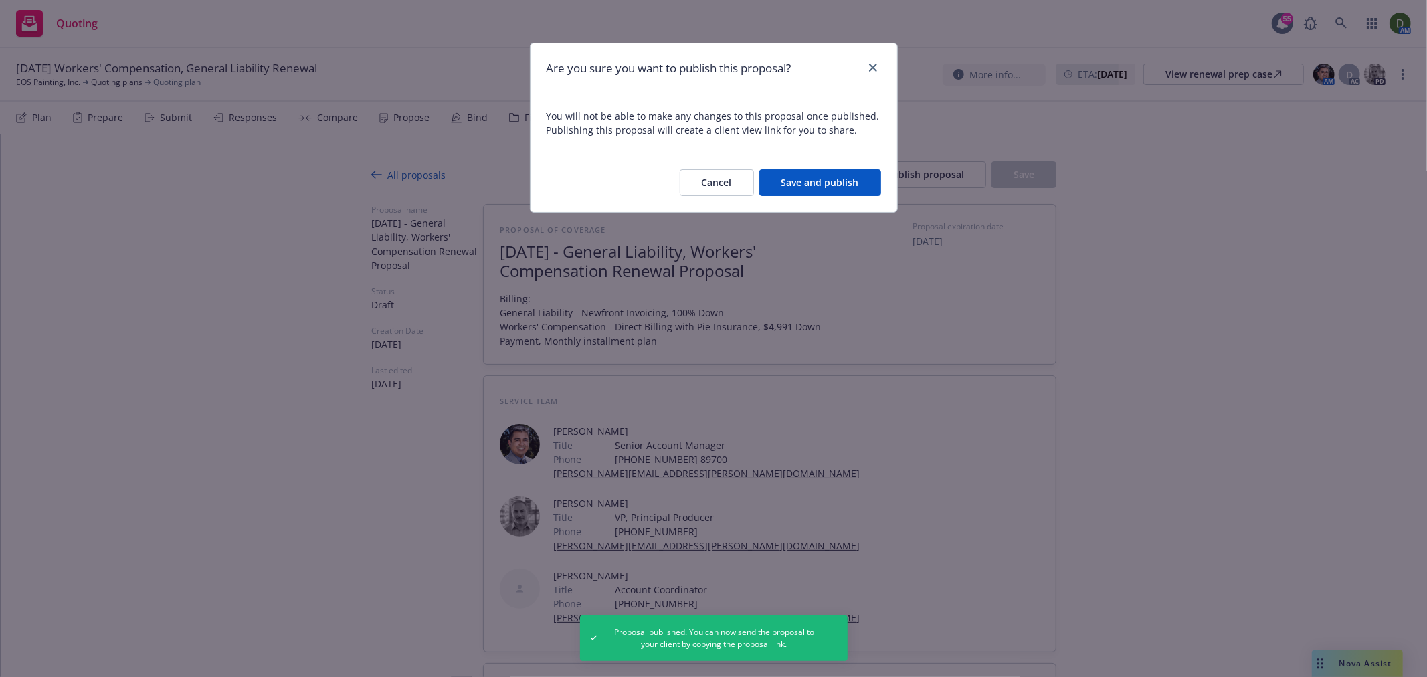
click at [849, 189] on button "Save and publish" at bounding box center [821, 182] width 122 height 27
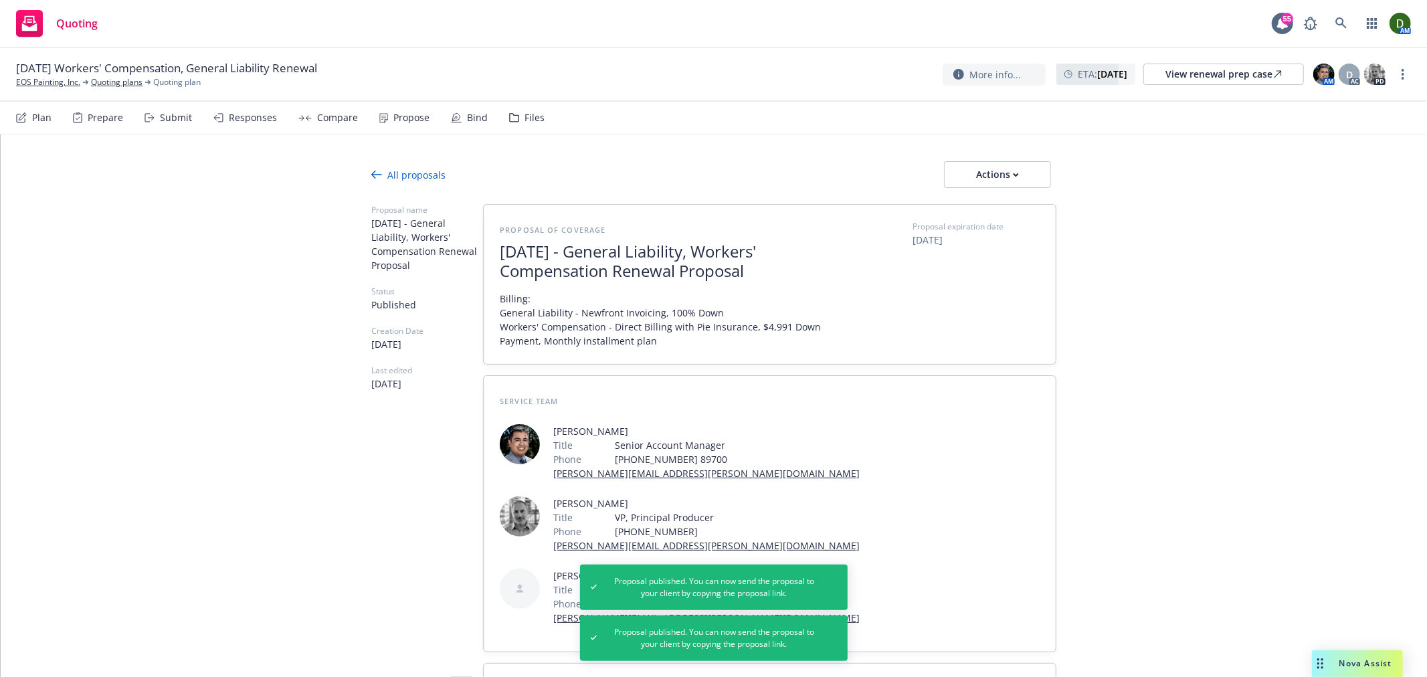
click at [410, 176] on div "All proposals" at bounding box center [408, 175] width 74 height 14
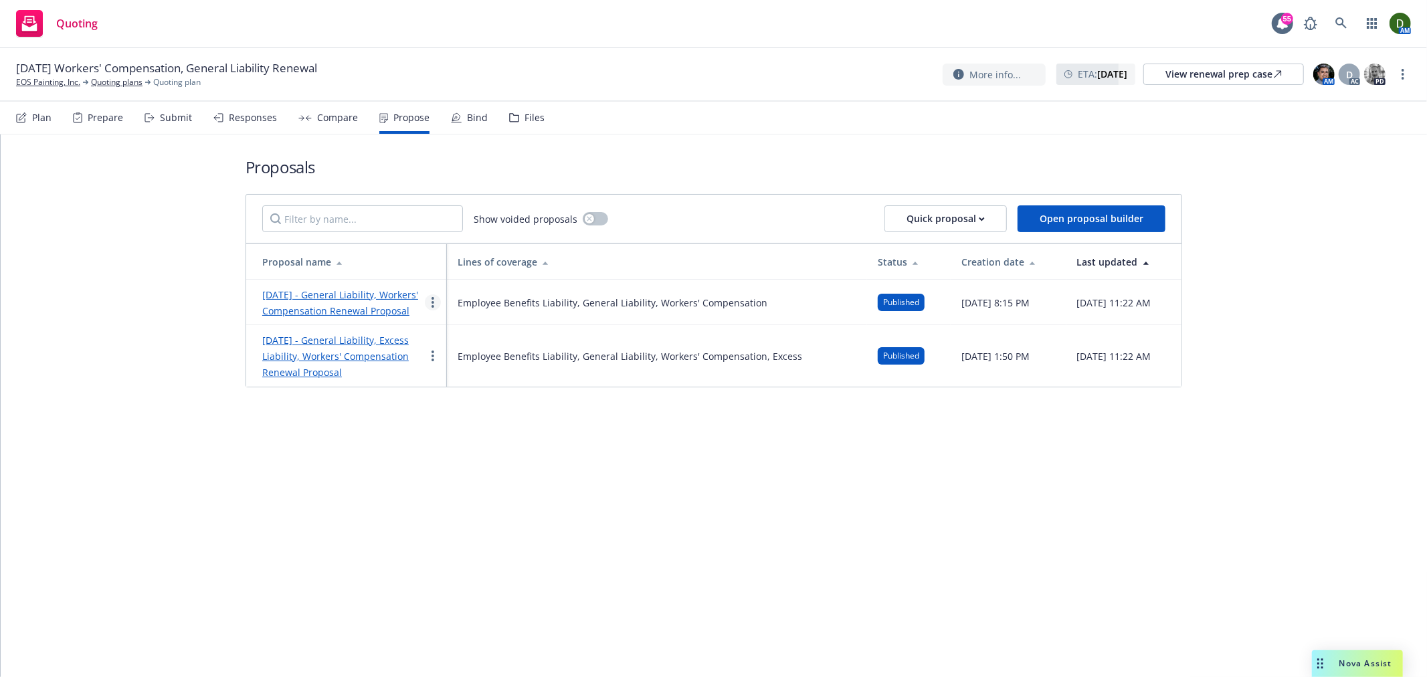
click at [434, 311] on link "more" at bounding box center [433, 302] width 16 height 16
click at [674, 584] on div "Proposals Show voided proposals Quick proposal Open proposal builder Proposal n…" at bounding box center [714, 406] width 1427 height 543
click at [438, 309] on link "more" at bounding box center [433, 302] width 16 height 16
click at [404, 315] on link "[DATE] - General Liability, Workers' Compensation Renewal Proposal" at bounding box center [340, 302] width 156 height 29
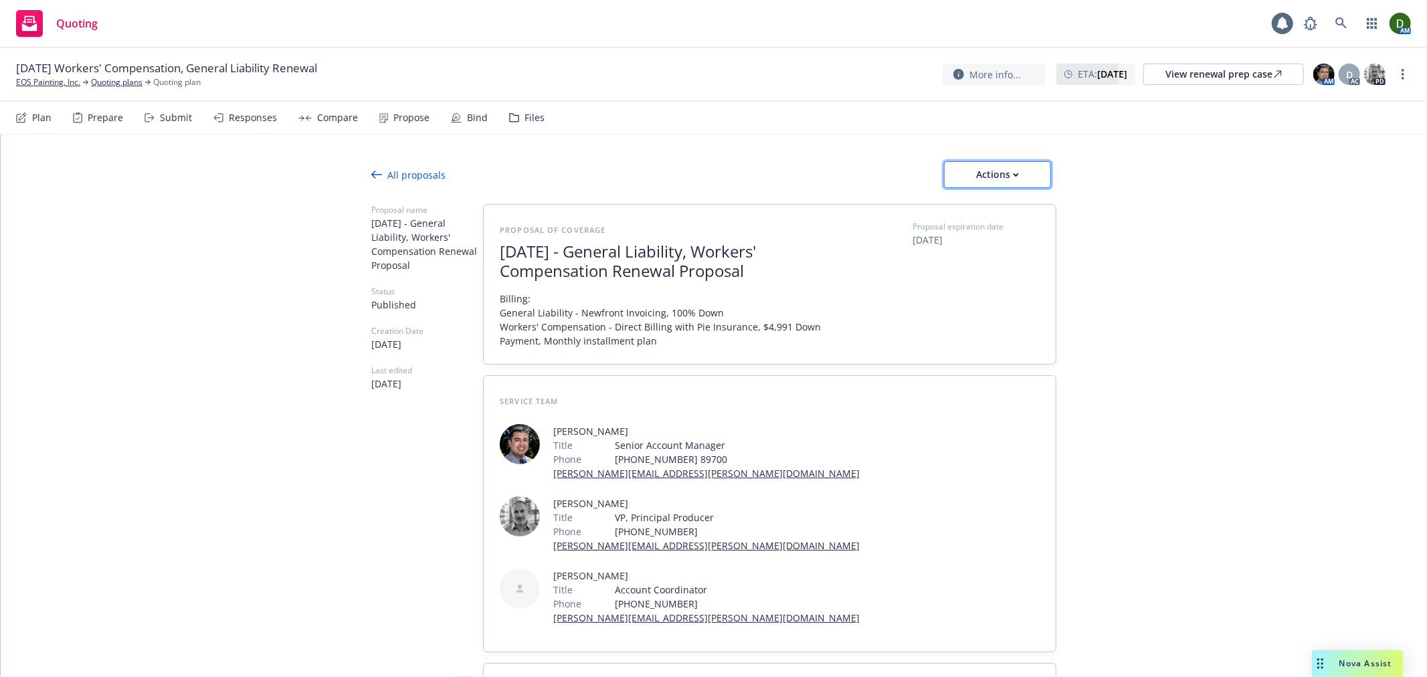
click at [1019, 183] on div "Actions" at bounding box center [997, 174] width 63 height 25
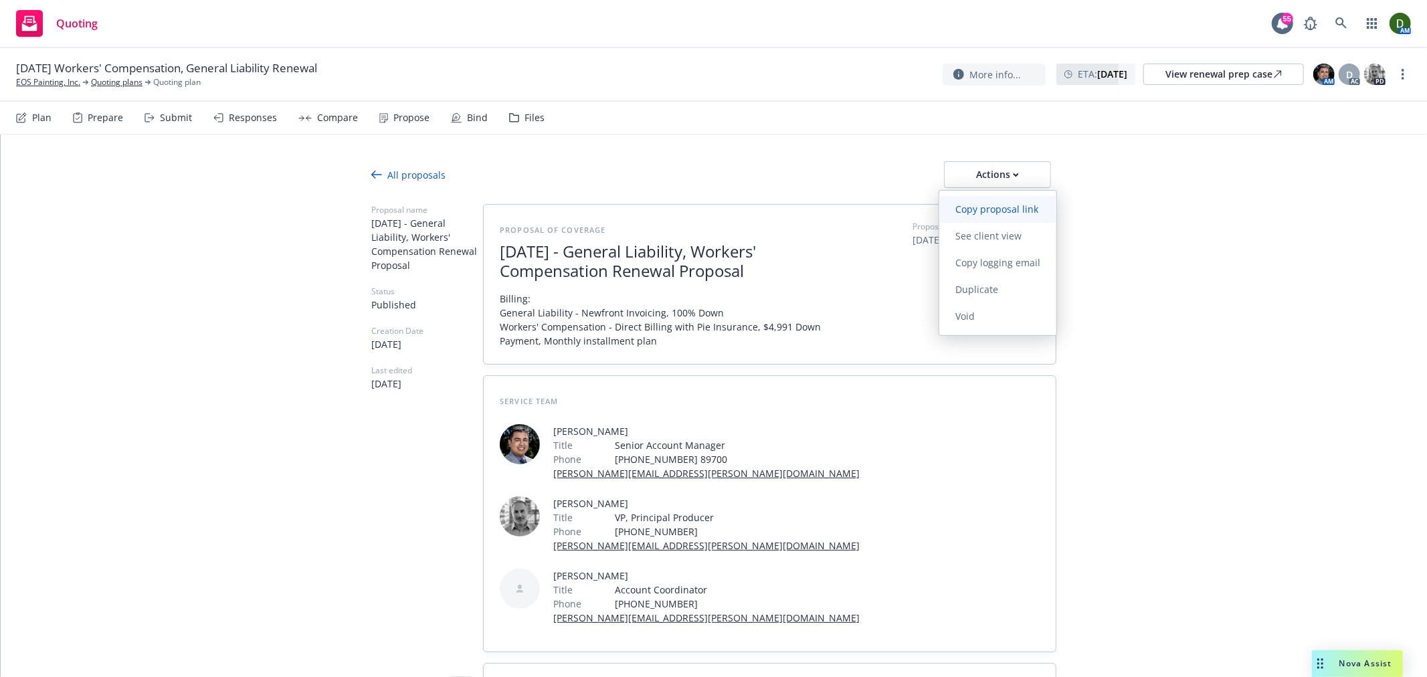
click at [1023, 218] on link "Copy proposal link" at bounding box center [998, 209] width 117 height 27
type textarea "x"
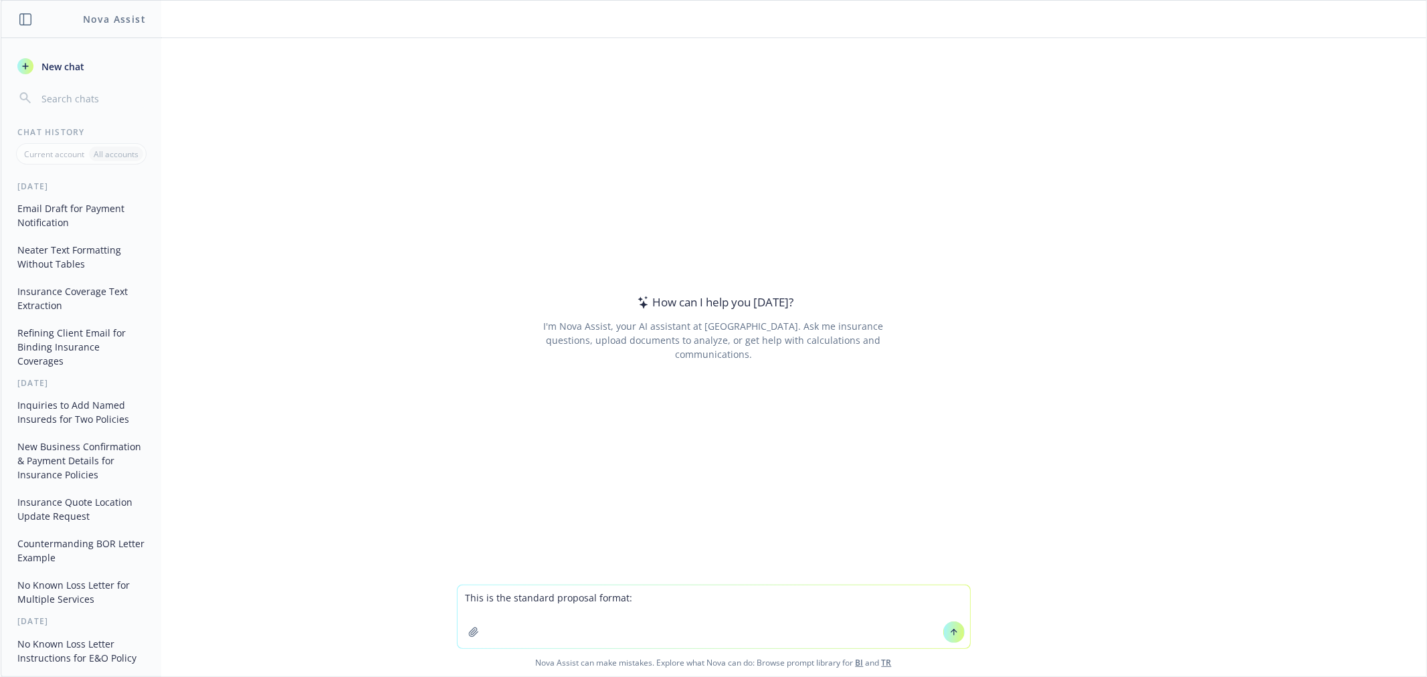
click at [654, 602] on textarea "This is the standard proposal format:" at bounding box center [714, 617] width 513 height 63
paste textarea "Renewal Proposal for EOS Painting, Inc. - 2025 General Liability and Workers' C…"
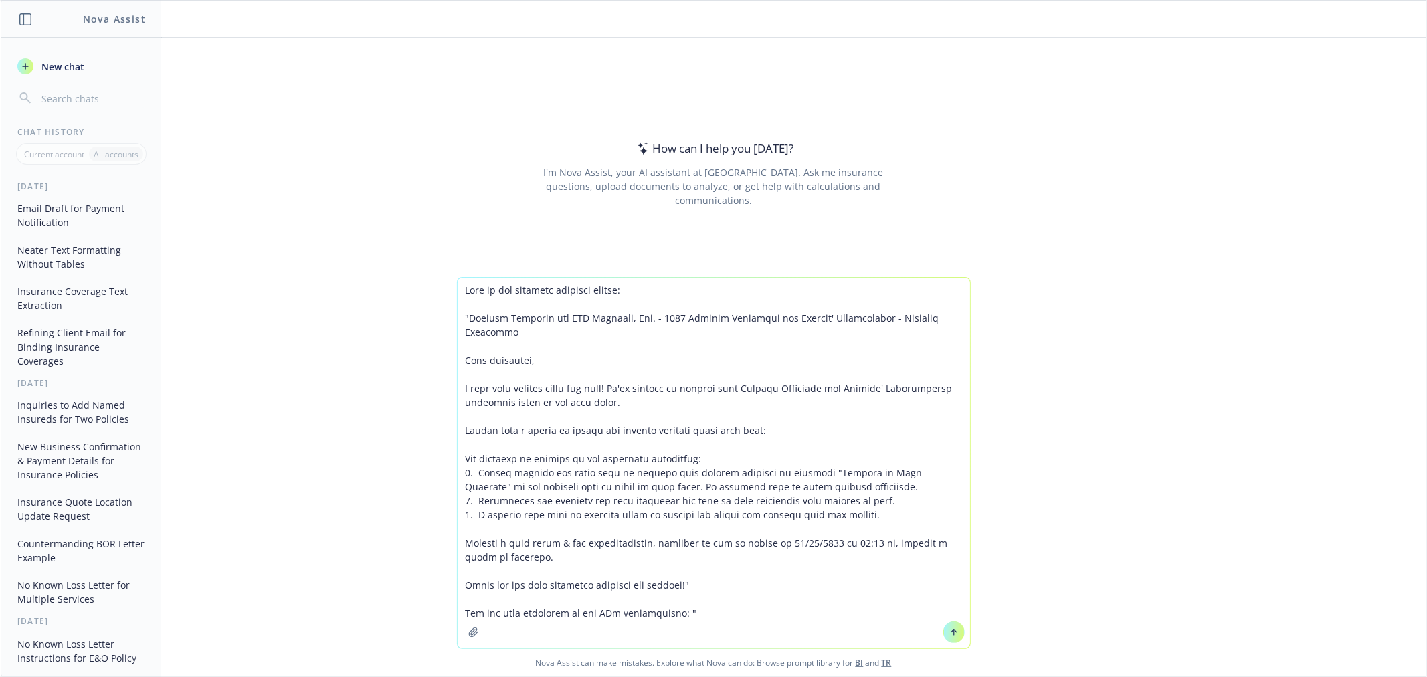
paste textarea "both proposals and advise that we were able to secure a new carrier with better…"
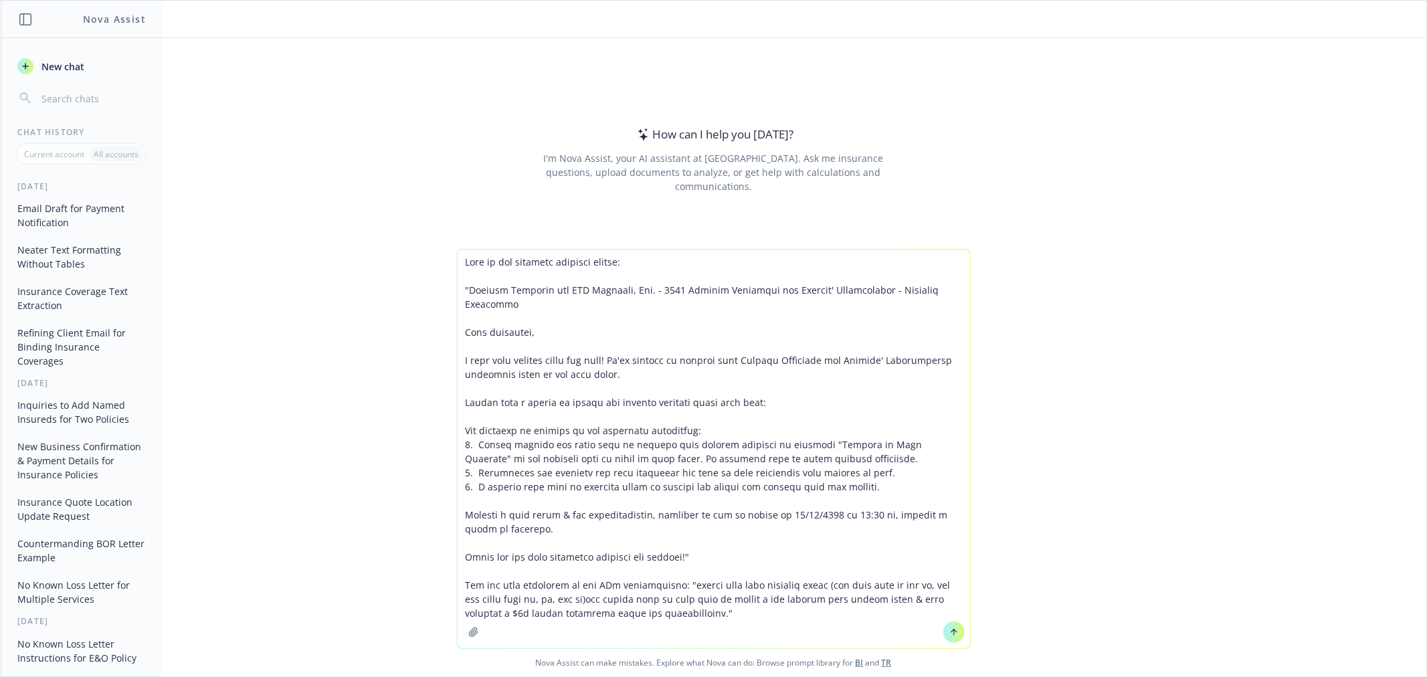
type textarea "This is the standard proposal format: "Renewal Proposal for EOS Painting, Inc. …"
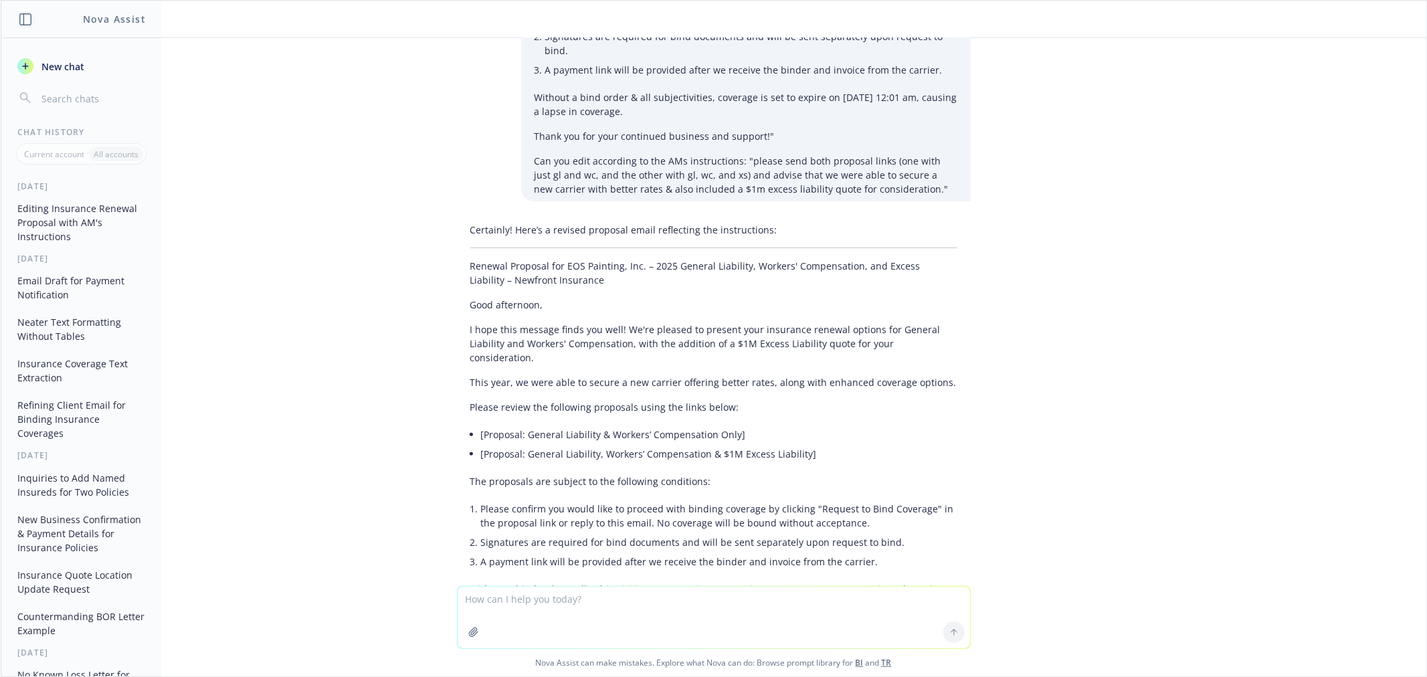
scroll to position [383, 0]
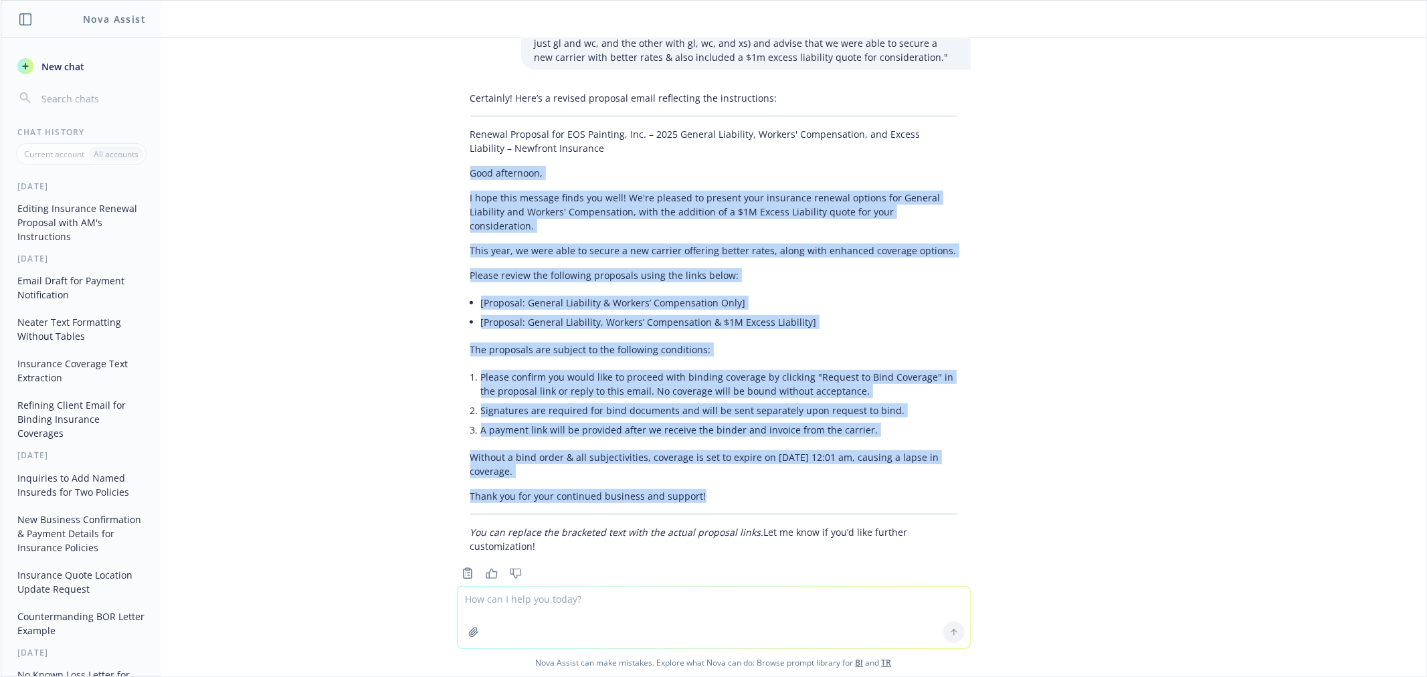
drag, startPoint x: 713, startPoint y: 470, endPoint x: 454, endPoint y: 161, distance: 403.3
click at [457, 161] on div "Certainly! Here’s a revised proposal email reflecting the instructions: Renewal…" at bounding box center [714, 322] width 514 height 473
copy div "Good afternoon, I hope this message finds you well! We're pleased to present yo…"
click at [48, 68] on span "New chat" at bounding box center [62, 67] width 46 height 14
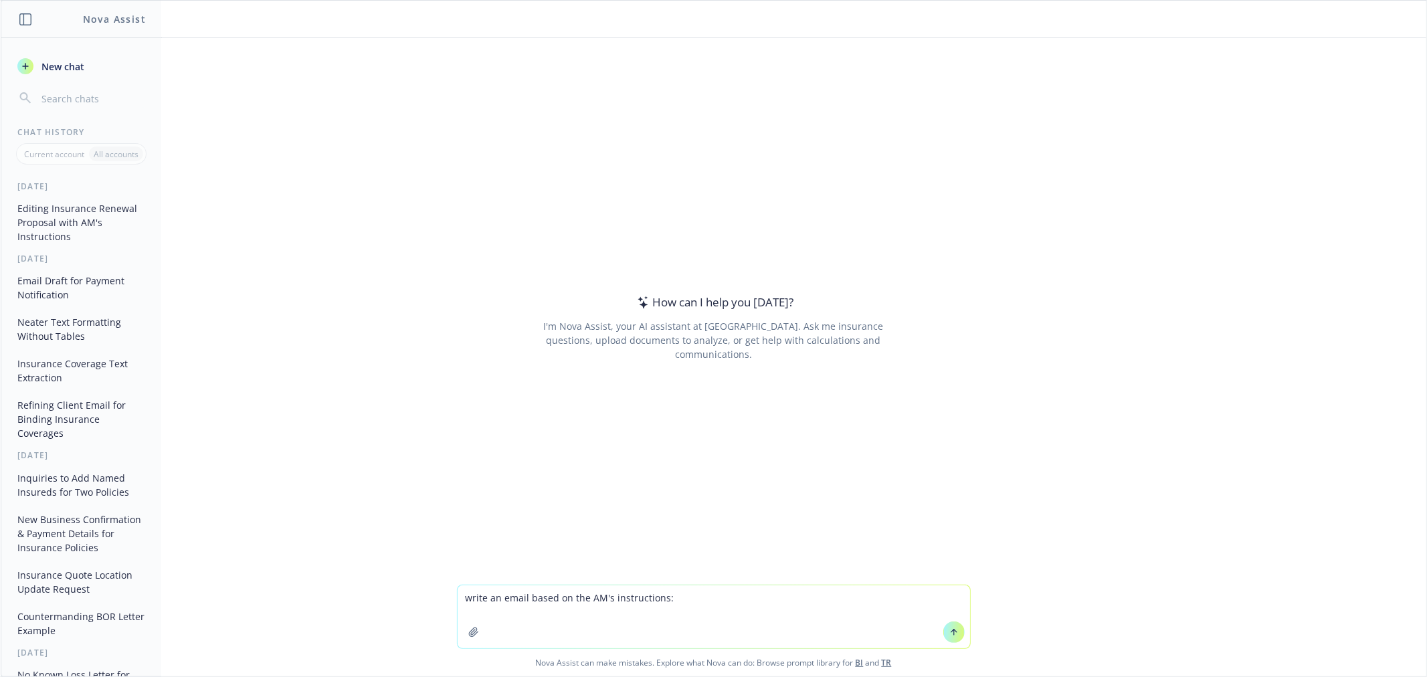
type textarea "write an email based on the AM's instructions: can you please respond to him to…"
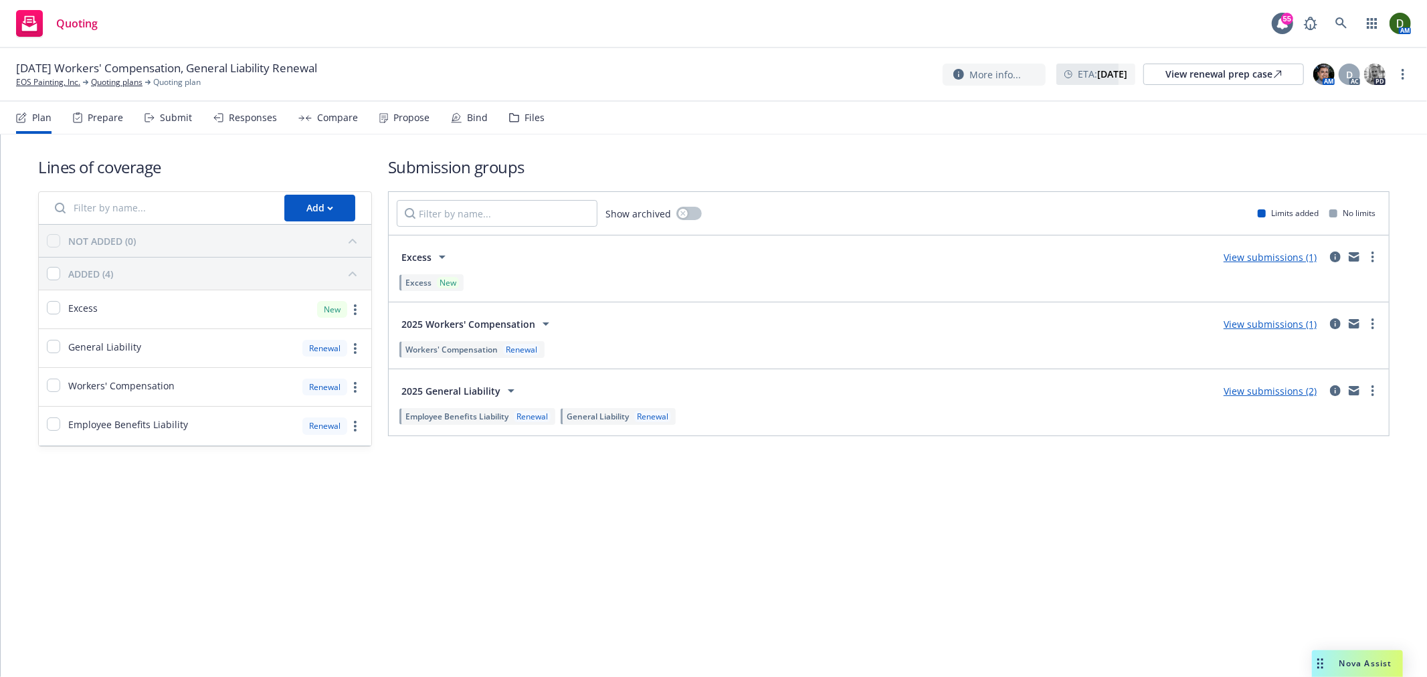
click at [406, 117] on div "Propose" at bounding box center [412, 117] width 36 height 11
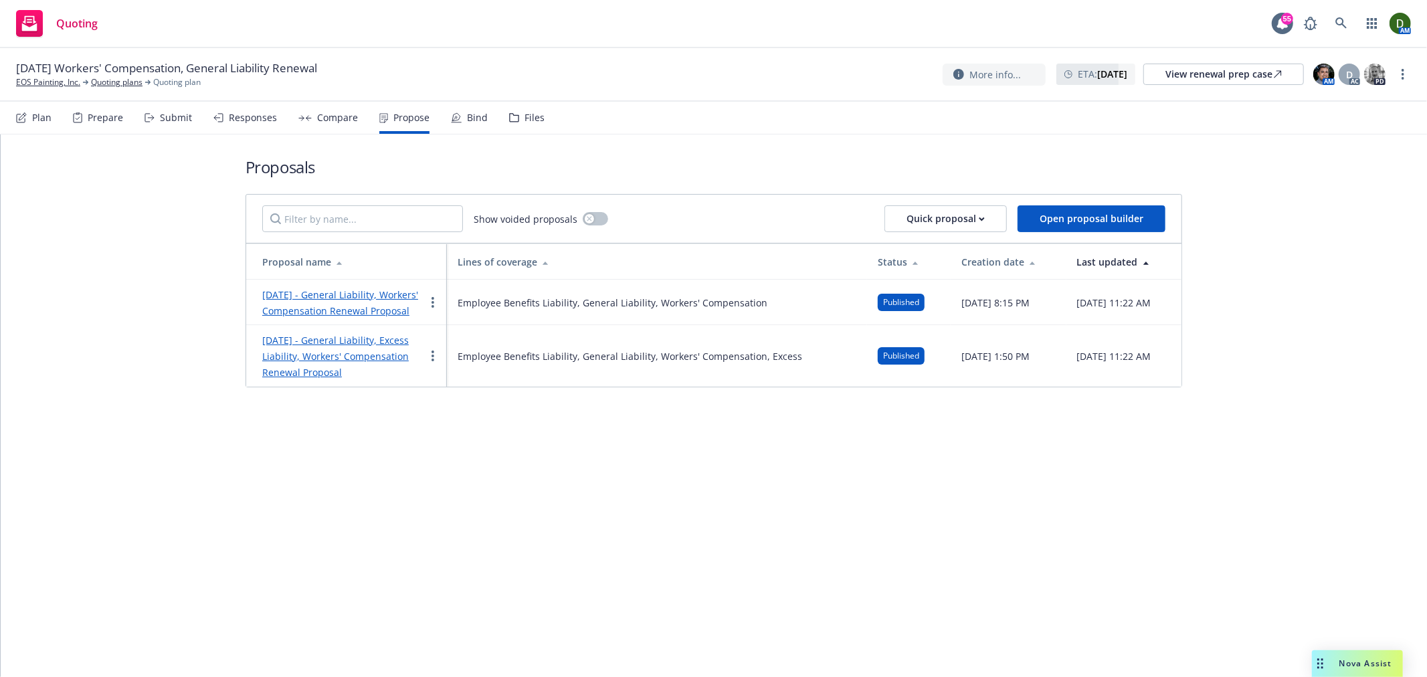
click at [361, 379] on link "[DATE] - General Liability, Excess Liability, Workers' Compensation Renewal Pro…" at bounding box center [335, 356] width 147 height 45
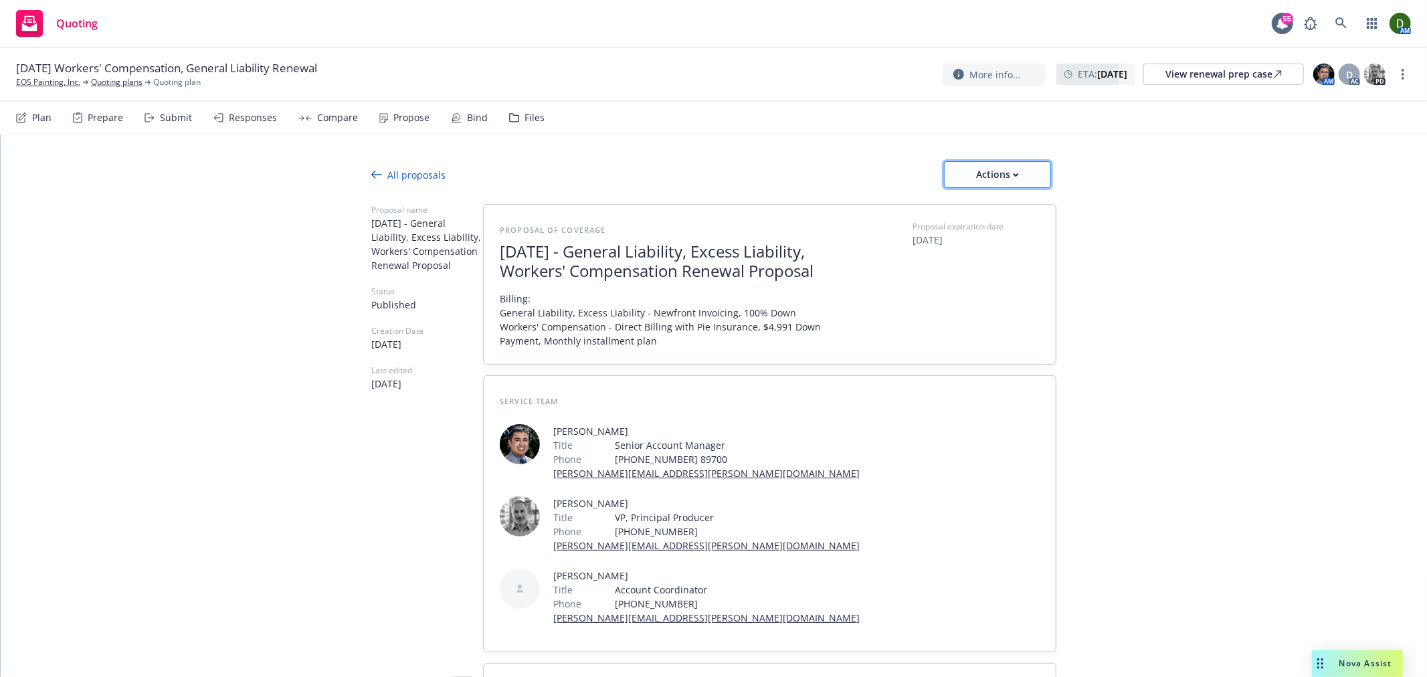
click at [988, 181] on div "Actions" at bounding box center [997, 174] width 63 height 25
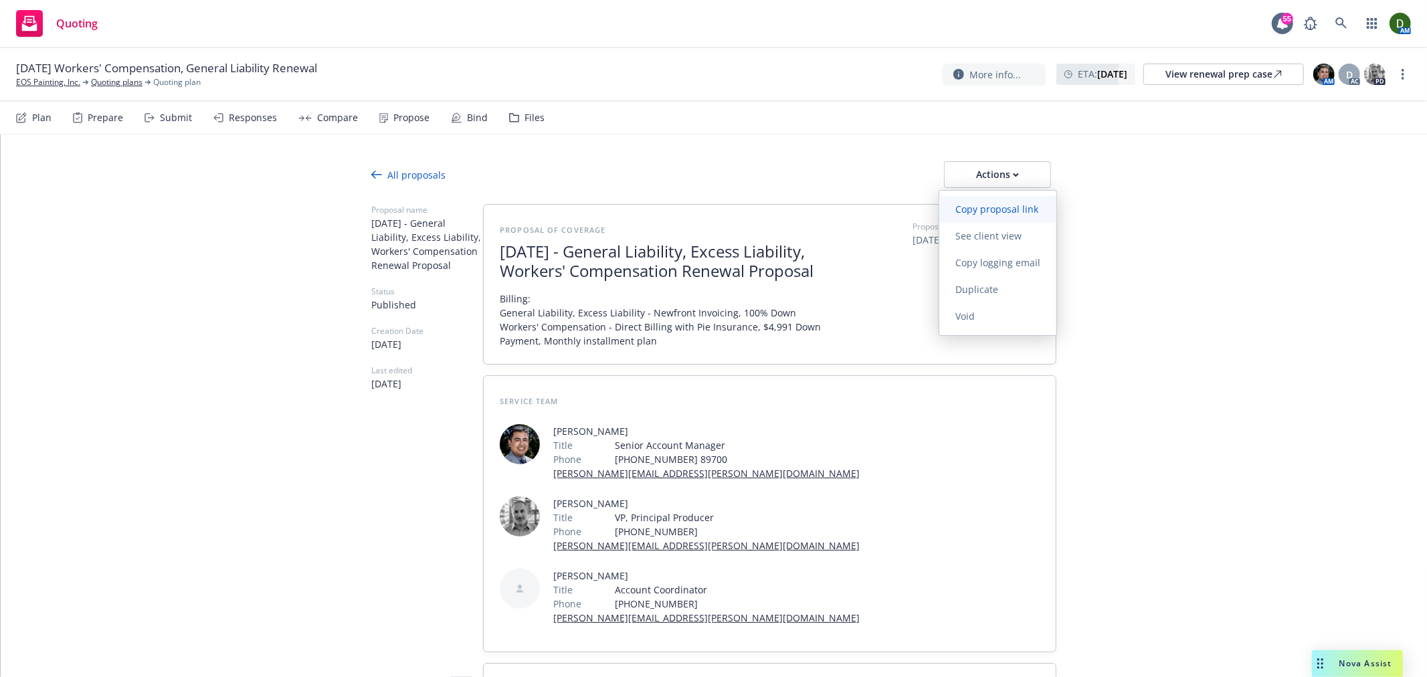
click at [996, 211] on span "Copy proposal link" at bounding box center [997, 209] width 115 height 13
type textarea "x"
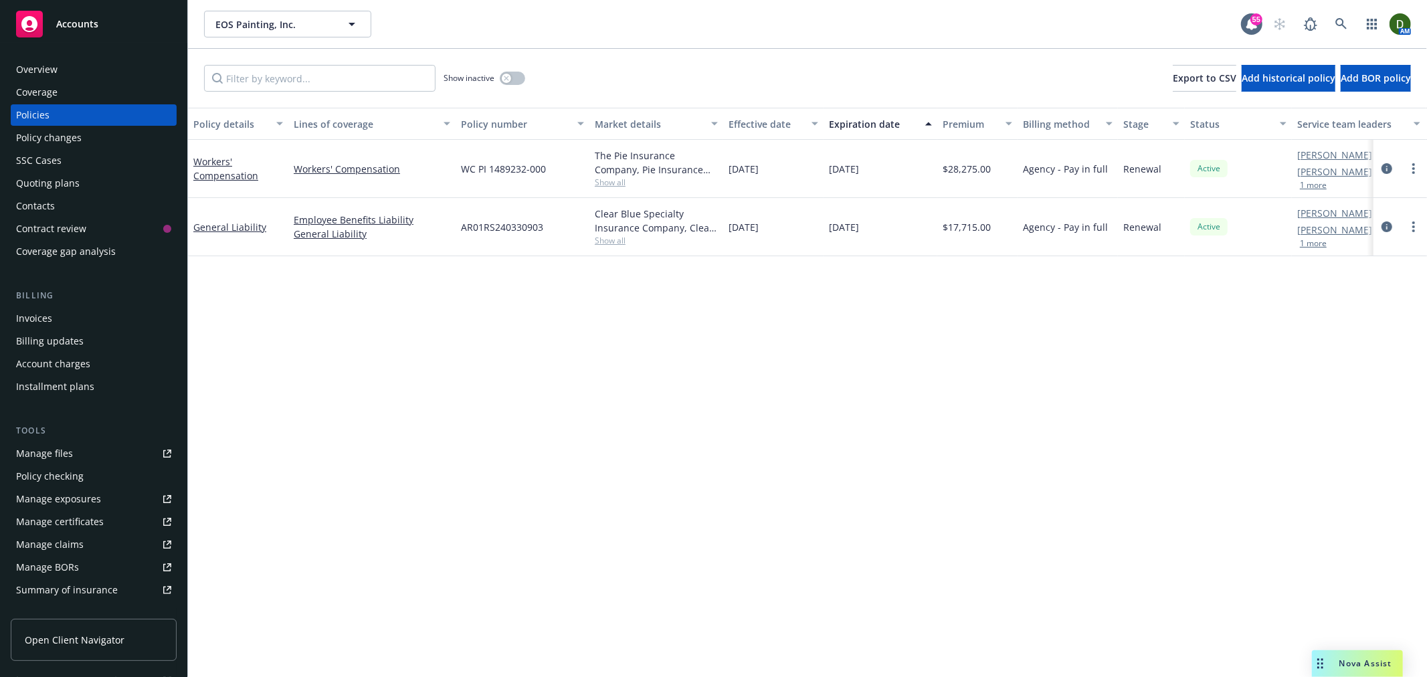
click at [94, 74] on div "Overview" at bounding box center [93, 69] width 155 height 21
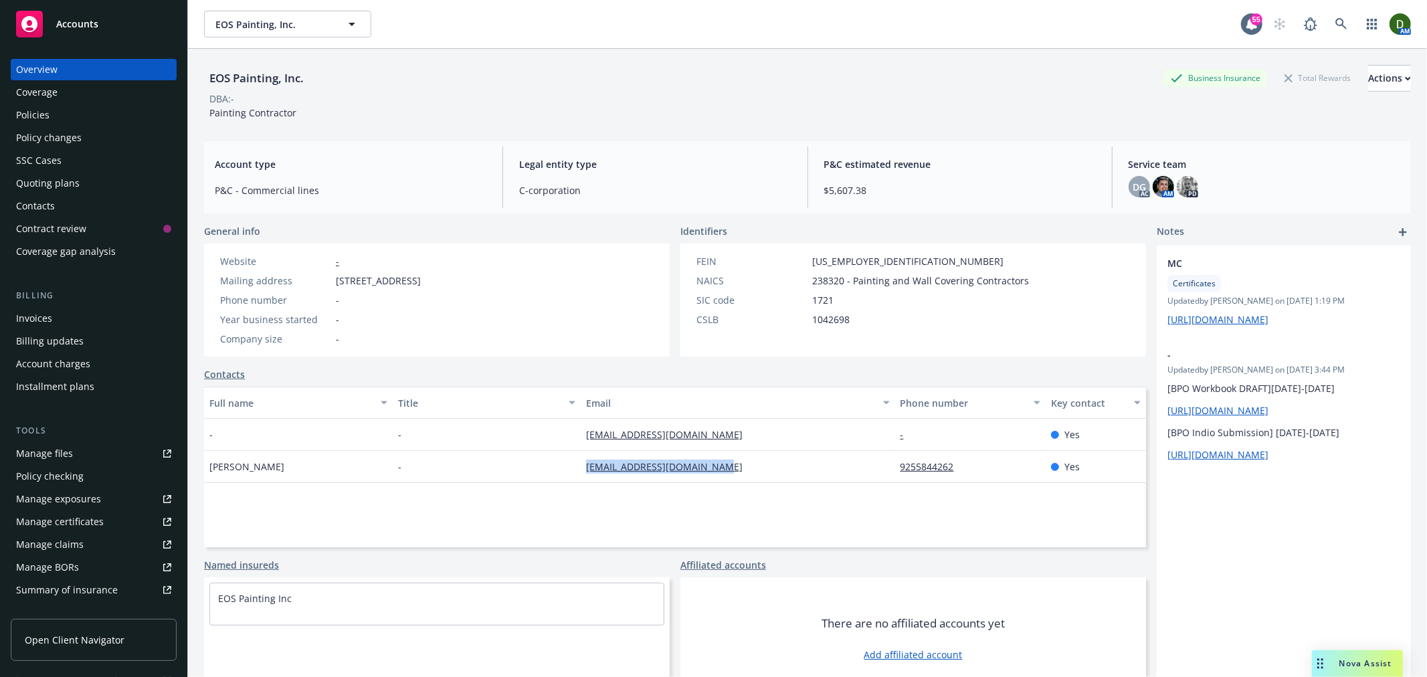
drag, startPoint x: 756, startPoint y: 464, endPoint x: 551, endPoint y: 473, distance: 205.6
click at [551, 473] on div "[PERSON_NAME] - [EMAIL_ADDRESS][DOMAIN_NAME] 9255844262 Yes" at bounding box center [675, 467] width 942 height 32
copy div "[EMAIL_ADDRESS][DOMAIN_NAME]"
drag, startPoint x: 723, startPoint y: 435, endPoint x: 554, endPoint y: 443, distance: 168.8
click at [553, 440] on div "- - [EMAIL_ADDRESS][DOMAIN_NAME] - Yes" at bounding box center [675, 435] width 942 height 32
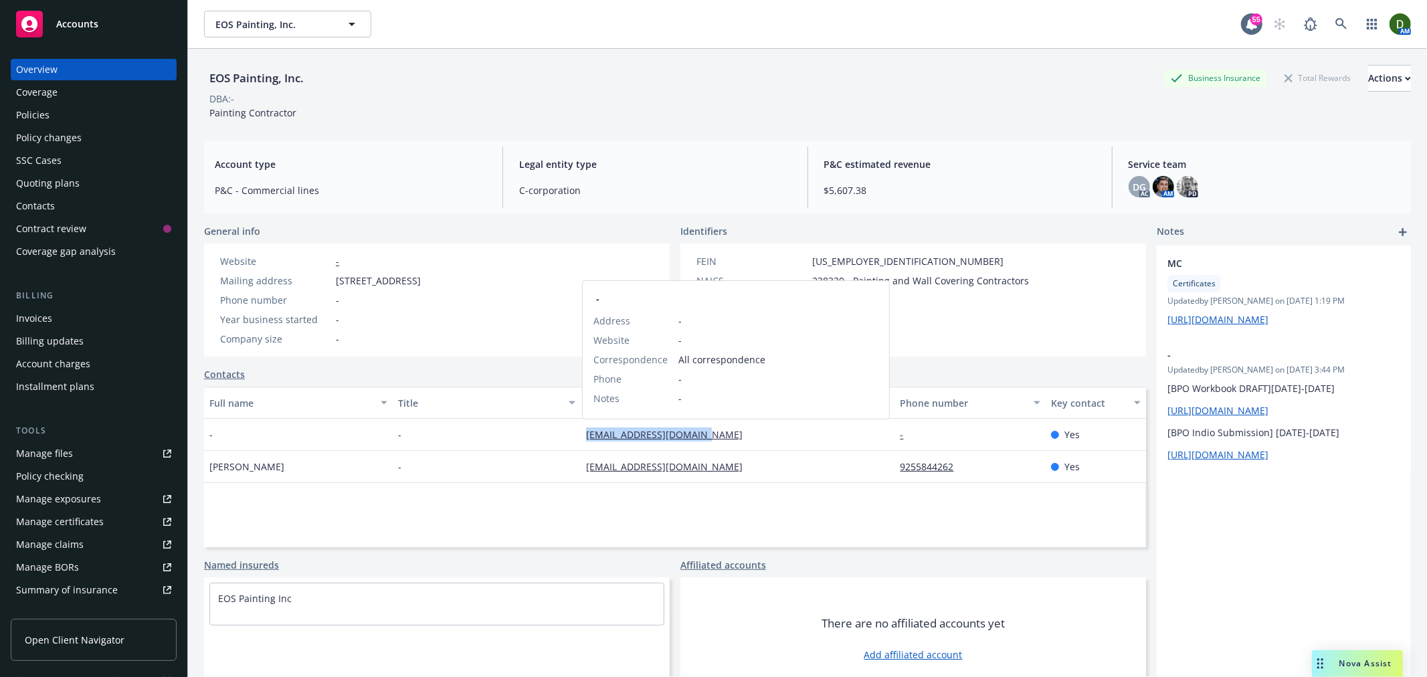
copy div "[EMAIL_ADDRESS][DOMAIN_NAME]"
